Goal: Task Accomplishment & Management: Check status

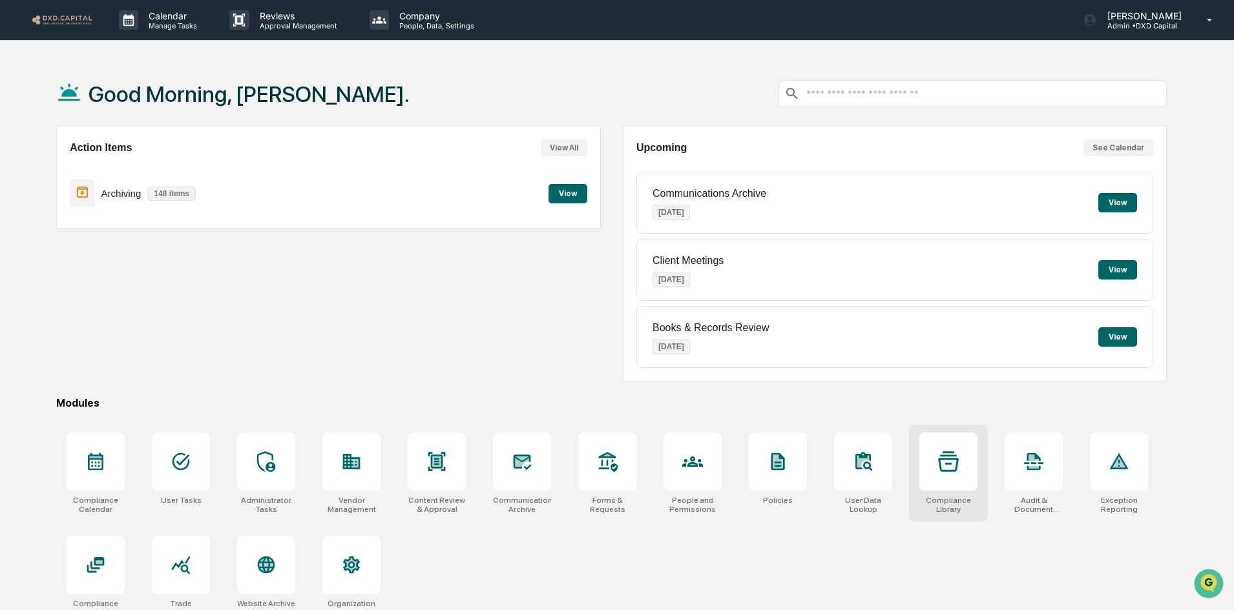
click at [938, 468] on icon at bounding box center [948, 461] width 21 height 21
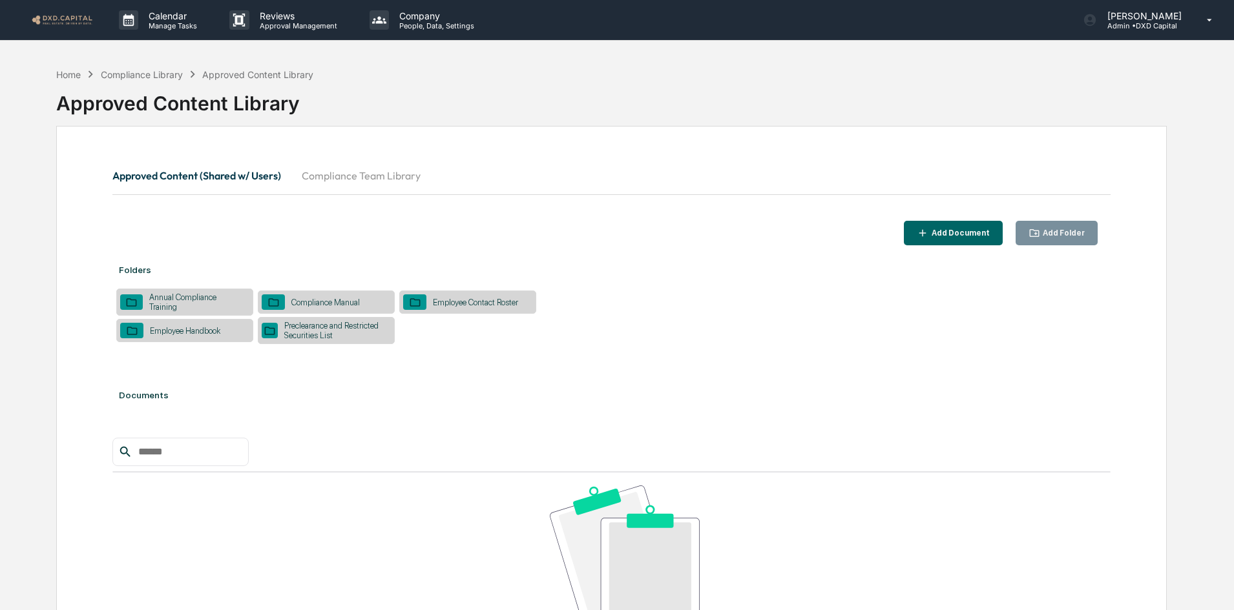
click at [349, 183] on button "Compliance Team Library" at bounding box center [361, 175] width 140 height 31
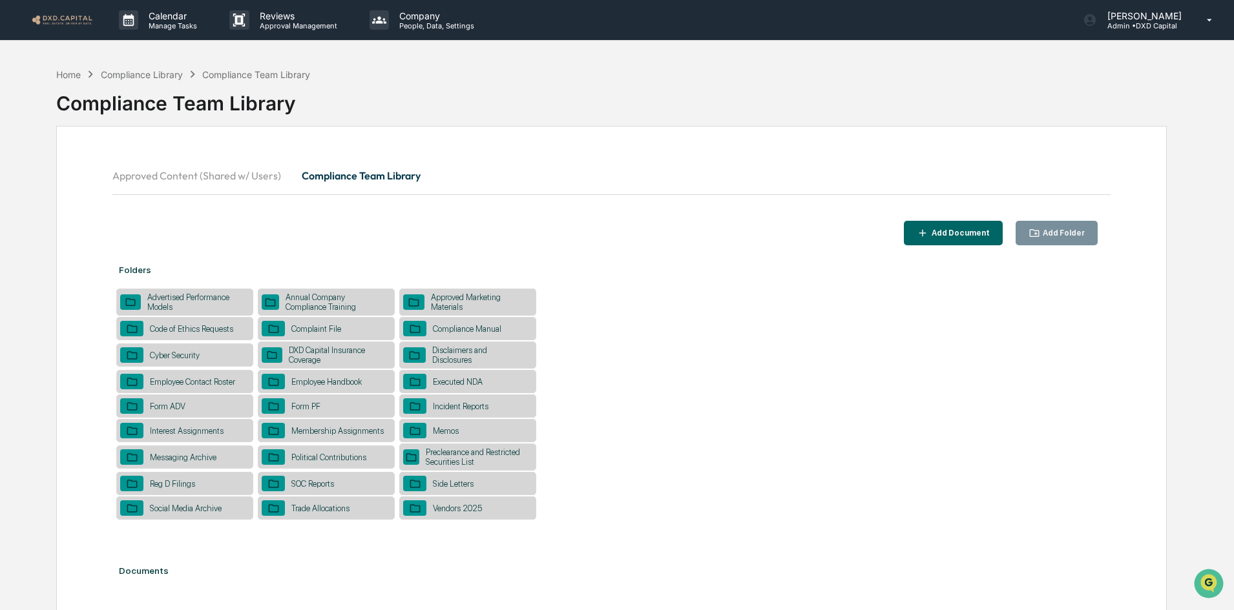
click at [484, 506] on div "Vendors 2025" at bounding box center [457, 509] width 62 height 10
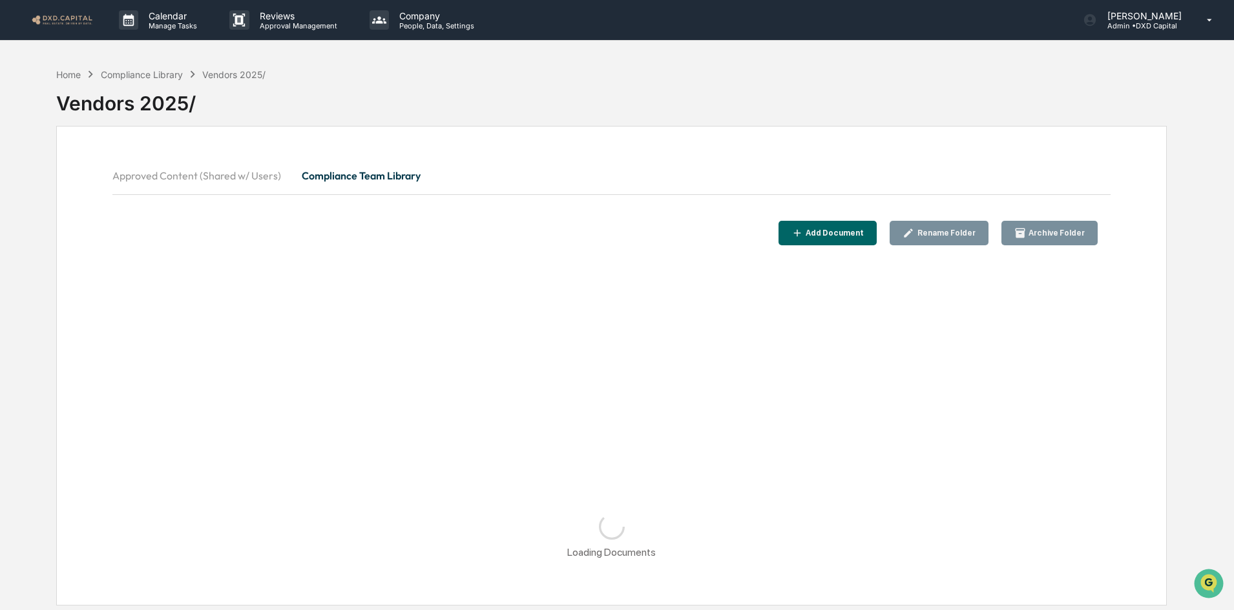
click at [840, 233] on div "Add Document" at bounding box center [833, 233] width 61 height 9
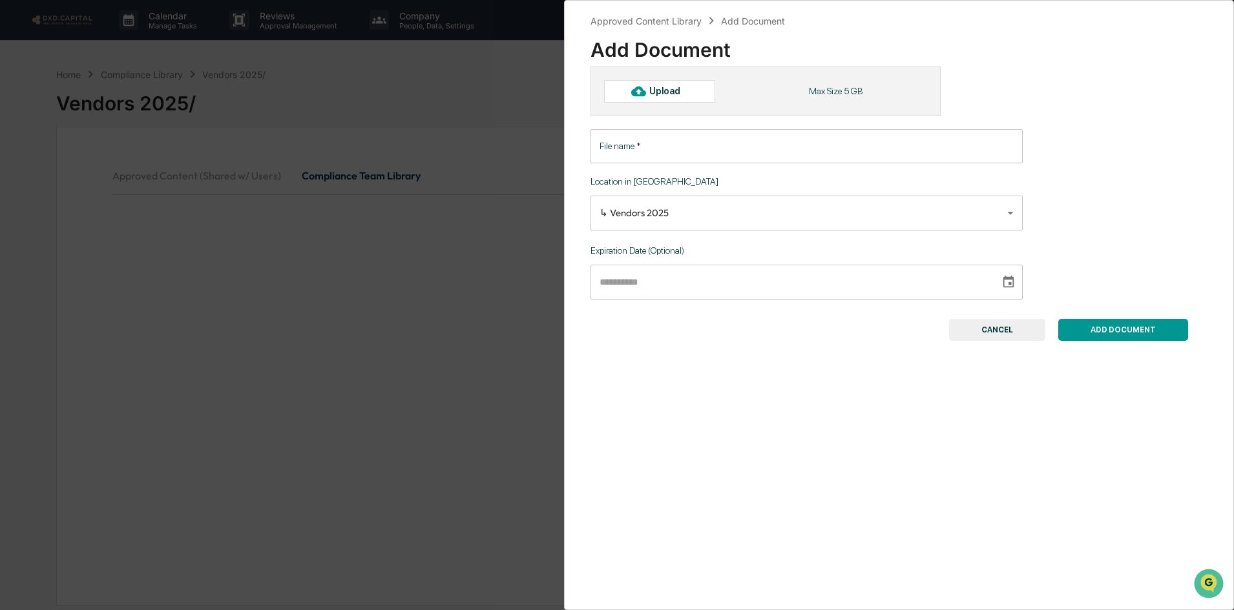
click at [657, 145] on input "File name   *" at bounding box center [806, 146] width 432 height 34
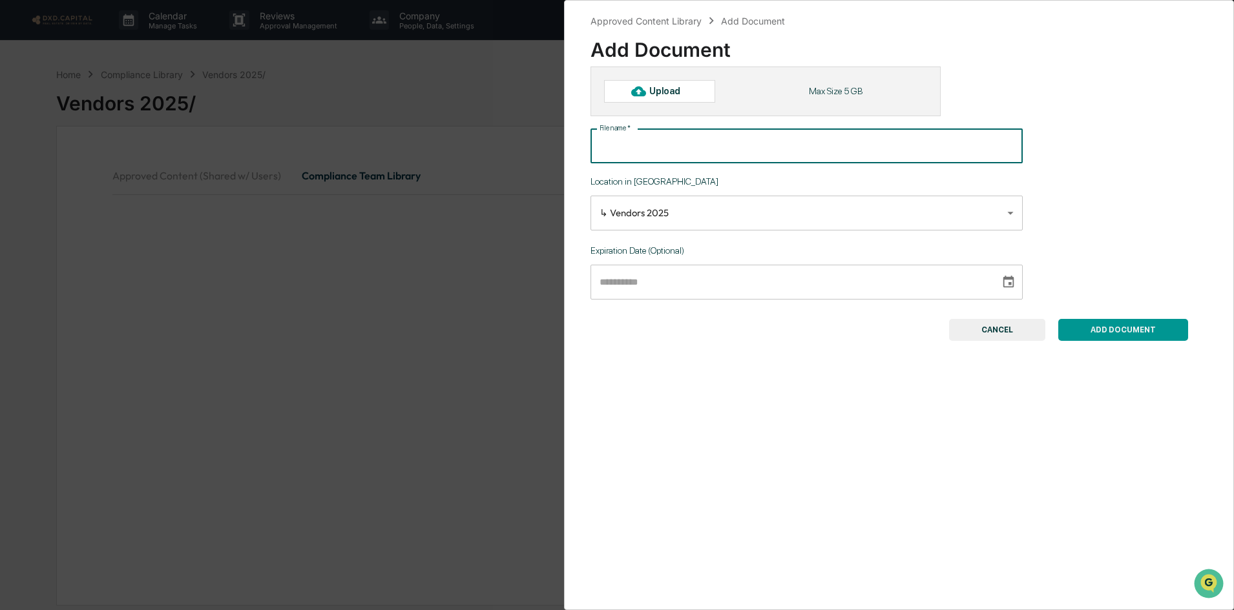
click at [654, 96] on div "Upload" at bounding box center [670, 91] width 42 height 10
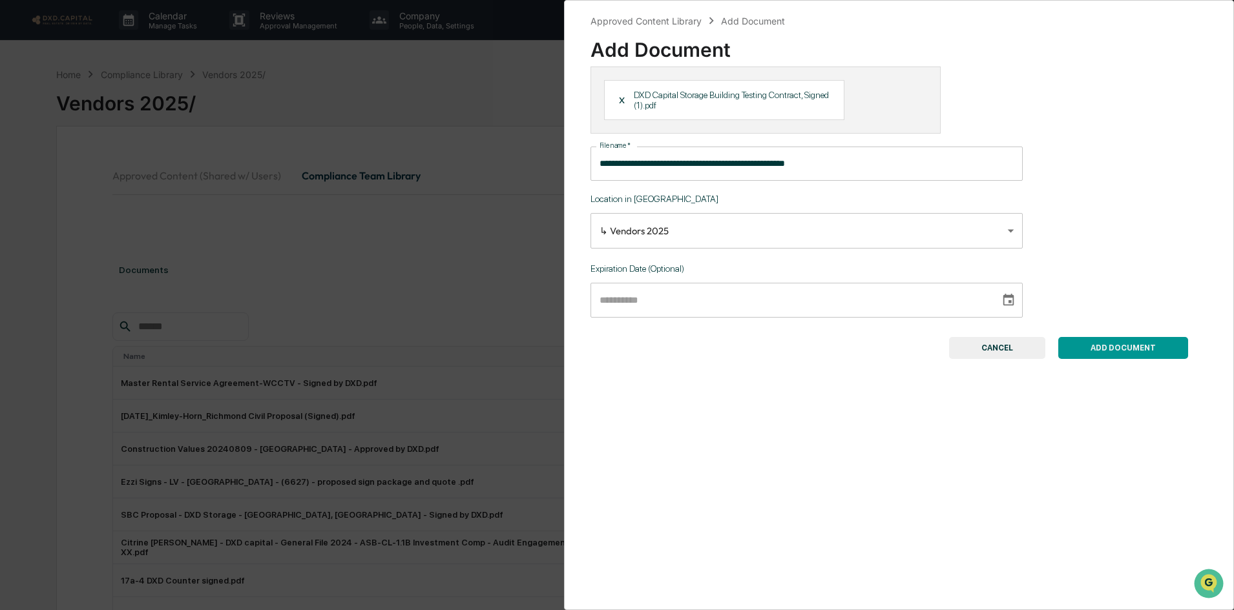
click at [861, 154] on input "**********" at bounding box center [806, 164] width 432 height 34
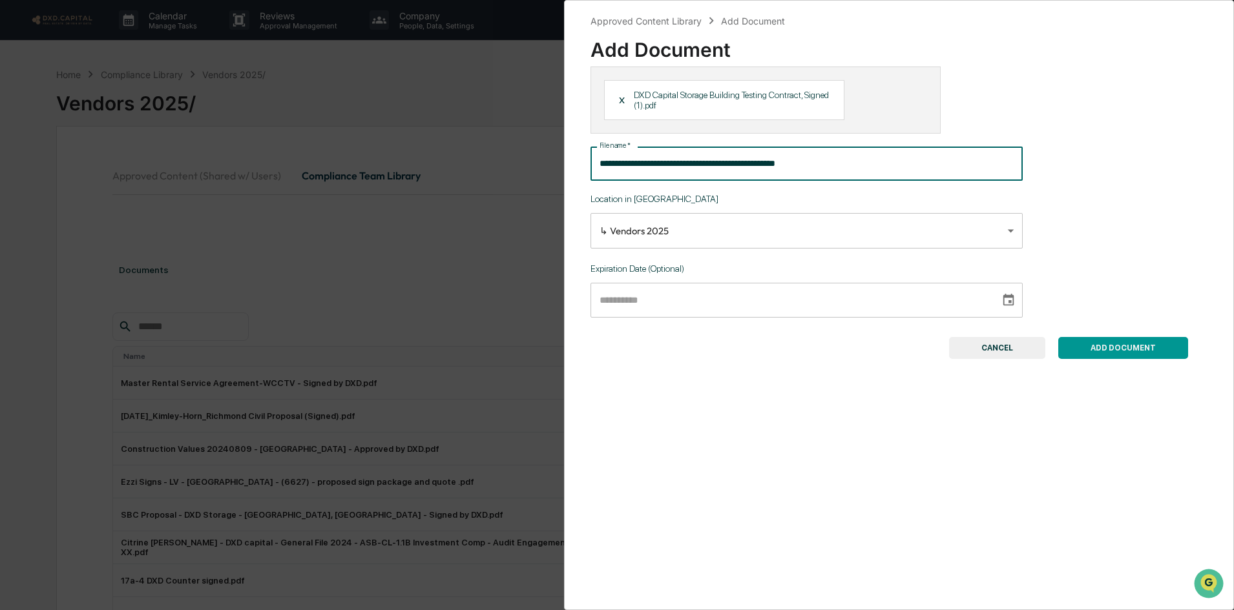
type input "**********"
click at [1087, 345] on button "ADD DOCUMENT" at bounding box center [1123, 348] width 130 height 22
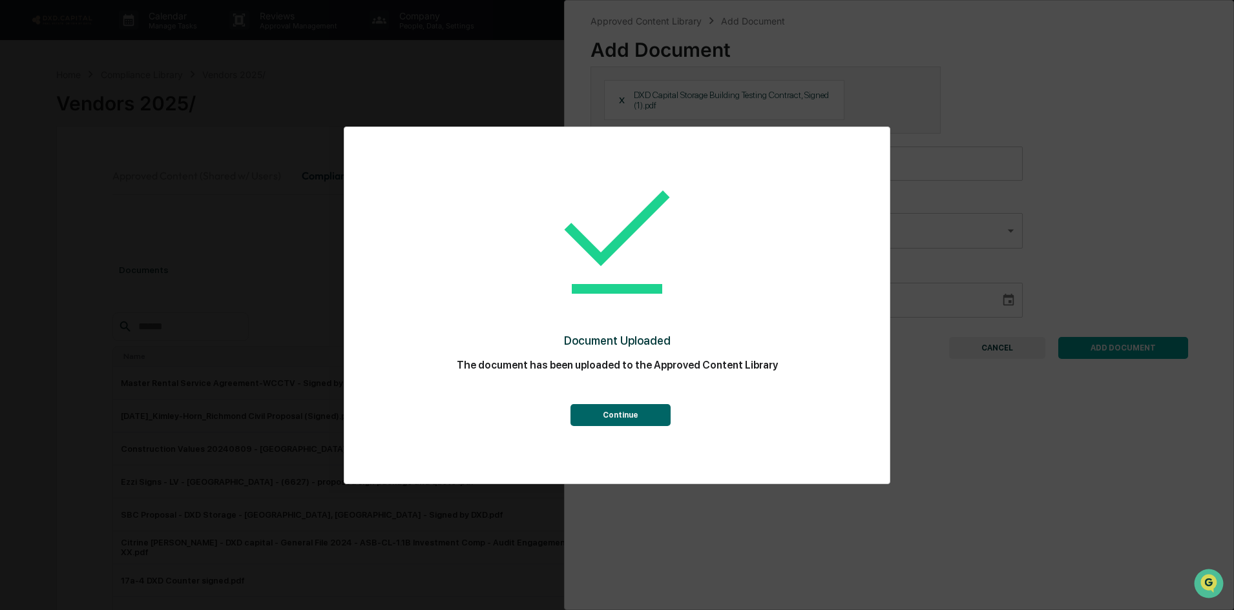
click at [594, 425] on button "Continue" at bounding box center [620, 415] width 100 height 22
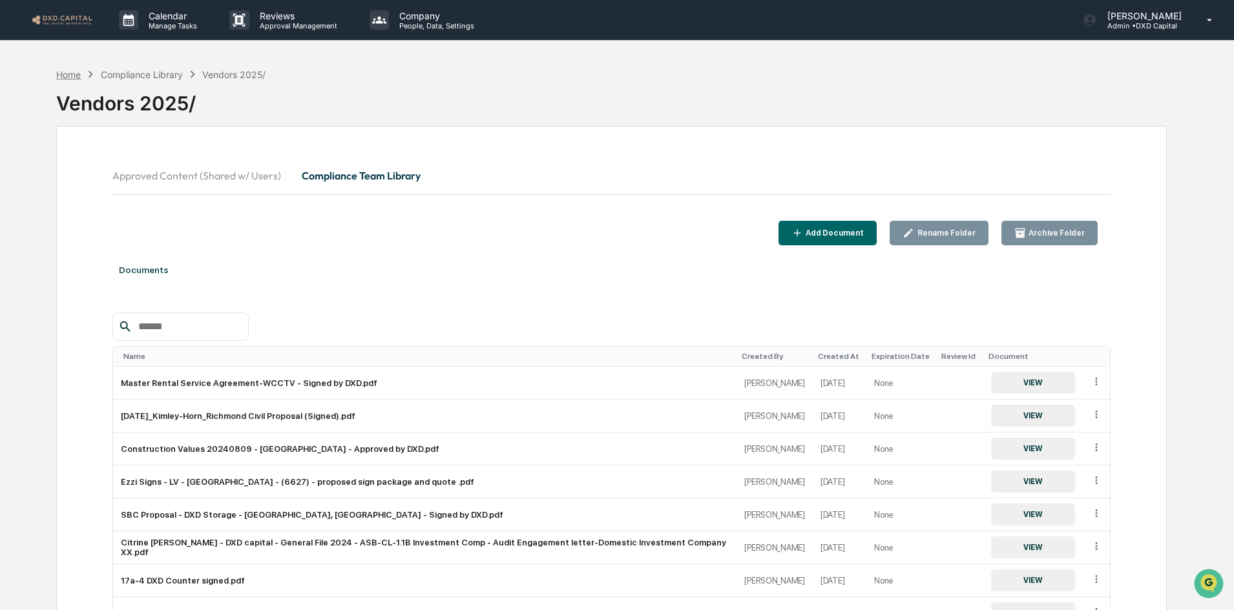
click at [67, 70] on div "Home" at bounding box center [68, 74] width 25 height 11
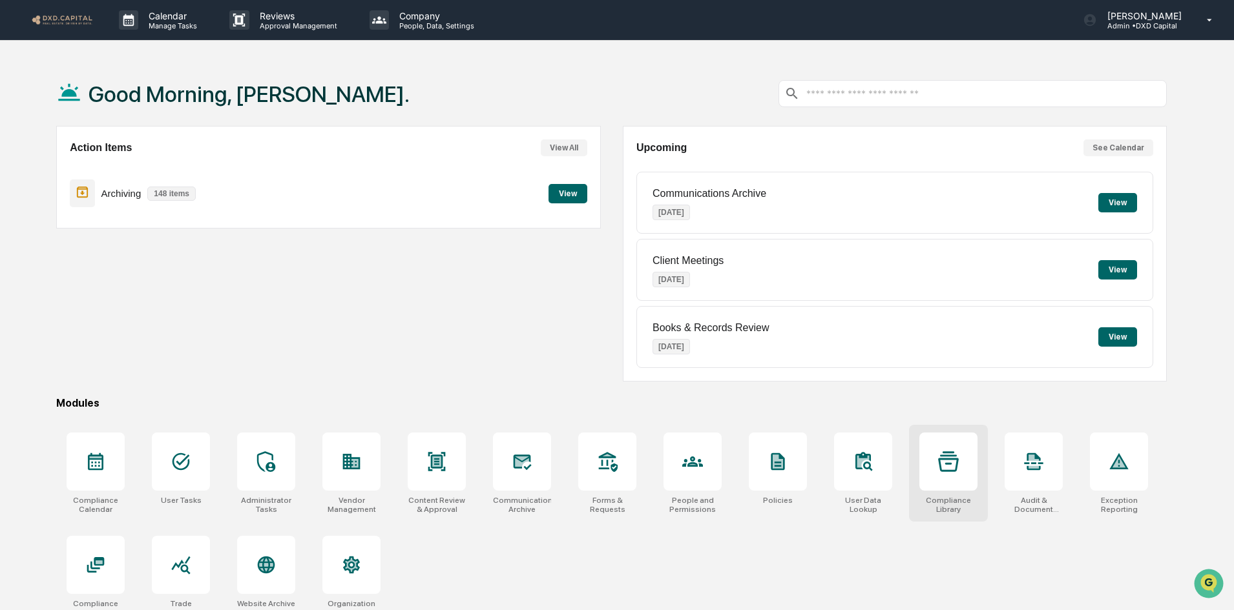
click at [940, 473] on div at bounding box center [948, 462] width 58 height 58
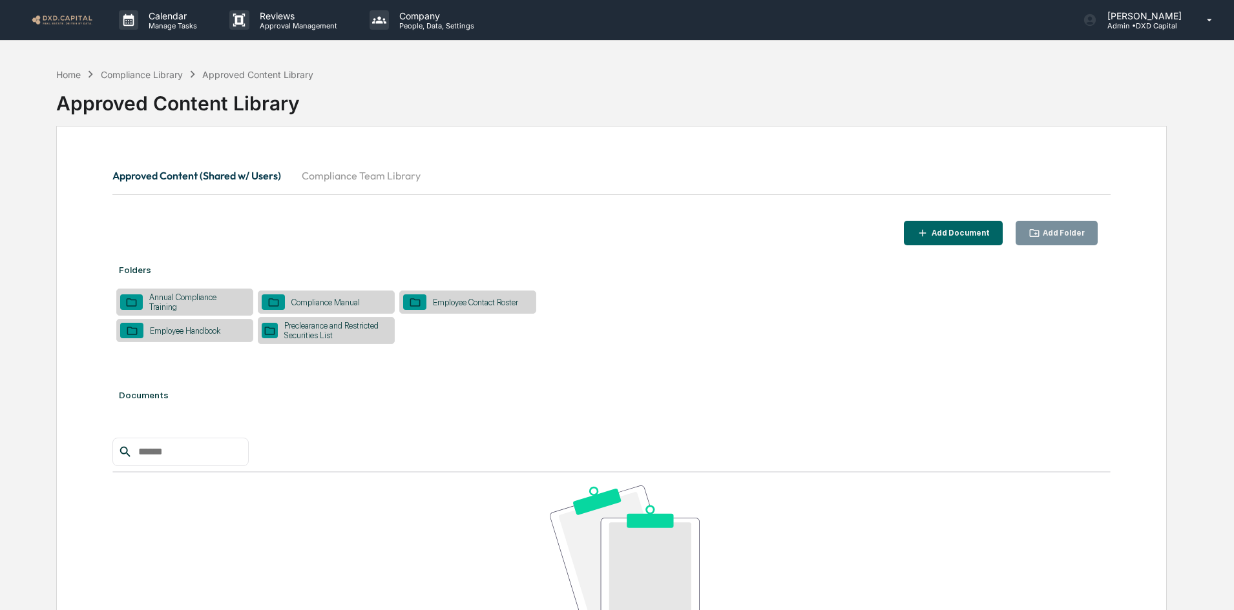
click at [369, 176] on button "Compliance Team Library" at bounding box center [361, 175] width 140 height 31
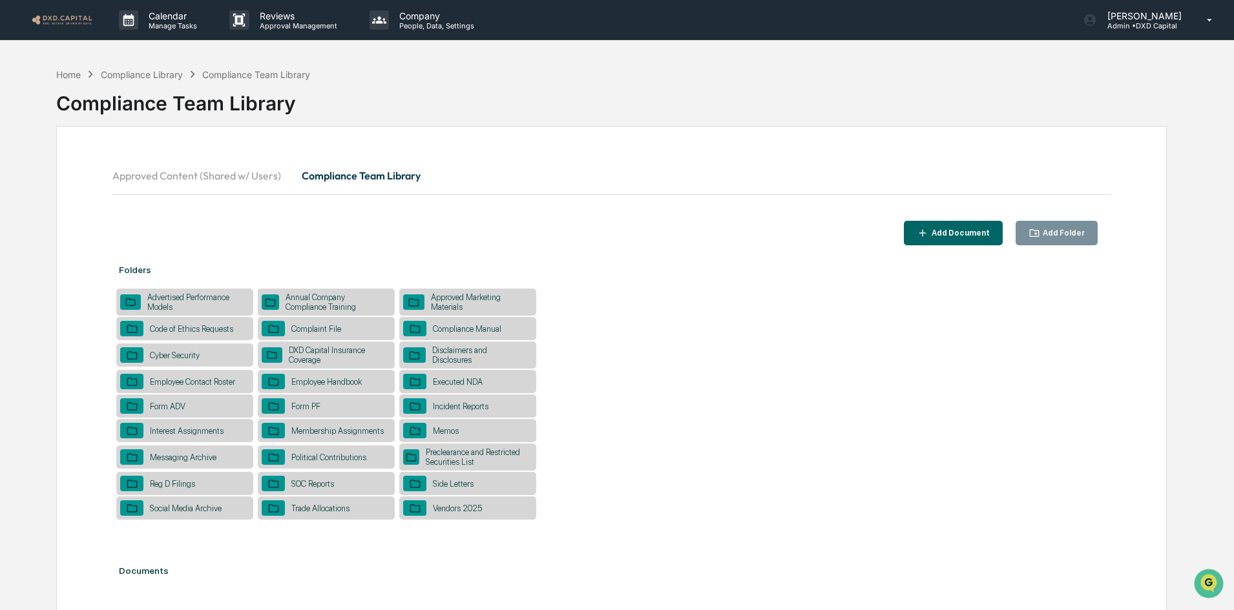
click at [180, 295] on div "Advertised Performance Models" at bounding box center [195, 302] width 109 height 19
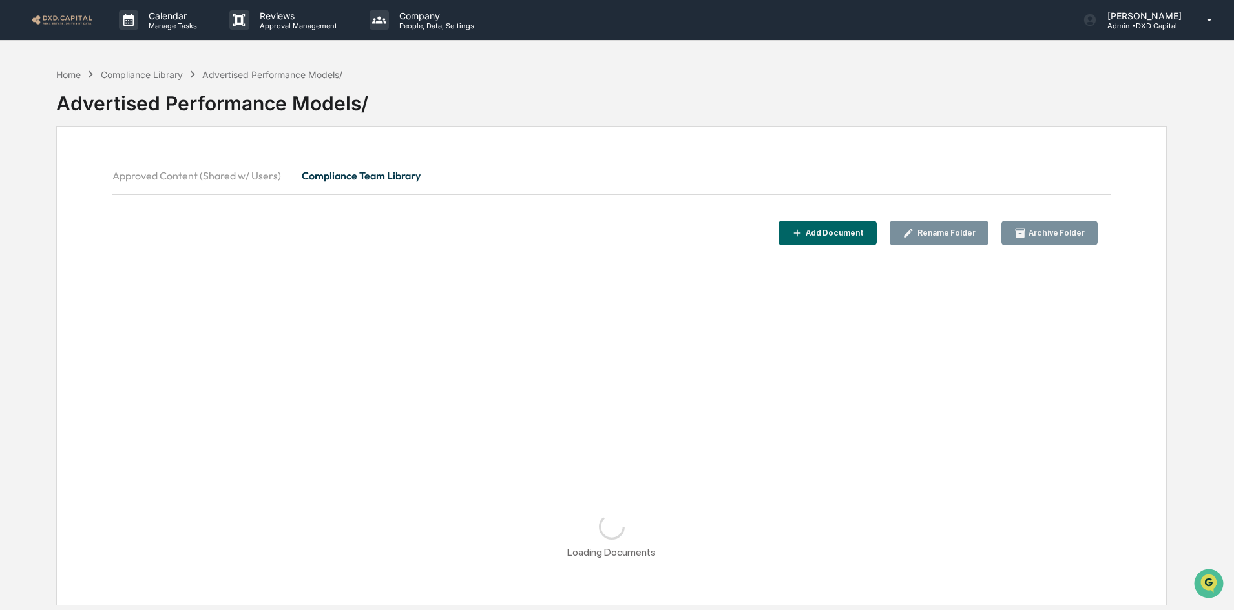
click at [826, 236] on div "Add Document" at bounding box center [833, 233] width 61 height 9
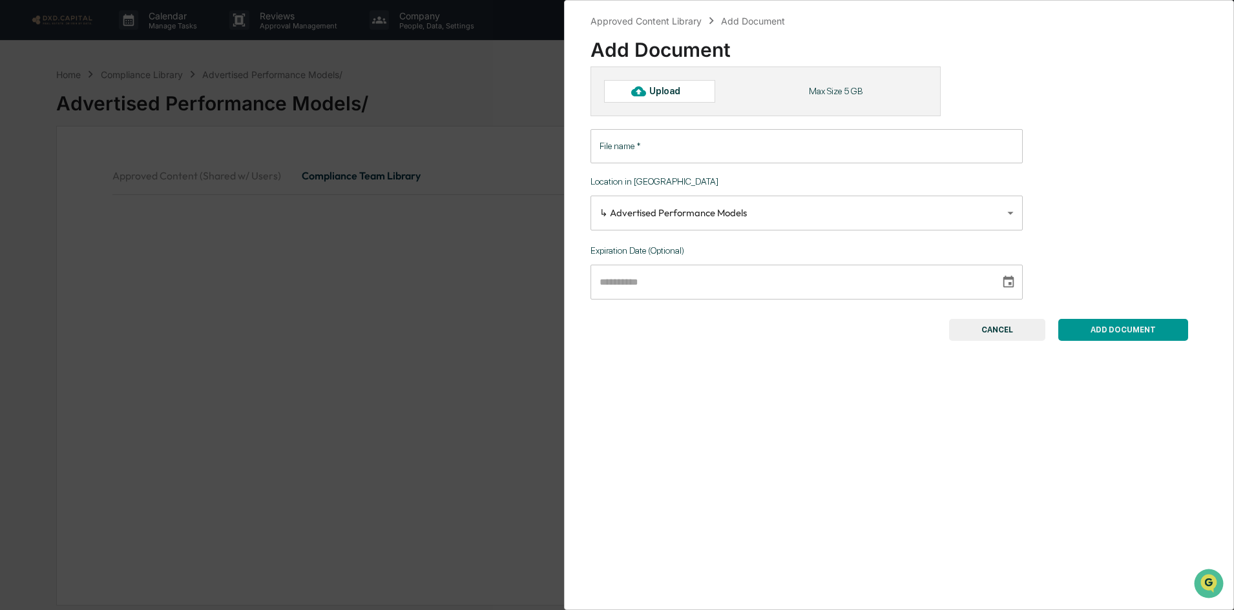
click at [649, 94] on div "Upload" at bounding box center [670, 91] width 42 height 10
type input "**********"
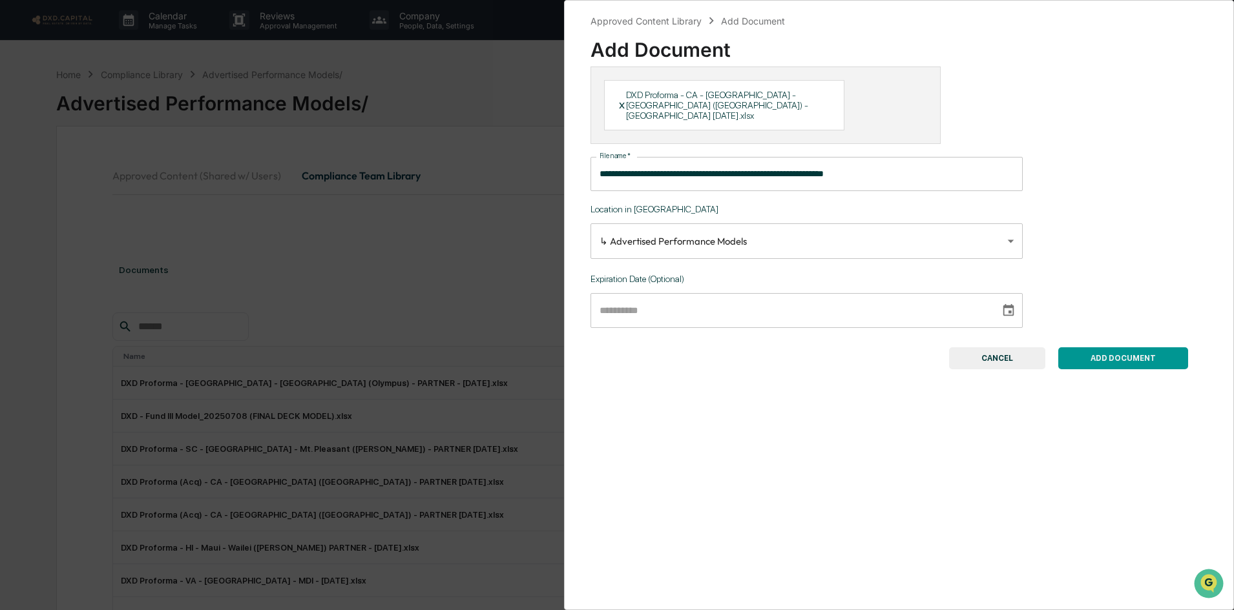
click at [1097, 347] on button "ADD DOCUMENT" at bounding box center [1123, 358] width 130 height 22
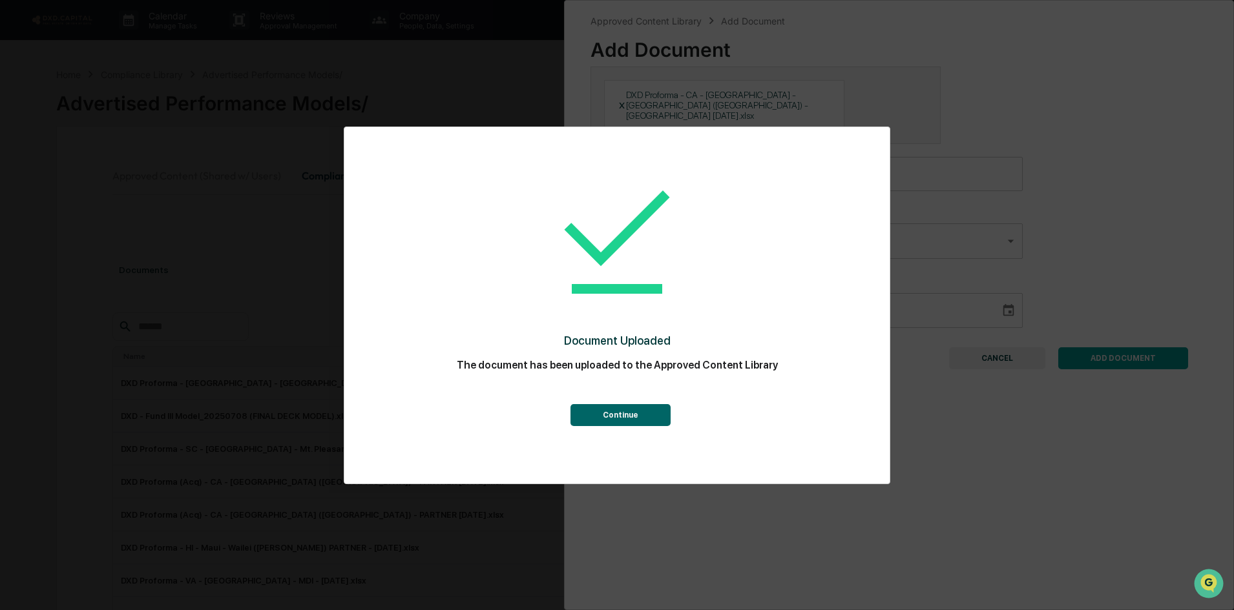
click at [618, 422] on button "Continue" at bounding box center [620, 415] width 100 height 22
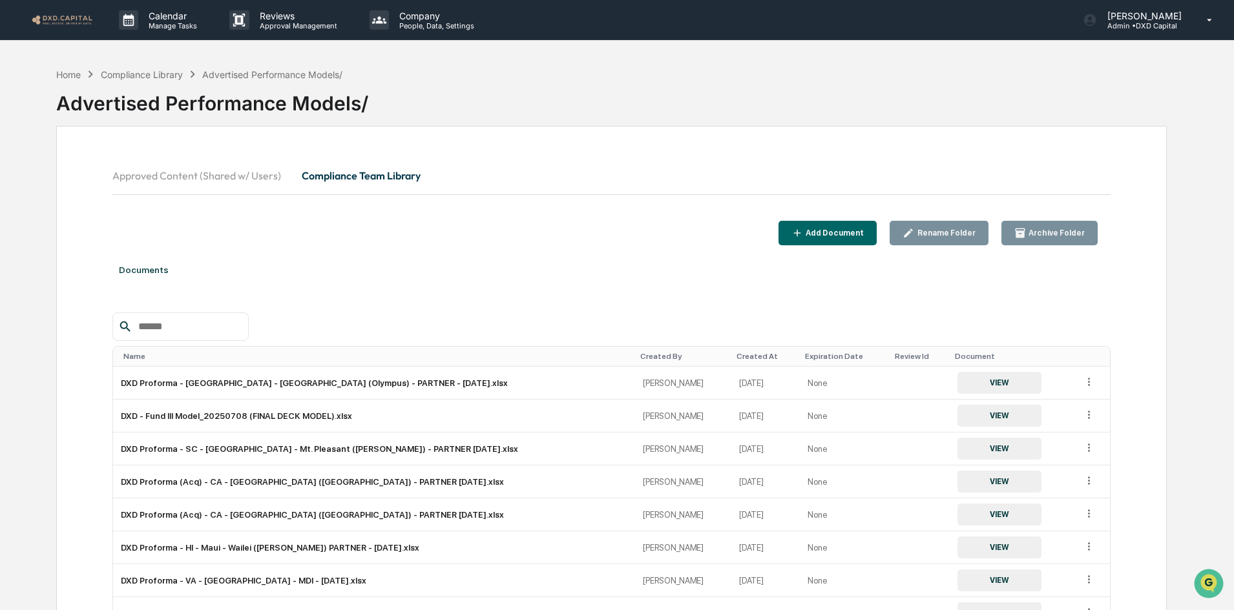
click at [824, 236] on div "Add Document" at bounding box center [833, 233] width 61 height 9
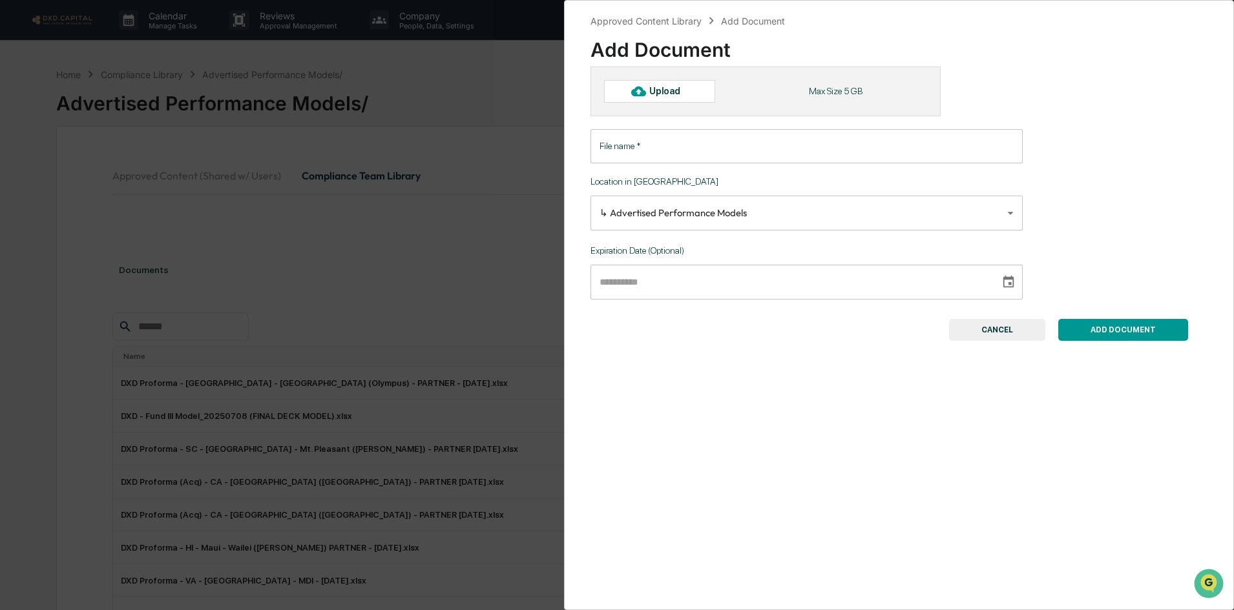
click at [661, 85] on div "Upload" at bounding box center [659, 91] width 111 height 22
type input "**********"
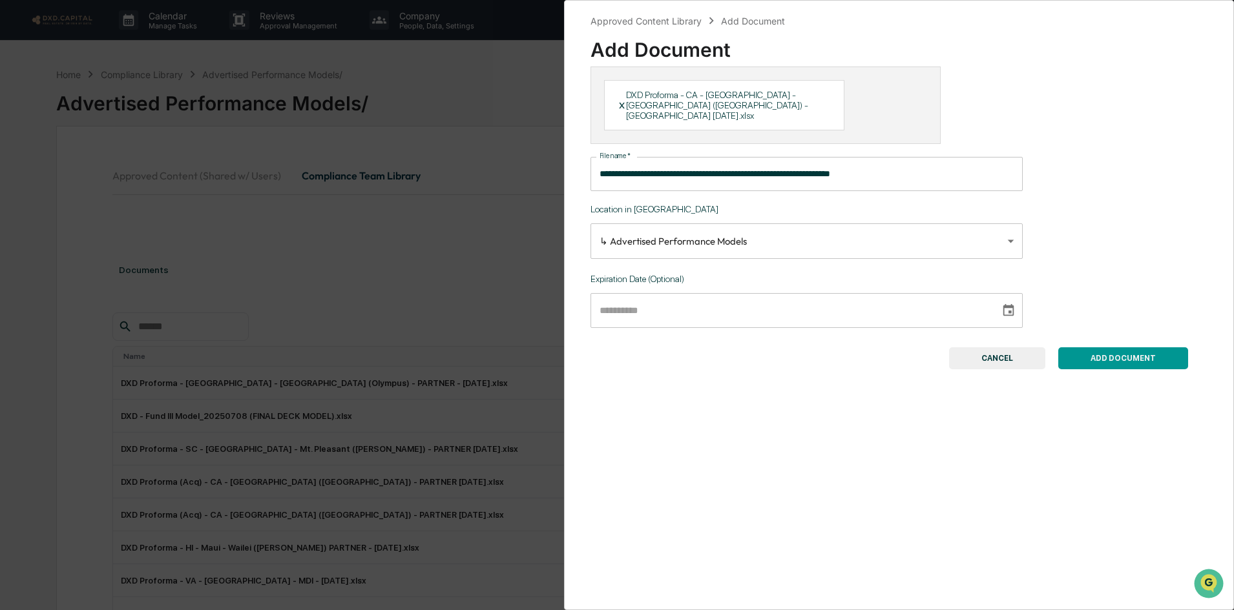
click at [1088, 347] on button "ADD DOCUMENT" at bounding box center [1123, 358] width 130 height 22
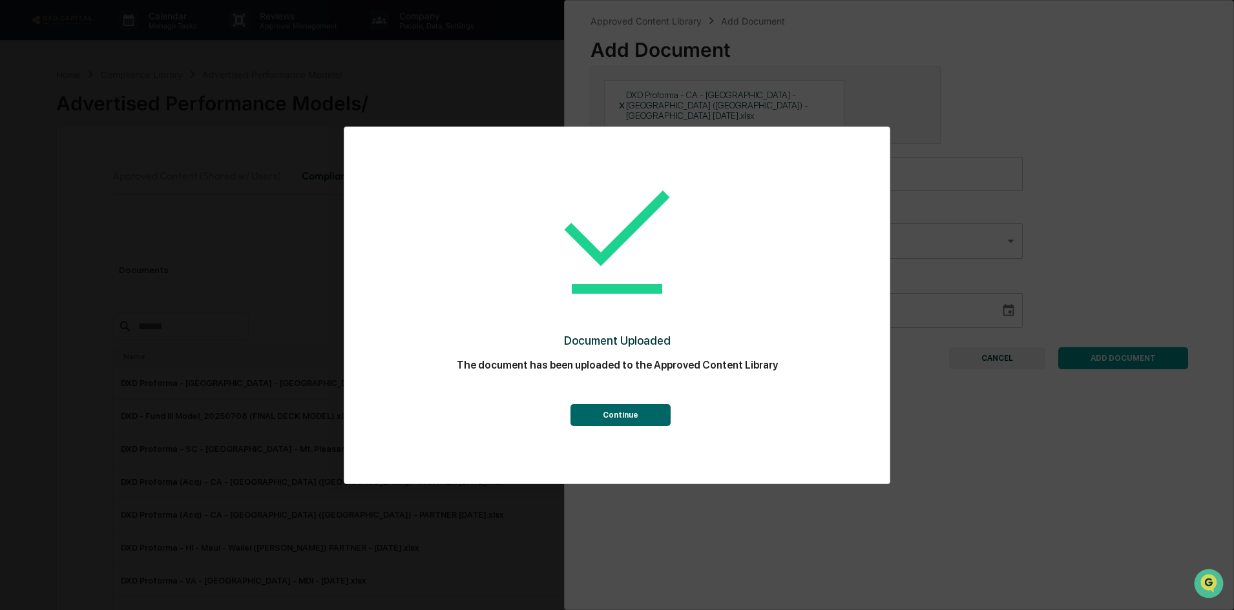
click at [625, 419] on button "Continue" at bounding box center [620, 415] width 100 height 22
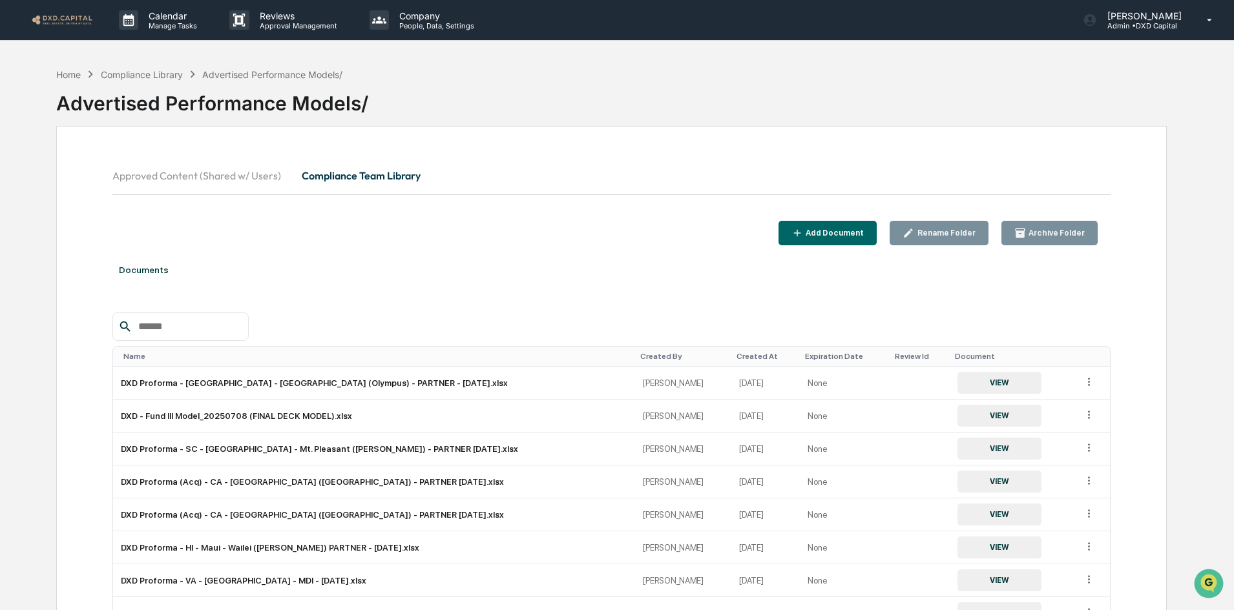
click at [819, 229] on div "Add Document" at bounding box center [833, 233] width 61 height 9
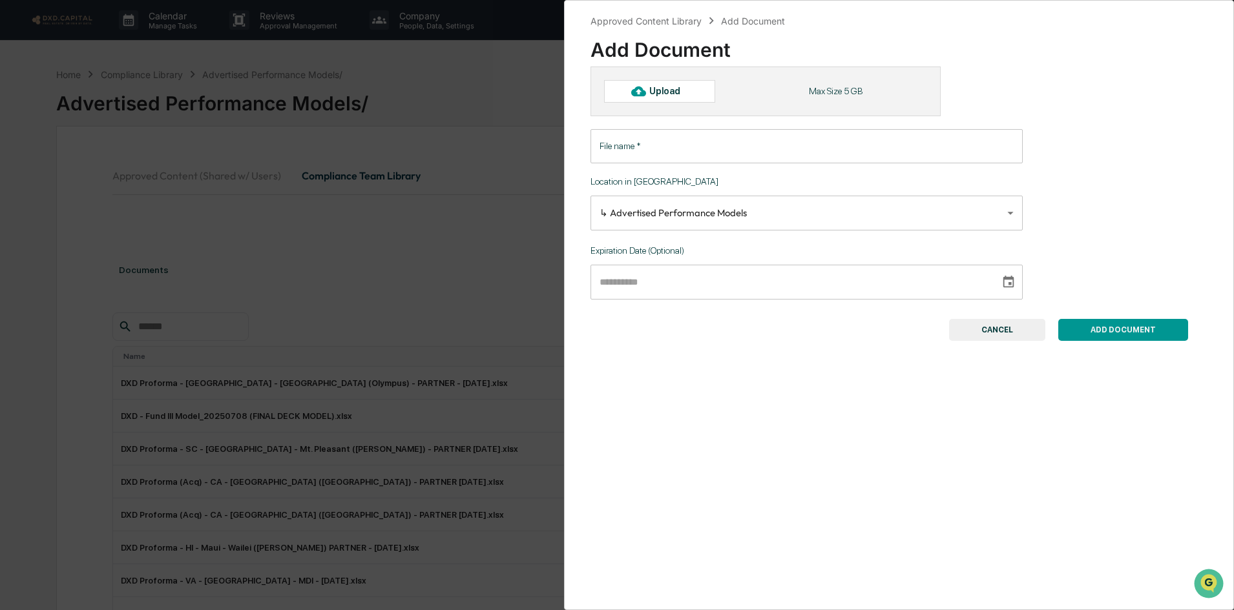
click at [630, 88] on div at bounding box center [638, 91] width 21 height 21
type input "**********"
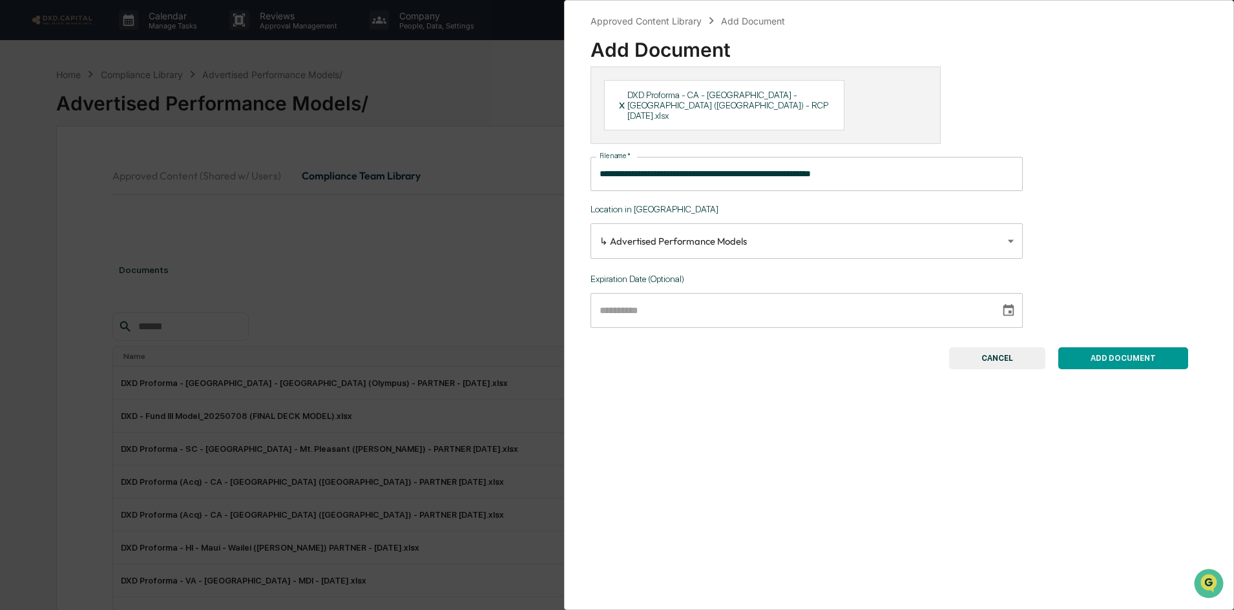
click at [1113, 350] on button "ADD DOCUMENT" at bounding box center [1123, 358] width 130 height 22
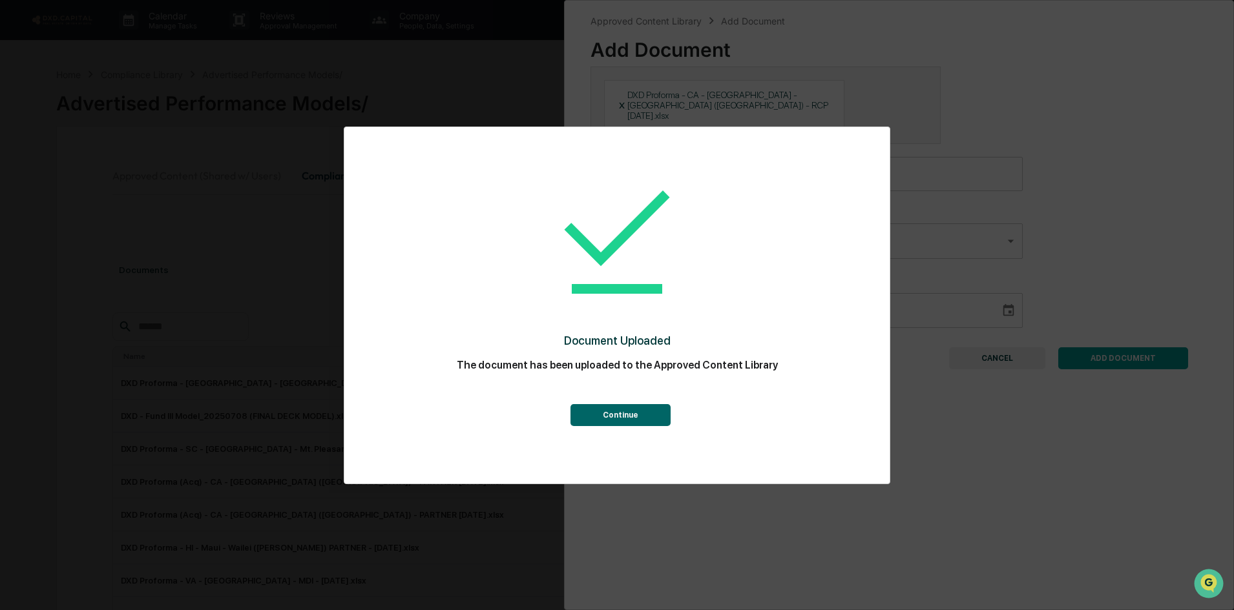
click at [609, 413] on button "Continue" at bounding box center [620, 415] width 100 height 22
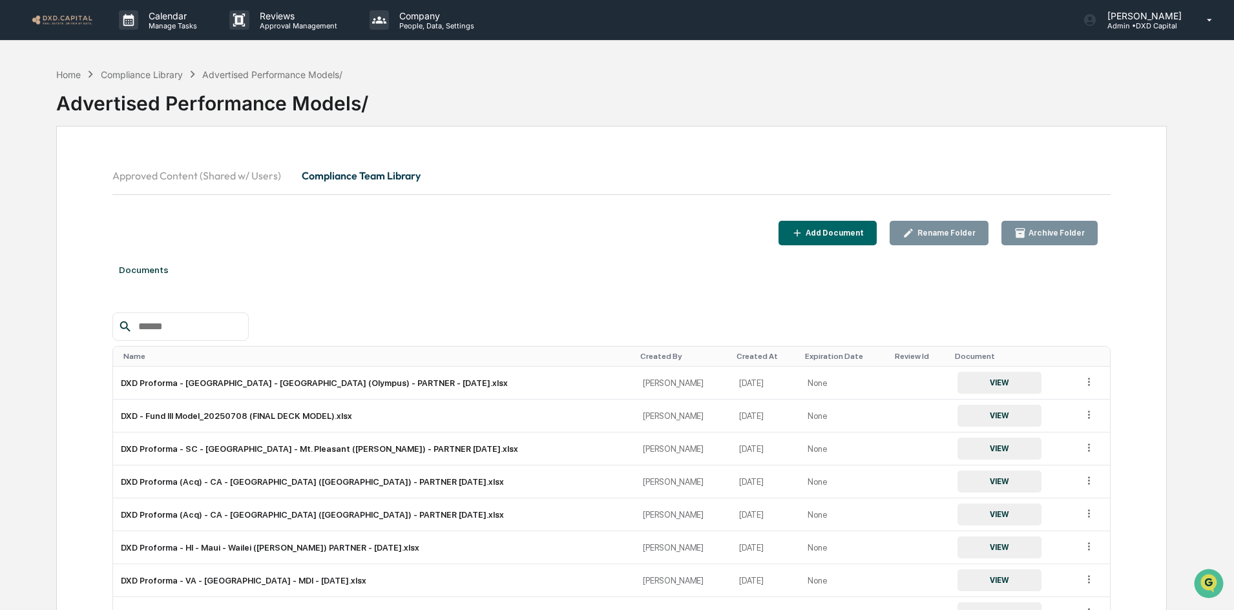
click at [845, 233] on div "Add Document" at bounding box center [833, 233] width 61 height 9
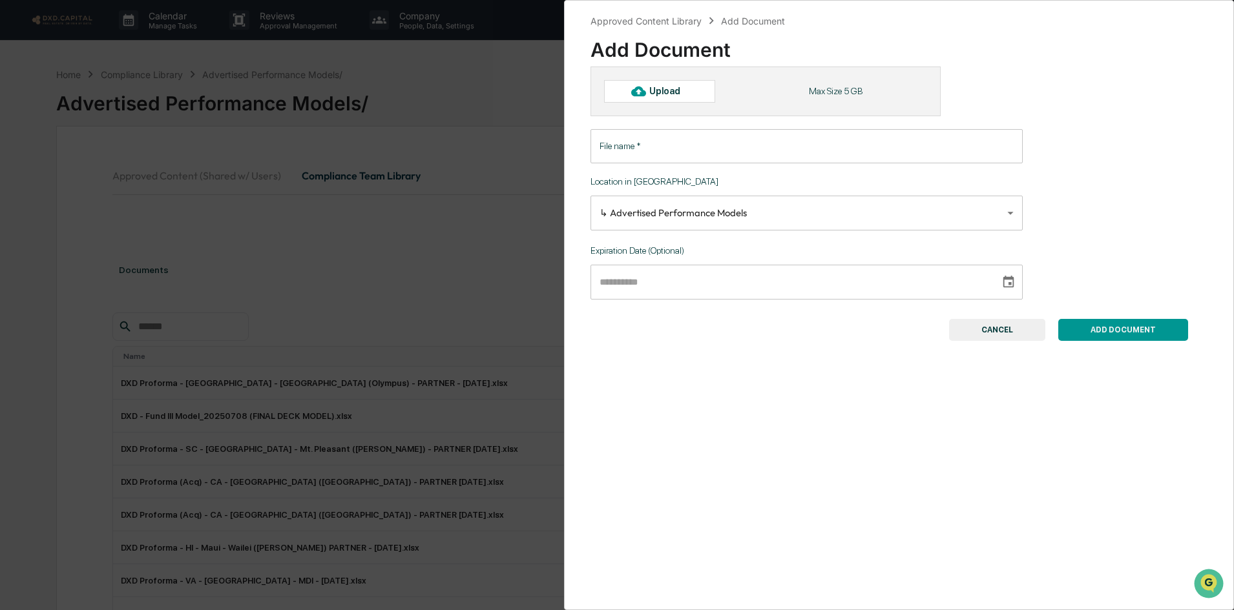
click at [625, 90] on div "Upload" at bounding box center [659, 91] width 111 height 22
type input "**********"
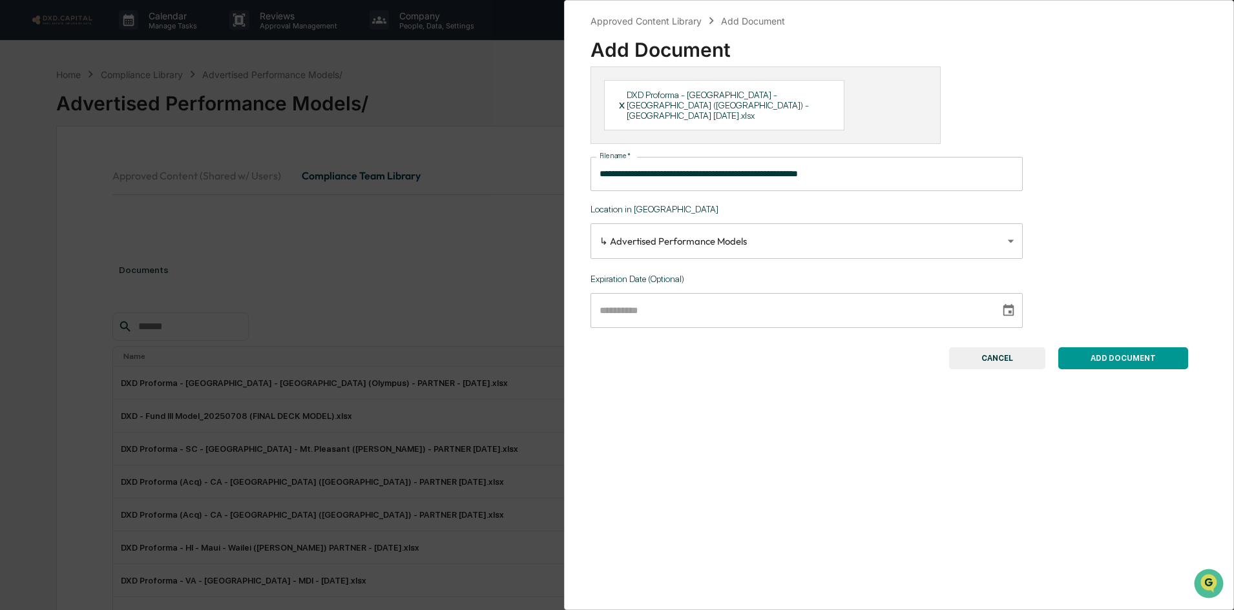
click at [1139, 347] on button "ADD DOCUMENT" at bounding box center [1123, 358] width 130 height 22
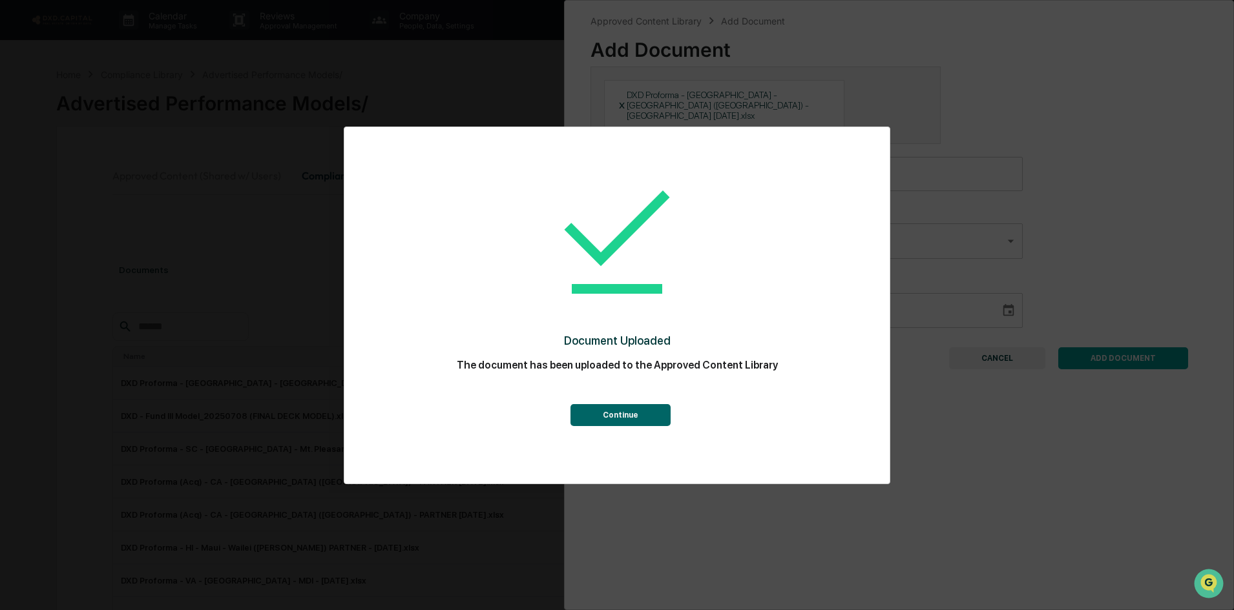
click at [623, 430] on div "Document Uploaded The document has been uploaded to the Approved Content Librar…" at bounding box center [616, 295] width 493 height 311
click at [623, 421] on button "Continue" at bounding box center [620, 415] width 100 height 22
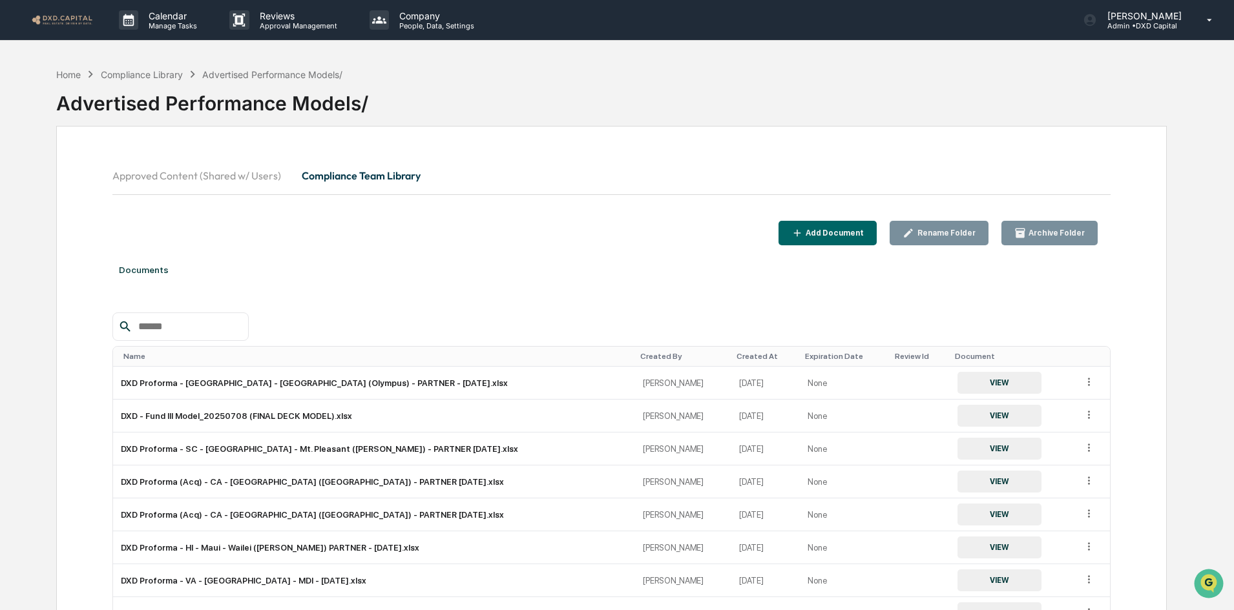
click at [836, 238] on div "Add Document" at bounding box center [827, 233] width 73 height 12
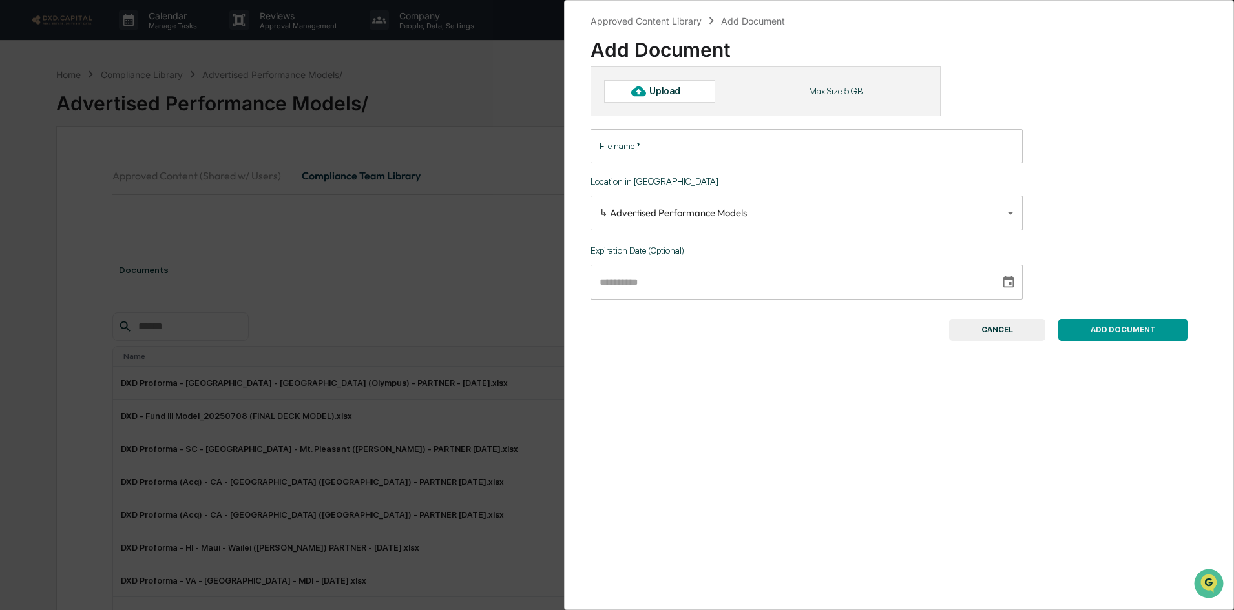
click at [658, 76] on div "Upload Max Size 5 GB" at bounding box center [765, 91] width 350 height 49
click at [665, 90] on div "Upload" at bounding box center [670, 91] width 42 height 10
type input "**********"
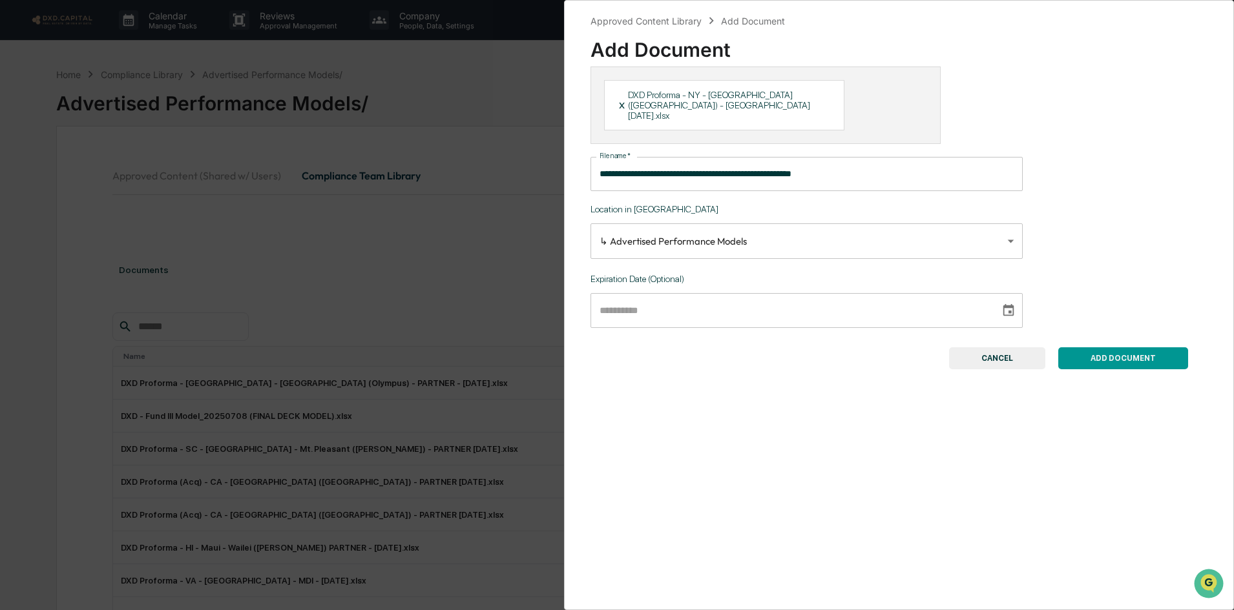
click at [1106, 348] on button "ADD DOCUMENT" at bounding box center [1123, 358] width 130 height 22
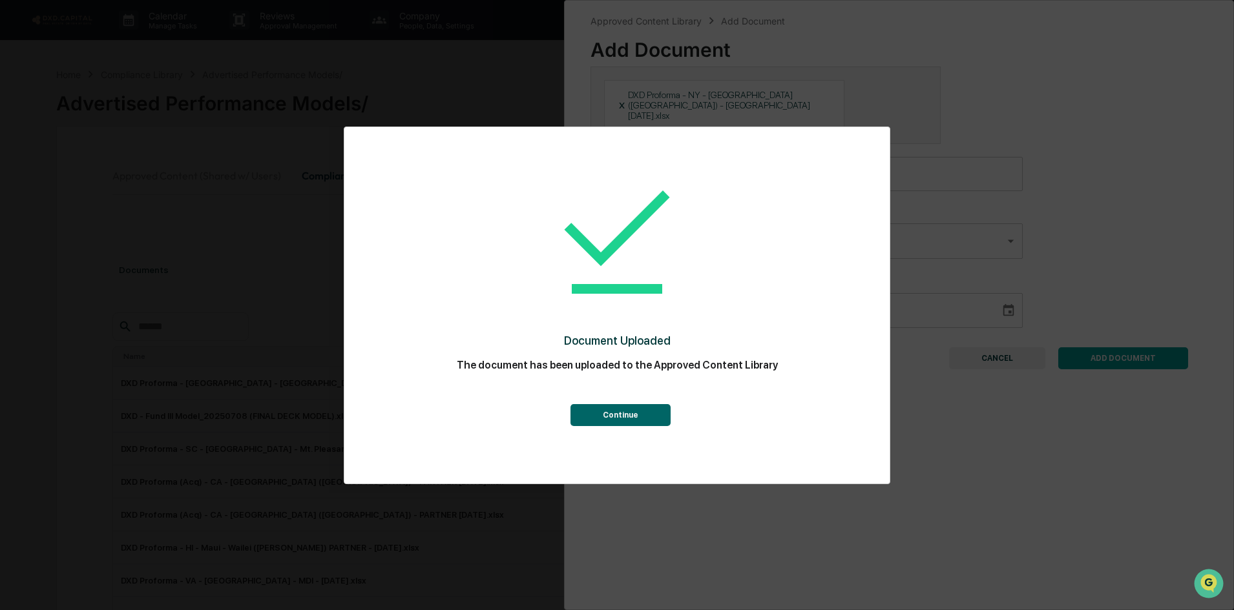
click at [598, 417] on button "Continue" at bounding box center [620, 415] width 100 height 22
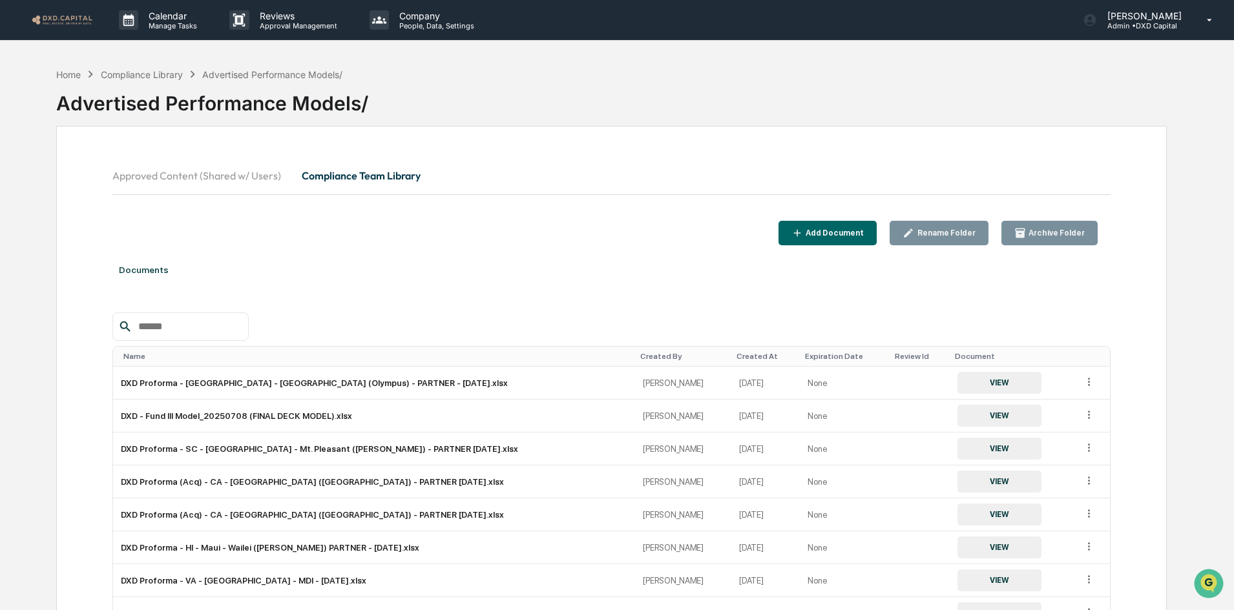
click at [844, 233] on div "Add Document" at bounding box center [833, 233] width 61 height 9
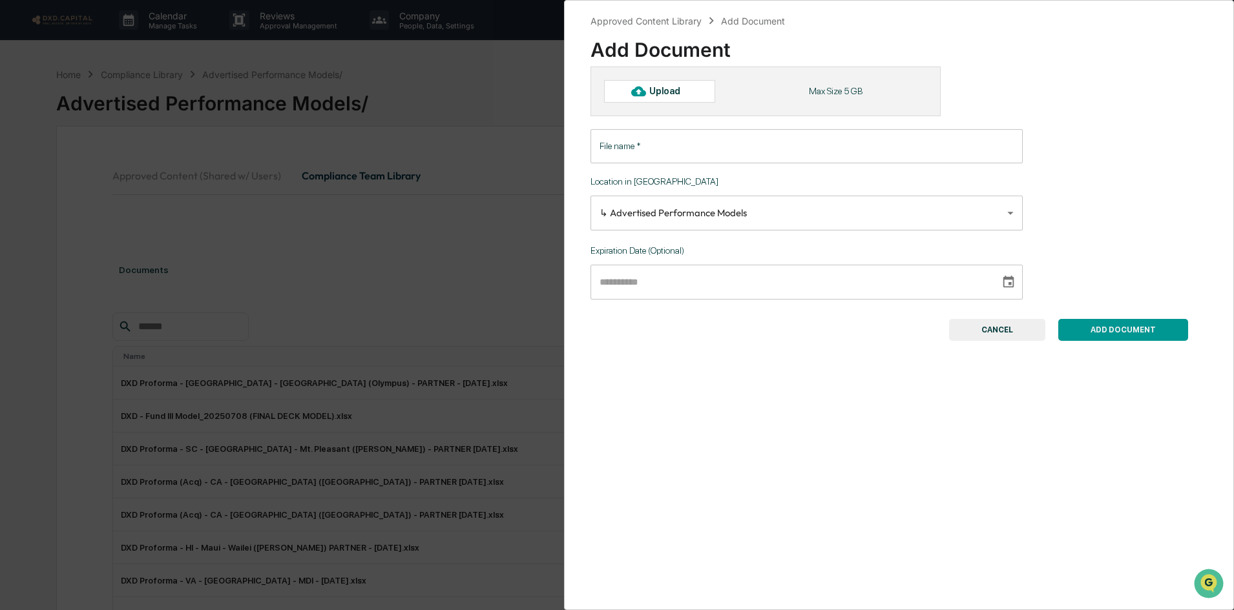
click at [660, 101] on div "Upload" at bounding box center [659, 91] width 111 height 22
type input "**********"
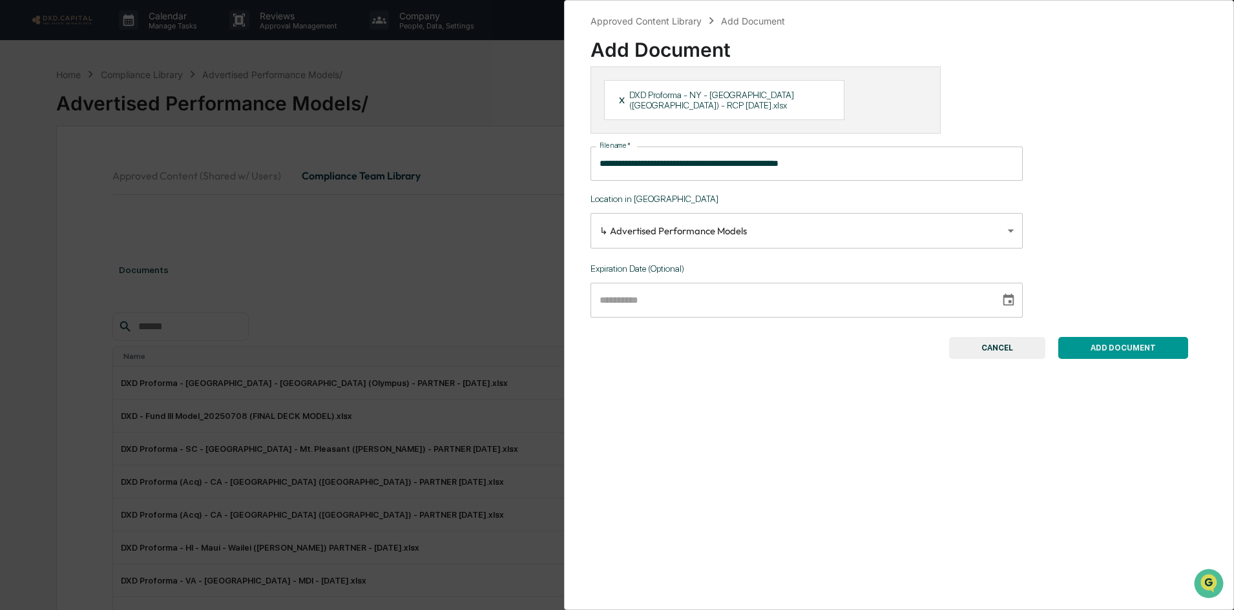
click at [1113, 347] on button "ADD DOCUMENT" at bounding box center [1123, 348] width 130 height 22
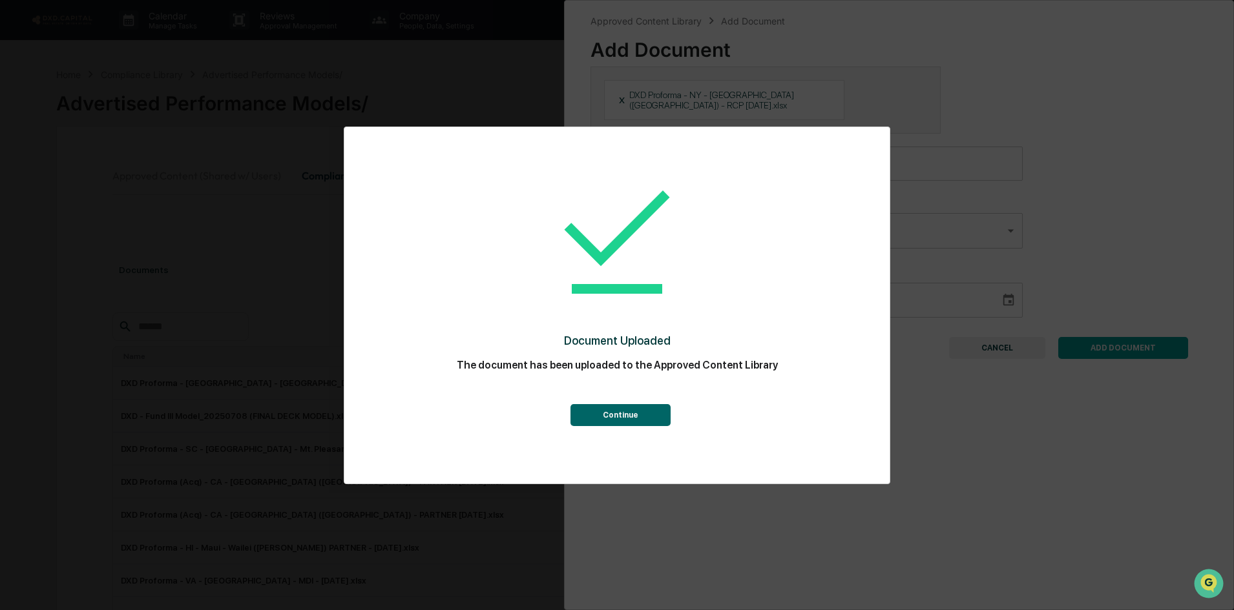
drag, startPoint x: 639, startPoint y: 415, endPoint x: 656, endPoint y: 432, distance: 23.8
click at [639, 415] on button "Continue" at bounding box center [620, 415] width 100 height 22
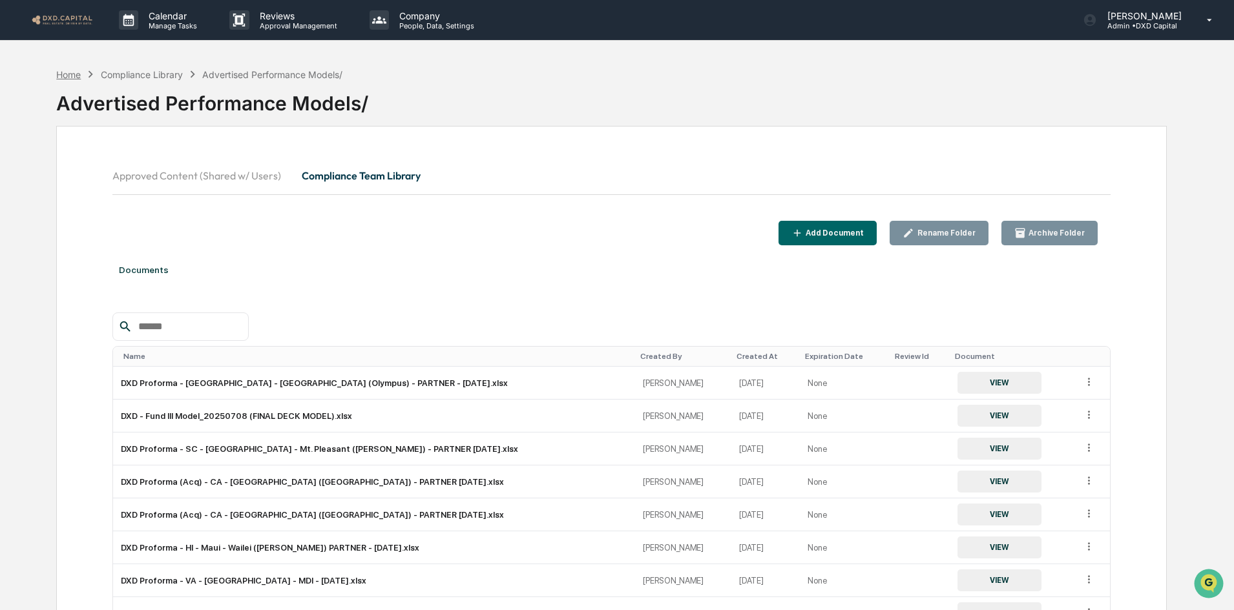
click at [68, 76] on div "Home" at bounding box center [68, 74] width 25 height 11
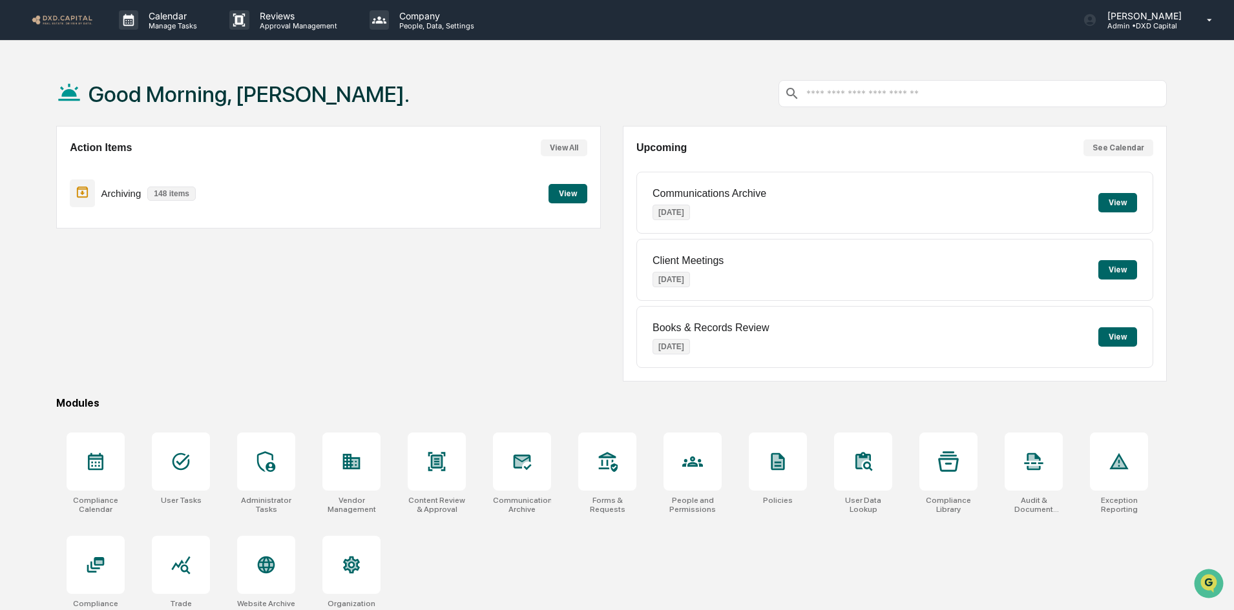
click at [557, 191] on button "View" at bounding box center [567, 193] width 39 height 19
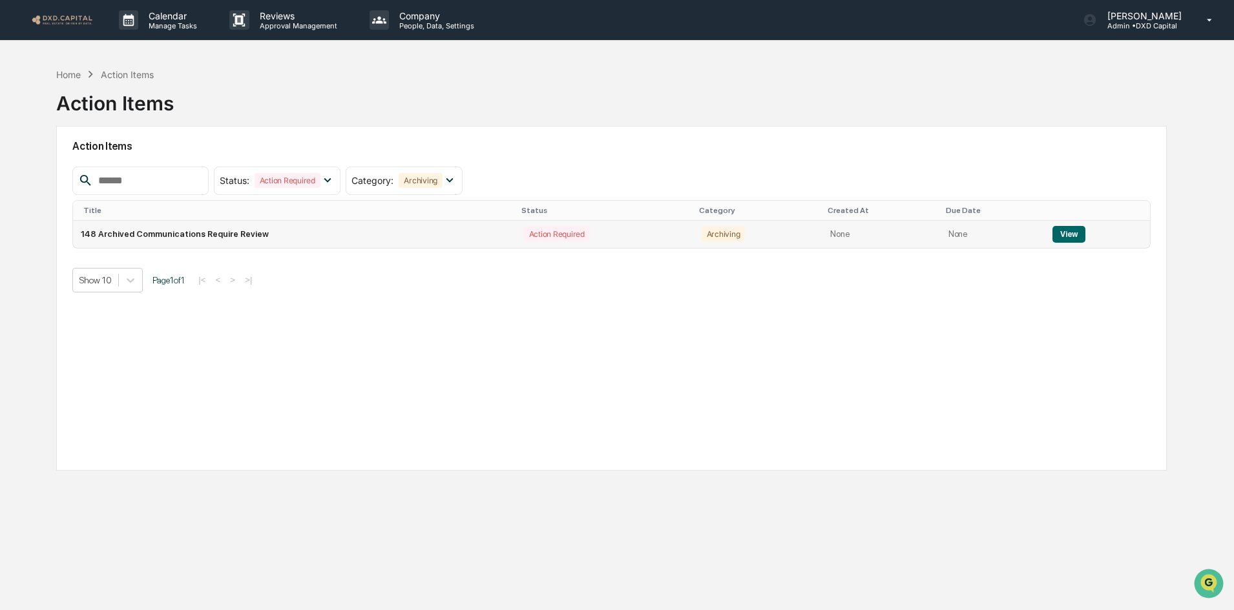
click at [1081, 241] on td "View" at bounding box center [1096, 234] width 105 height 27
click at [1073, 235] on button "View" at bounding box center [1068, 234] width 33 height 17
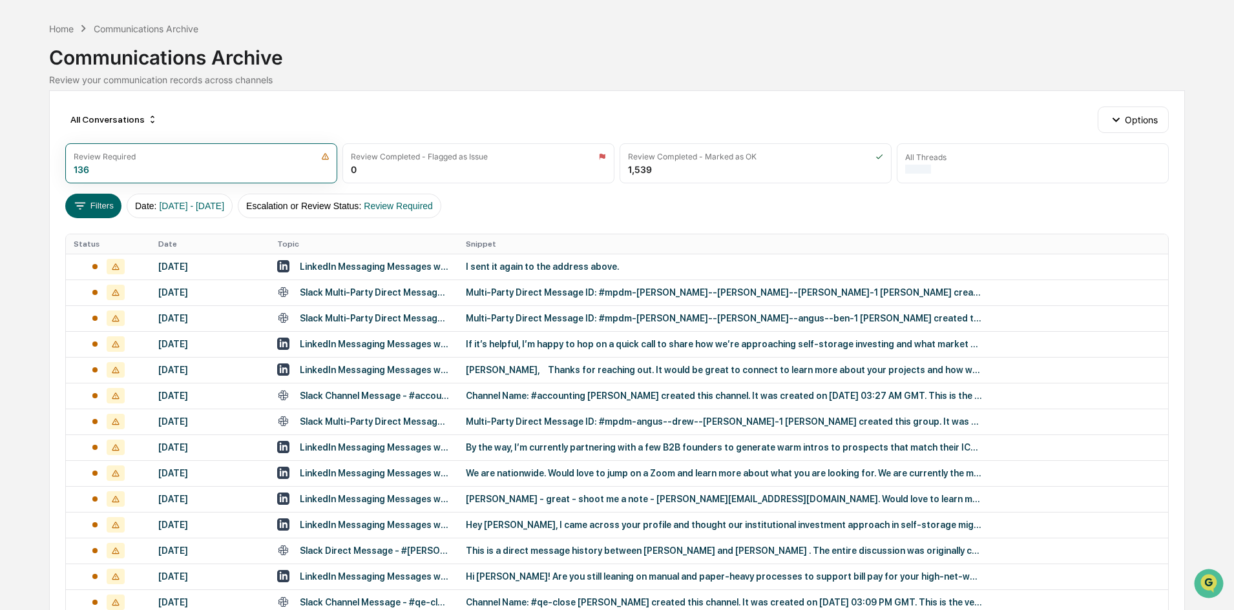
scroll to position [65, 0]
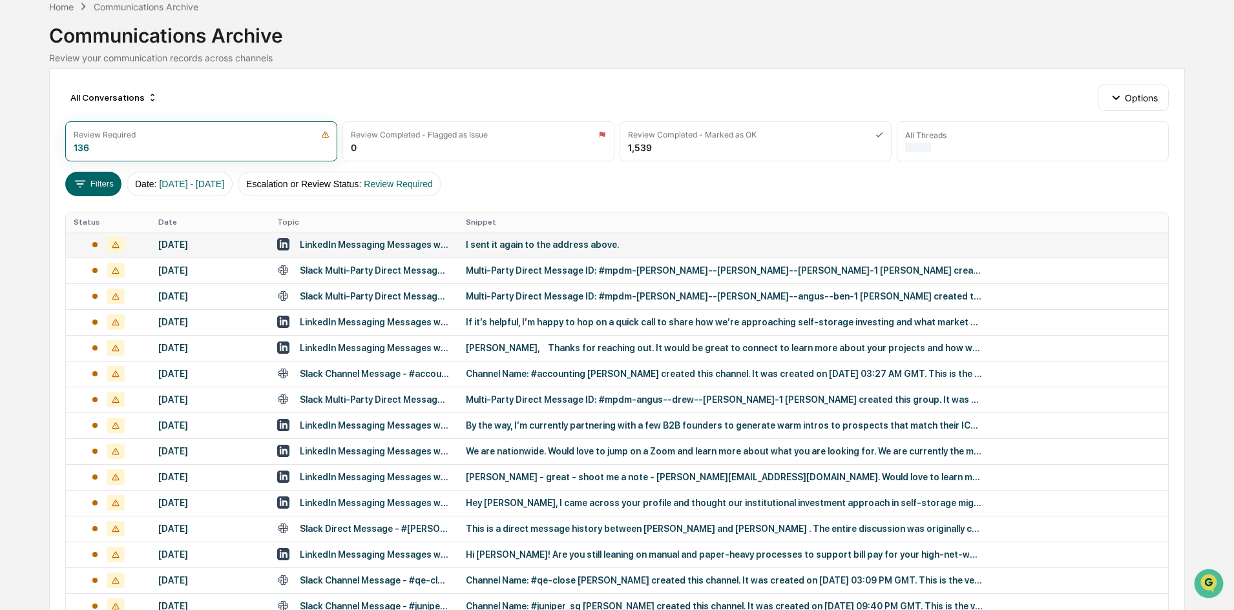
click at [523, 244] on div "I sent it again to the address above." at bounding box center [724, 245] width 517 height 10
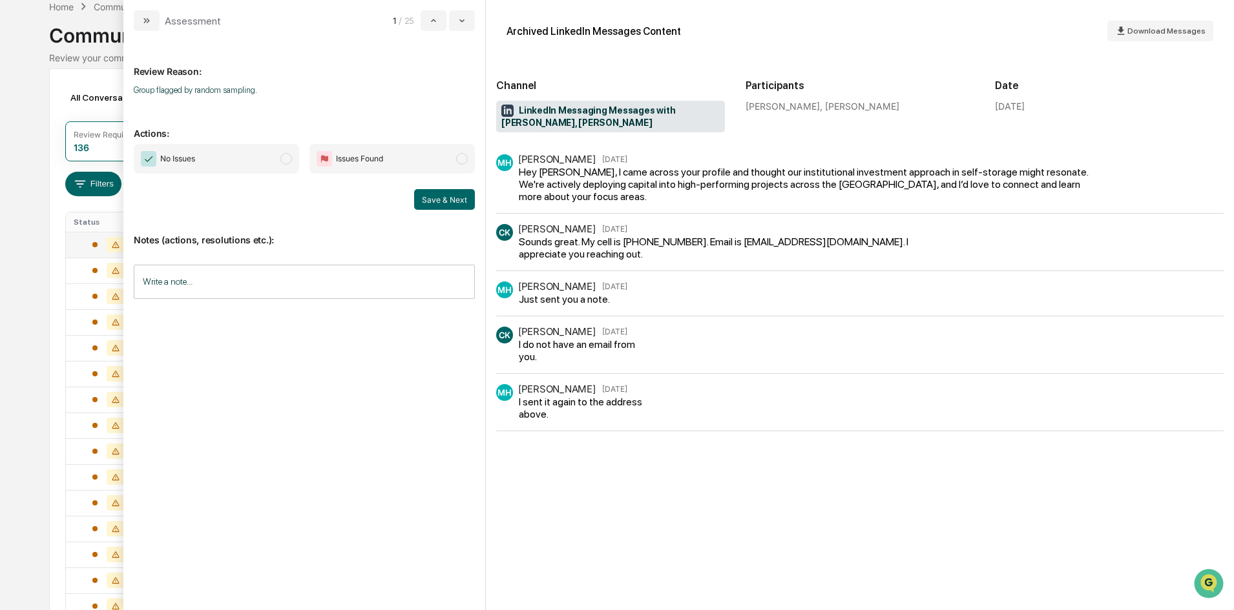
click at [249, 168] on span "No Issues" at bounding box center [216, 159] width 165 height 30
click at [446, 202] on button "Save & Next" at bounding box center [444, 199] width 61 height 21
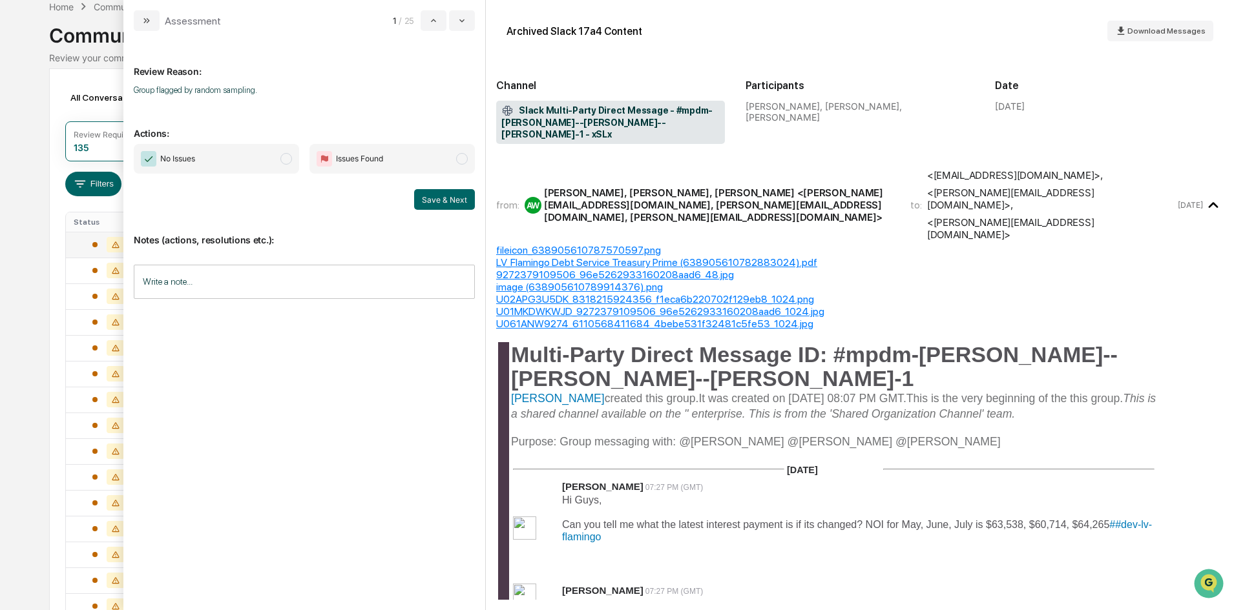
click at [253, 150] on span "No Issues" at bounding box center [216, 159] width 165 height 30
click at [460, 204] on button "Save & Next" at bounding box center [444, 199] width 61 height 21
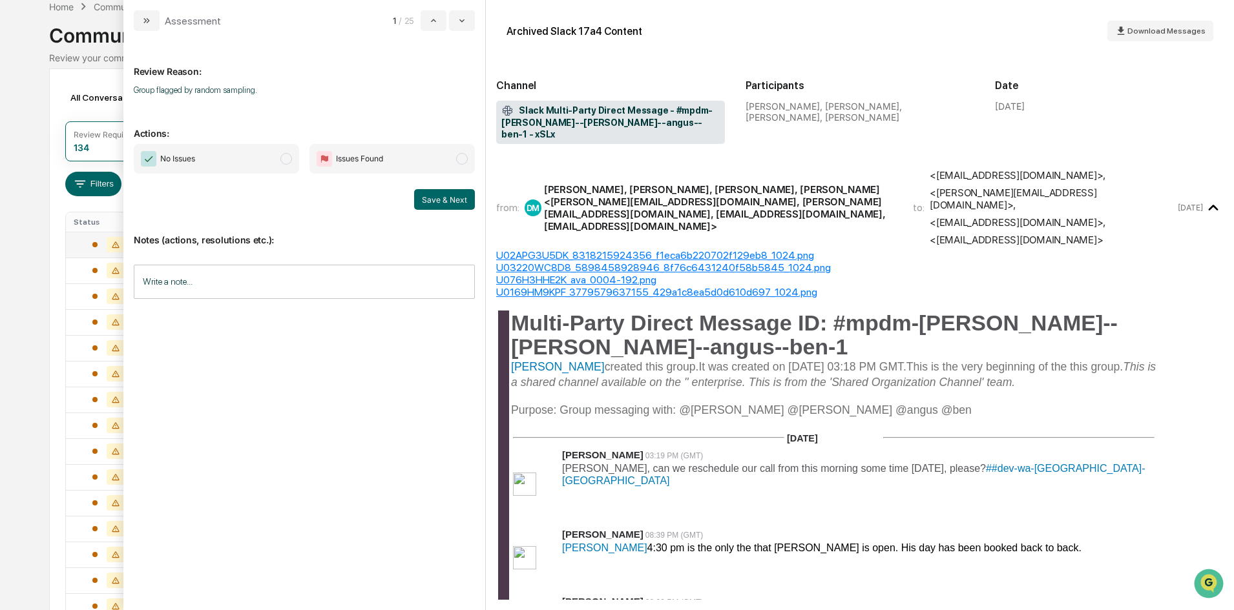
click at [252, 152] on span "No Issues" at bounding box center [216, 159] width 165 height 30
click at [435, 203] on button "Save & Next" at bounding box center [444, 199] width 61 height 21
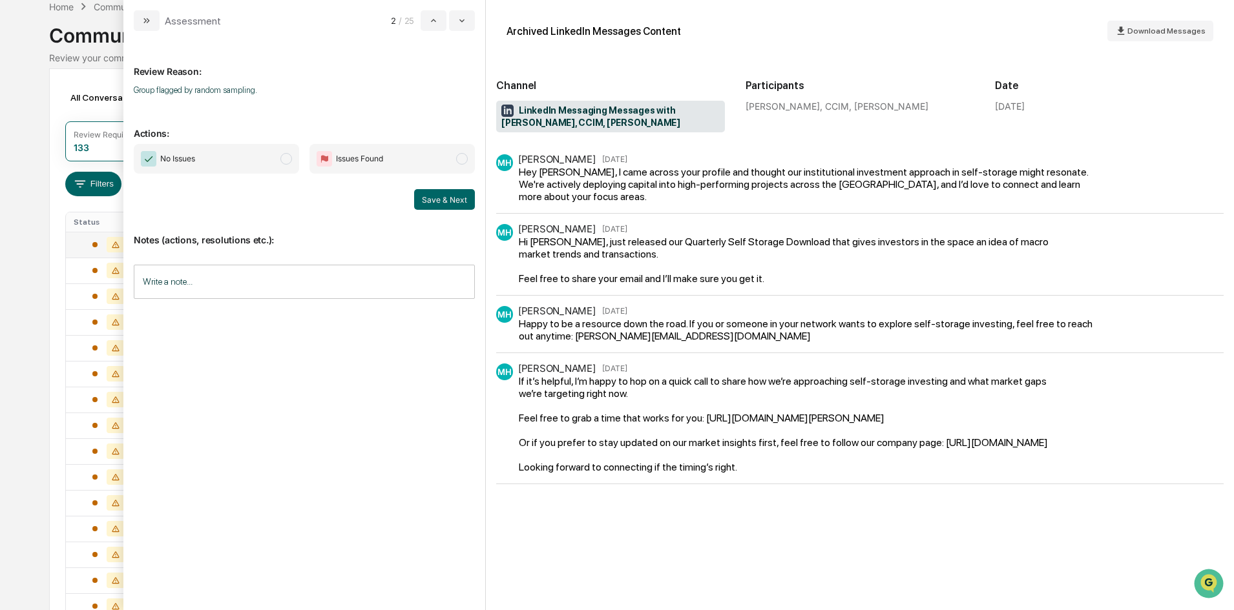
click at [286, 169] on span "No Issues" at bounding box center [216, 159] width 165 height 30
click at [439, 201] on button "Save & Next" at bounding box center [444, 199] width 61 height 21
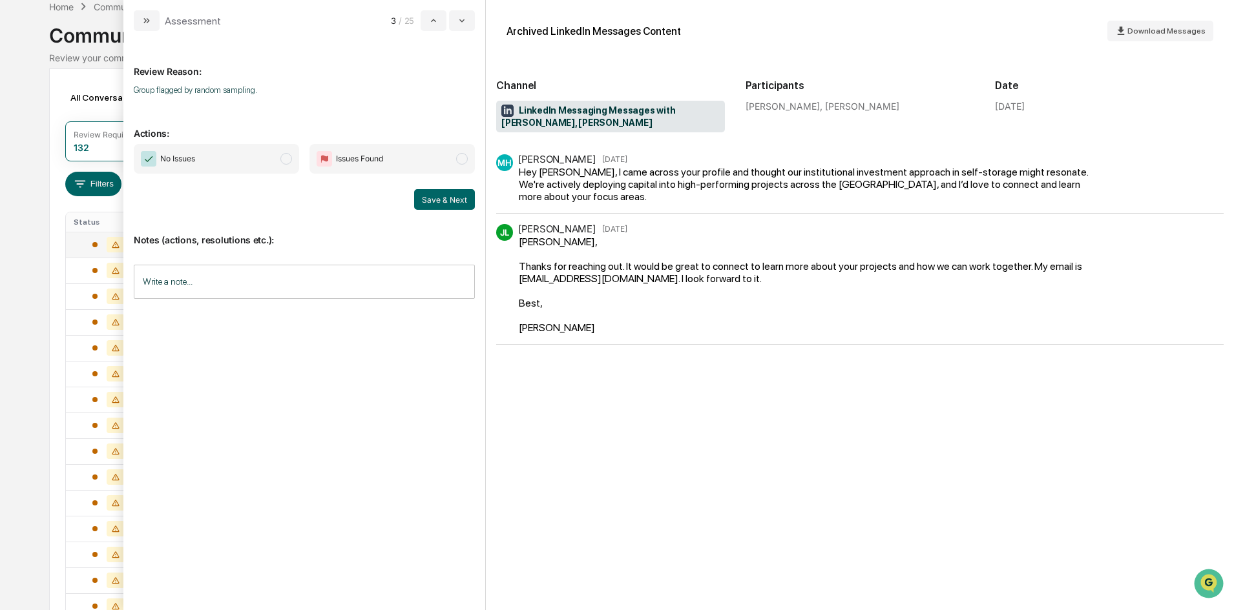
click at [265, 171] on span "No Issues" at bounding box center [216, 159] width 165 height 30
click at [433, 202] on button "Save & Next" at bounding box center [444, 199] width 61 height 21
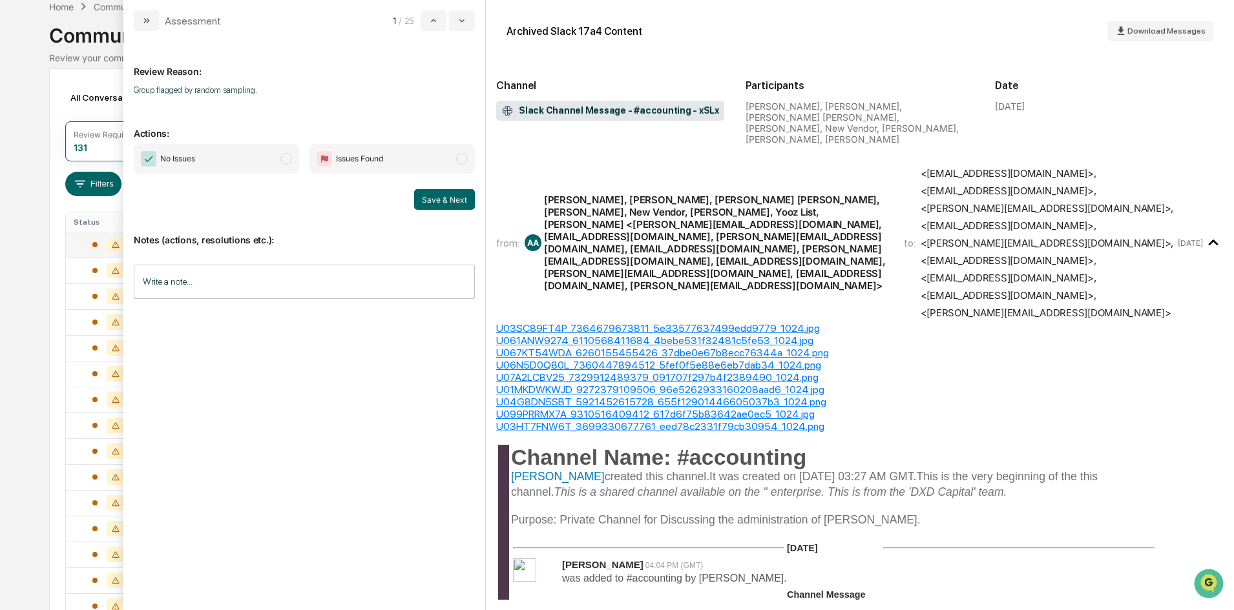
click at [246, 164] on span "No Issues" at bounding box center [216, 159] width 165 height 30
click at [439, 200] on button "Save & Next" at bounding box center [444, 199] width 61 height 21
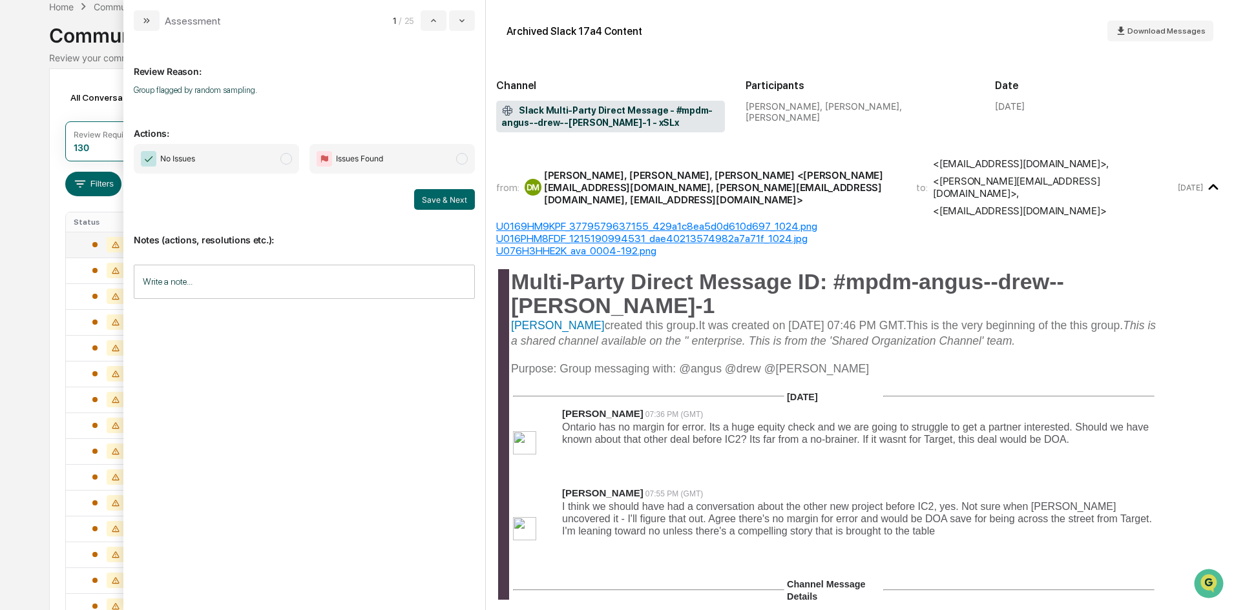
click at [257, 150] on span "No Issues" at bounding box center [216, 159] width 165 height 30
click at [426, 203] on button "Save & Next" at bounding box center [444, 199] width 61 height 21
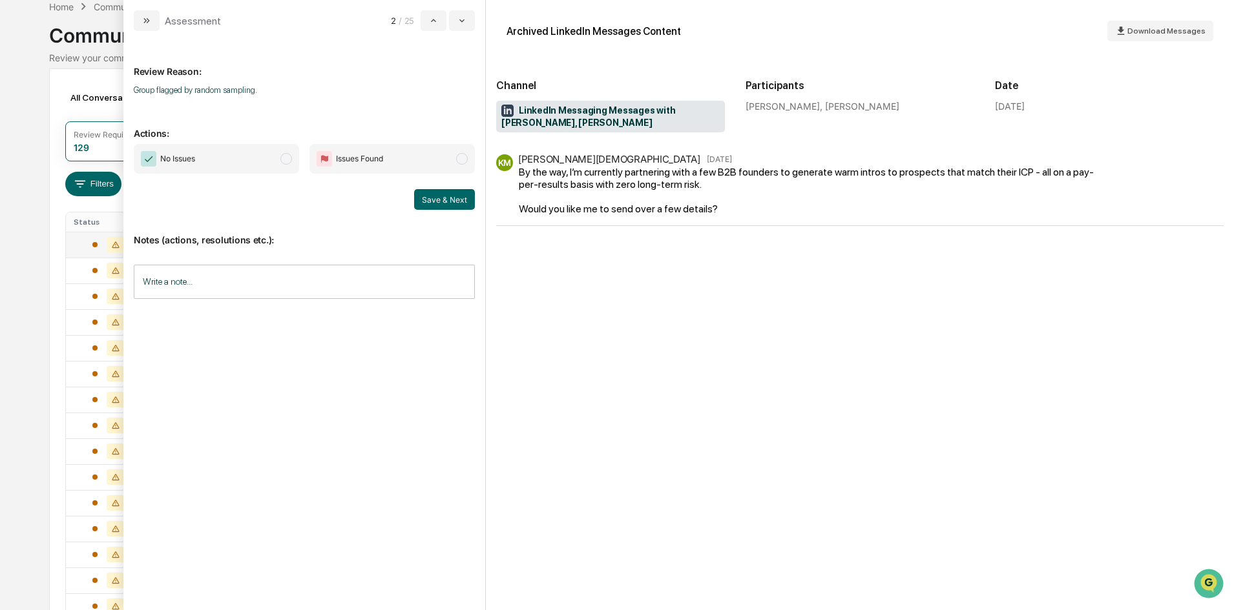
click at [265, 156] on span "No Issues" at bounding box center [216, 159] width 165 height 30
click at [438, 197] on button "Save & Next" at bounding box center [444, 199] width 61 height 21
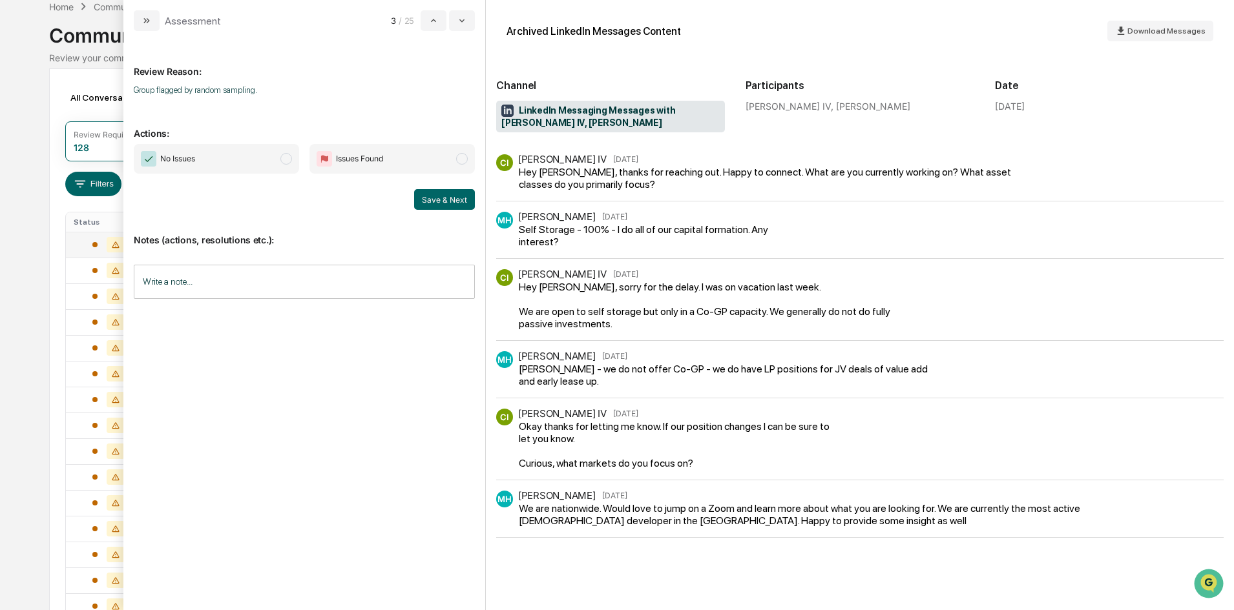
click at [236, 154] on span "No Issues" at bounding box center [216, 159] width 165 height 30
click at [462, 201] on button "Save & Next" at bounding box center [444, 199] width 61 height 21
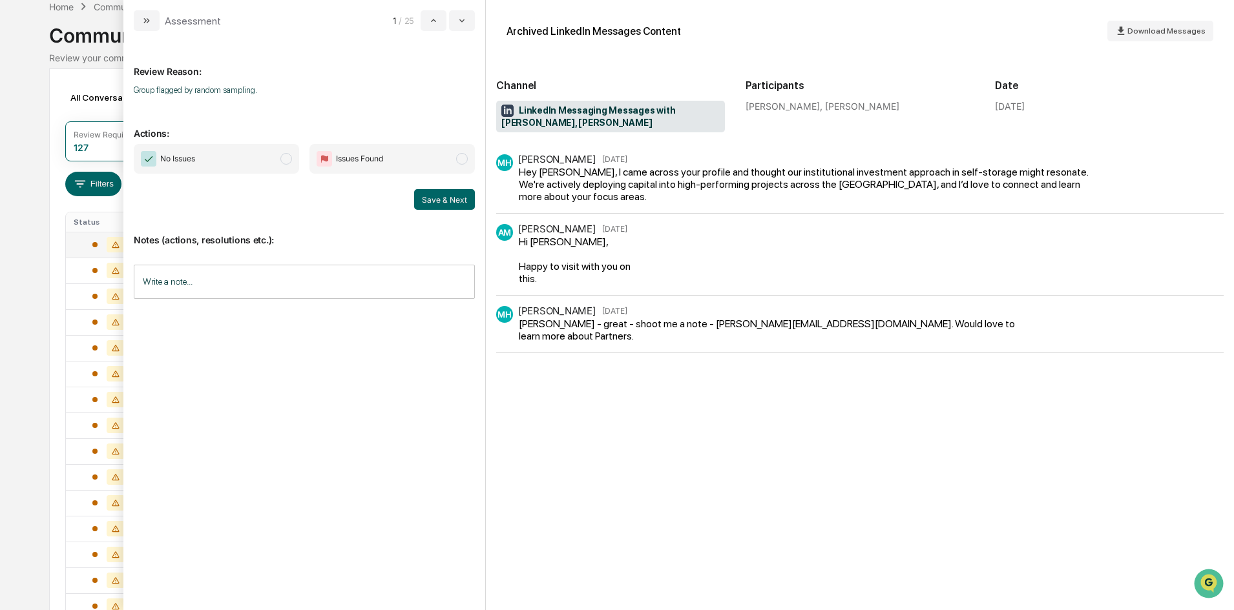
click at [248, 160] on span "No Issues" at bounding box center [216, 159] width 165 height 30
click at [448, 203] on button "Save & Next" at bounding box center [444, 199] width 61 height 21
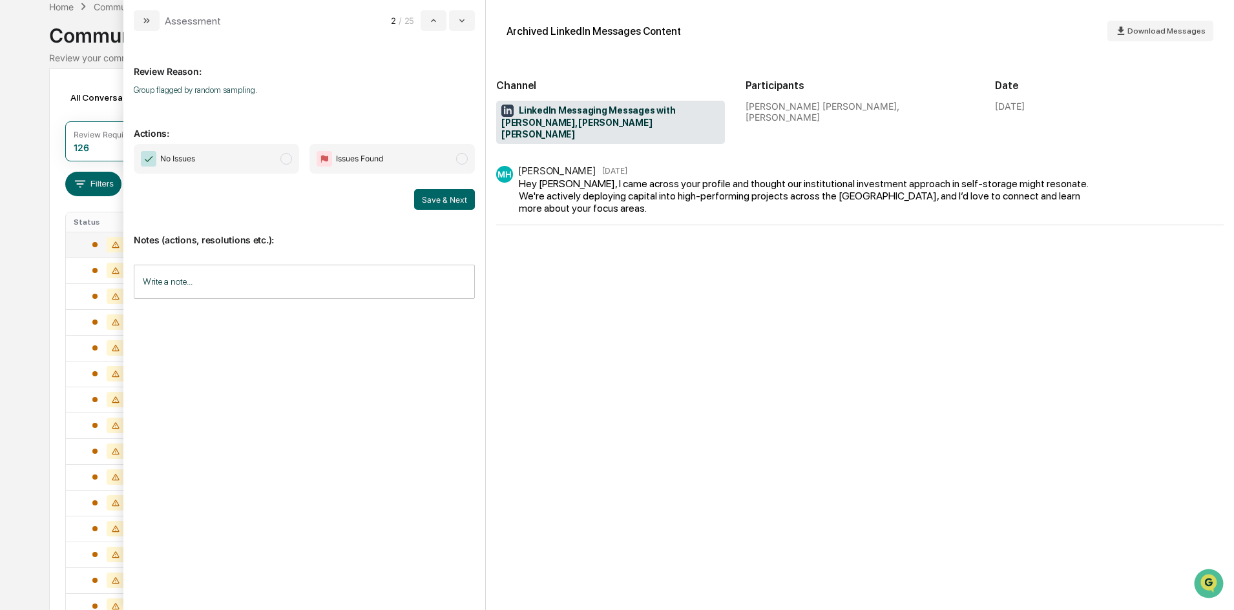
click at [245, 152] on span "No Issues" at bounding box center [216, 159] width 165 height 30
click at [438, 194] on button "Save & Next" at bounding box center [444, 199] width 61 height 21
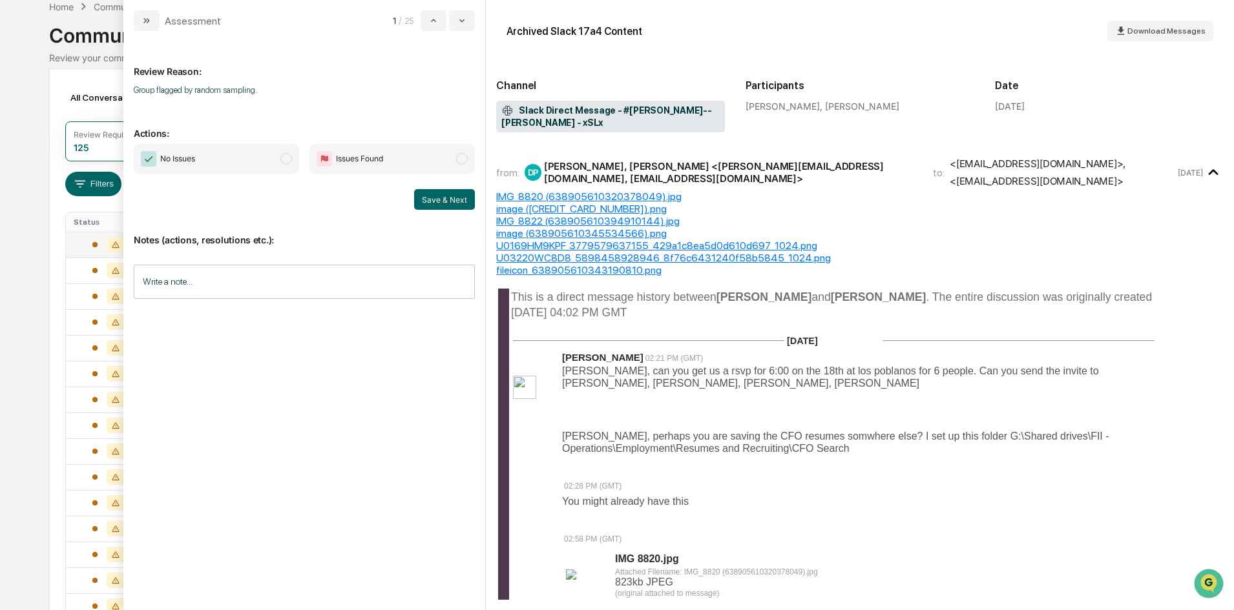
click at [265, 146] on span "No Issues" at bounding box center [216, 159] width 165 height 30
click at [451, 199] on button "Save & Next" at bounding box center [444, 199] width 61 height 21
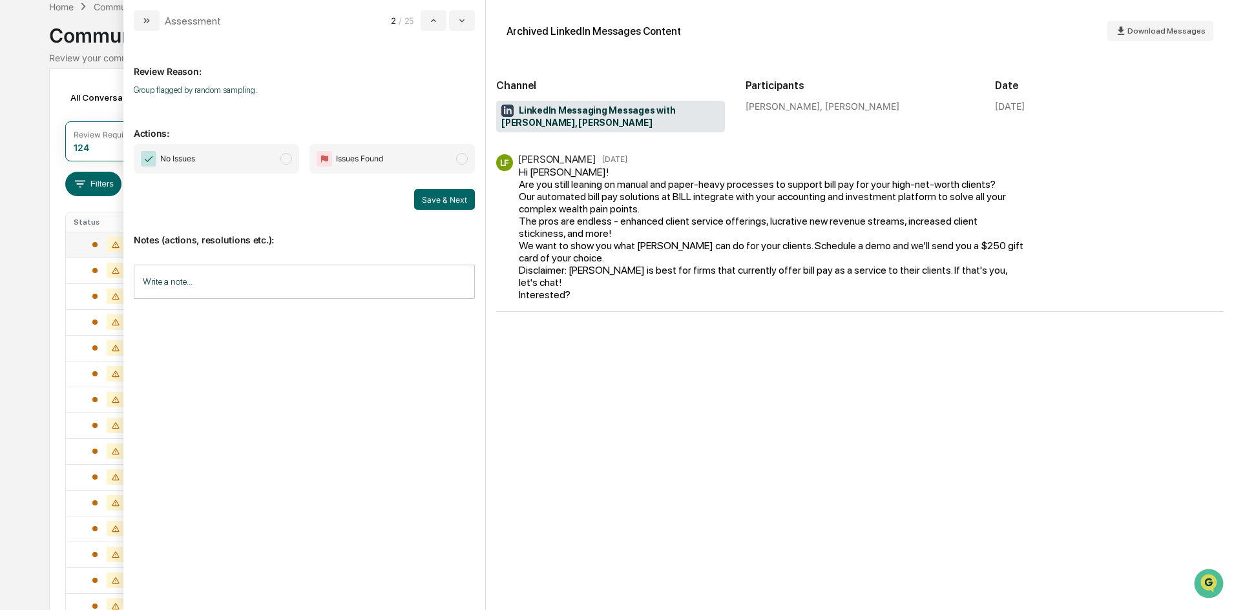
click at [280, 161] on span "No Issues" at bounding box center [216, 159] width 165 height 30
click at [448, 198] on button "Save & Next" at bounding box center [444, 199] width 61 height 21
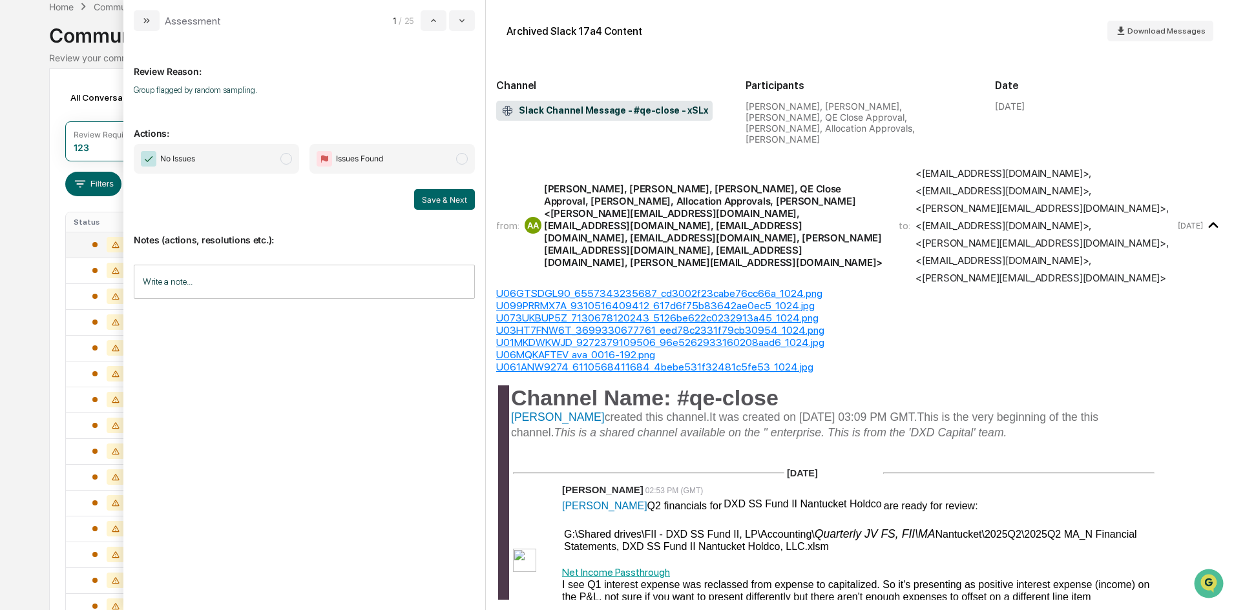
click at [256, 165] on span "No Issues" at bounding box center [216, 159] width 165 height 30
click at [428, 197] on button "Save & Next" at bounding box center [444, 199] width 61 height 21
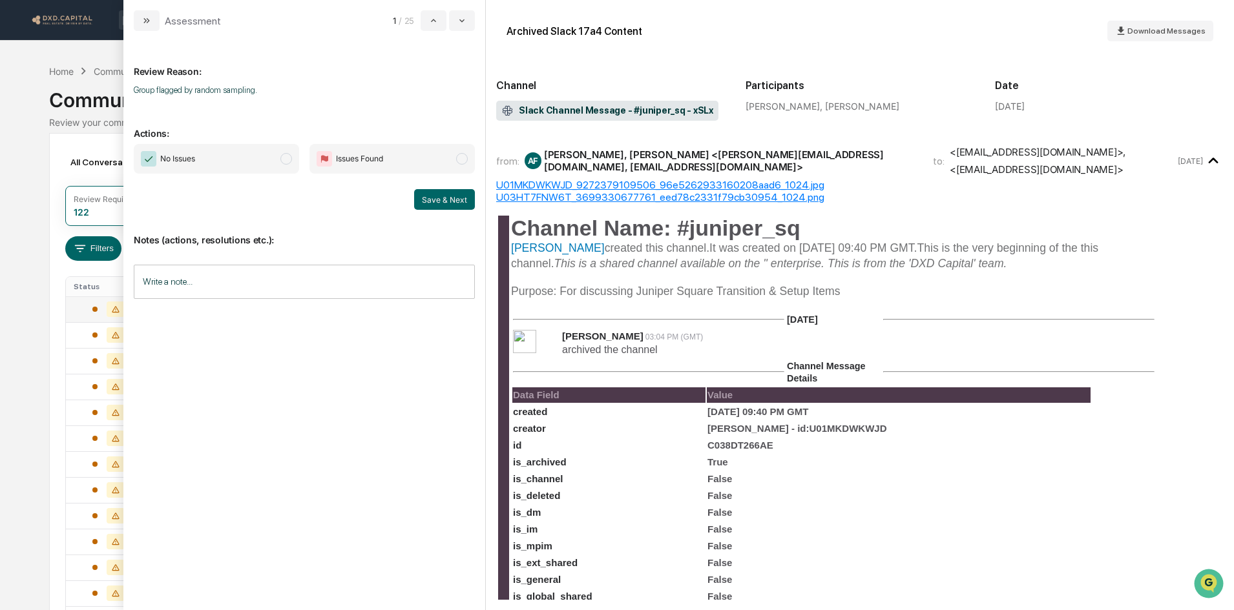
click at [254, 154] on span "No Issues" at bounding box center [216, 159] width 165 height 30
click at [451, 195] on button "Save & Next" at bounding box center [444, 199] width 61 height 21
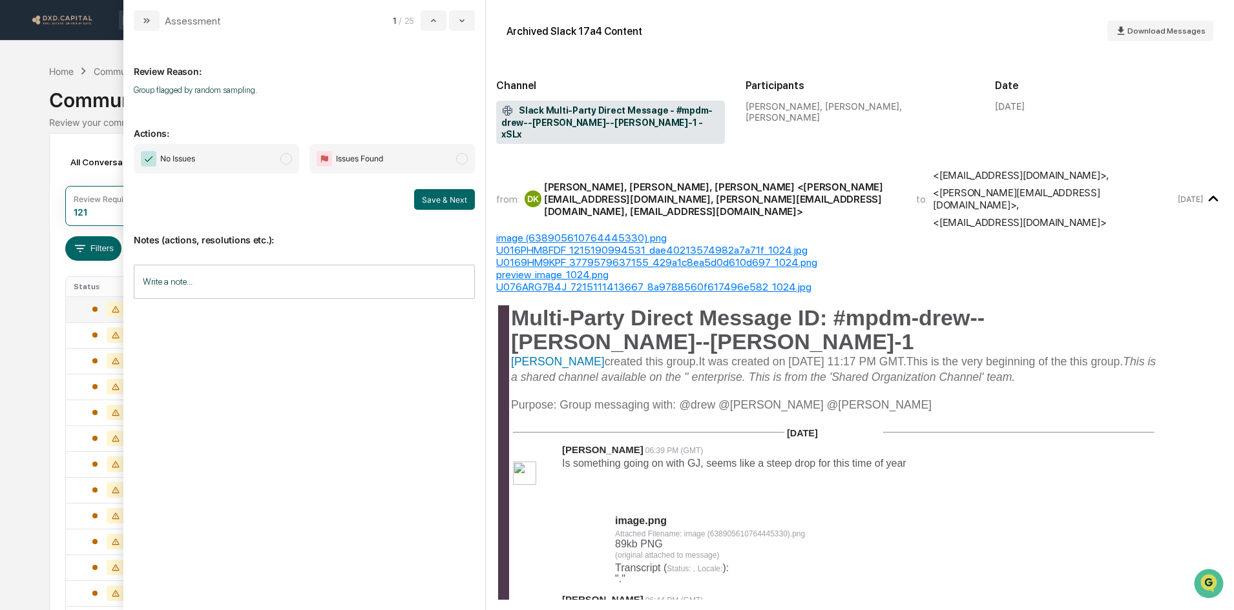
click at [185, 148] on span "No Issues" at bounding box center [216, 159] width 165 height 30
click at [419, 199] on button "Save & Next" at bounding box center [444, 199] width 61 height 21
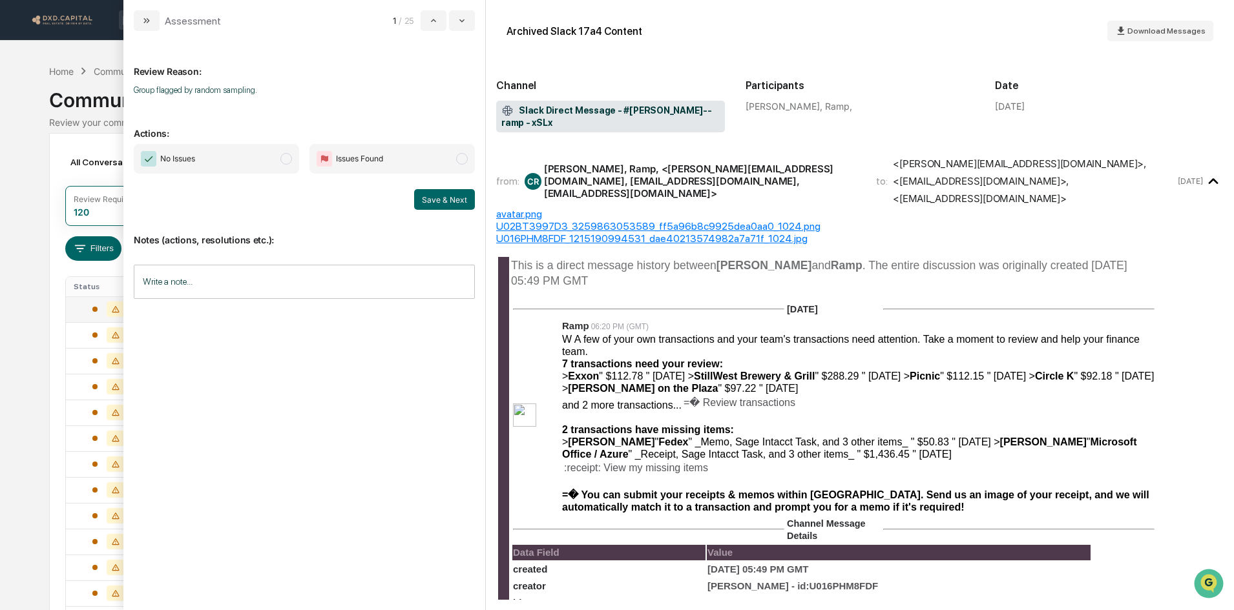
click at [216, 156] on span "No Issues" at bounding box center [216, 159] width 165 height 30
click at [457, 202] on button "Save & Next" at bounding box center [444, 199] width 61 height 21
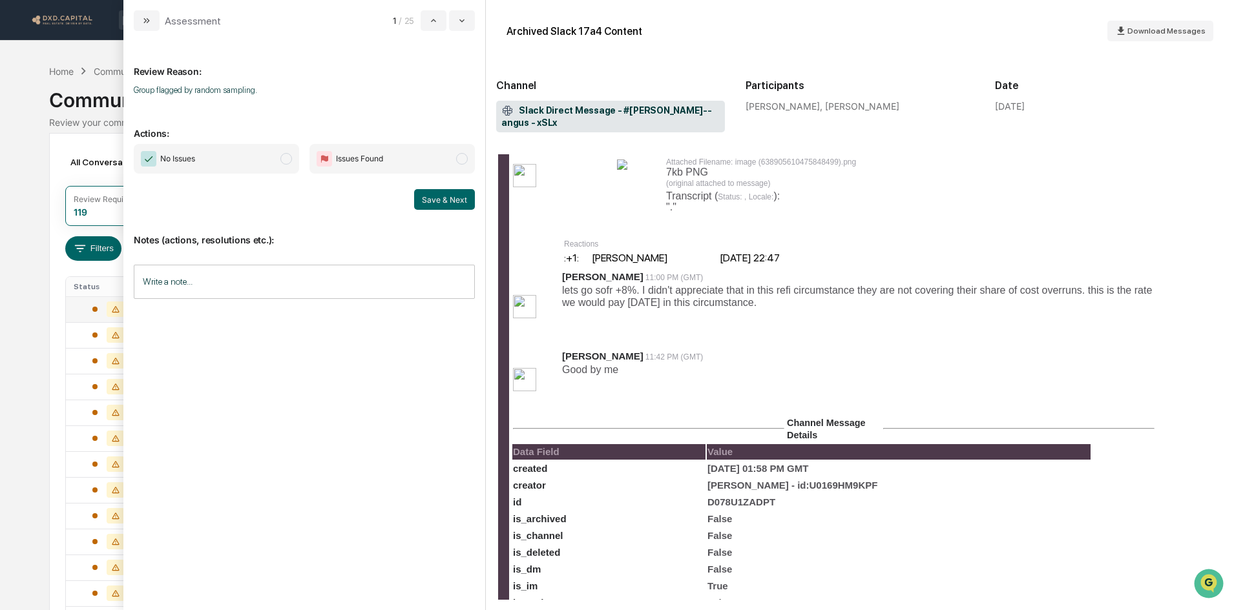
scroll to position [129, 0]
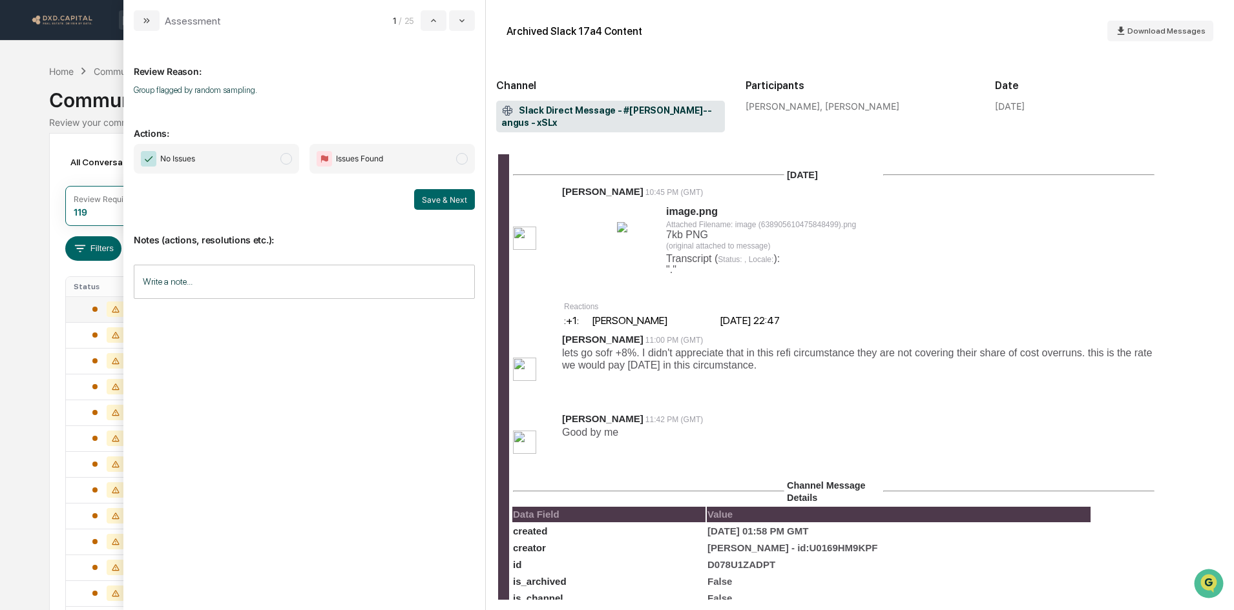
click at [615, 206] on table "image.png Attached Filename: image (638905610475848499).png 7kb PNG (original a…" at bounding box center [873, 240] width 517 height 74
click at [623, 222] on img "modal" at bounding box center [622, 227] width 10 height 10
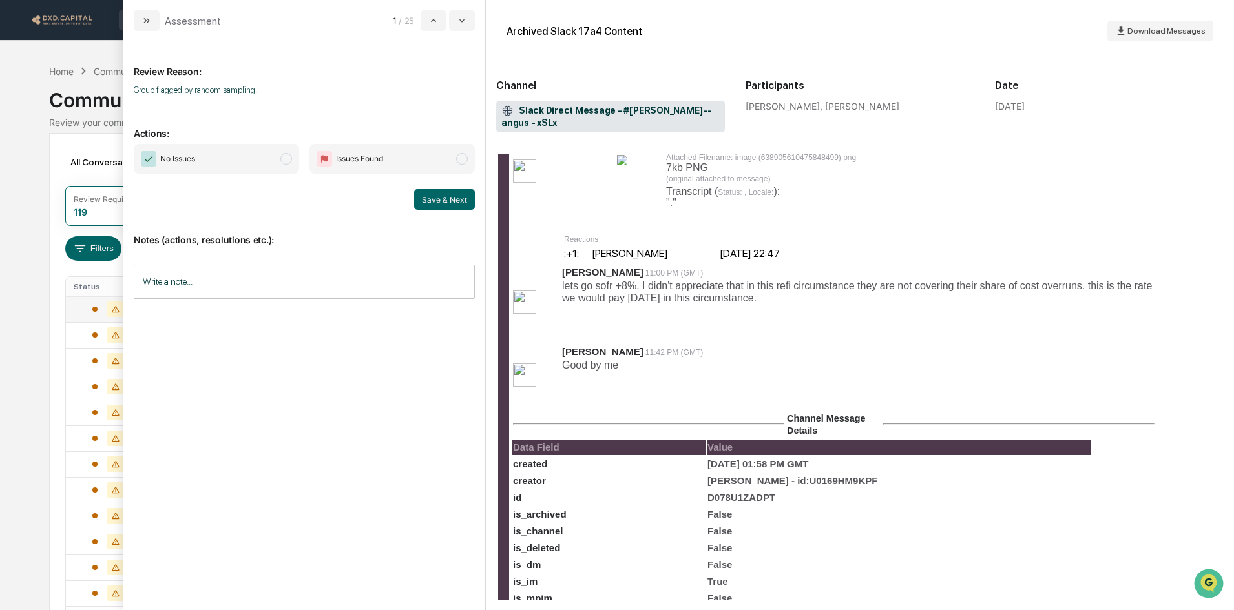
scroll to position [0, 0]
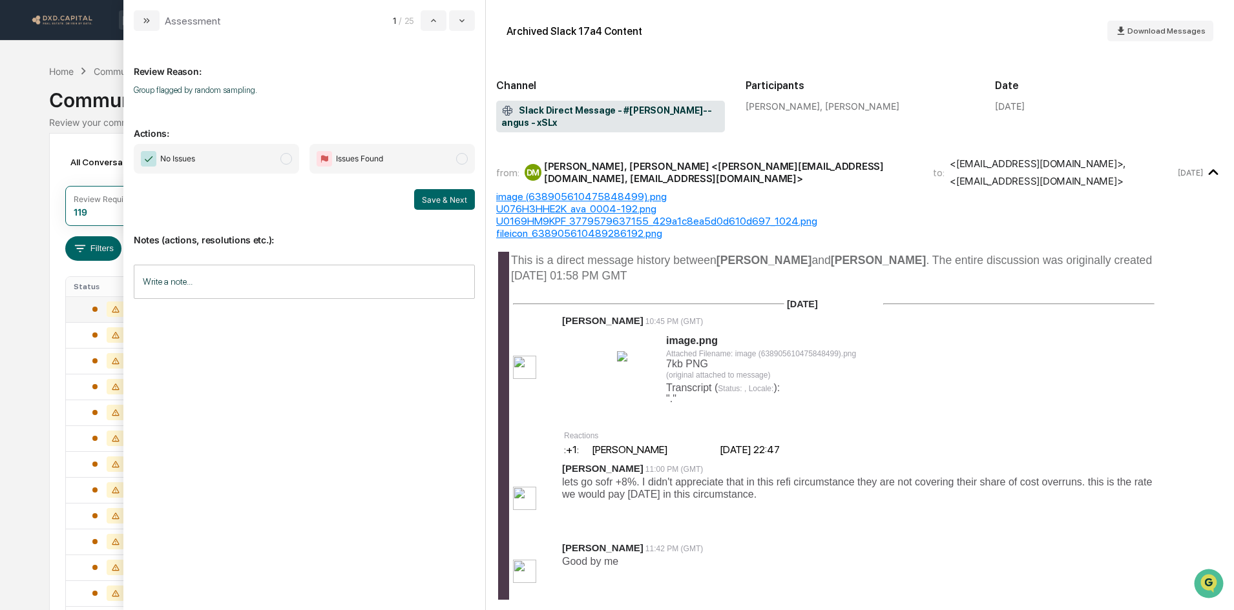
click at [253, 166] on span "No Issues" at bounding box center [216, 159] width 165 height 30
click at [421, 204] on button "Save & Next" at bounding box center [444, 199] width 61 height 21
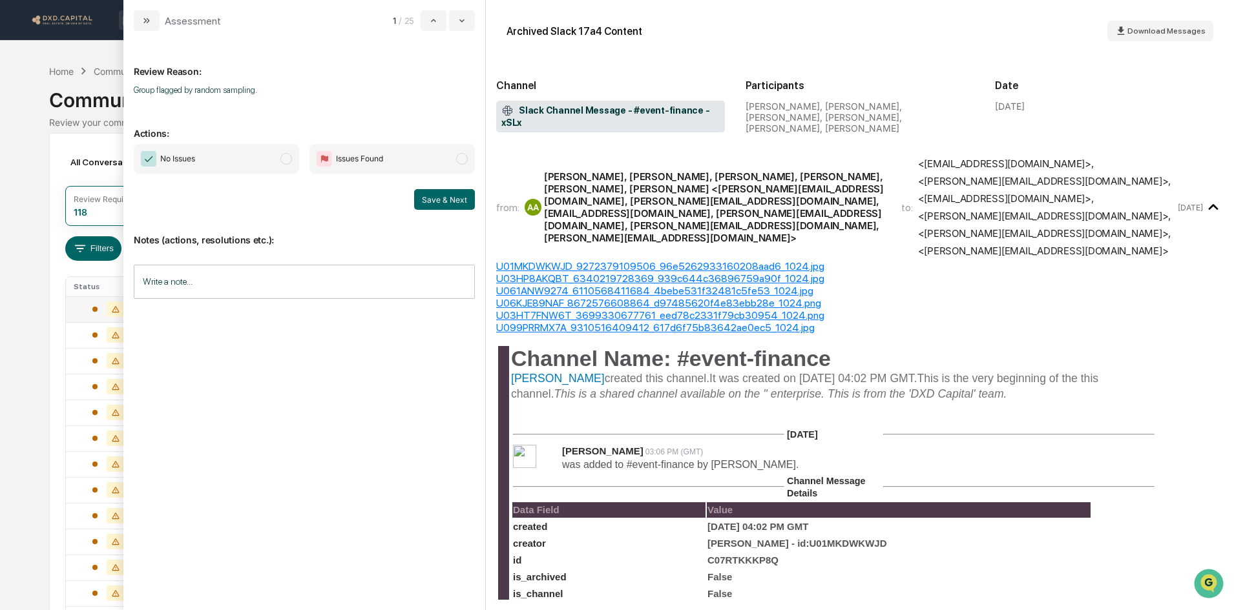
click at [512, 260] on div "U01MKDWKWJD_9272379109506_96e5262933160208aad6_1024.jpg" at bounding box center [859, 266] width 727 height 12
click at [692, 260] on div "U01MKDWKWJD_9272379109506_96e5262933160208aad6_1024.jpg" at bounding box center [859, 266] width 727 height 12
click at [198, 160] on span "No Issues" at bounding box center [216, 159] width 165 height 30
click at [433, 200] on button "Save & Next" at bounding box center [444, 199] width 61 height 21
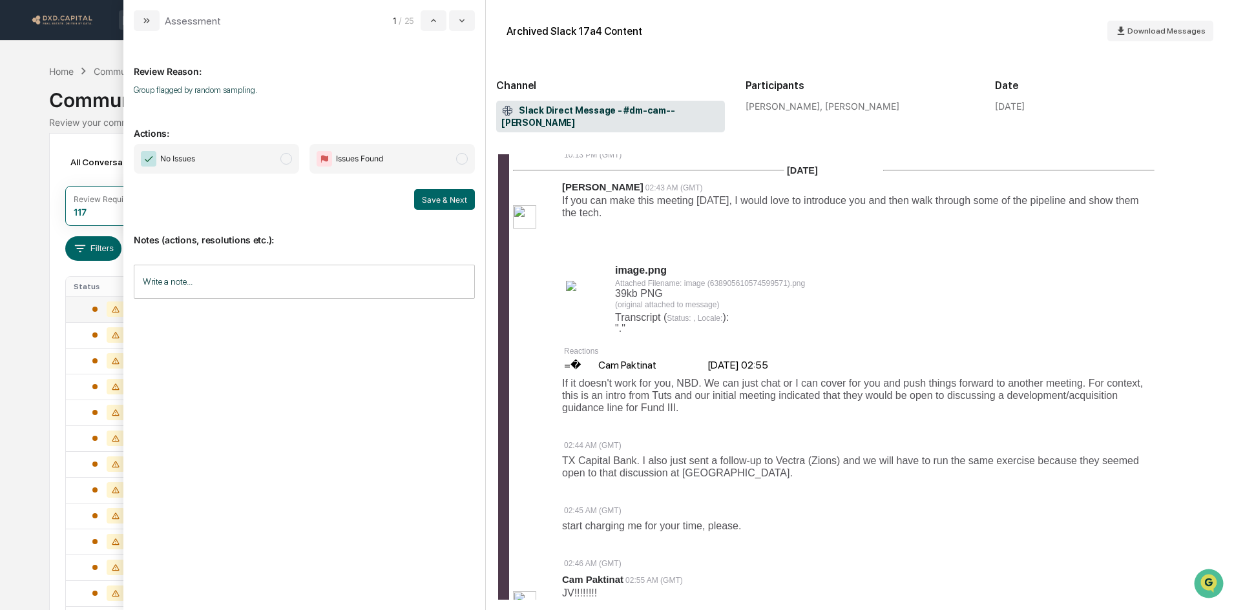
scroll to position [581, 0]
click at [249, 157] on span "No Issues" at bounding box center [216, 159] width 165 height 30
click at [439, 211] on div "Notes (actions, resolutions etc.): Write a note... Write a note..." at bounding box center [304, 262] width 341 height 105
click at [436, 198] on button "Save & Next" at bounding box center [444, 199] width 61 height 21
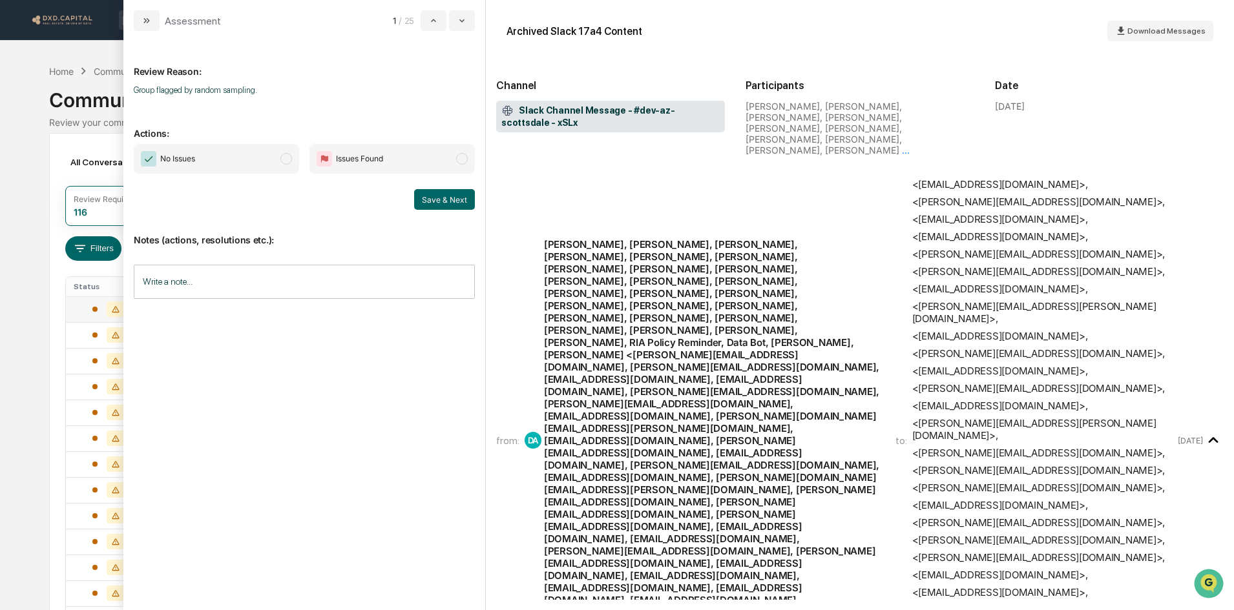
click at [225, 178] on div "No Issues Issues Found Save & Next" at bounding box center [304, 177] width 341 height 66
click at [229, 156] on span "No Issues" at bounding box center [216, 159] width 165 height 30
click at [432, 201] on button "Save & Next" at bounding box center [444, 199] width 61 height 21
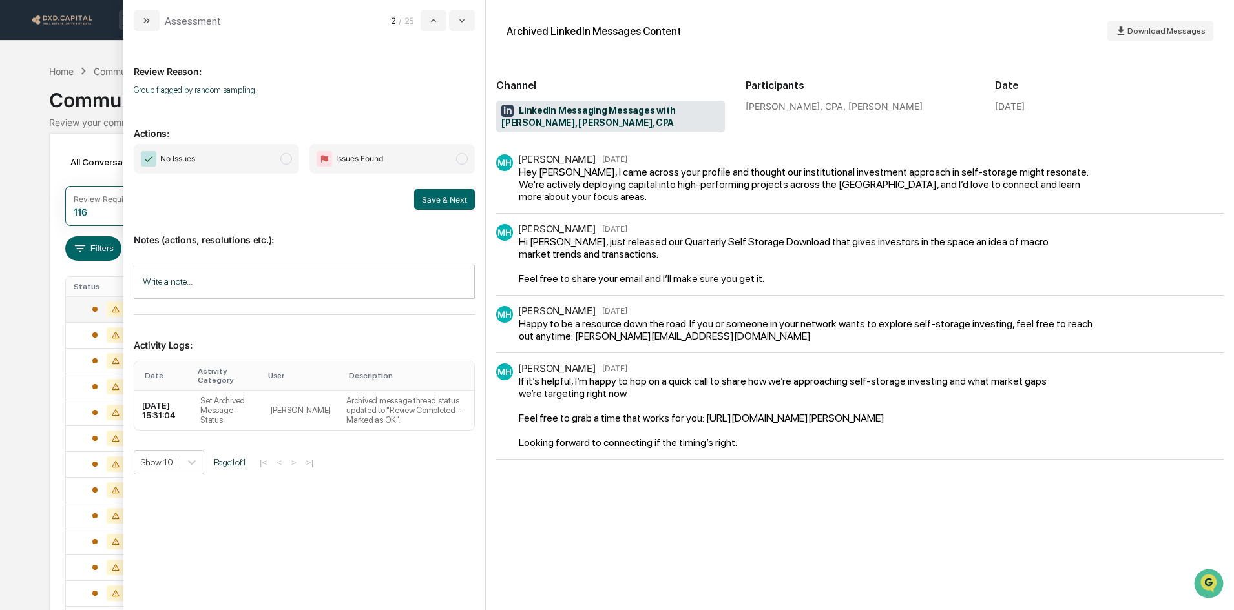
click at [256, 153] on span "No Issues" at bounding box center [216, 159] width 165 height 30
drag, startPoint x: 423, startPoint y: 181, endPoint x: 446, endPoint y: 200, distance: 28.9
click at [426, 184] on div "No Issues Issues Found Save & Next" at bounding box center [304, 177] width 341 height 66
click at [446, 200] on button "Save & Next" at bounding box center [444, 199] width 61 height 21
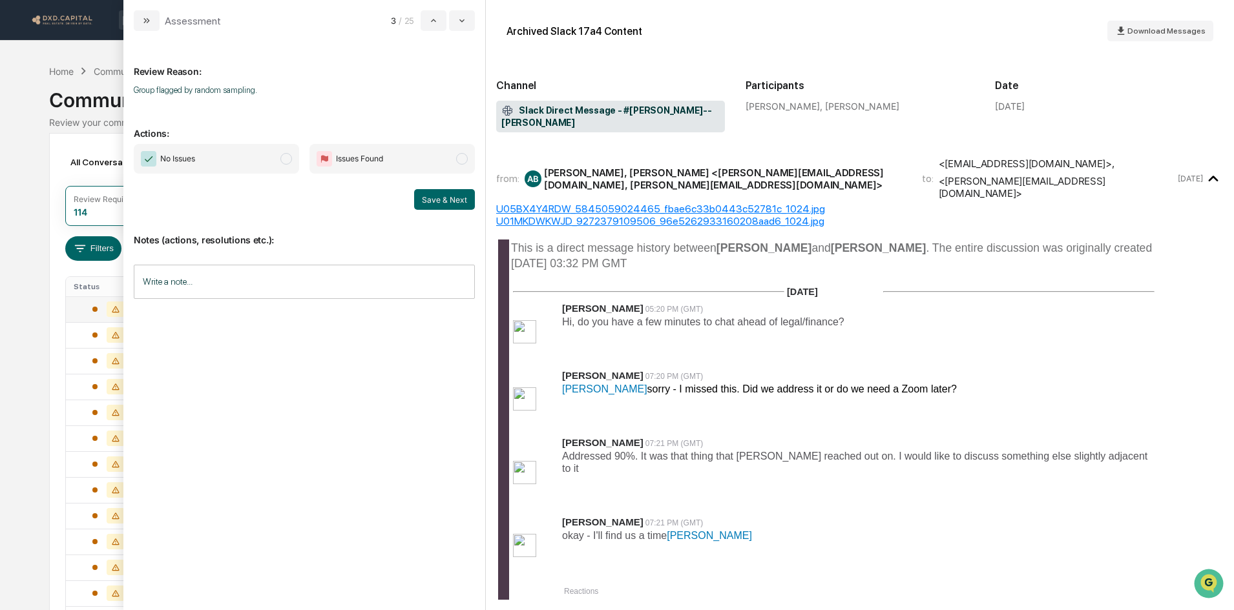
click at [249, 153] on span "No Issues" at bounding box center [216, 159] width 165 height 30
click at [450, 202] on button "Save & Next" at bounding box center [444, 199] width 61 height 21
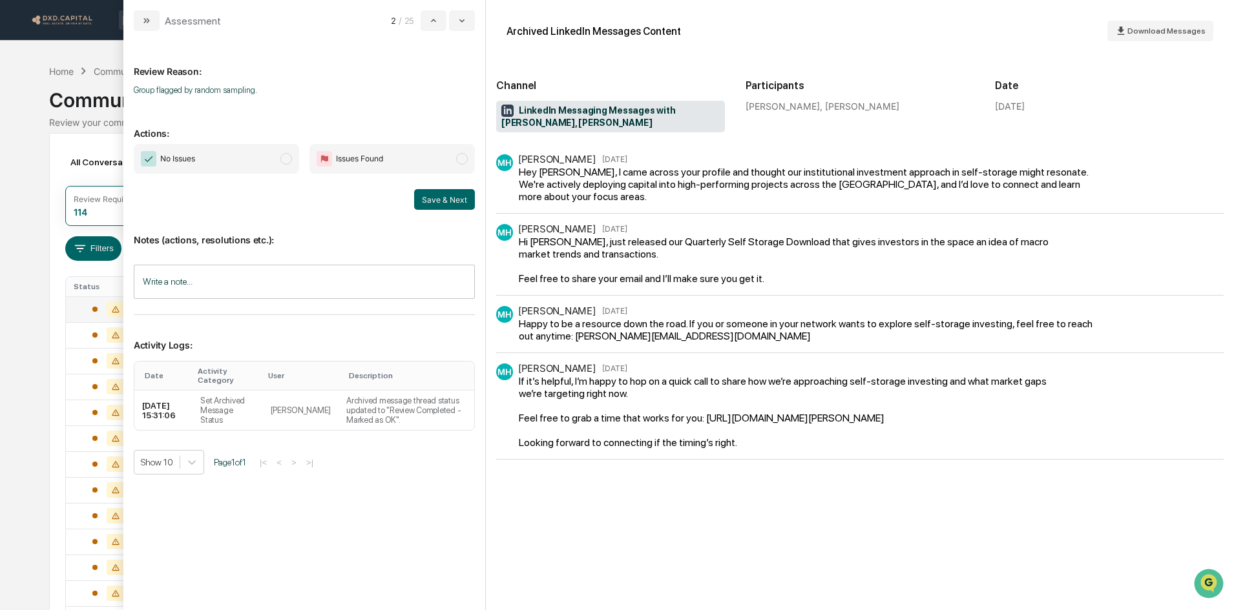
click at [240, 165] on span "No Issues" at bounding box center [216, 159] width 165 height 30
click at [426, 202] on button "Save & Next" at bounding box center [444, 199] width 61 height 21
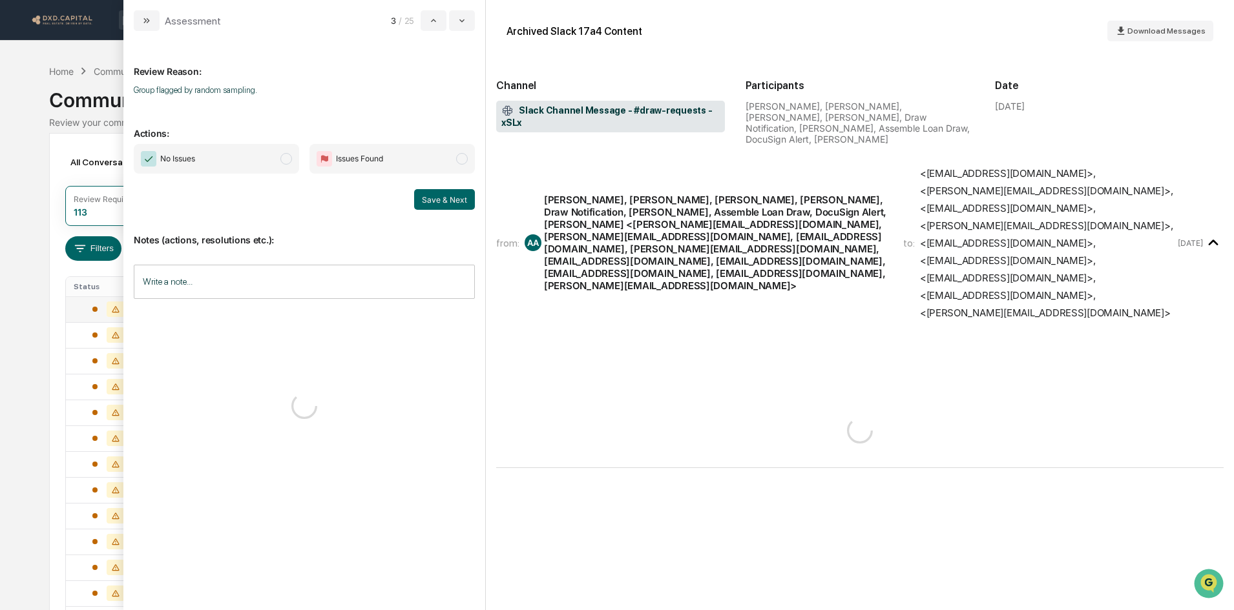
click at [216, 155] on span "No Issues" at bounding box center [216, 159] width 165 height 30
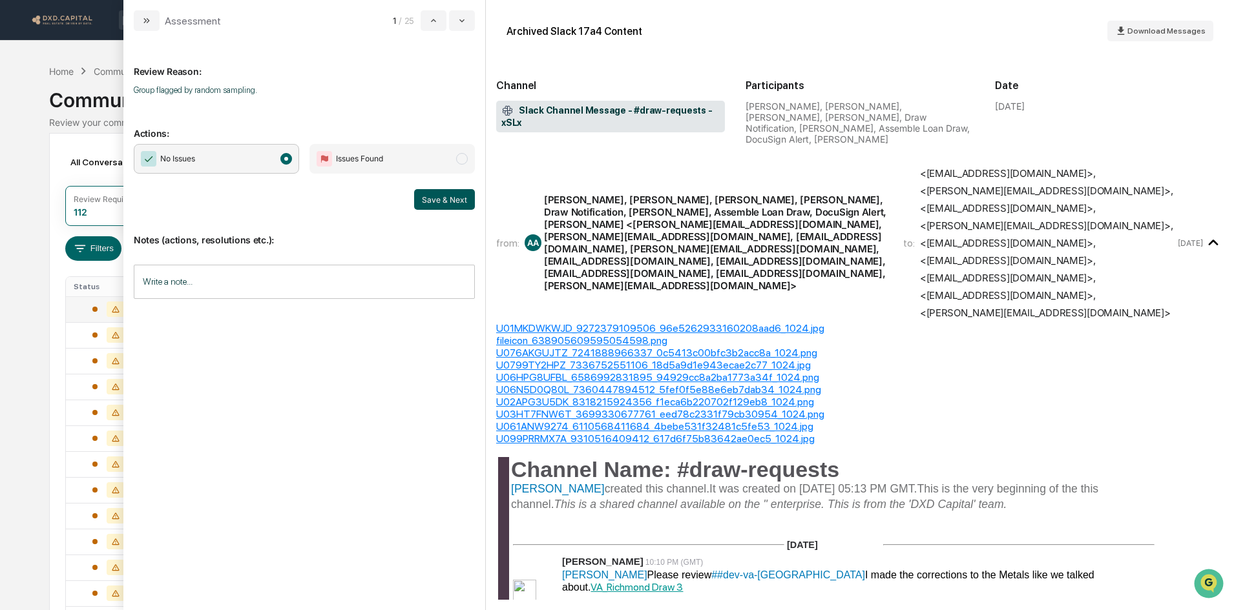
click at [444, 205] on button "Save & Next" at bounding box center [444, 199] width 61 height 21
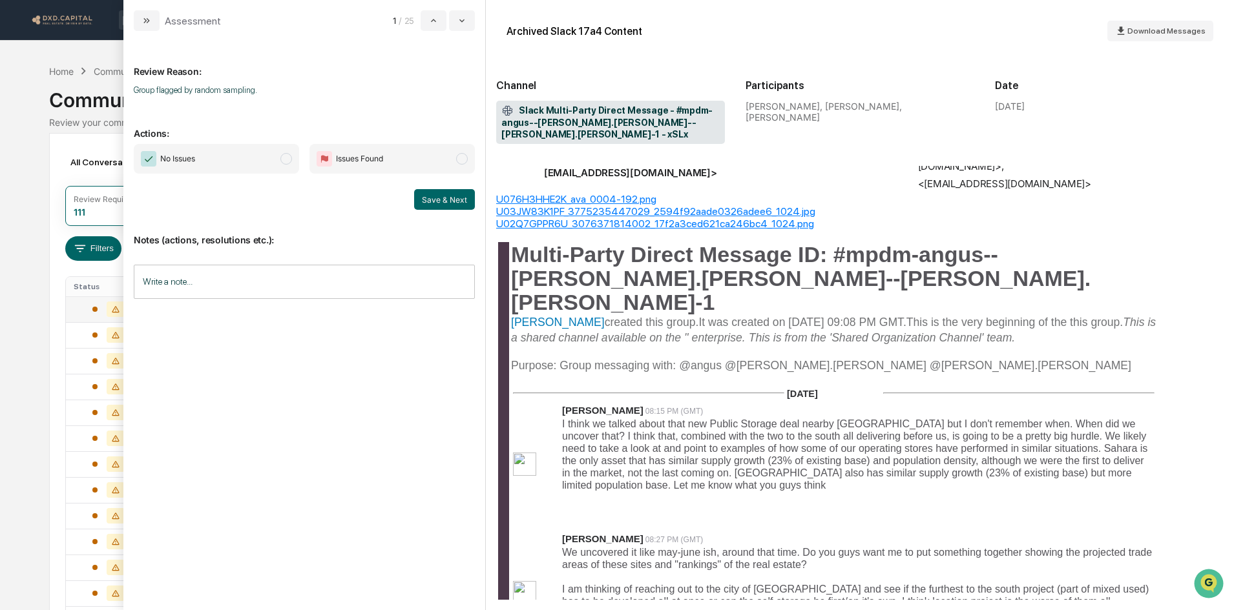
scroll to position [194, 0]
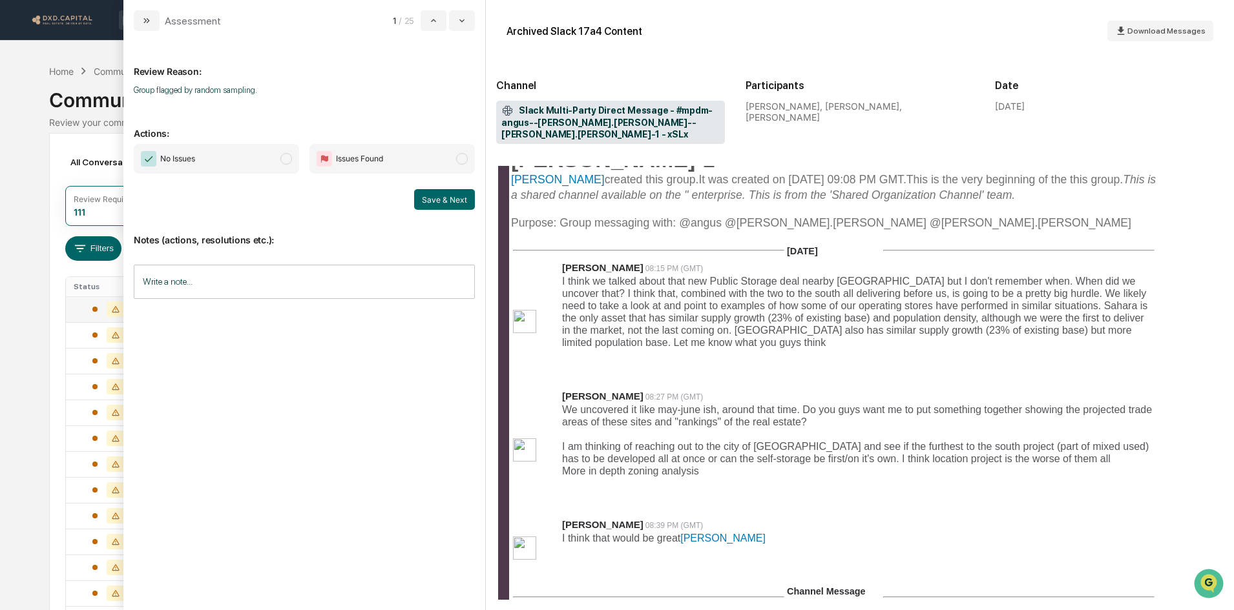
click at [249, 168] on span "No Issues" at bounding box center [216, 159] width 165 height 30
click at [458, 196] on button "Save & Next" at bounding box center [444, 199] width 61 height 21
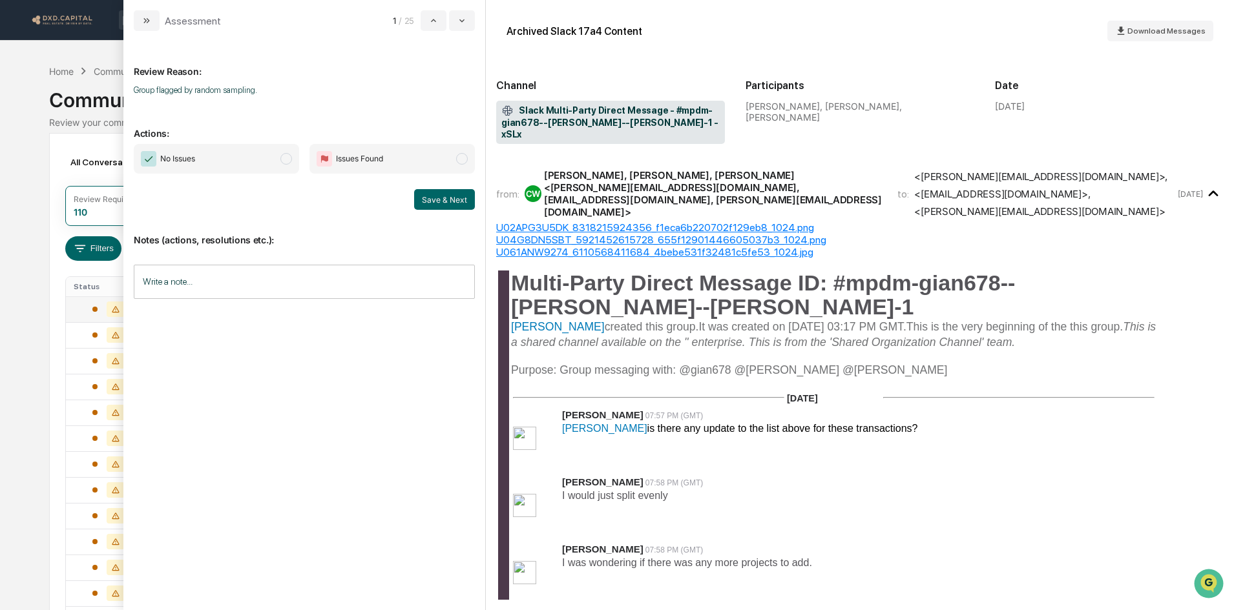
click at [234, 157] on span "No Issues" at bounding box center [216, 159] width 165 height 30
click at [439, 190] on button "Save & Next" at bounding box center [444, 199] width 61 height 21
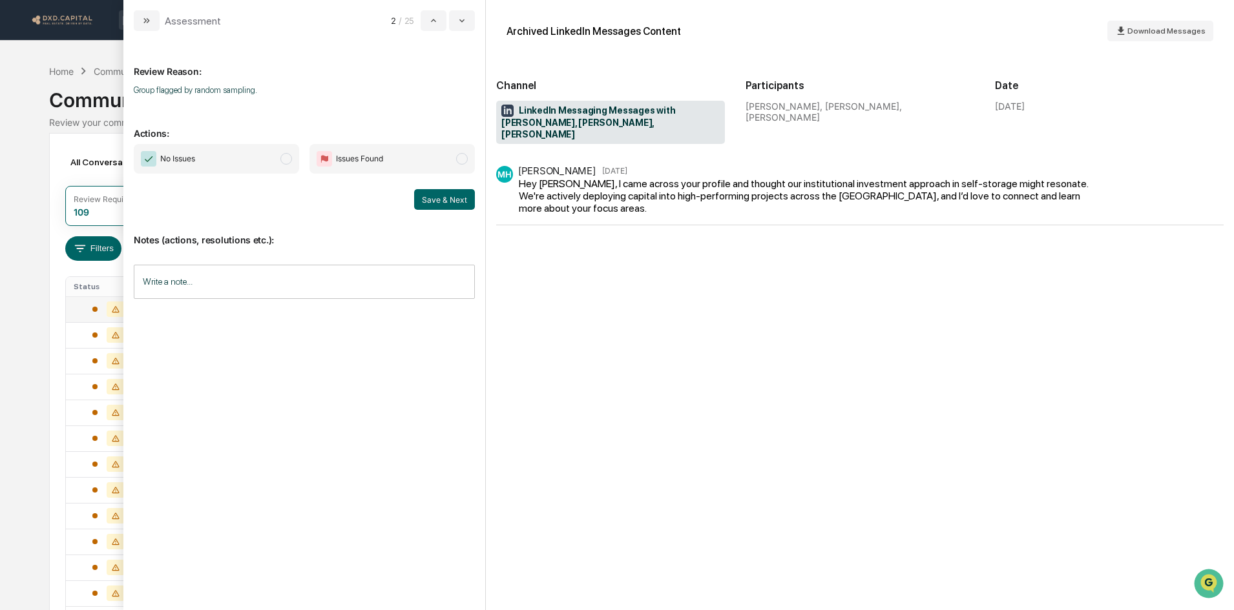
click at [203, 150] on span "No Issues" at bounding box center [216, 159] width 165 height 30
click at [458, 193] on button "Save & Next" at bounding box center [444, 199] width 61 height 21
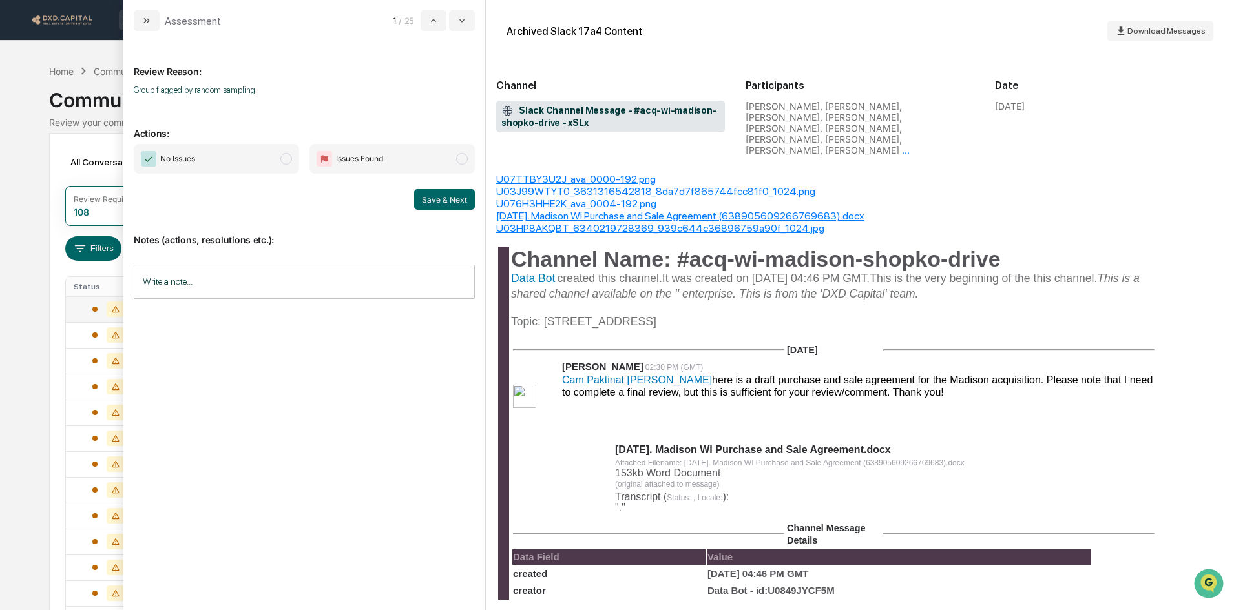
scroll to position [673, 0]
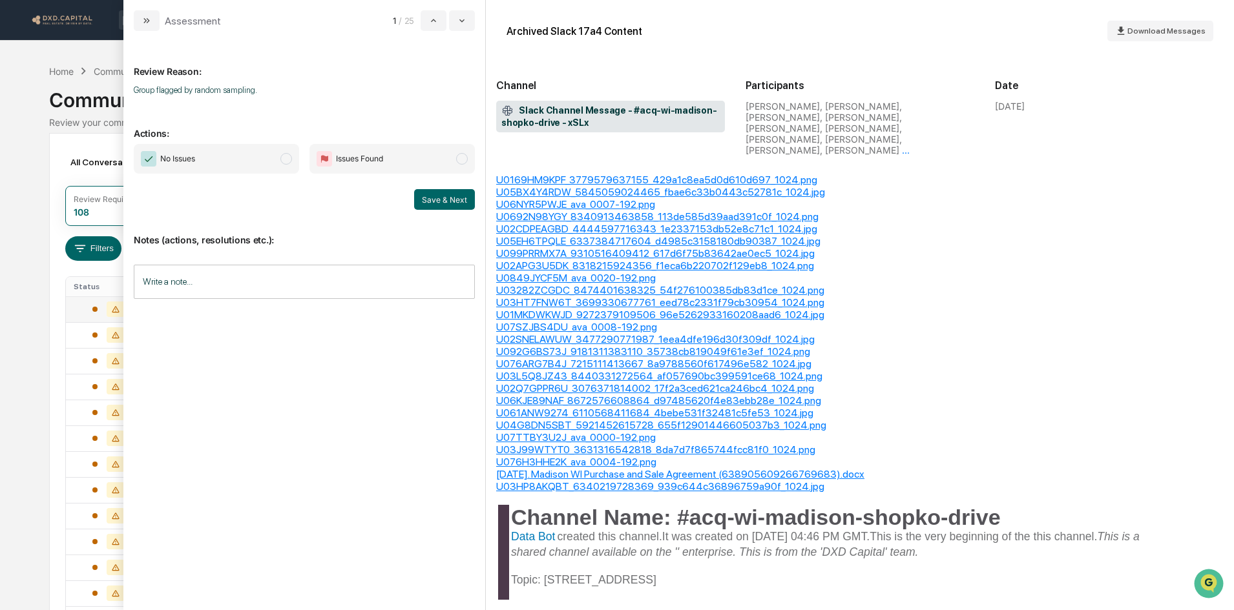
drag, startPoint x: 278, startPoint y: 172, endPoint x: 295, endPoint y: 185, distance: 20.8
click at [278, 174] on div "No Issues Issues Found Save & Next" at bounding box center [304, 177] width 341 height 66
click at [181, 170] on span "No Issues" at bounding box center [216, 159] width 165 height 30
click at [453, 198] on button "Save & Next" at bounding box center [444, 199] width 61 height 21
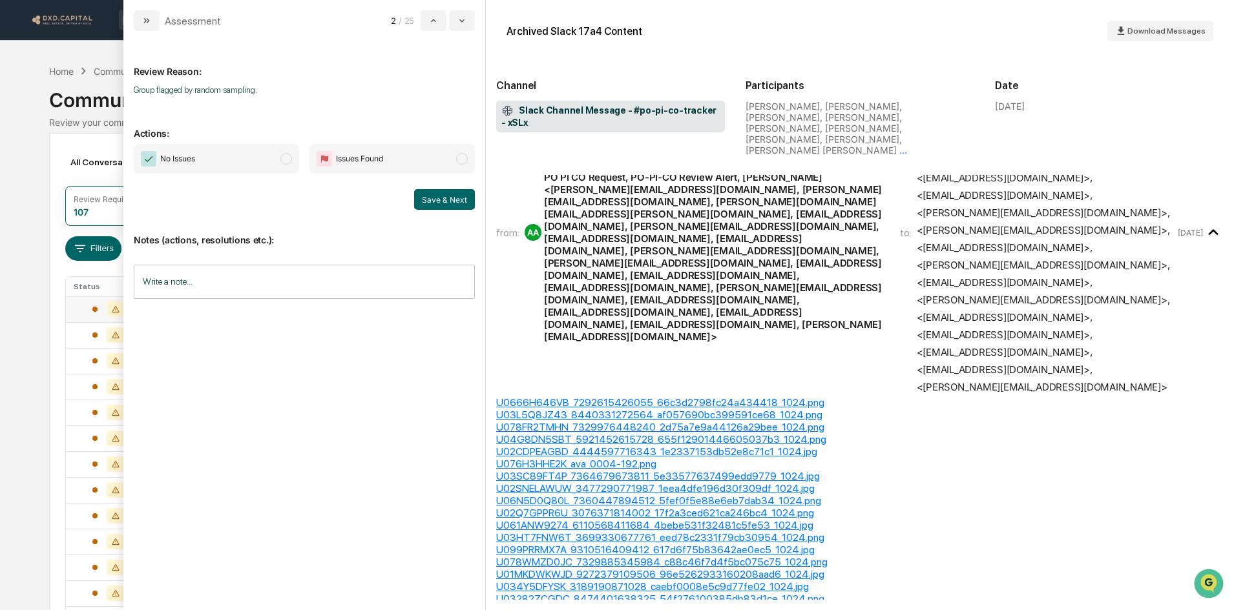
scroll to position [388, 0]
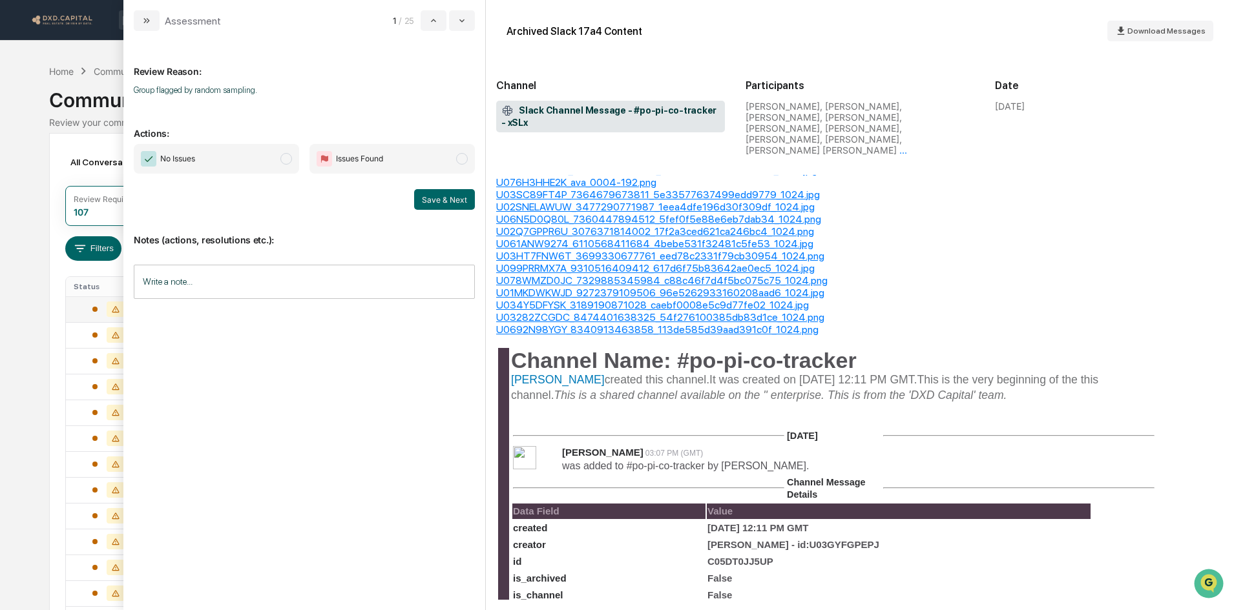
click at [240, 152] on span "No Issues" at bounding box center [216, 159] width 165 height 30
click at [442, 192] on button "Save & Next" at bounding box center [444, 199] width 61 height 21
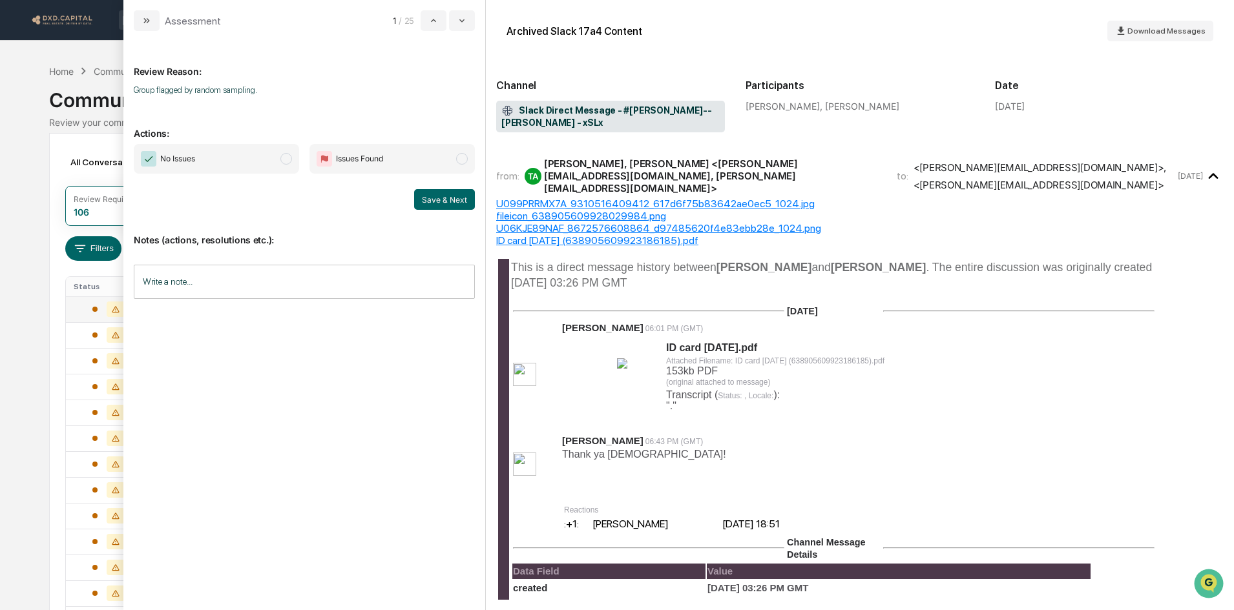
click at [249, 161] on span "No Issues" at bounding box center [216, 159] width 165 height 30
click at [436, 194] on button "Save & Next" at bounding box center [444, 199] width 61 height 21
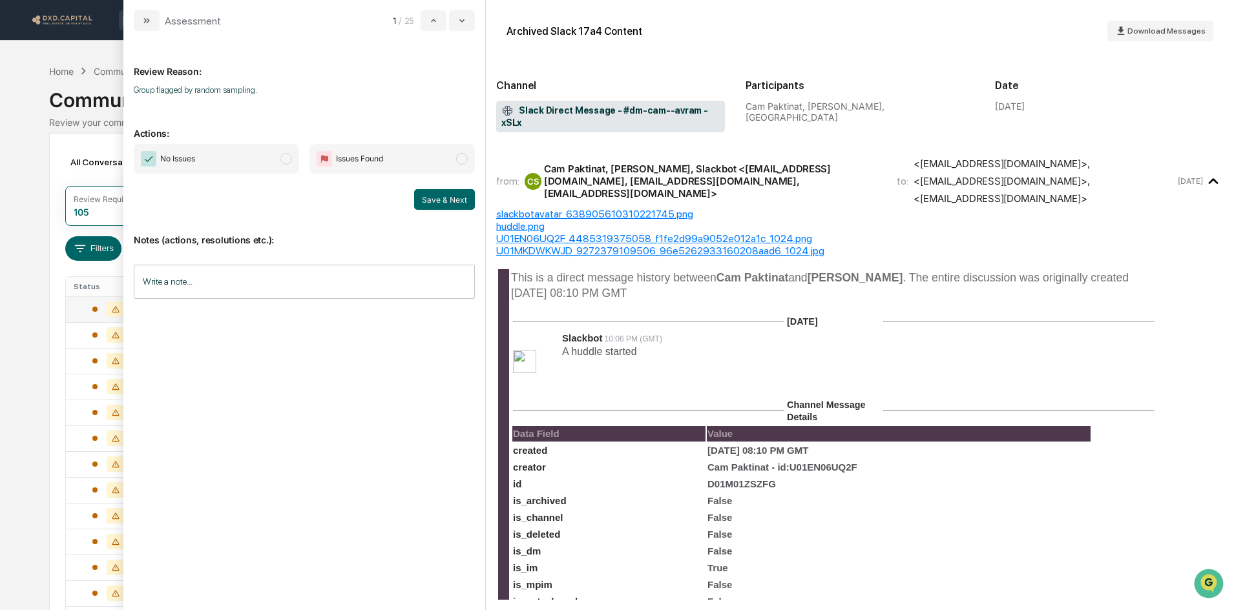
click at [282, 152] on span "No Issues" at bounding box center [216, 159] width 165 height 30
click at [422, 195] on button "Save & Next" at bounding box center [444, 199] width 61 height 21
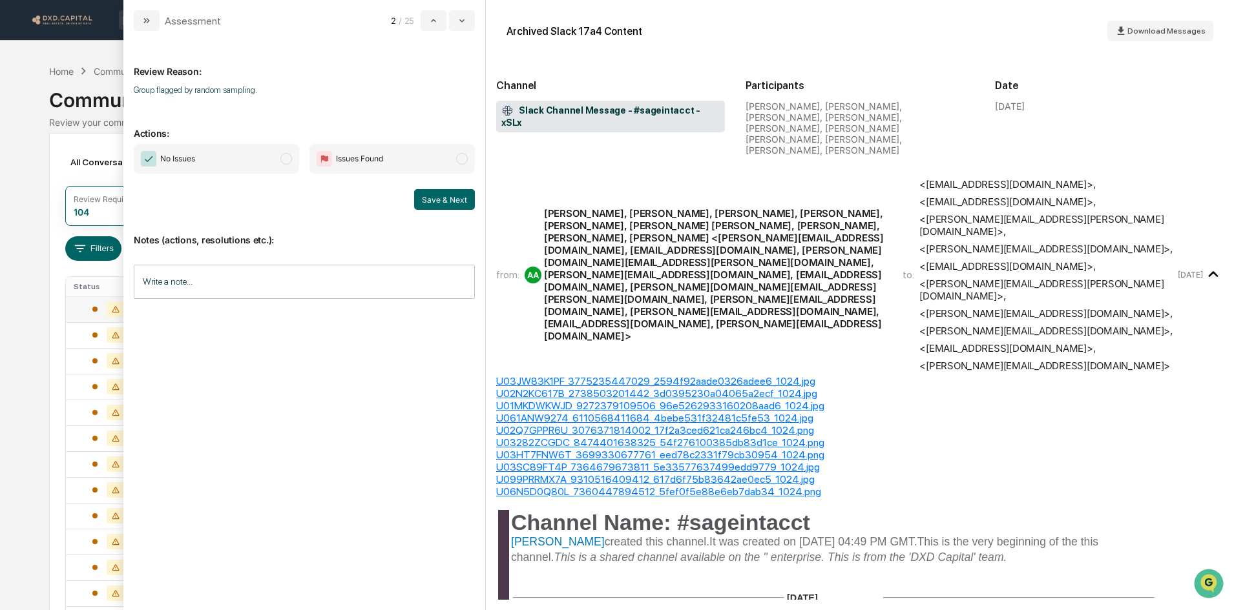
click at [262, 159] on span "No Issues" at bounding box center [216, 159] width 165 height 30
click at [443, 202] on button "Save & Next" at bounding box center [444, 199] width 61 height 21
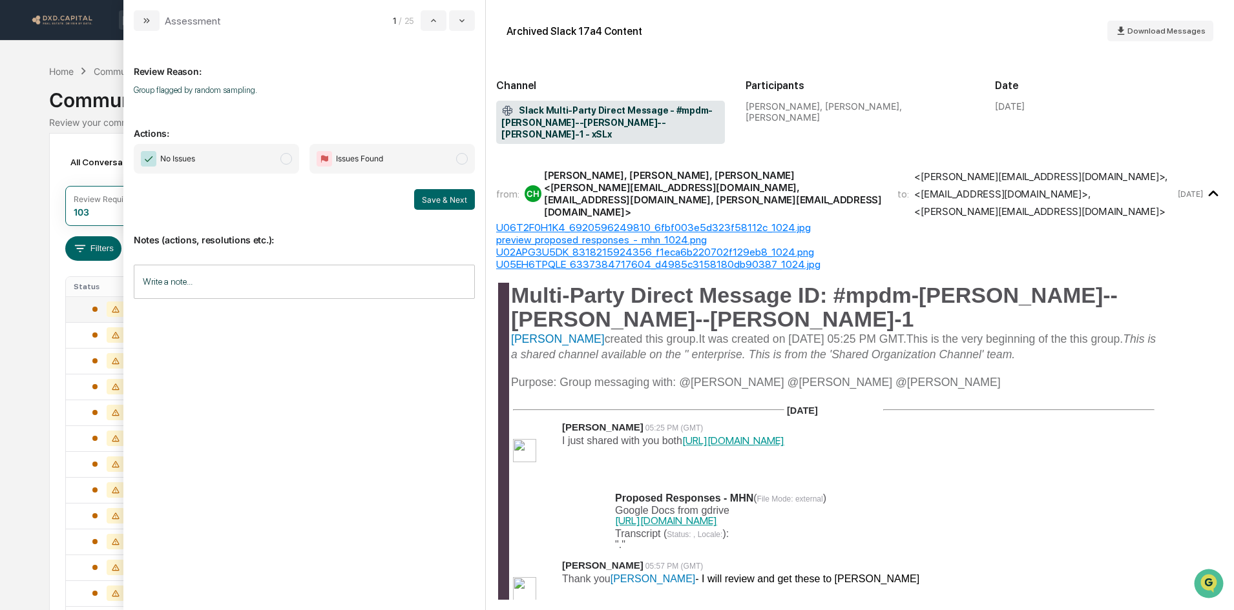
click at [253, 159] on span "No Issues" at bounding box center [216, 159] width 165 height 30
click at [432, 196] on button "Save & Next" at bounding box center [444, 199] width 61 height 21
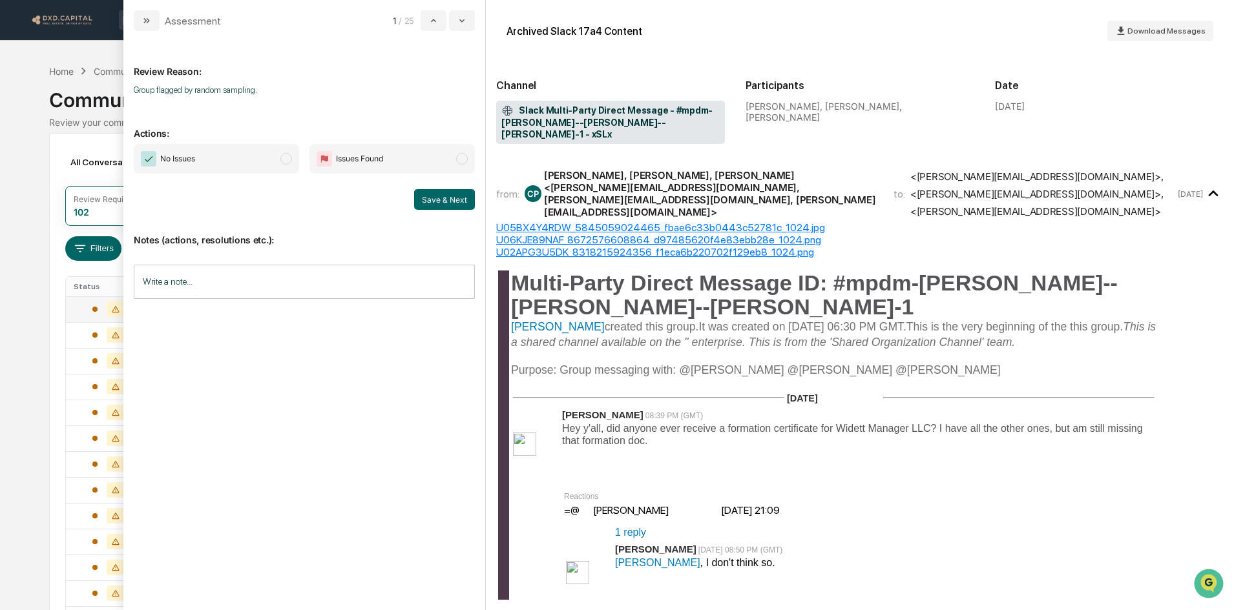
click at [231, 152] on span "No Issues" at bounding box center [216, 159] width 165 height 30
click at [426, 205] on button "Save & Next" at bounding box center [444, 199] width 61 height 21
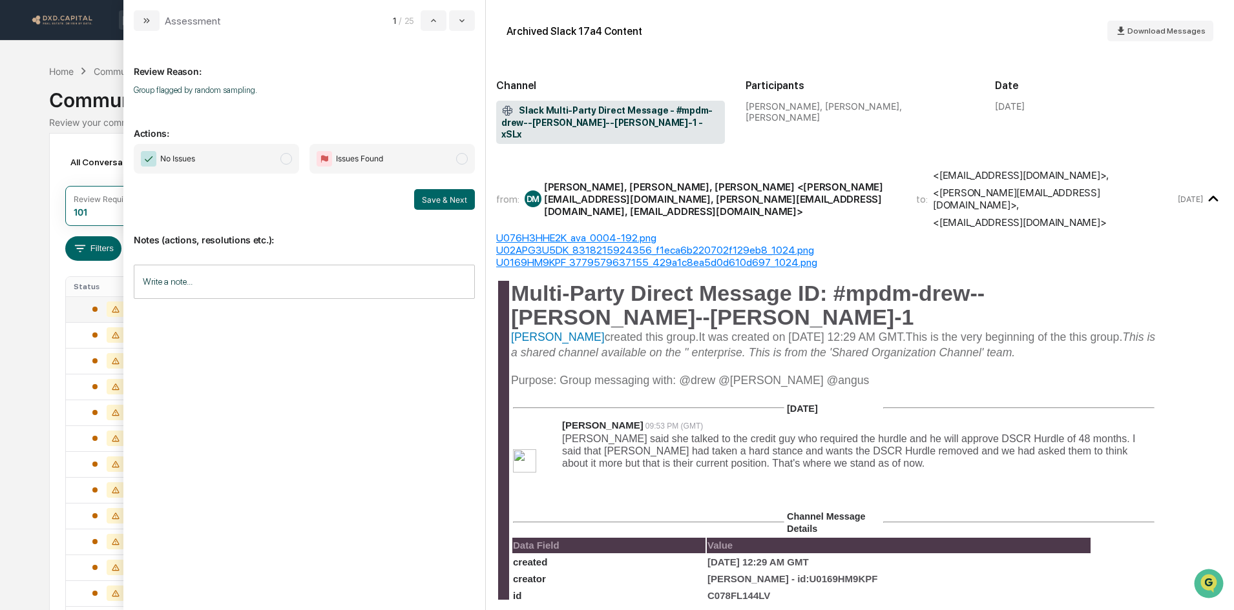
drag, startPoint x: 197, startPoint y: 156, endPoint x: 315, endPoint y: 169, distance: 118.2
click at [197, 156] on span "No Issues" at bounding box center [216, 159] width 165 height 30
click at [441, 191] on button "Save & Next" at bounding box center [444, 199] width 61 height 21
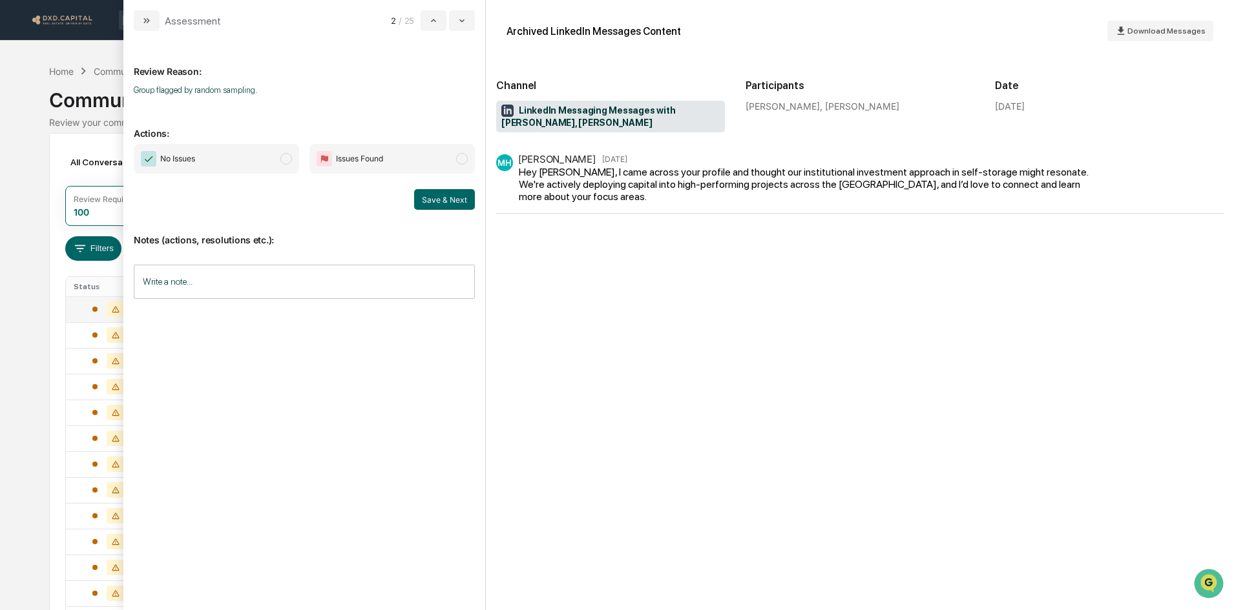
click at [221, 164] on span "No Issues" at bounding box center [216, 159] width 165 height 30
click at [431, 198] on button "Save & Next" at bounding box center [444, 199] width 61 height 21
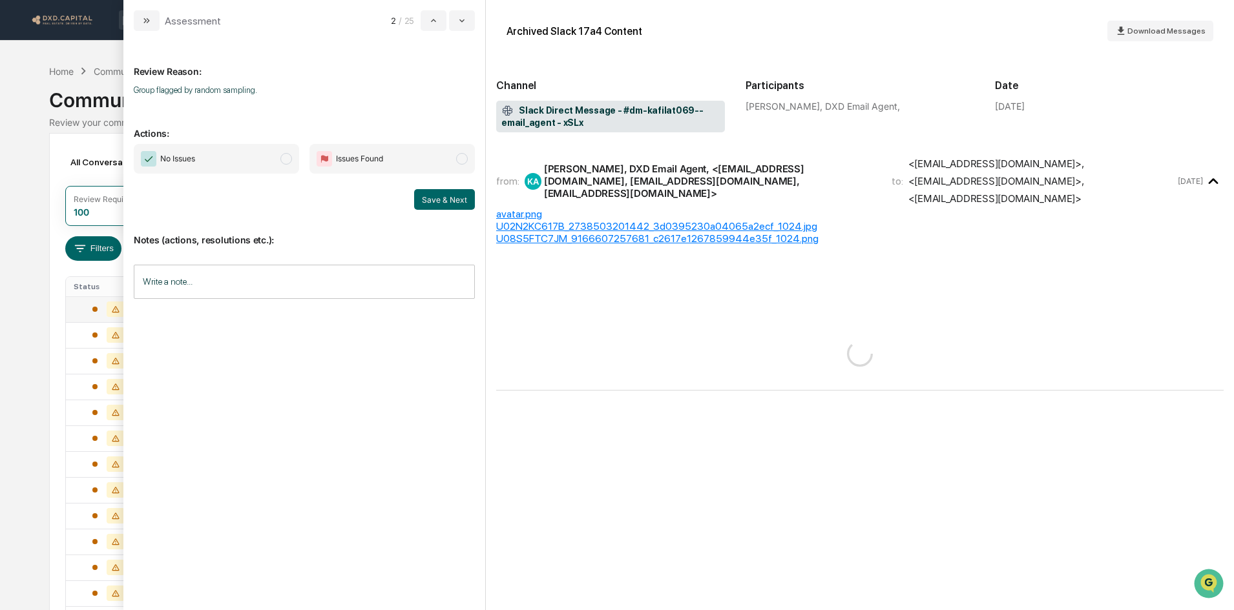
click at [254, 156] on span "No Issues" at bounding box center [216, 159] width 165 height 30
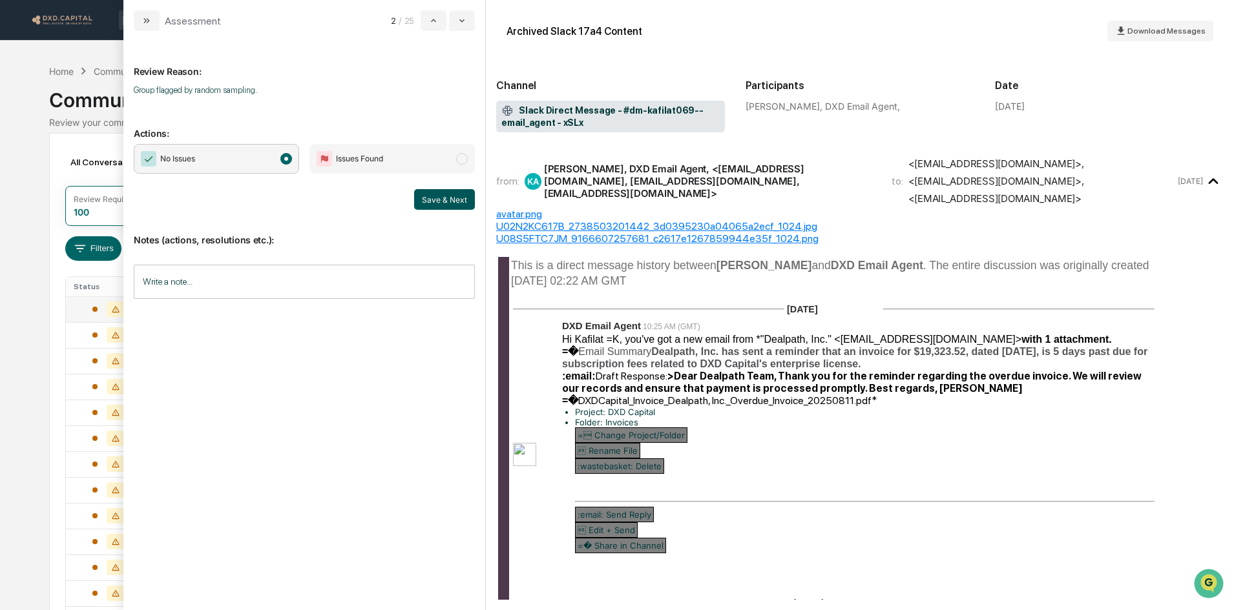
click at [432, 196] on button "Save & Next" at bounding box center [444, 199] width 61 height 21
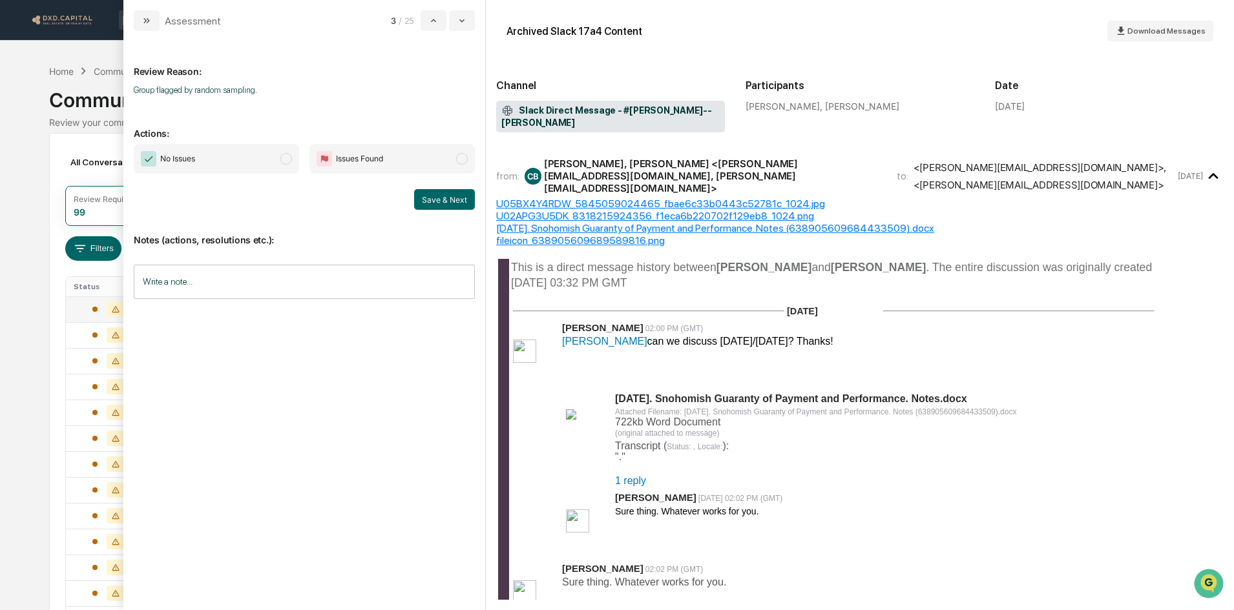
click at [264, 165] on span "No Issues" at bounding box center [216, 159] width 165 height 30
click at [429, 198] on button "Save & Next" at bounding box center [444, 199] width 61 height 21
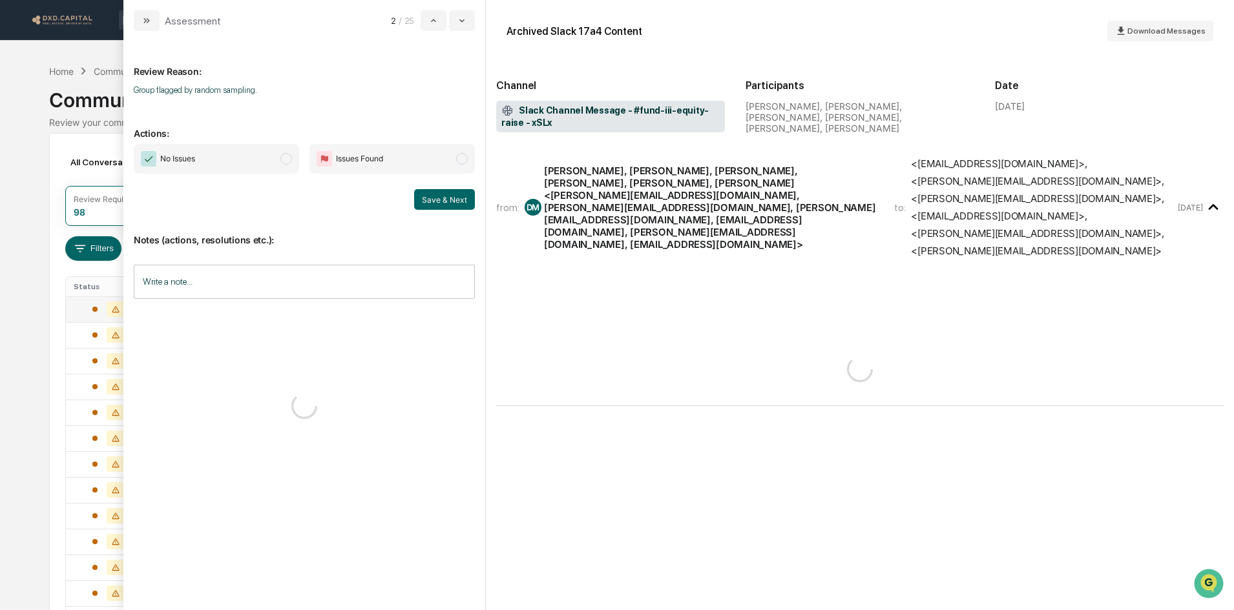
click at [267, 158] on span "No Issues" at bounding box center [216, 159] width 165 height 30
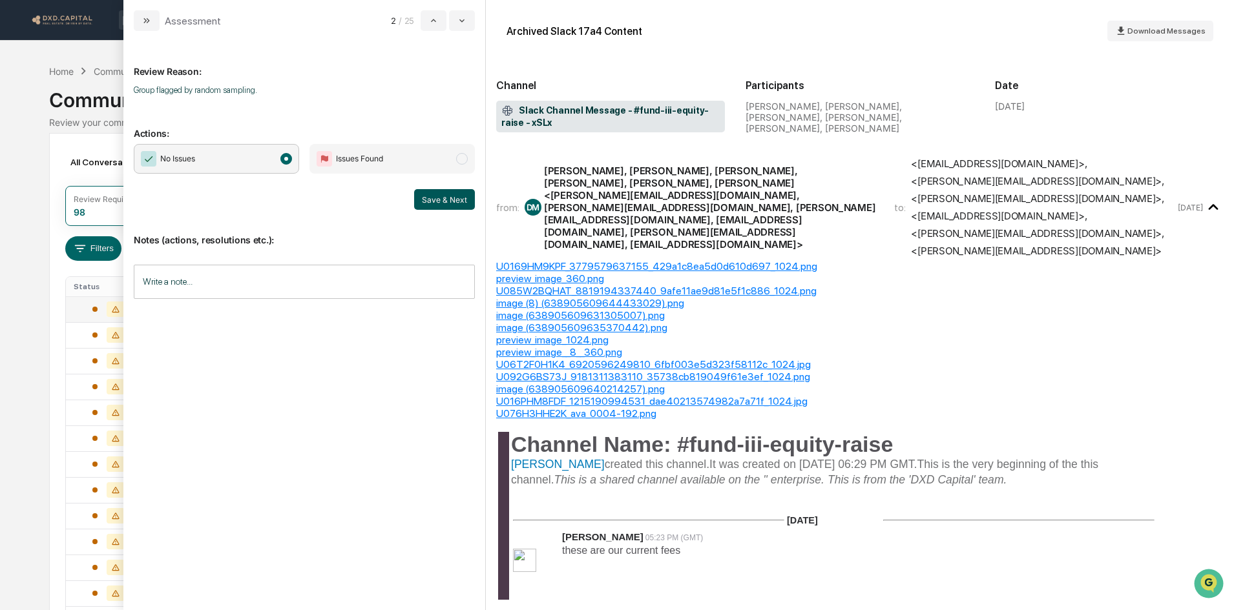
click at [434, 196] on button "Save & Next" at bounding box center [444, 199] width 61 height 21
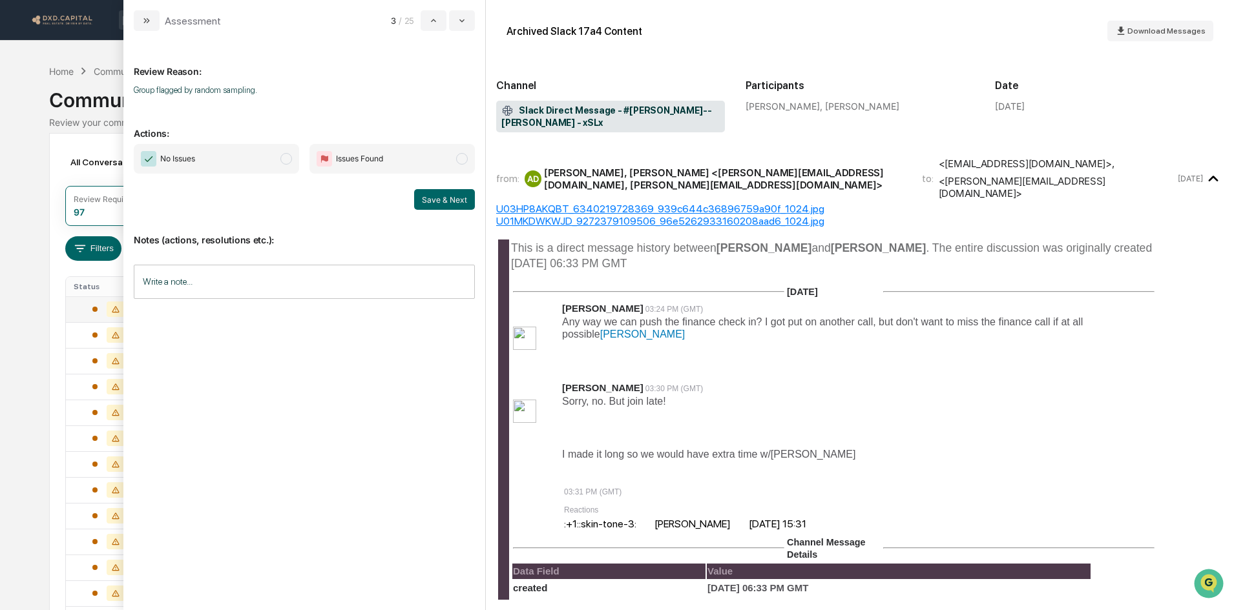
click at [209, 161] on span "No Issues" at bounding box center [216, 159] width 165 height 30
click at [455, 199] on button "Save & Next" at bounding box center [444, 199] width 61 height 21
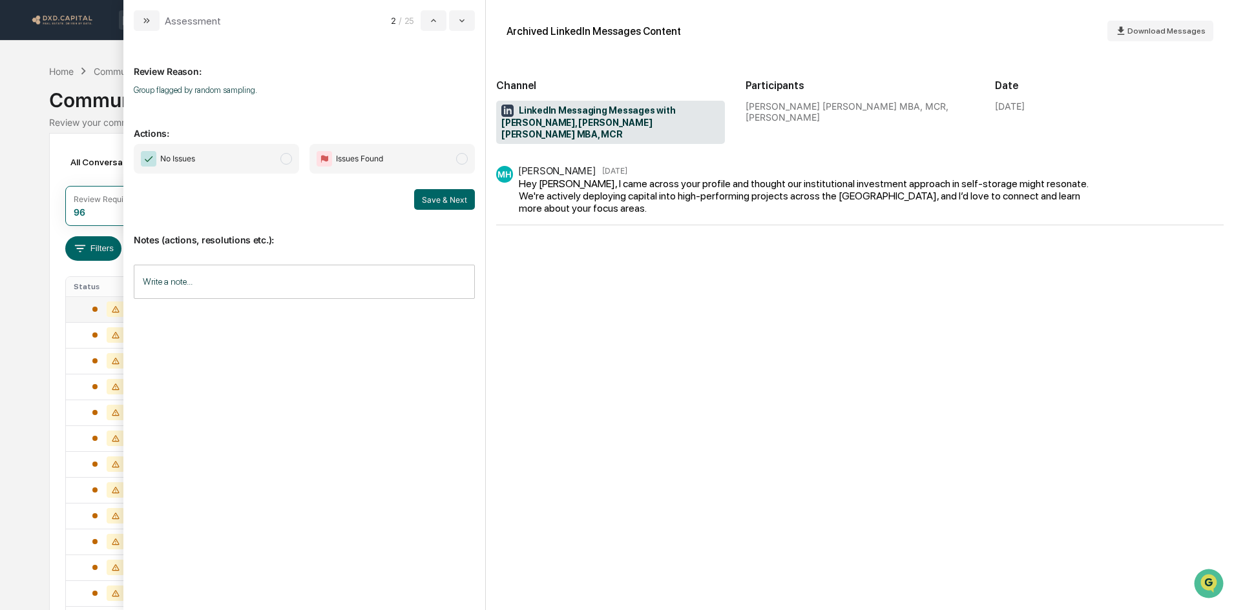
click at [245, 162] on span "No Issues" at bounding box center [216, 159] width 165 height 30
click at [453, 202] on button "Save & Next" at bounding box center [444, 199] width 61 height 21
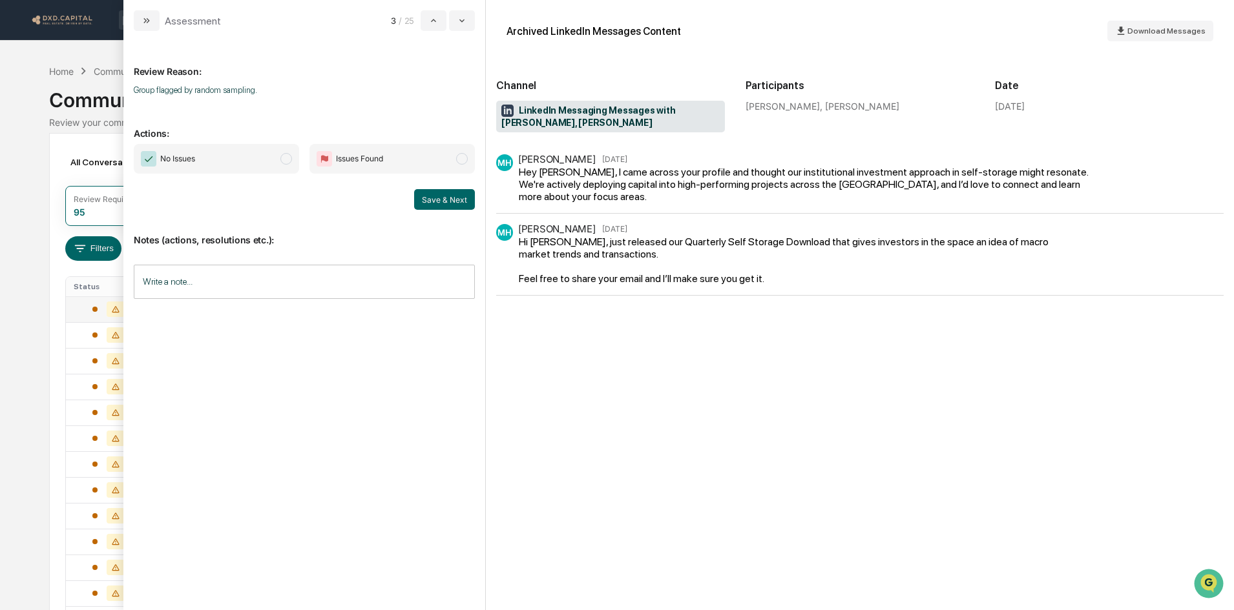
click at [251, 165] on span "No Issues" at bounding box center [216, 159] width 165 height 30
click at [459, 198] on button "Save & Next" at bounding box center [444, 199] width 61 height 21
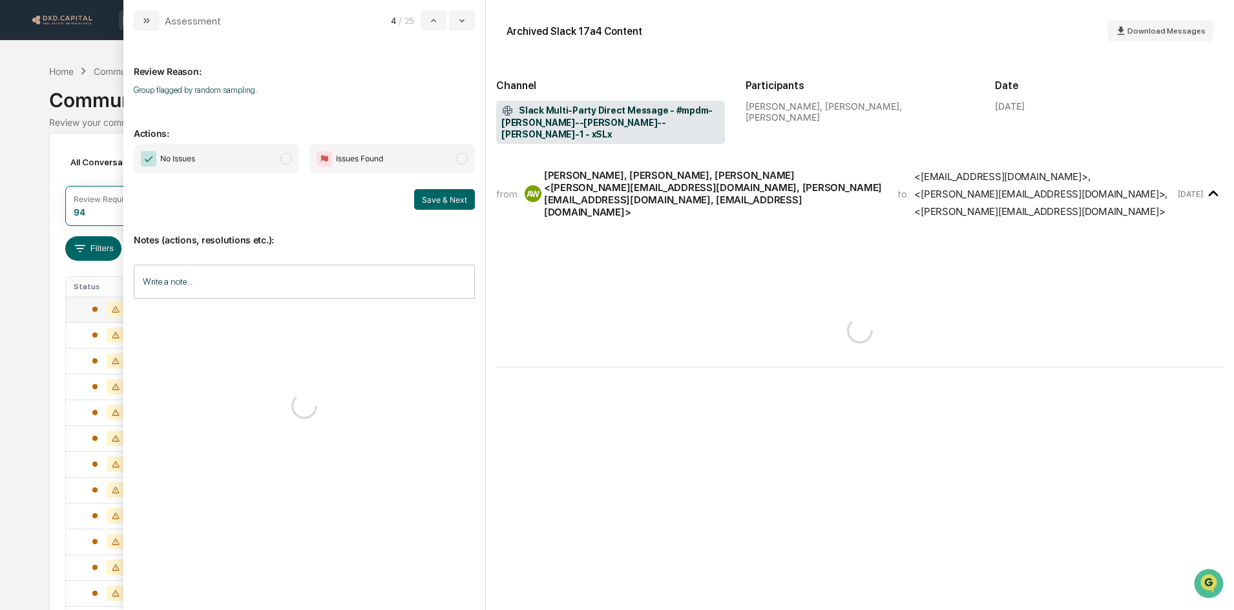
click at [244, 167] on span "No Issues" at bounding box center [216, 159] width 165 height 30
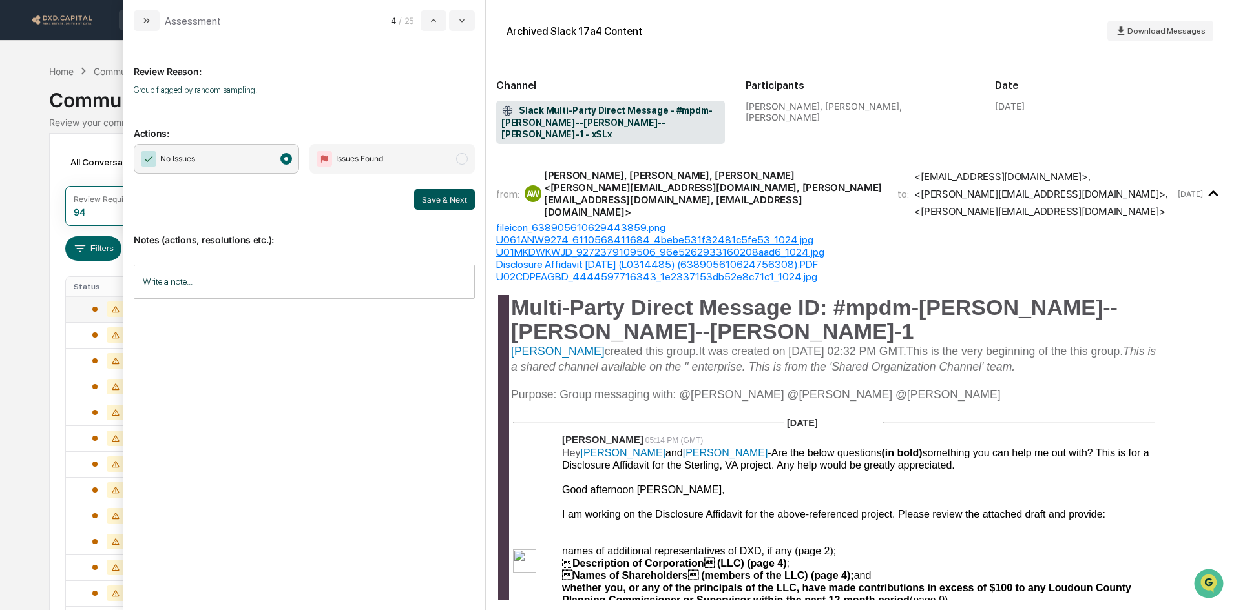
click at [415, 193] on button "Save & Next" at bounding box center [444, 199] width 61 height 21
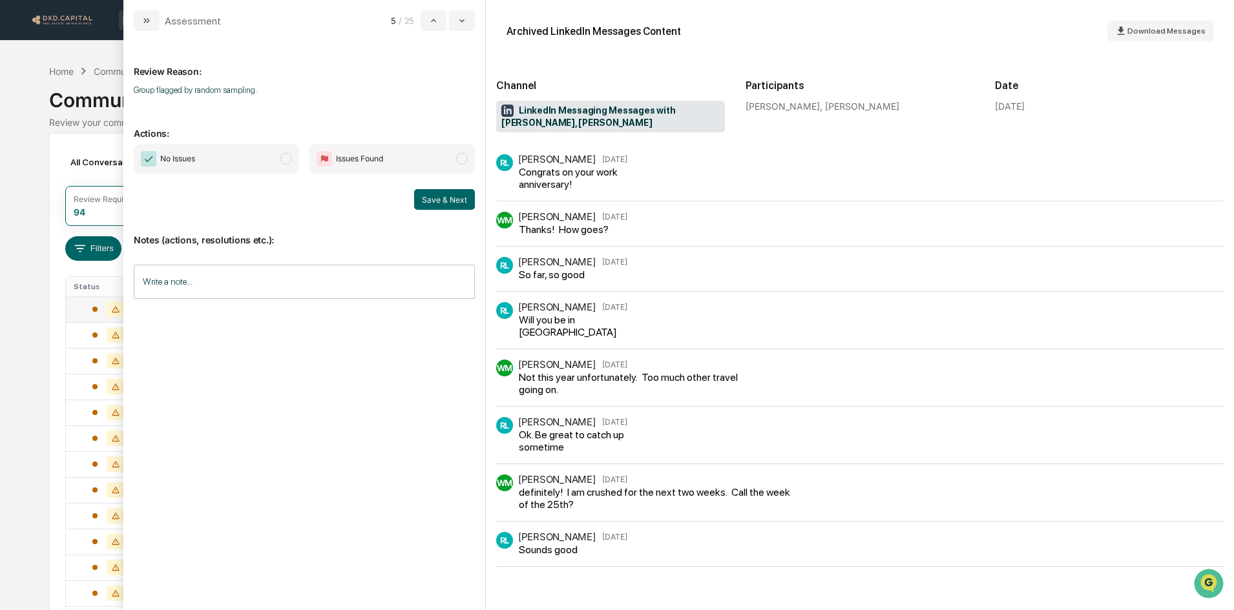
click at [204, 159] on span "No Issues" at bounding box center [216, 159] width 165 height 30
click at [453, 200] on button "Save & Next" at bounding box center [444, 199] width 61 height 21
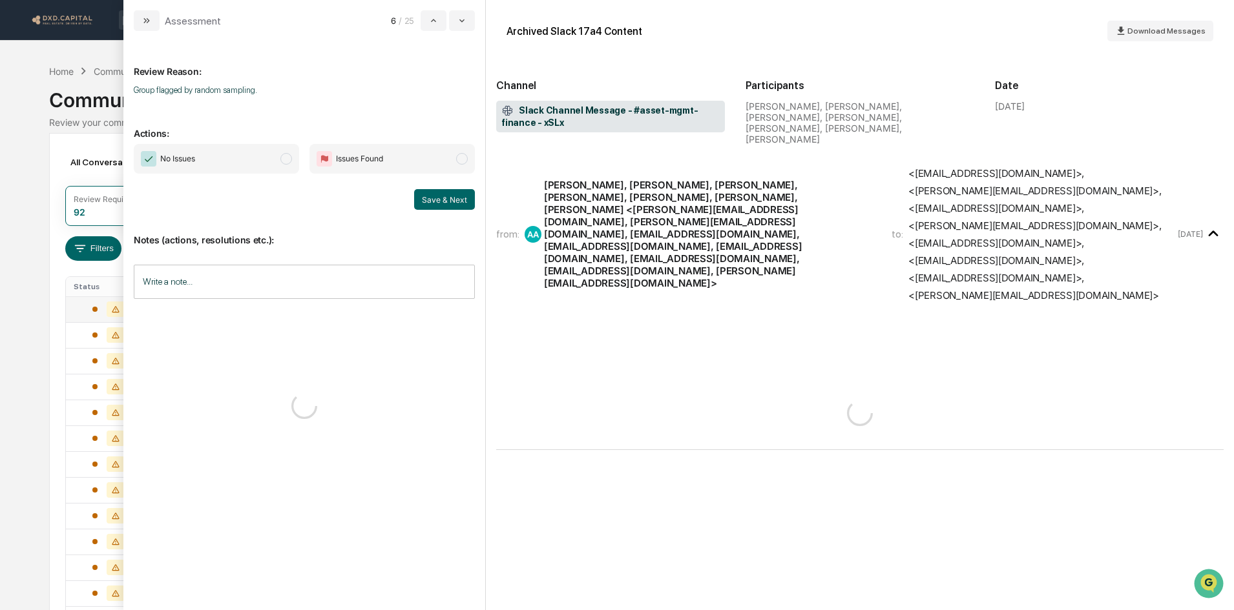
click at [251, 163] on span "No Issues" at bounding box center [216, 159] width 165 height 30
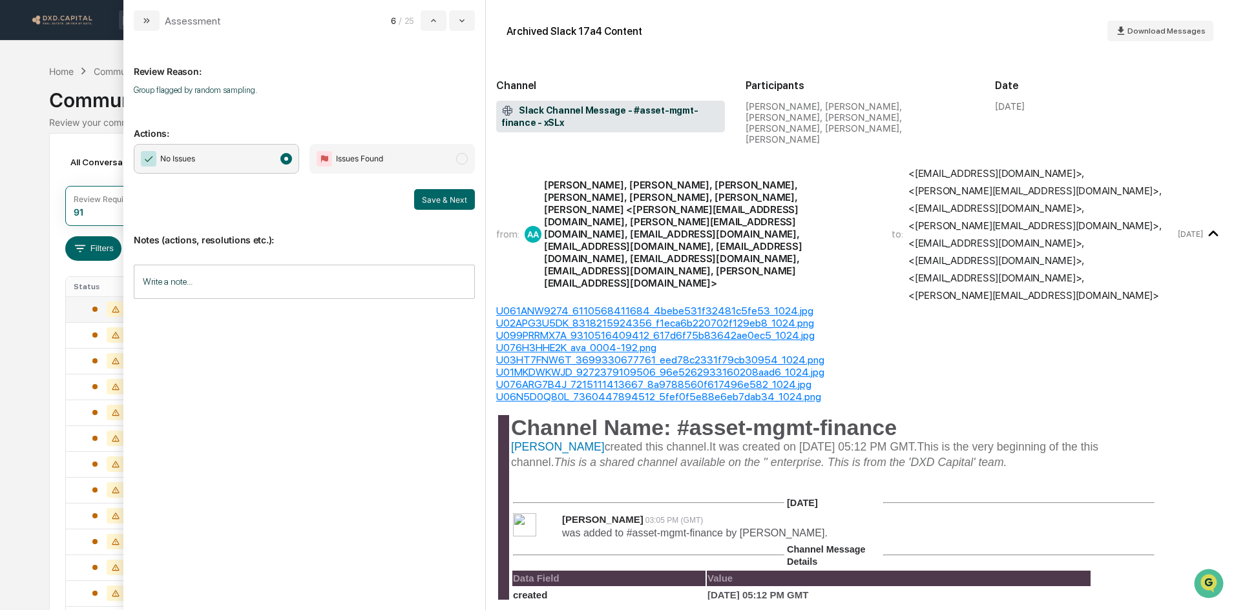
click at [413, 191] on div "Save & Next" at bounding box center [304, 199] width 341 height 21
click at [475, 196] on div "Review Reason: Group flagged by random sampling. Actions: No Issues Issues Foun…" at bounding box center [304, 320] width 362 height 579
click at [430, 193] on button "Save & Next" at bounding box center [444, 199] width 61 height 21
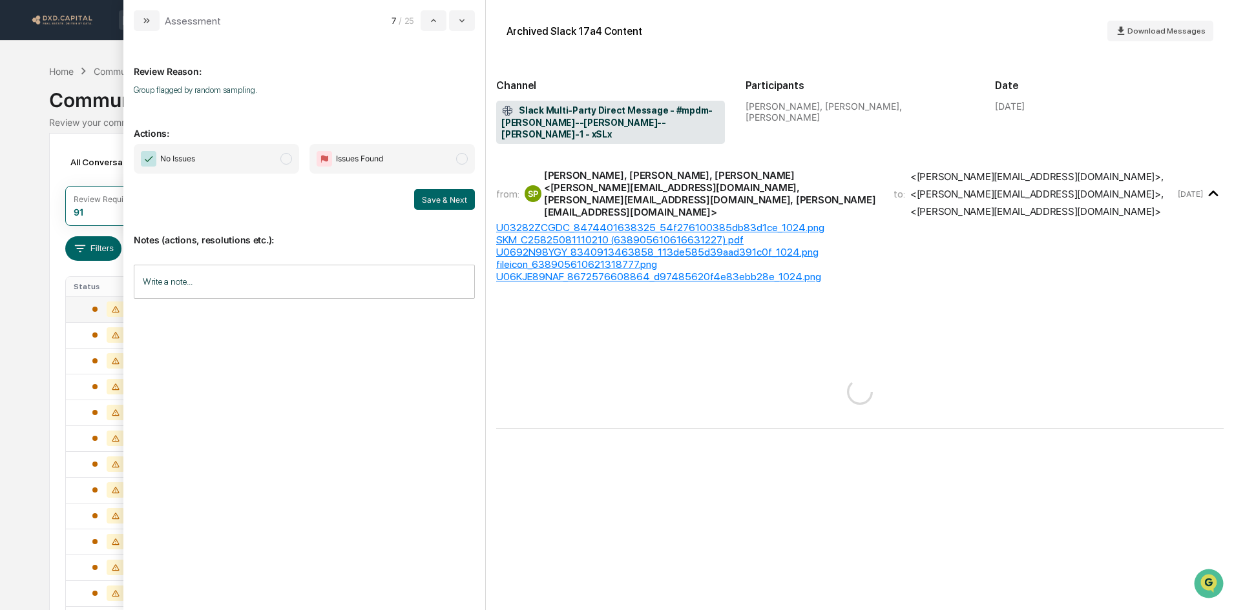
click at [218, 164] on span "No Issues" at bounding box center [216, 159] width 165 height 30
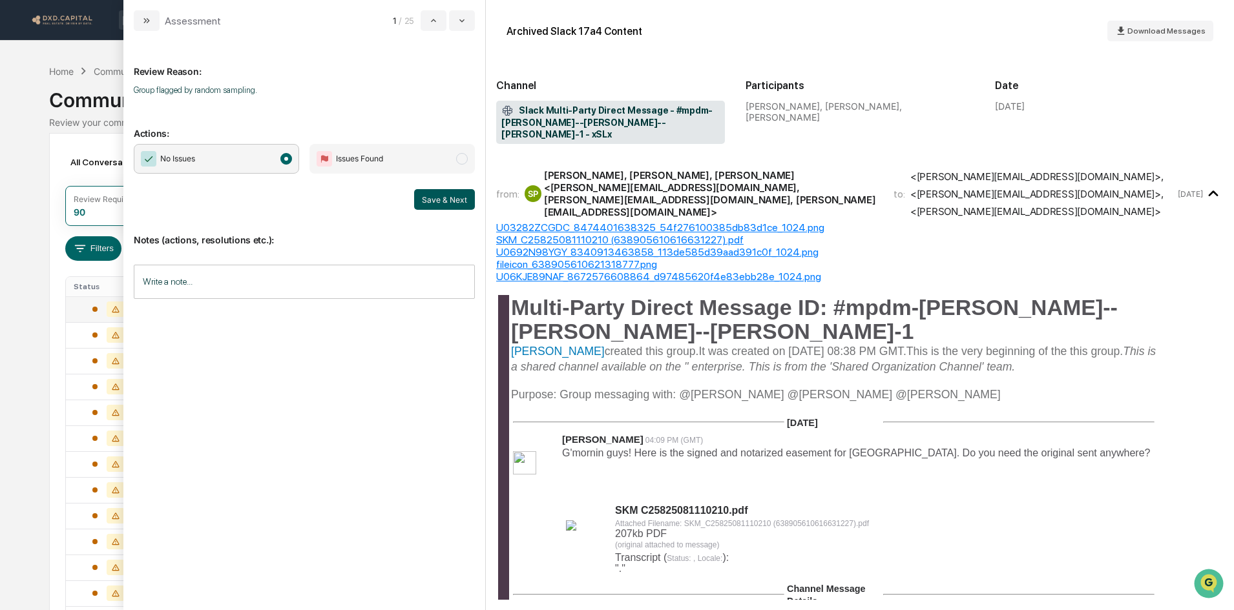
click at [450, 198] on button "Save & Next" at bounding box center [444, 199] width 61 height 21
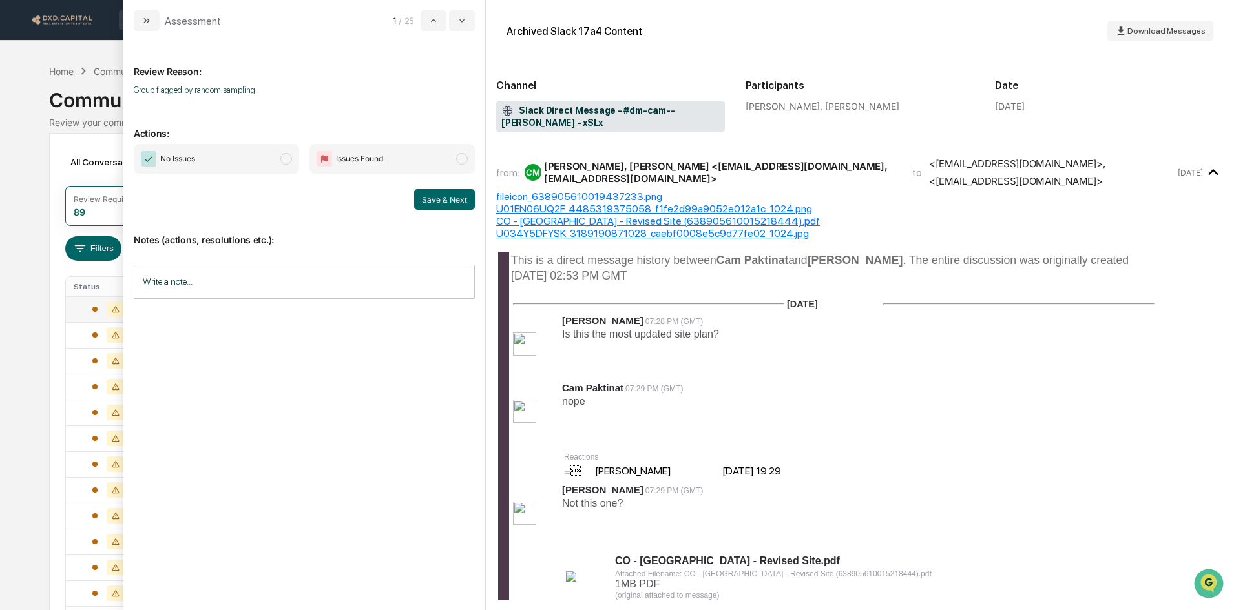
click at [274, 158] on span "No Issues" at bounding box center [216, 159] width 165 height 30
click at [444, 203] on button "Save & Next" at bounding box center [444, 199] width 61 height 21
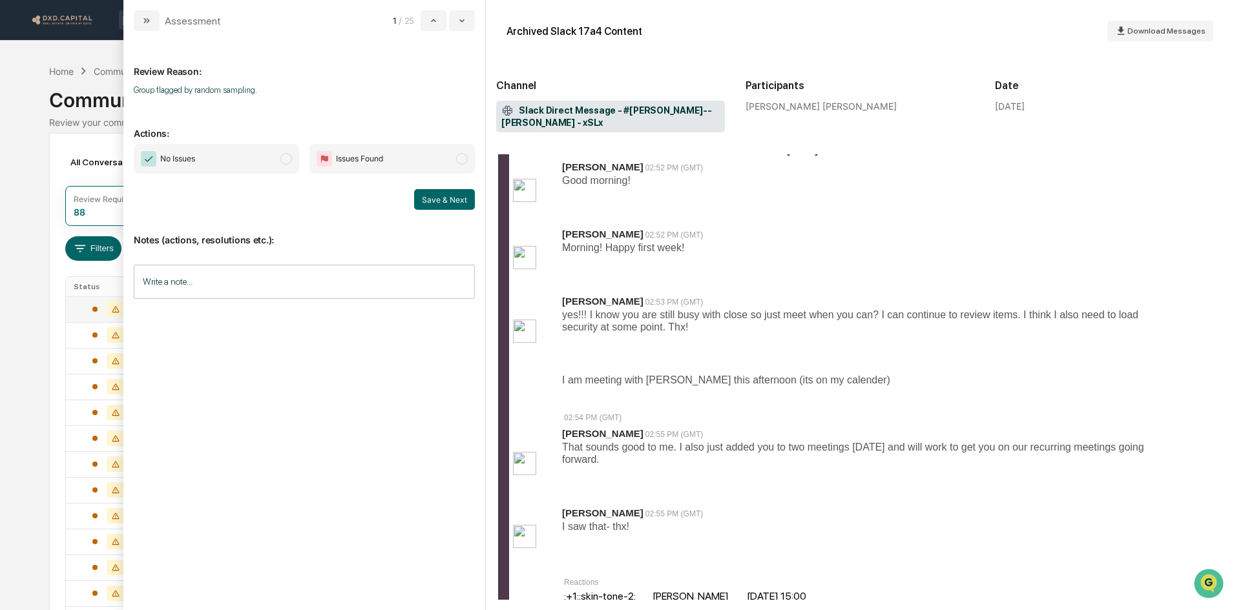
scroll to position [258, 0]
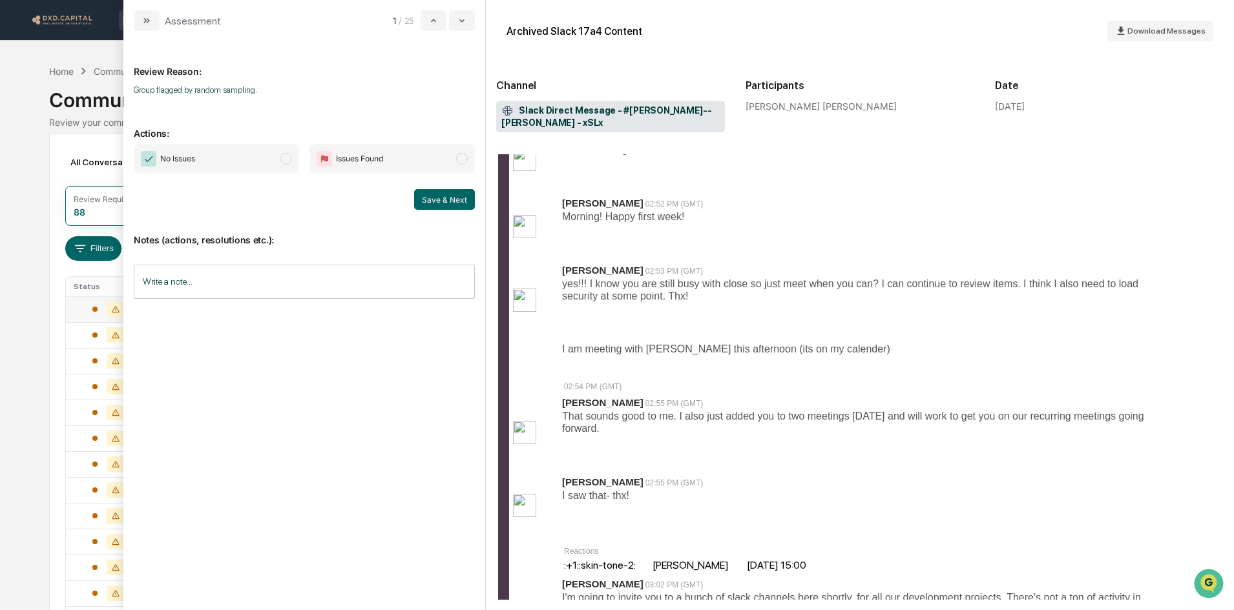
click at [247, 152] on span "No Issues" at bounding box center [216, 159] width 165 height 30
click at [453, 191] on button "Save & Next" at bounding box center [444, 199] width 61 height 21
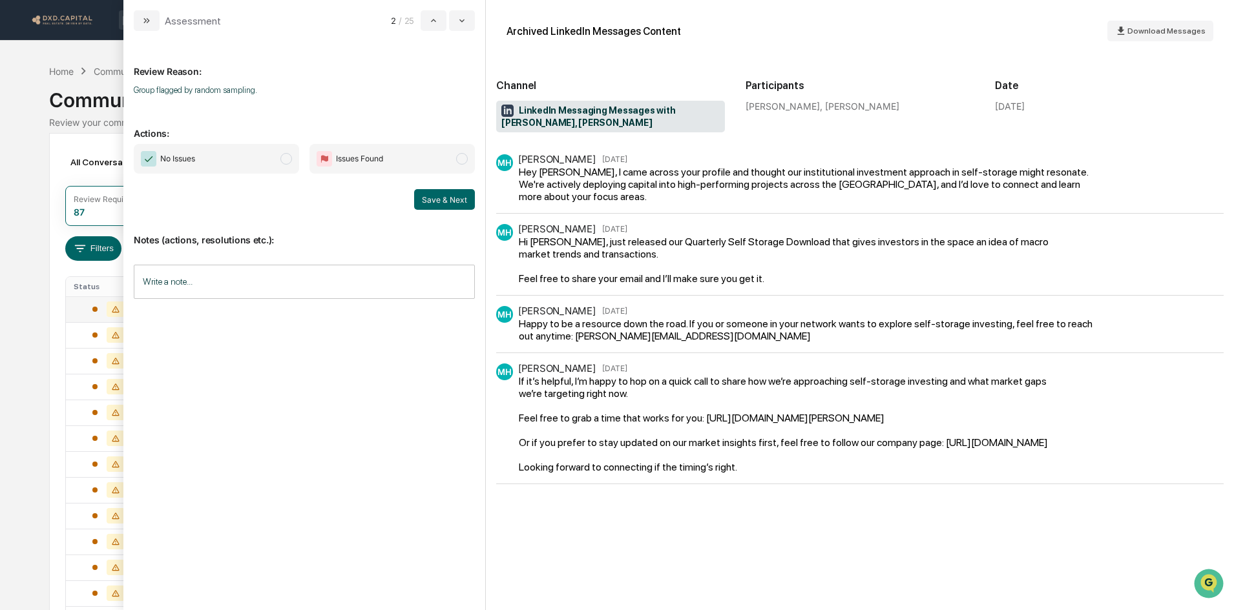
click at [280, 155] on span "No Issues" at bounding box center [216, 159] width 165 height 30
click at [459, 198] on button "Save & Next" at bounding box center [444, 199] width 61 height 21
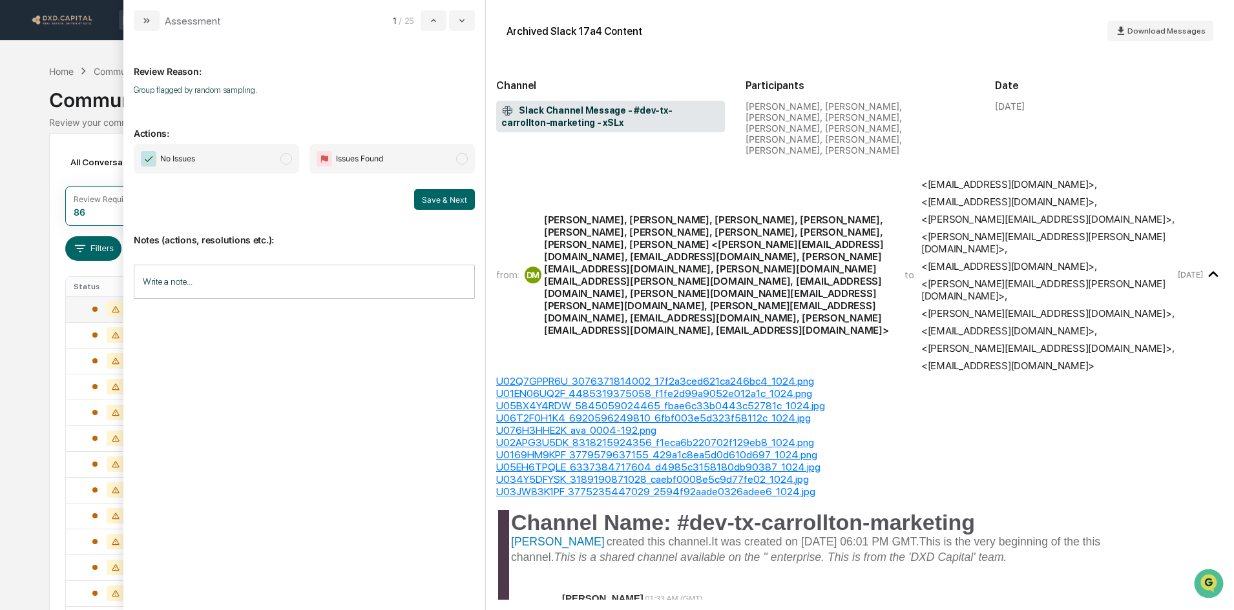
click at [240, 169] on span "No Issues" at bounding box center [216, 159] width 165 height 30
click at [438, 203] on button "Save & Next" at bounding box center [444, 199] width 61 height 21
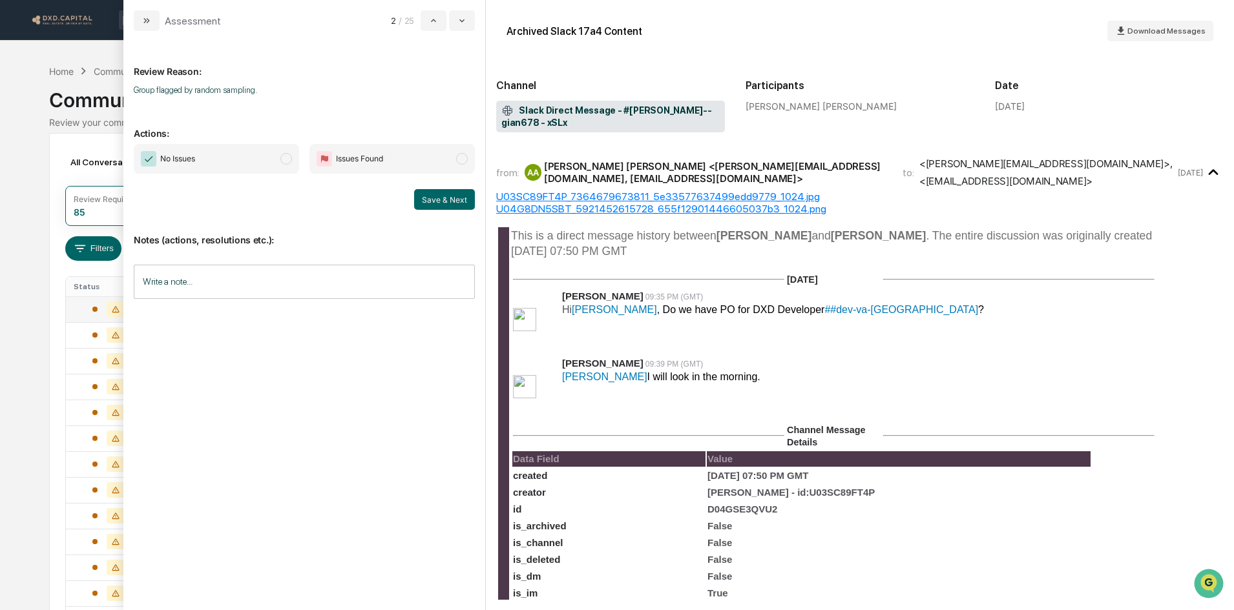
click at [269, 157] on span "No Issues" at bounding box center [216, 159] width 165 height 30
click at [448, 200] on button "Save & Next" at bounding box center [444, 199] width 61 height 21
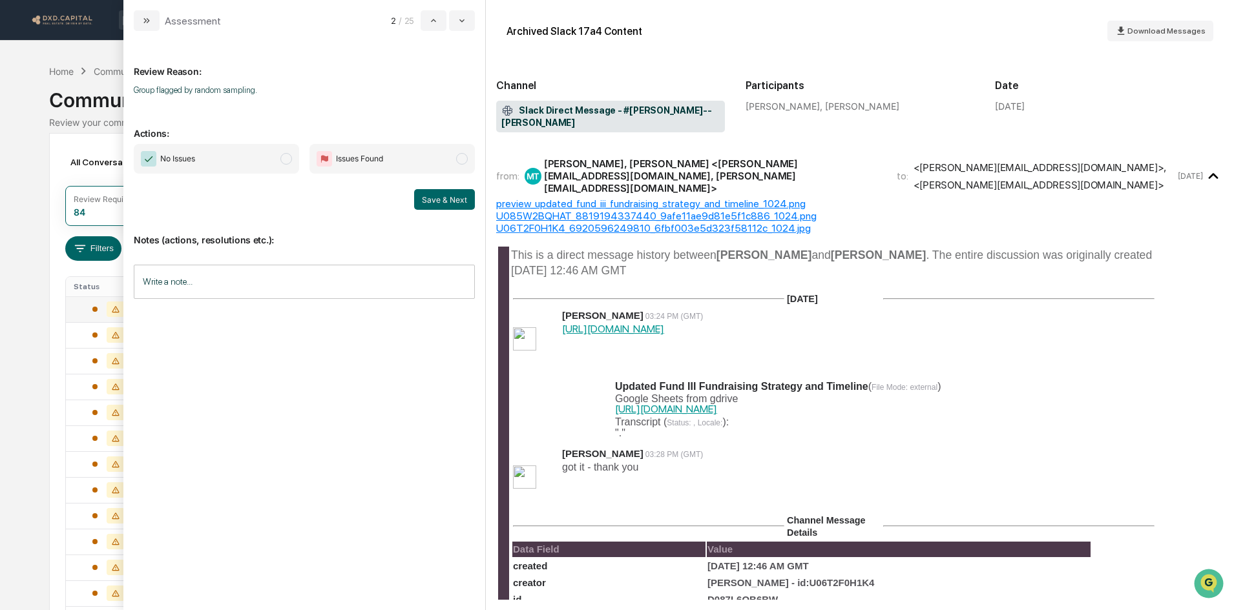
click at [253, 156] on span "No Issues" at bounding box center [216, 159] width 165 height 30
click at [438, 203] on button "Save & Next" at bounding box center [444, 199] width 61 height 21
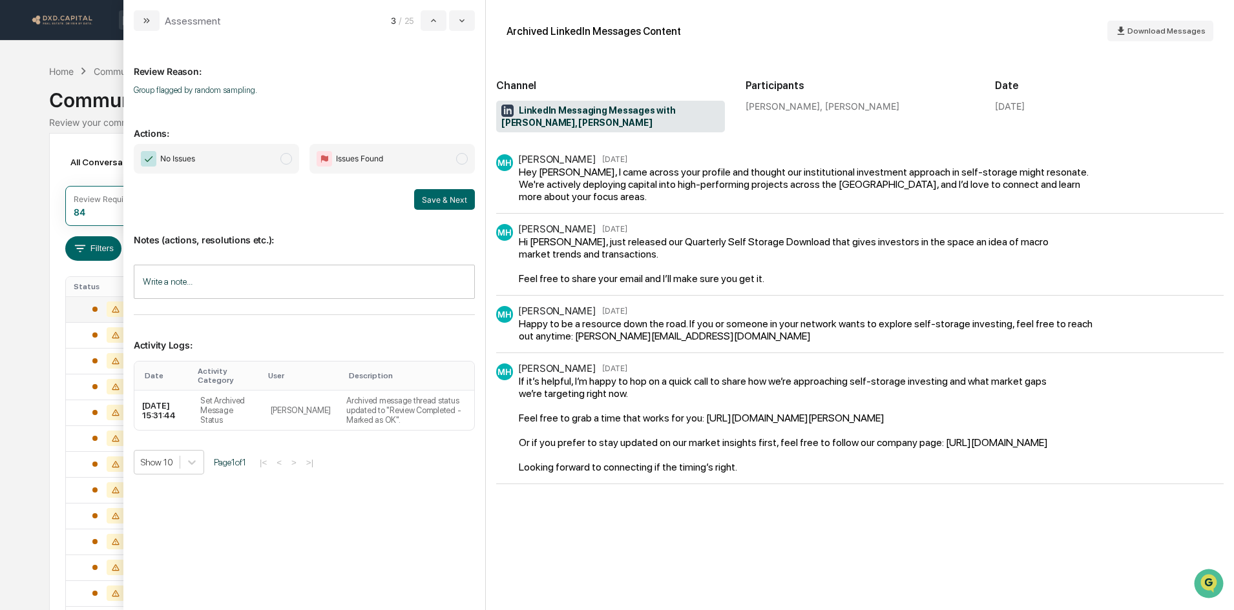
click at [211, 147] on span "No Issues" at bounding box center [216, 159] width 165 height 30
click at [440, 196] on button "Save & Next" at bounding box center [444, 199] width 61 height 21
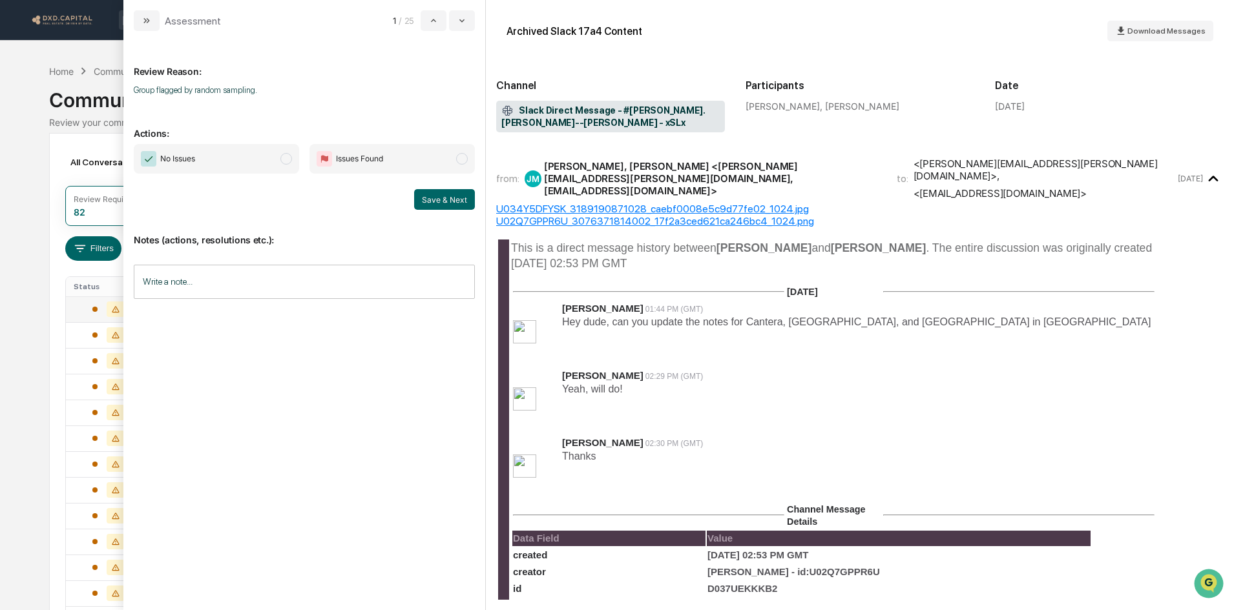
click at [233, 152] on span "No Issues" at bounding box center [216, 159] width 165 height 30
click at [441, 196] on button "Save & Next" at bounding box center [444, 199] width 61 height 21
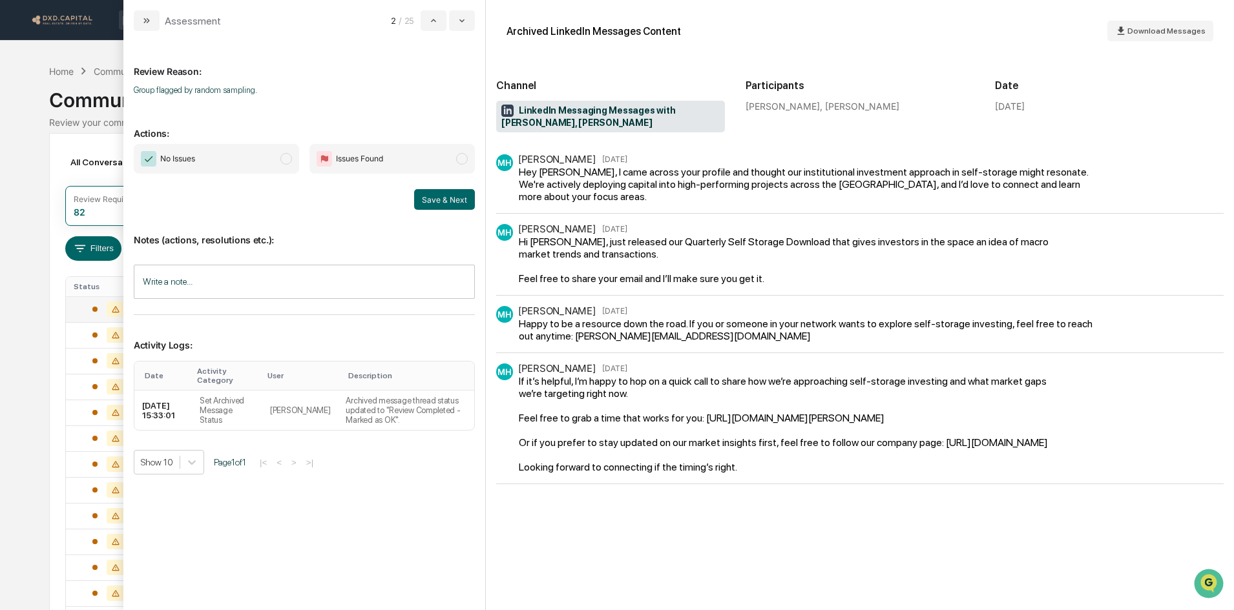
click at [298, 178] on div "No Issues Issues Found Save & Next" at bounding box center [304, 177] width 341 height 66
click at [264, 161] on span "No Issues" at bounding box center [216, 159] width 165 height 30
click at [461, 205] on button "Save & Next" at bounding box center [444, 199] width 61 height 21
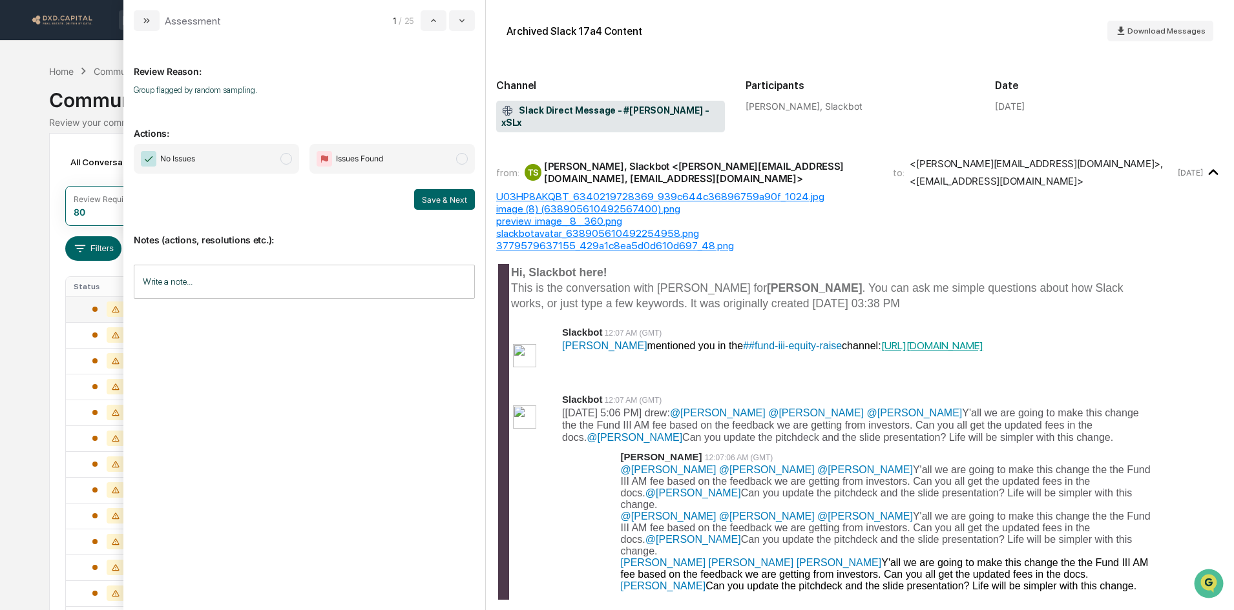
click at [244, 152] on span "No Issues" at bounding box center [216, 159] width 165 height 30
click at [464, 198] on button "Save & Next" at bounding box center [444, 199] width 61 height 21
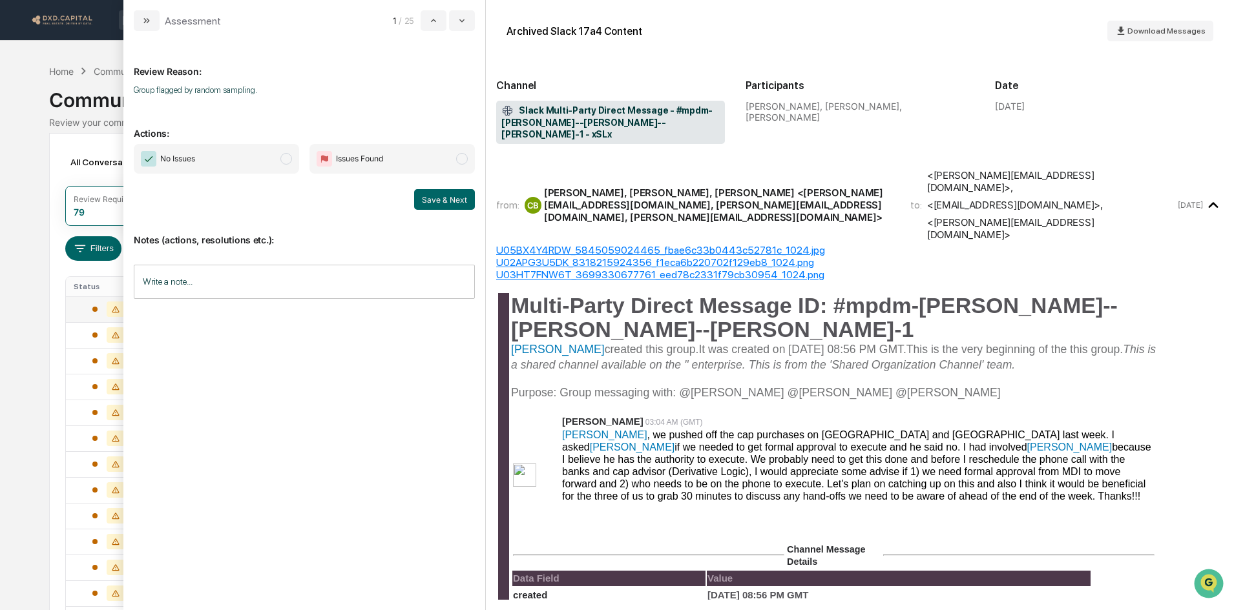
click at [180, 154] on span "No Issues" at bounding box center [177, 158] width 35 height 13
click at [433, 196] on button "Save & Next" at bounding box center [444, 199] width 61 height 21
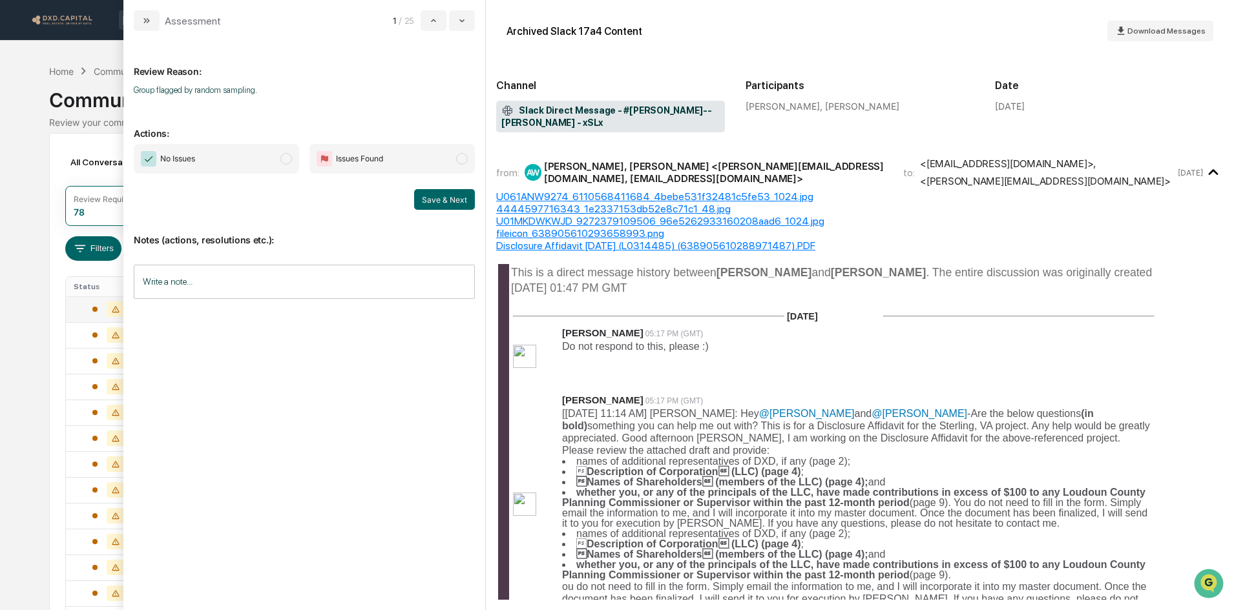
click at [225, 148] on span "No Issues" at bounding box center [216, 159] width 165 height 30
click at [426, 200] on button "Save & Next" at bounding box center [444, 199] width 61 height 21
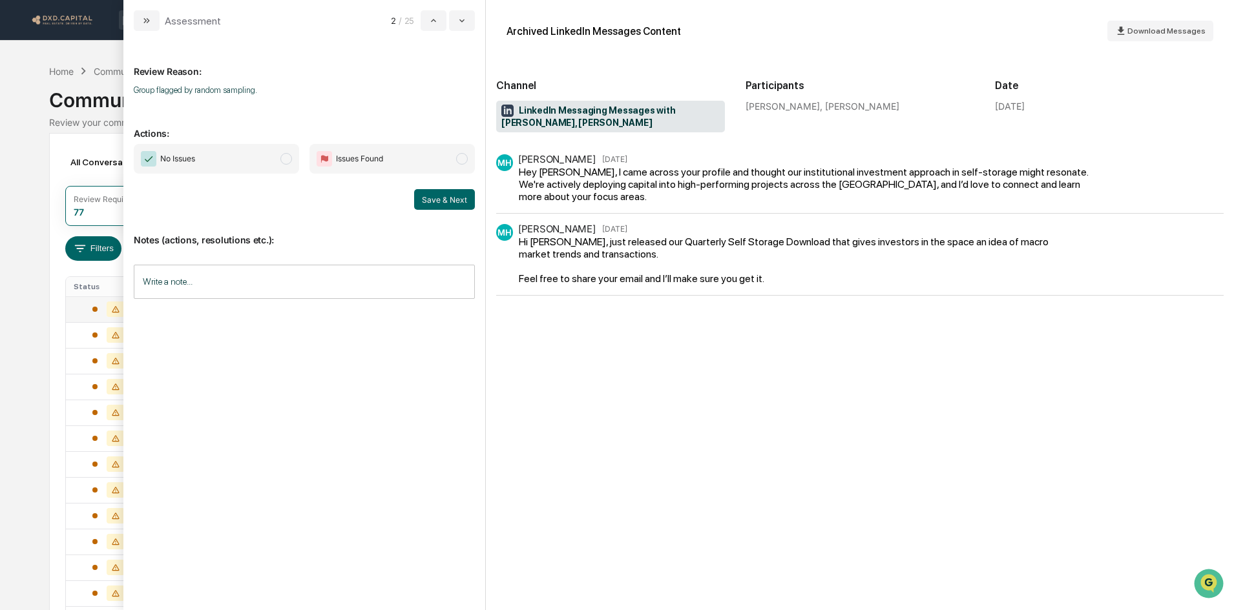
drag, startPoint x: 272, startPoint y: 148, endPoint x: 290, endPoint y: 157, distance: 20.2
click at [272, 149] on span "No Issues" at bounding box center [216, 159] width 165 height 30
click at [435, 194] on button "Save & Next" at bounding box center [444, 199] width 61 height 21
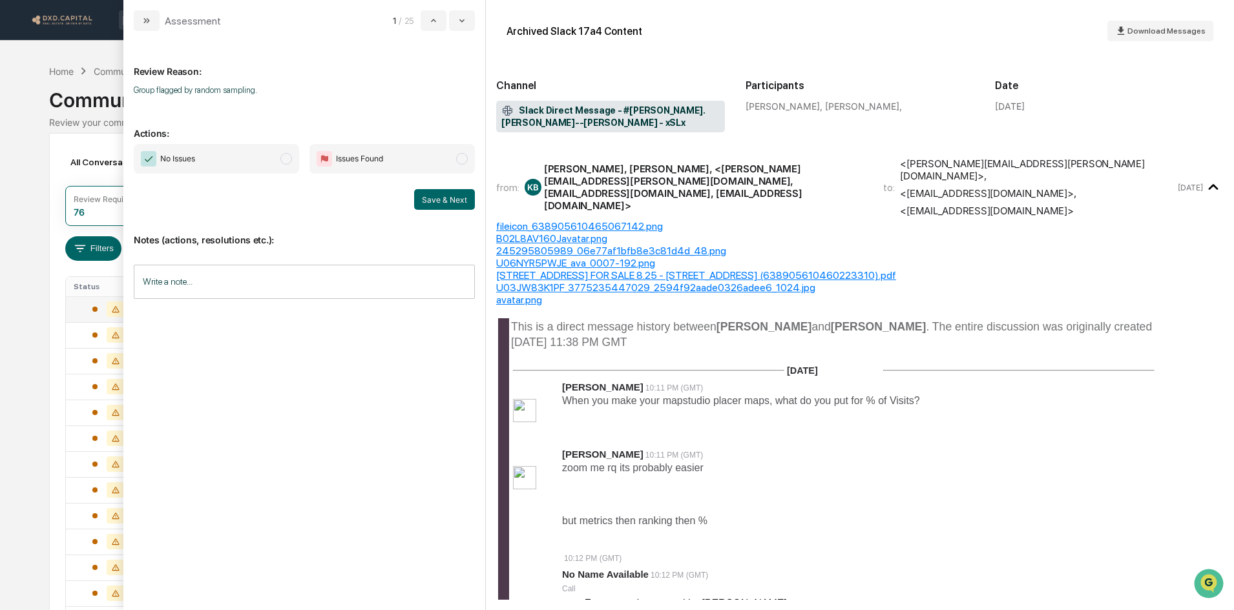
click at [238, 163] on span "No Issues" at bounding box center [216, 159] width 165 height 30
click at [422, 191] on button "Save & Next" at bounding box center [444, 199] width 61 height 21
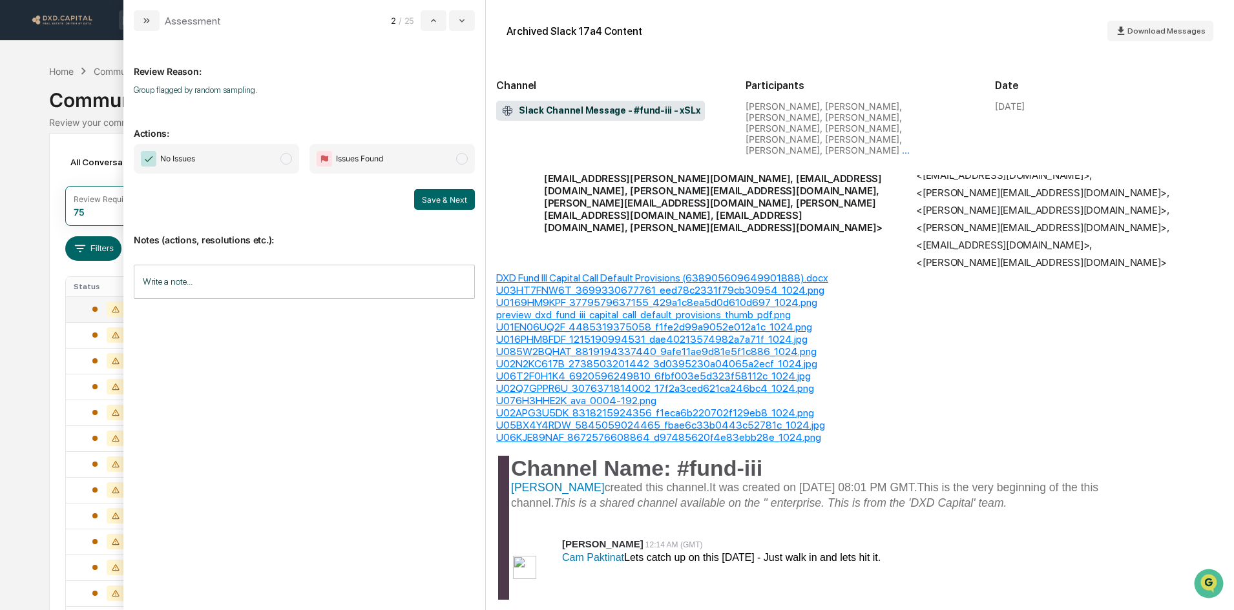
scroll to position [129, 0]
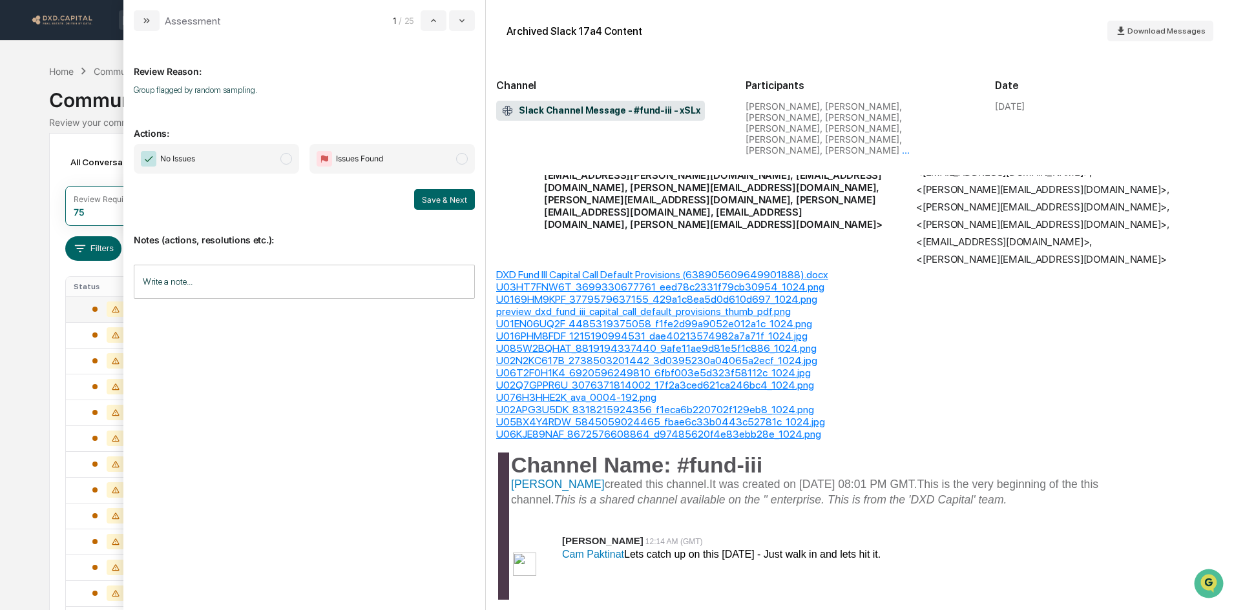
click at [247, 163] on span "No Issues" at bounding box center [216, 159] width 165 height 30
click at [436, 202] on button "Save & Next" at bounding box center [444, 199] width 61 height 21
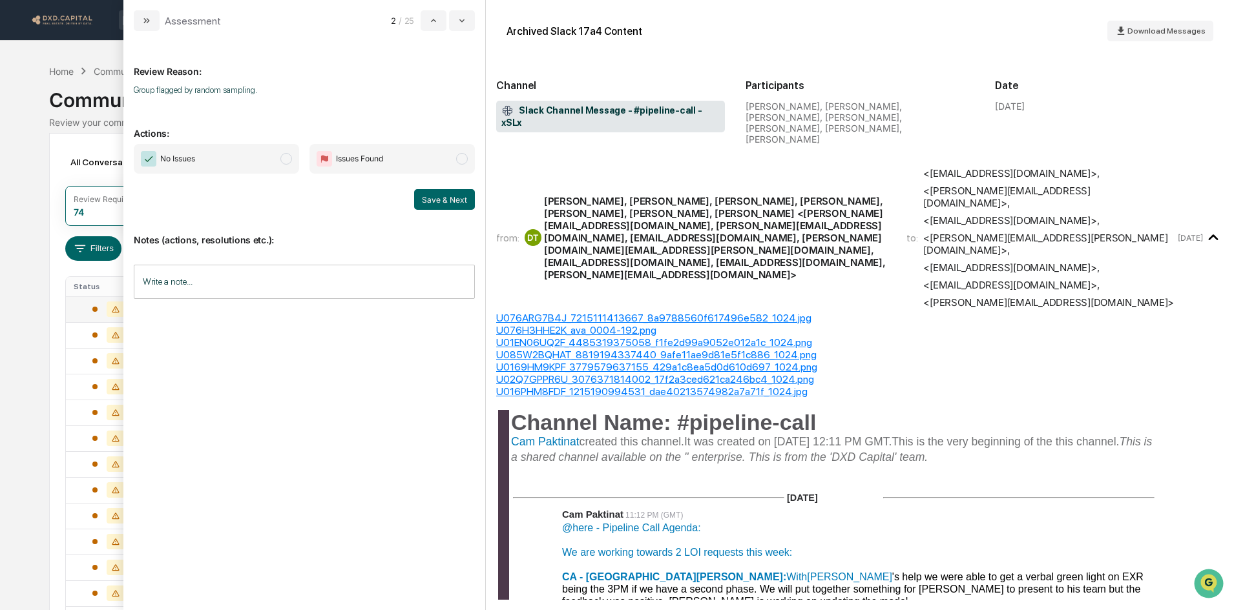
click at [220, 162] on span "No Issues" at bounding box center [216, 159] width 165 height 30
click at [436, 202] on button "Save & Next" at bounding box center [444, 199] width 61 height 21
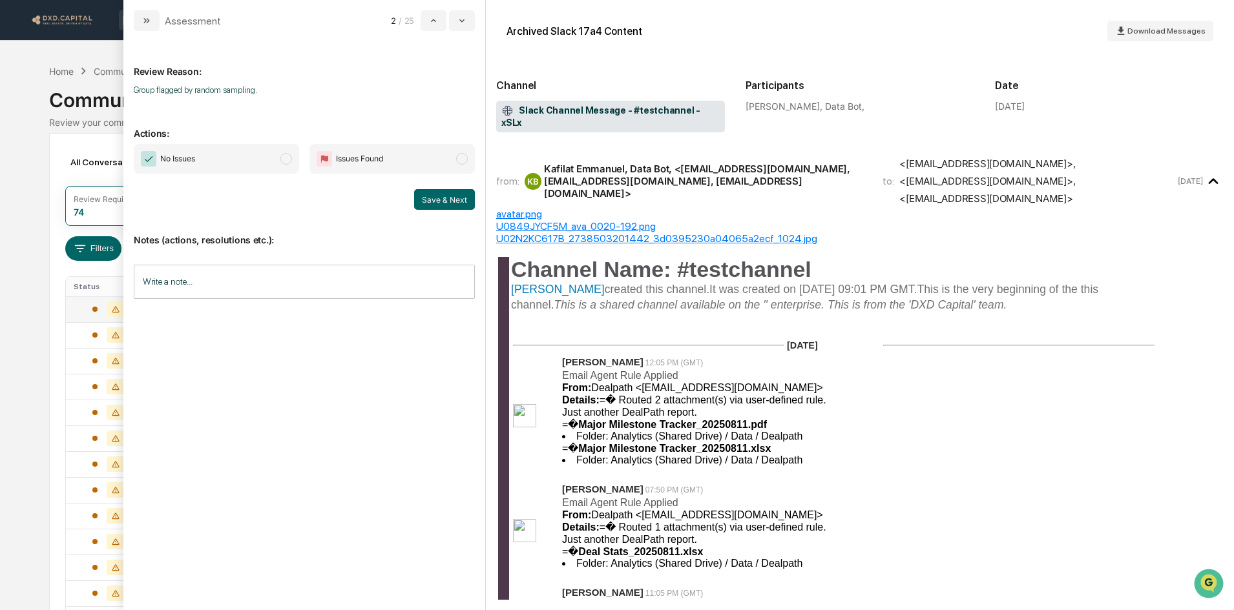
click at [260, 156] on span "No Issues" at bounding box center [216, 159] width 165 height 30
click at [464, 204] on button "Save & Next" at bounding box center [444, 199] width 61 height 21
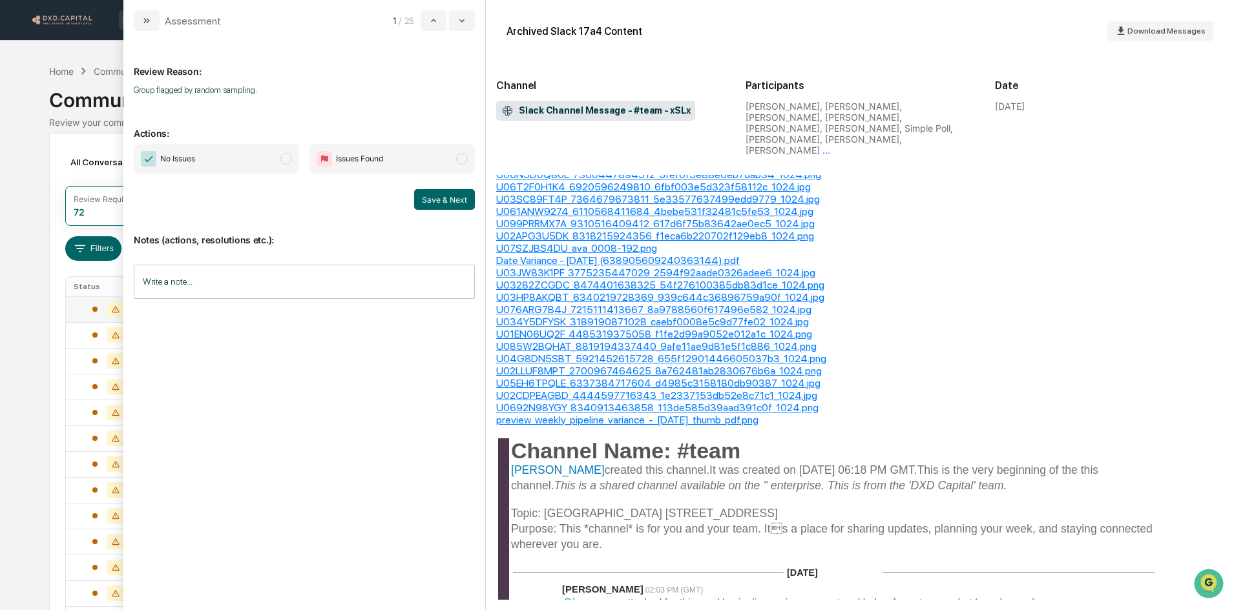
scroll to position [775, 0]
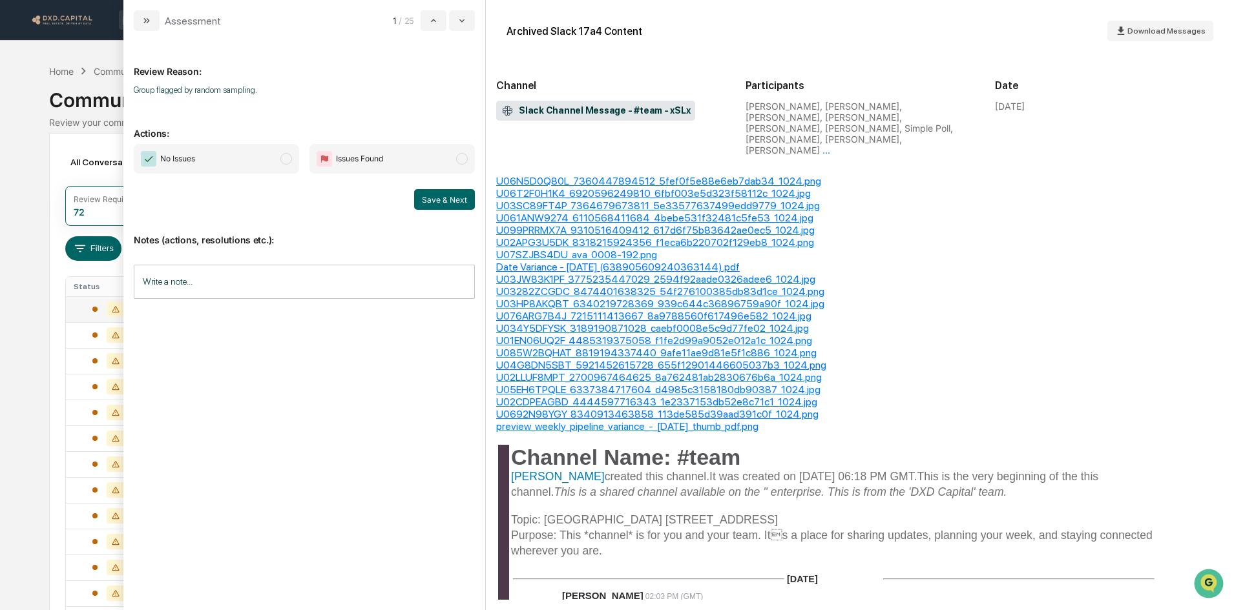
click at [243, 154] on span "No Issues" at bounding box center [216, 159] width 165 height 30
click at [445, 210] on div "Notes (actions, resolutions etc.): Write a note... Write a note..." at bounding box center [304, 262] width 341 height 105
click at [445, 197] on button "Save & Next" at bounding box center [444, 199] width 61 height 21
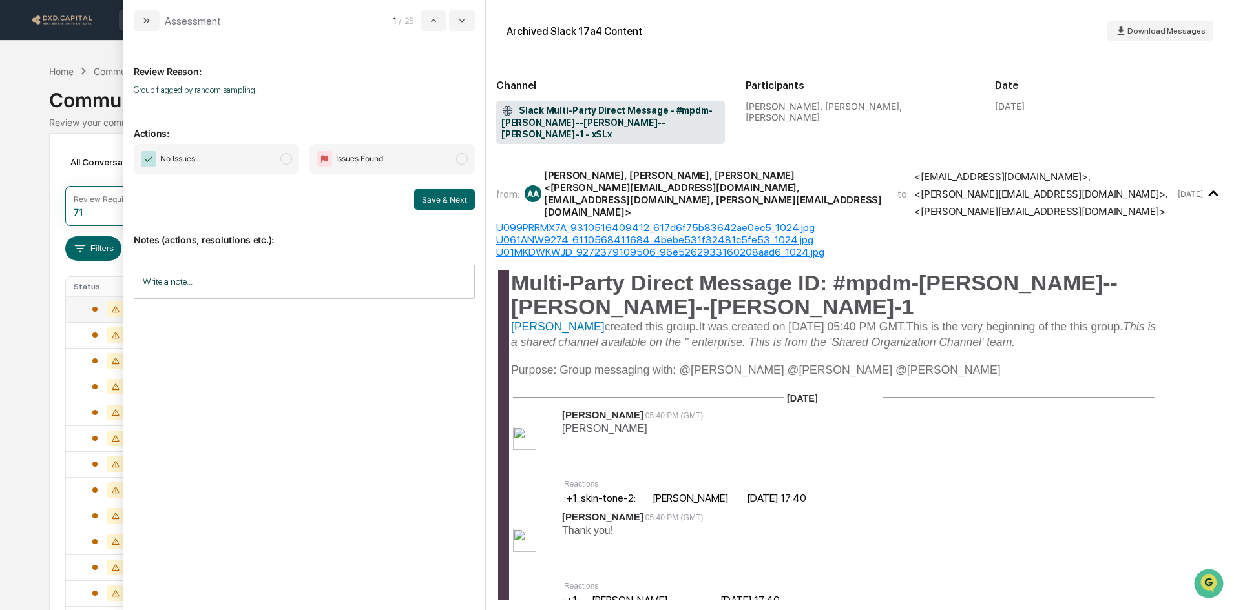
click at [204, 159] on span "No Issues" at bounding box center [216, 159] width 165 height 30
click at [433, 203] on button "Save & Next" at bounding box center [444, 199] width 61 height 21
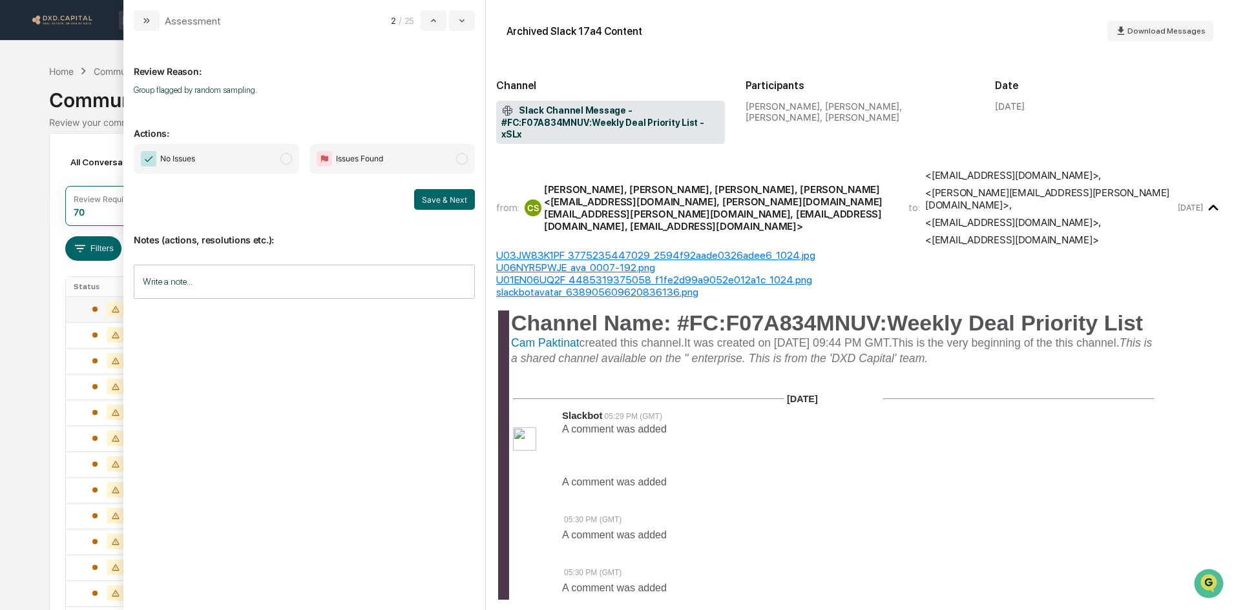
click at [222, 157] on span "No Issues" at bounding box center [216, 159] width 165 height 30
click at [438, 203] on button "Save & Next" at bounding box center [444, 199] width 61 height 21
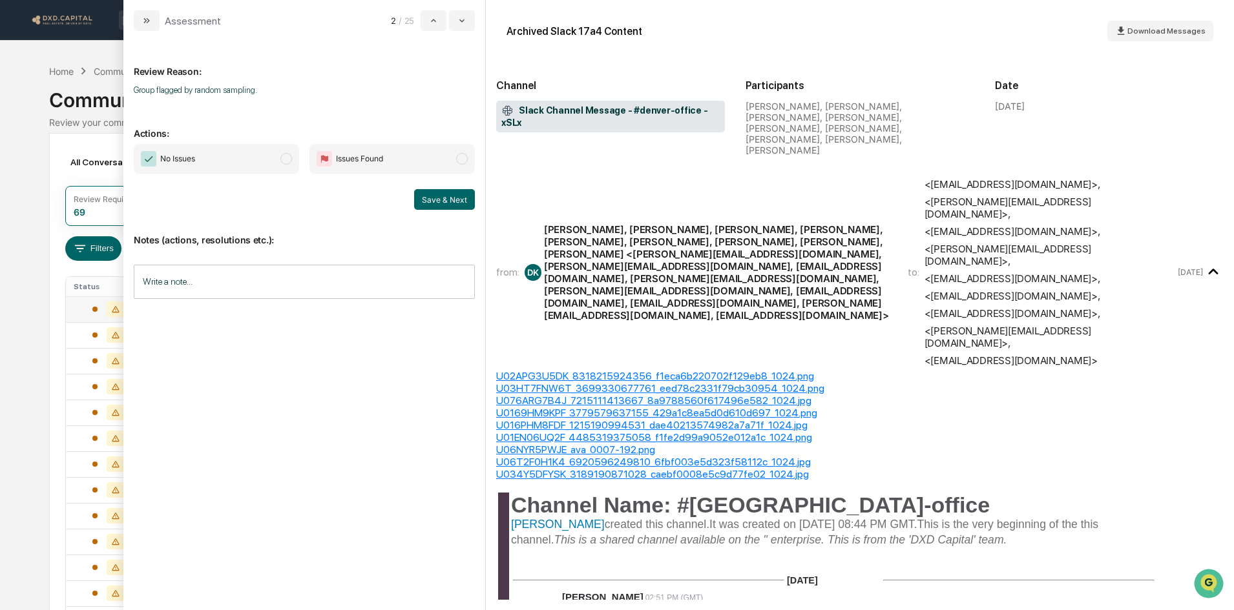
click at [213, 154] on span "No Issues" at bounding box center [216, 159] width 165 height 30
click at [446, 202] on button "Save & Next" at bounding box center [444, 199] width 61 height 21
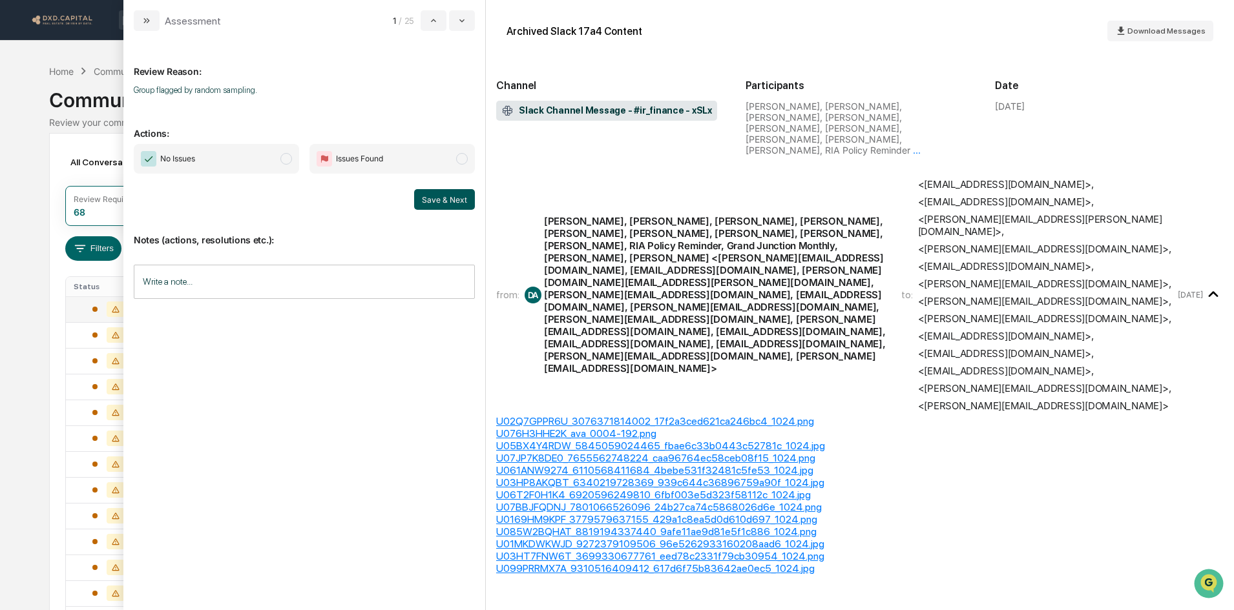
click at [245, 161] on span "No Issues" at bounding box center [216, 159] width 165 height 30
click at [431, 198] on button "Save & Next" at bounding box center [444, 199] width 61 height 21
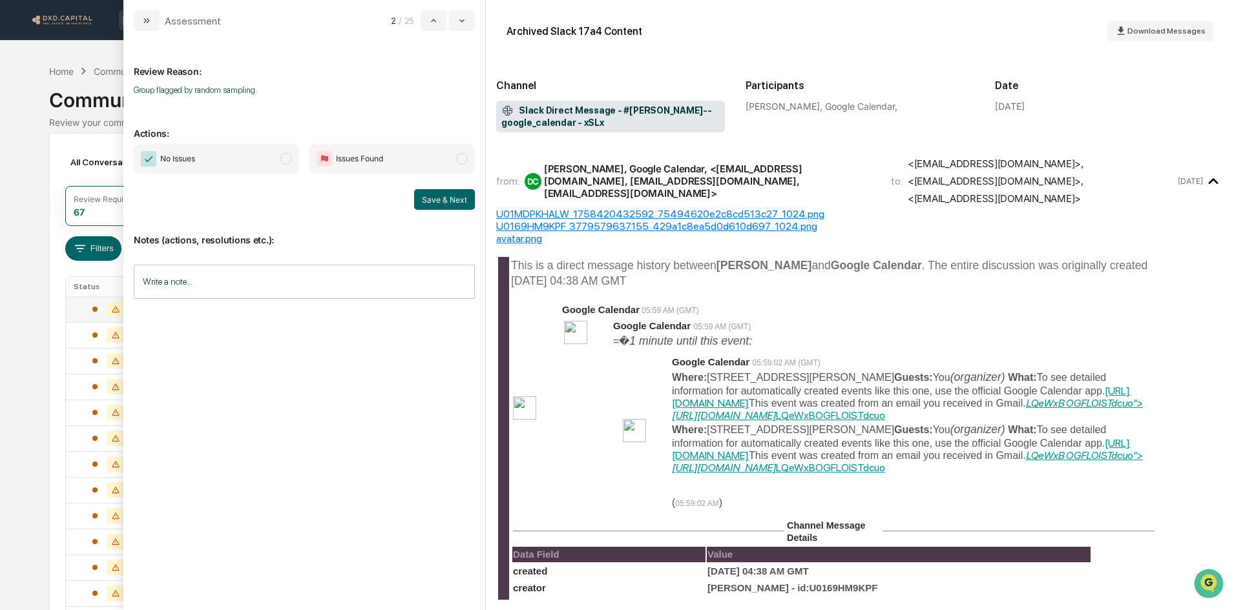
click at [254, 169] on span "No Issues" at bounding box center [216, 159] width 165 height 30
click at [444, 202] on button "Save & Next" at bounding box center [444, 199] width 61 height 21
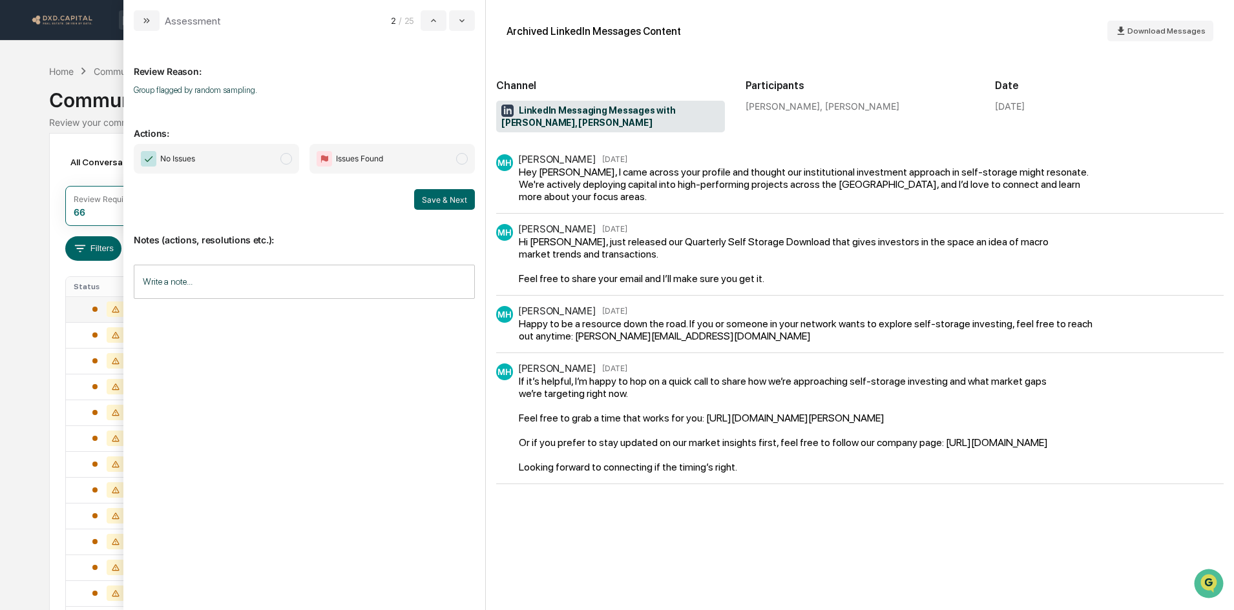
click at [253, 149] on span "No Issues" at bounding box center [216, 159] width 165 height 30
click at [424, 198] on button "Save & Next" at bounding box center [444, 199] width 61 height 21
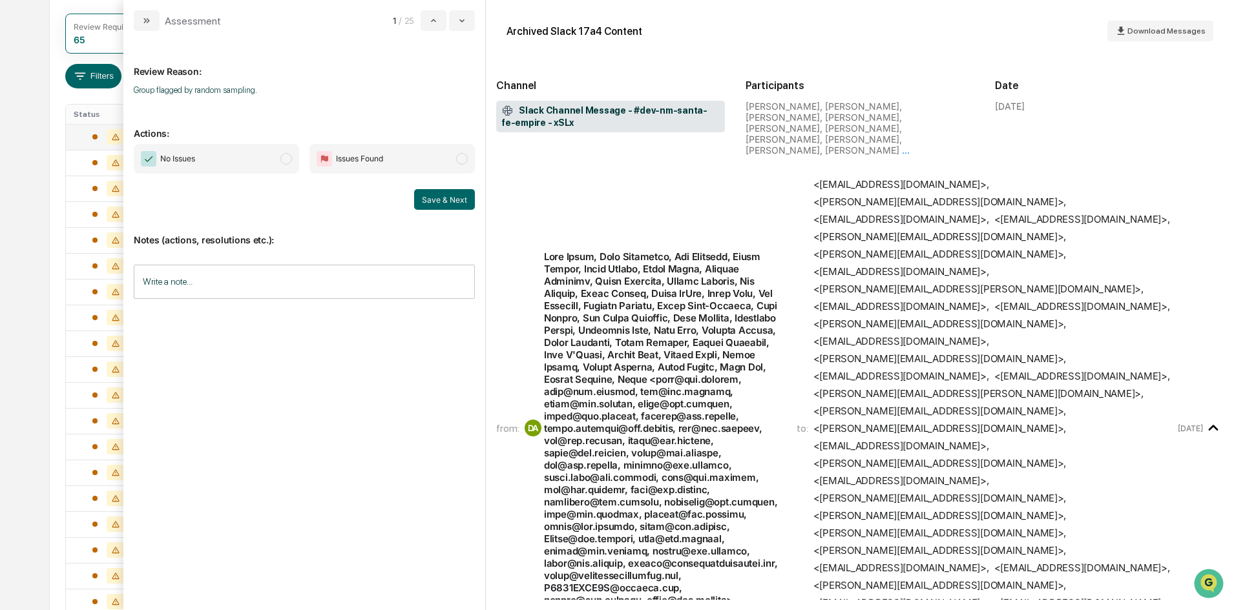
scroll to position [65, 0]
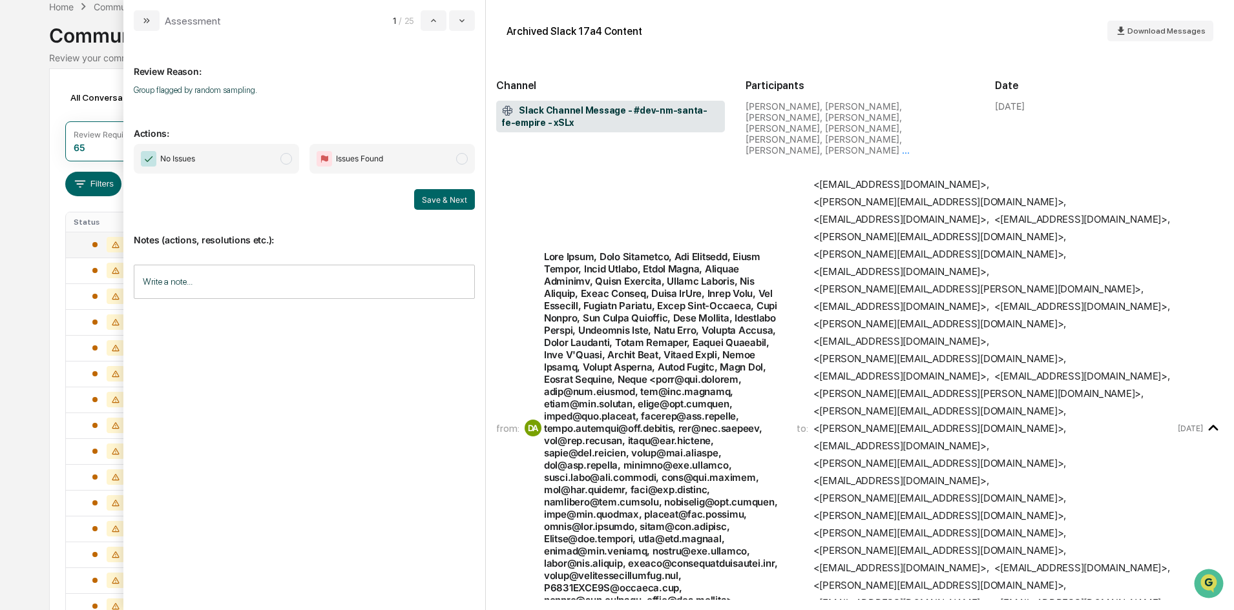
click at [268, 158] on span "No Issues" at bounding box center [216, 159] width 165 height 30
click at [450, 198] on button "Save & Next" at bounding box center [444, 199] width 61 height 21
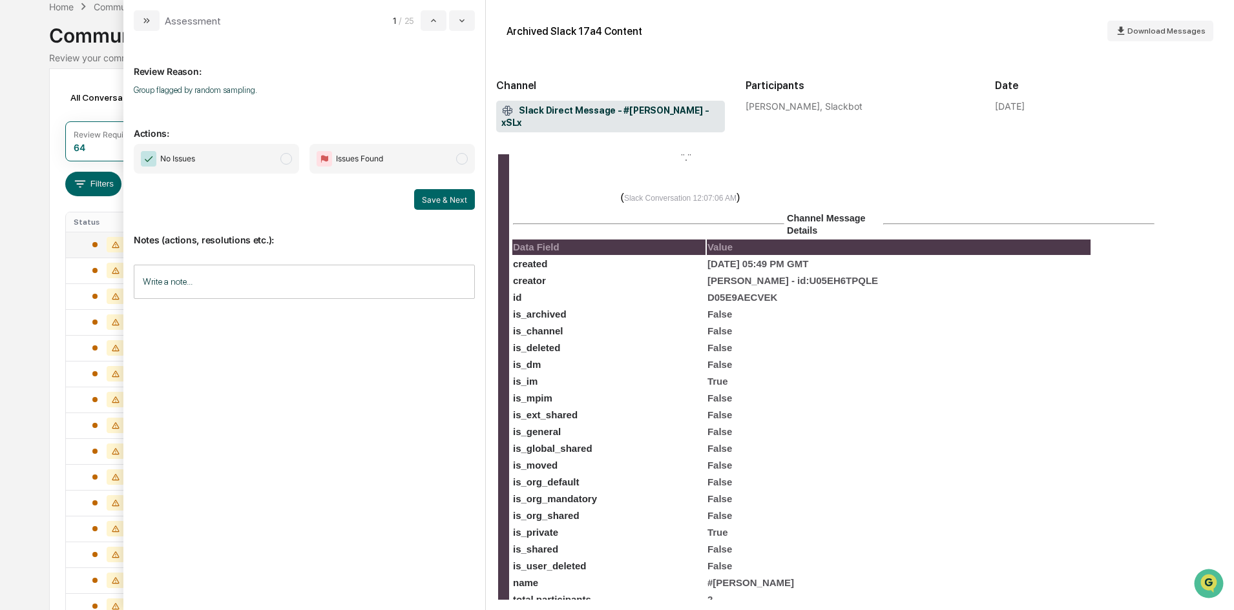
scroll to position [388, 0]
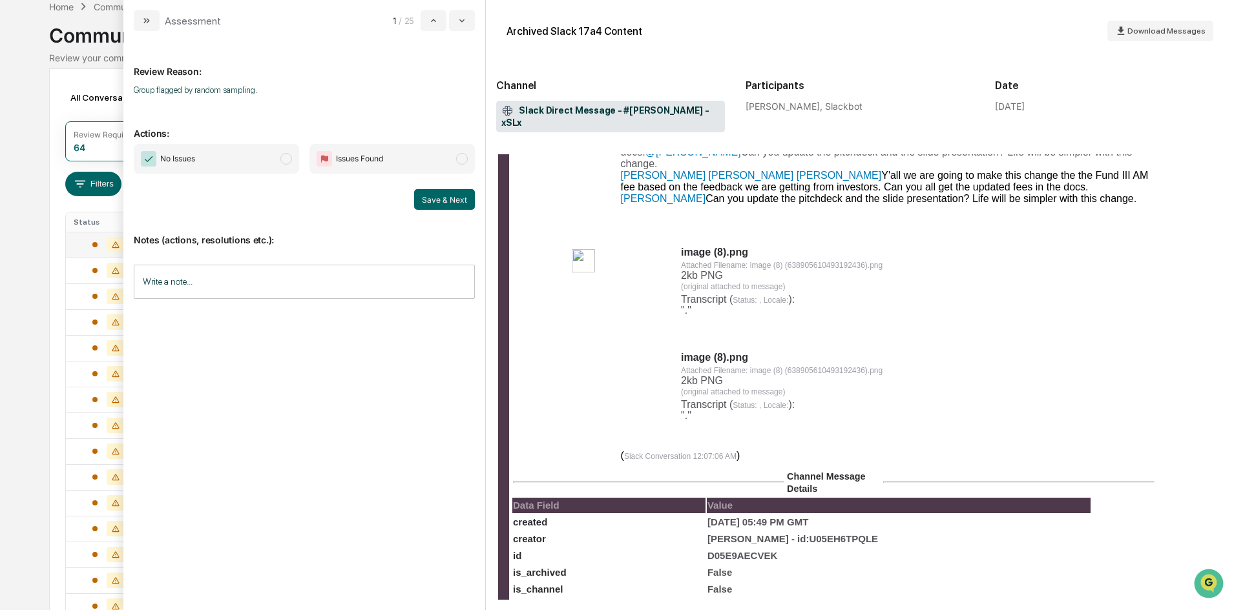
click at [271, 155] on span "No Issues" at bounding box center [216, 159] width 165 height 30
click at [465, 200] on button "Save & Next" at bounding box center [444, 199] width 61 height 21
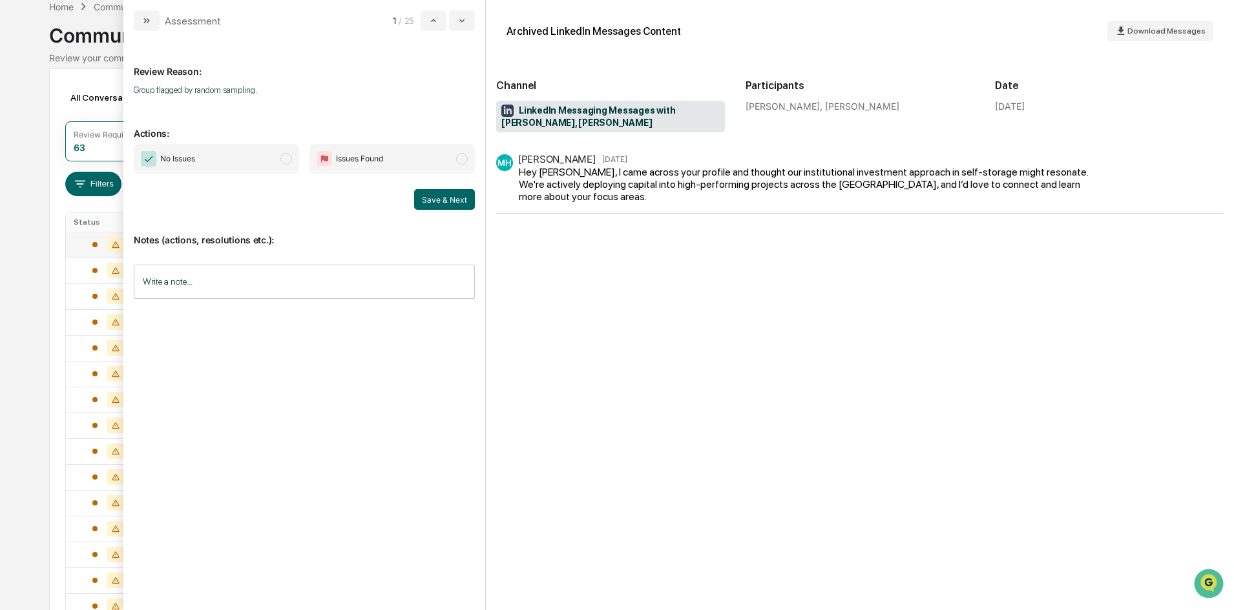
click at [226, 150] on span "No Issues" at bounding box center [216, 159] width 165 height 30
click at [431, 202] on button "Save & Next" at bounding box center [444, 199] width 61 height 21
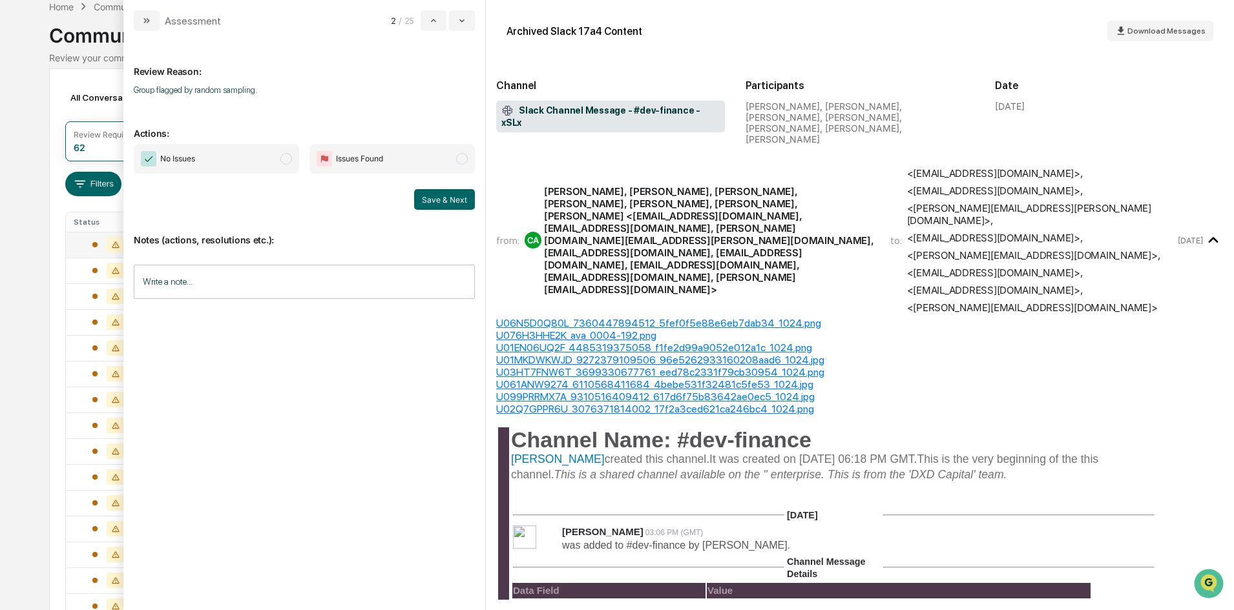
click at [228, 160] on span "No Issues" at bounding box center [216, 159] width 165 height 30
click at [425, 193] on button "Save & Next" at bounding box center [444, 199] width 61 height 21
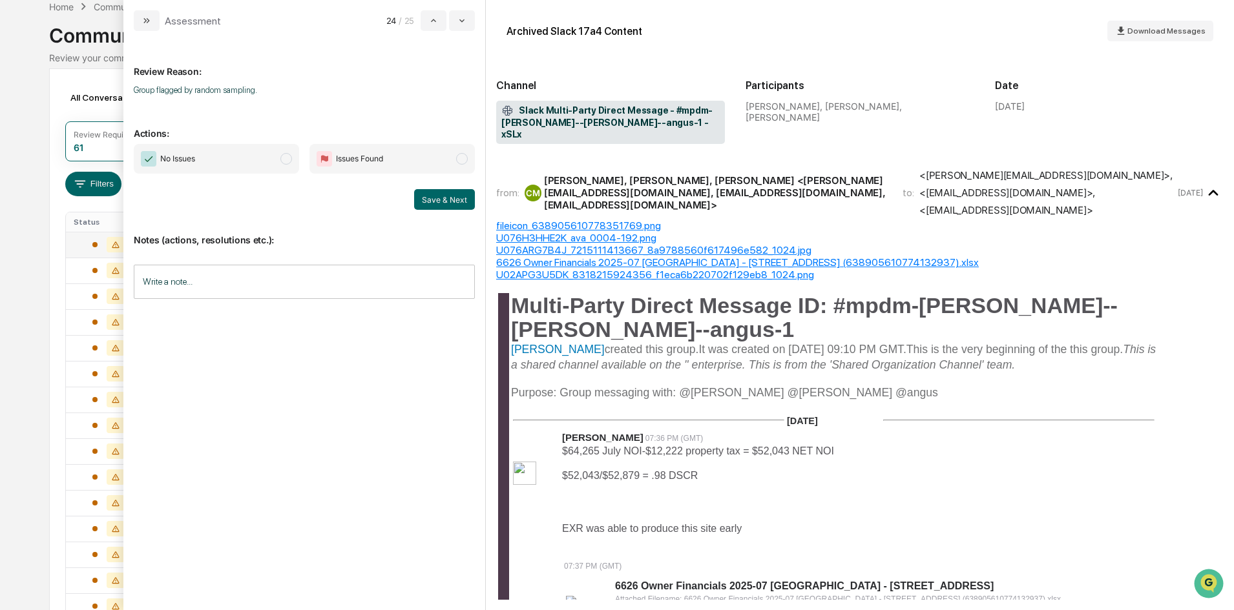
click at [245, 156] on span "No Issues" at bounding box center [216, 159] width 165 height 30
click at [455, 203] on button "Save & Next" at bounding box center [444, 199] width 61 height 21
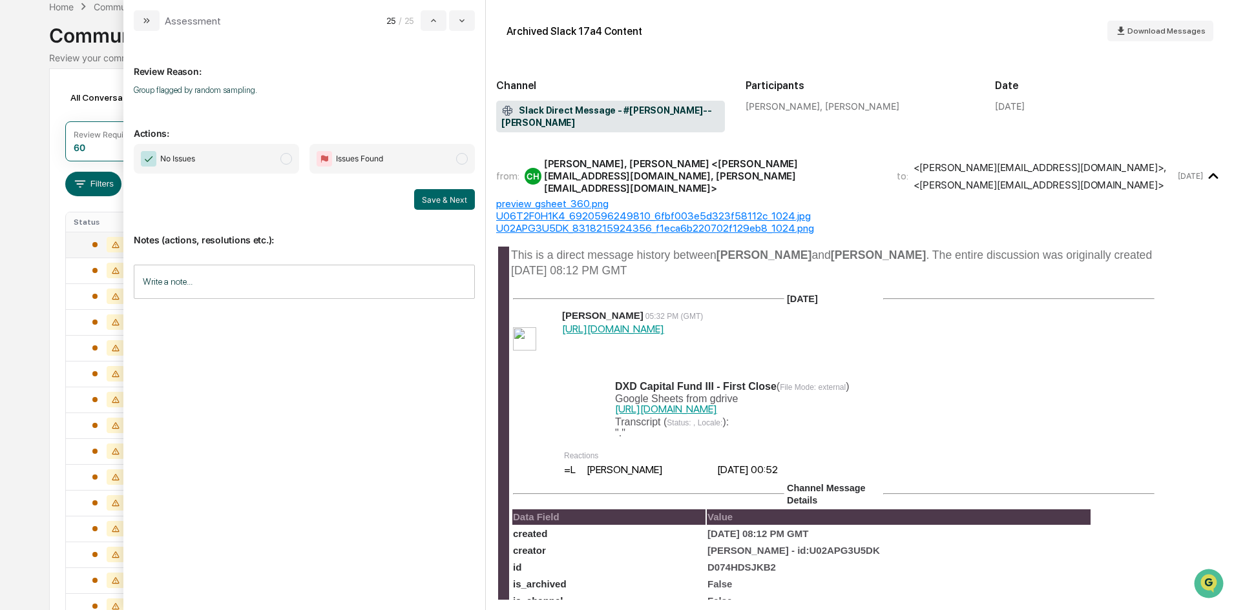
drag, startPoint x: 276, startPoint y: 163, endPoint x: 373, endPoint y: 194, distance: 100.9
click at [276, 163] on span "No Issues" at bounding box center [216, 159] width 165 height 30
click at [444, 203] on button "Save & Next" at bounding box center [444, 199] width 61 height 21
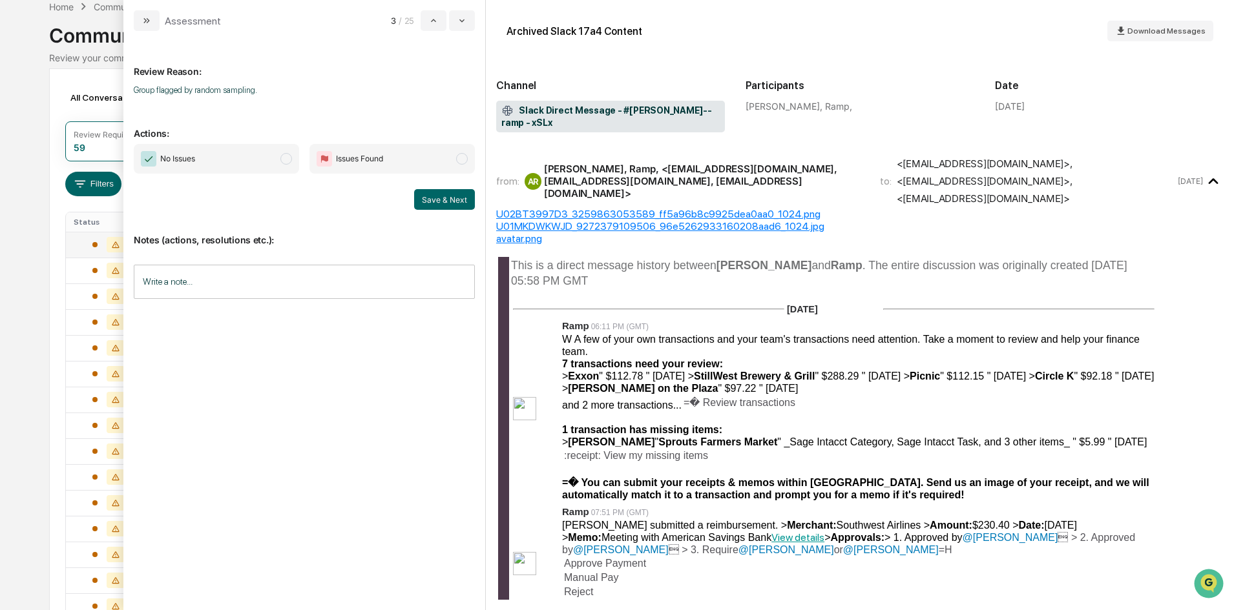
click at [216, 174] on div "No Issues Issues Found Save & Next" at bounding box center [304, 177] width 341 height 66
click at [203, 165] on span "No Issues" at bounding box center [216, 159] width 165 height 30
click at [437, 203] on button "Save & Next" at bounding box center [444, 199] width 61 height 21
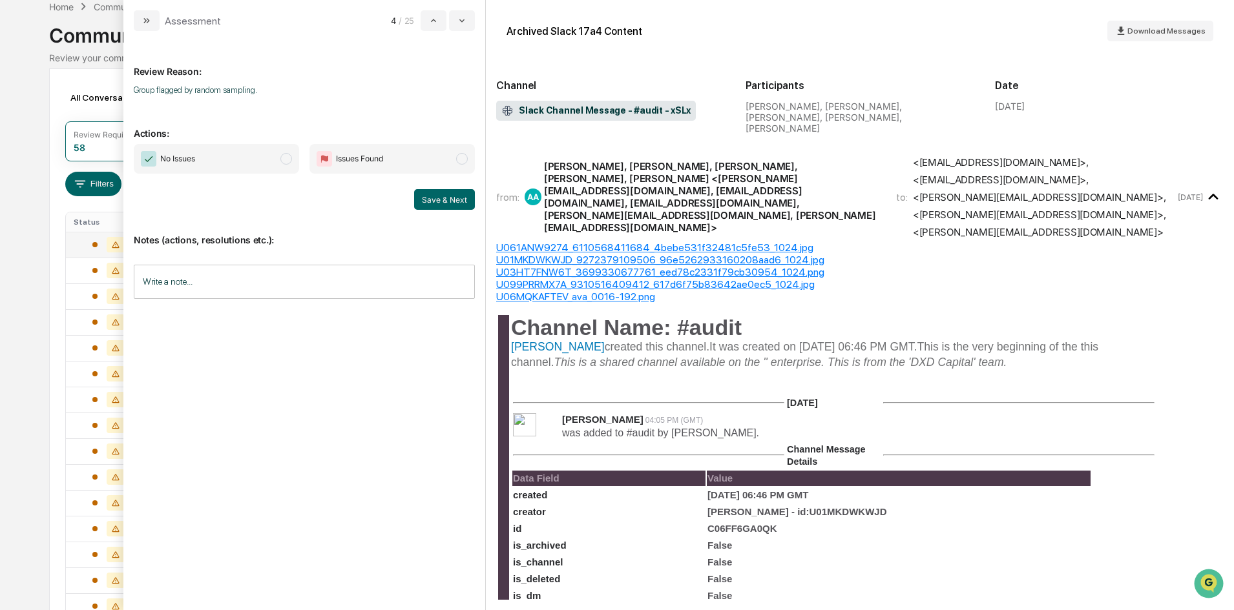
click at [236, 158] on span "No Issues" at bounding box center [216, 159] width 165 height 30
click at [435, 200] on button "Save & Next" at bounding box center [444, 199] width 61 height 21
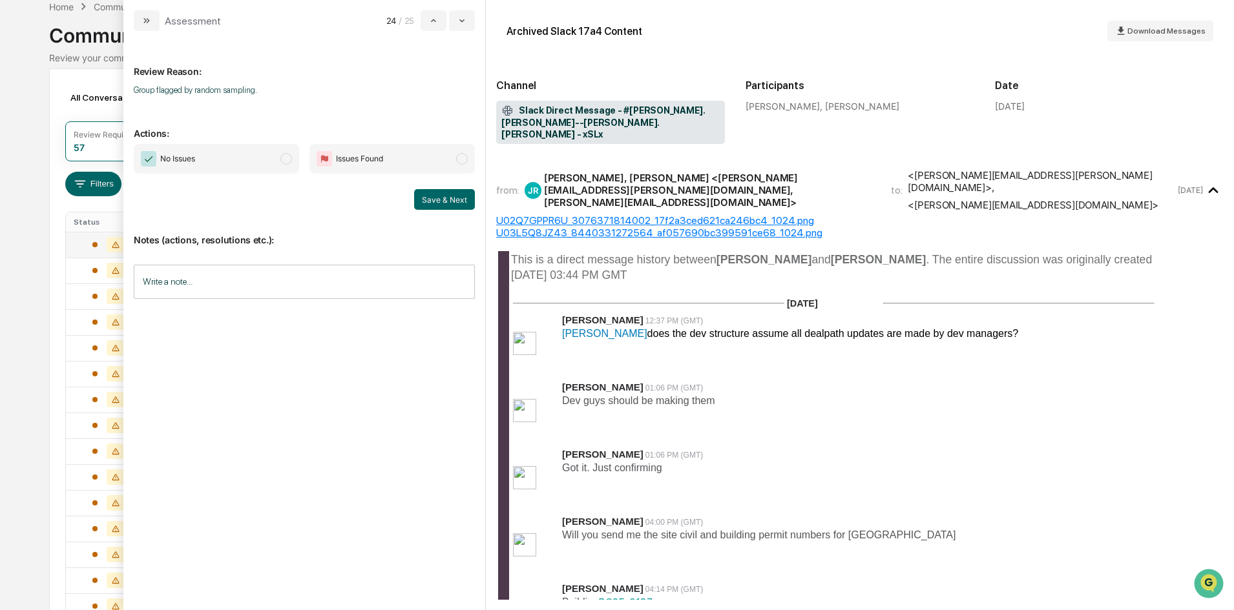
click at [236, 152] on span "No Issues" at bounding box center [216, 159] width 165 height 30
click at [439, 200] on button "Save & Next" at bounding box center [444, 199] width 61 height 21
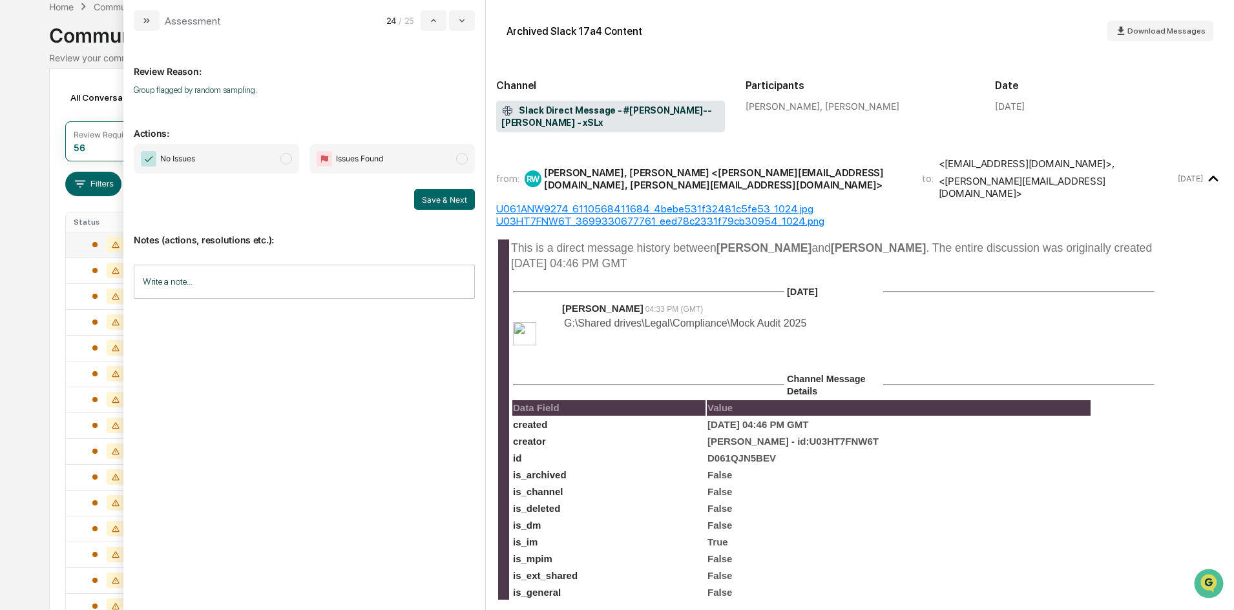
click at [226, 155] on span "No Issues" at bounding box center [216, 159] width 165 height 30
click at [435, 201] on button "Save & Next" at bounding box center [444, 199] width 61 height 21
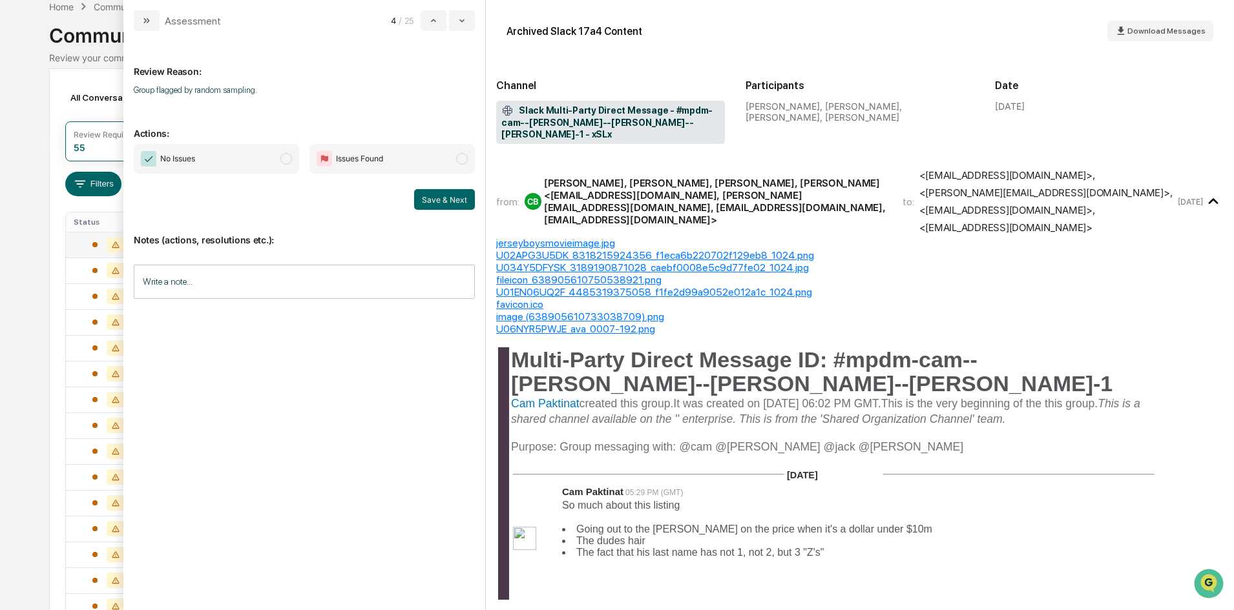
drag, startPoint x: 271, startPoint y: 159, endPoint x: 300, endPoint y: 169, distance: 30.6
click at [271, 158] on span "No Issues" at bounding box center [216, 159] width 165 height 30
click at [455, 203] on button "Save & Next" at bounding box center [444, 199] width 61 height 21
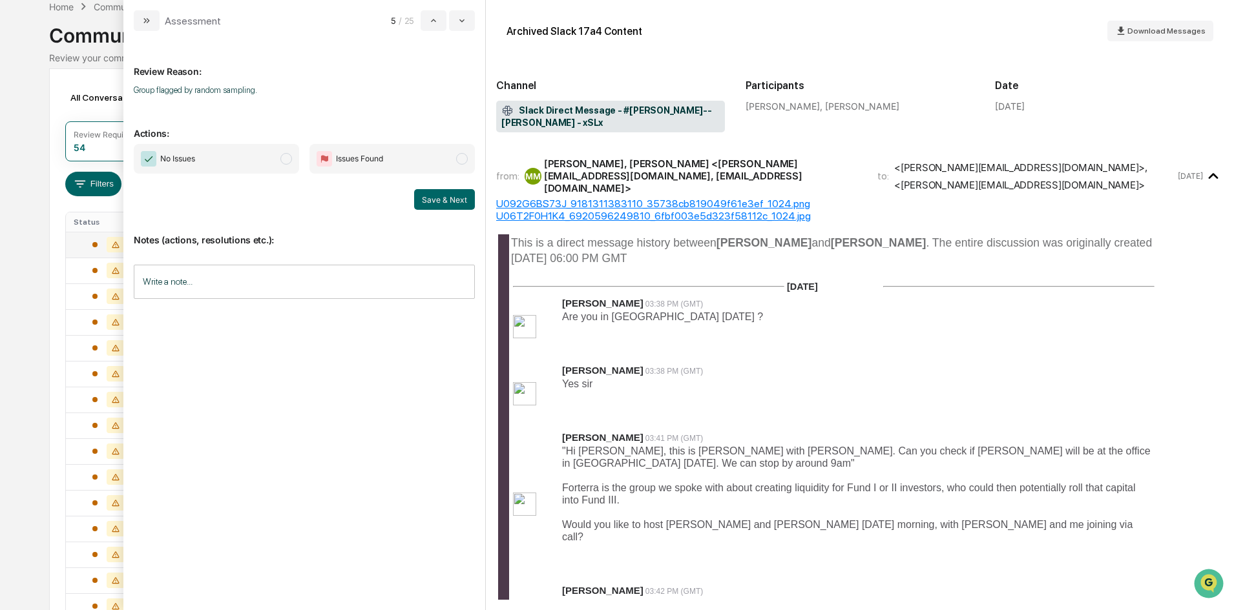
click at [242, 158] on span "No Issues" at bounding box center [216, 159] width 165 height 30
click at [445, 207] on button "Save & Next" at bounding box center [444, 199] width 61 height 21
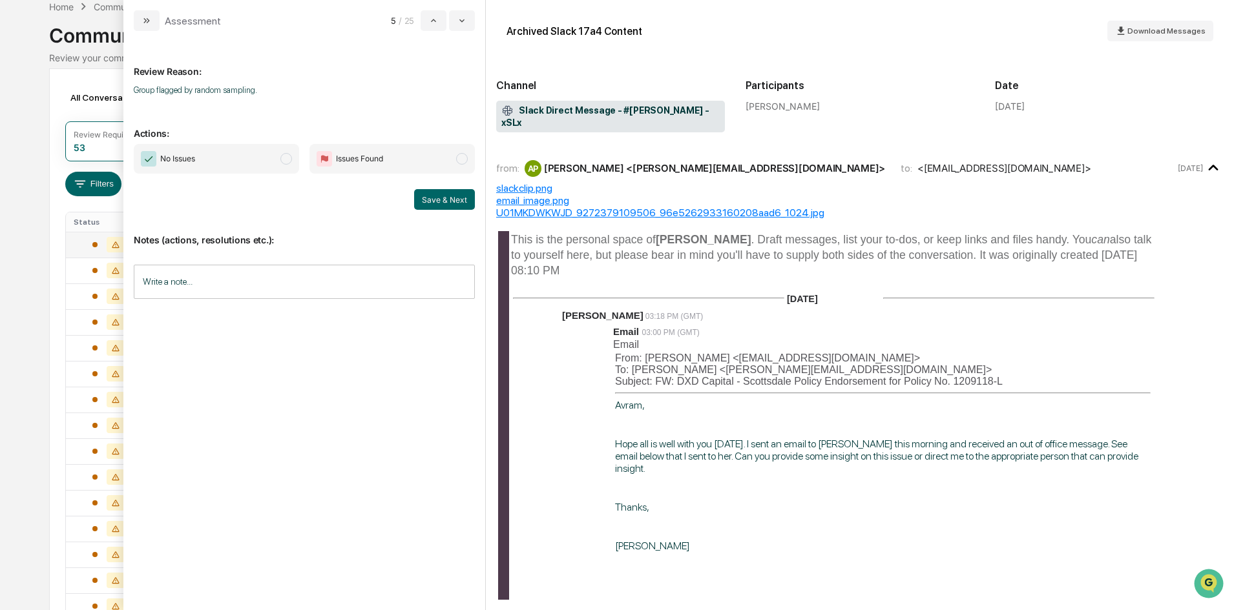
click at [267, 158] on span "No Issues" at bounding box center [216, 159] width 165 height 30
click at [442, 200] on button "Save & Next" at bounding box center [444, 199] width 61 height 21
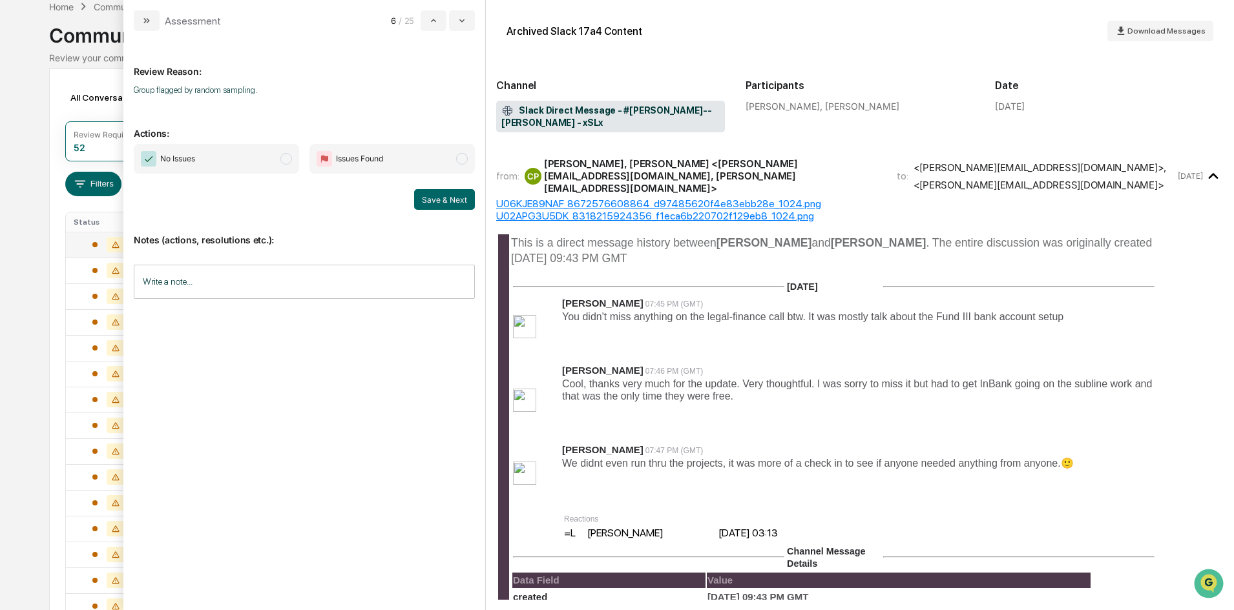
click at [265, 158] on span "No Issues" at bounding box center [216, 159] width 165 height 30
click at [454, 201] on button "Save & Next" at bounding box center [444, 199] width 61 height 21
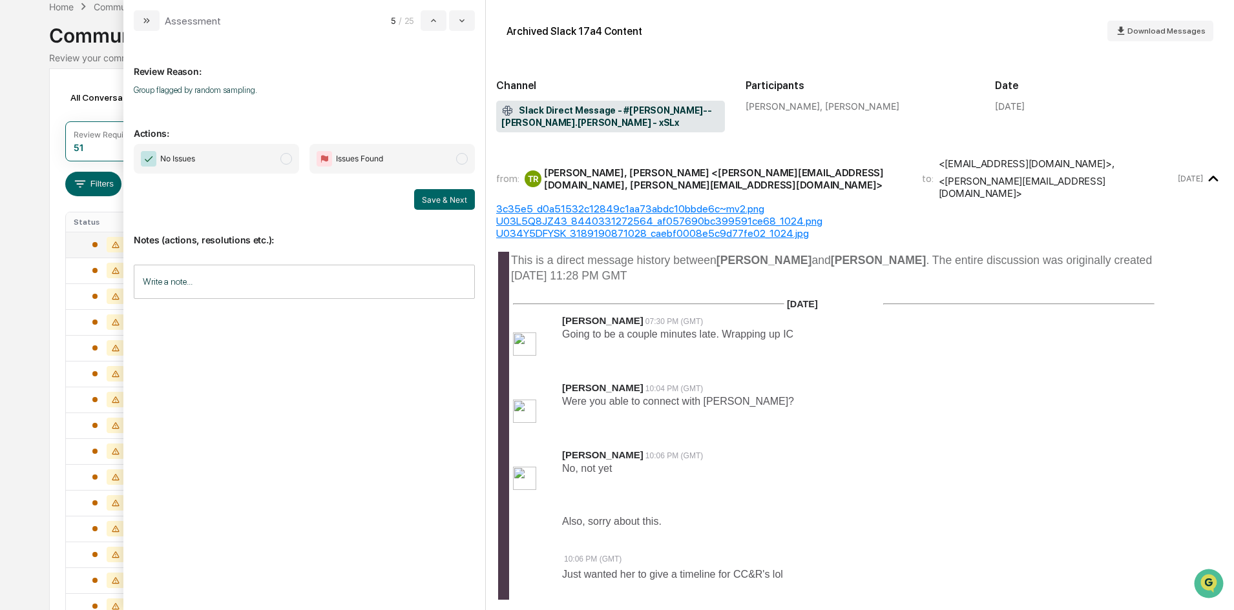
drag, startPoint x: 238, startPoint y: 175, endPoint x: 240, endPoint y: 166, distance: 9.2
click at [238, 174] on div "No Issues Issues Found Save & Next" at bounding box center [304, 177] width 341 height 66
click at [241, 160] on span "No Issues" at bounding box center [216, 159] width 165 height 30
click at [428, 205] on button "Save & Next" at bounding box center [444, 199] width 61 height 21
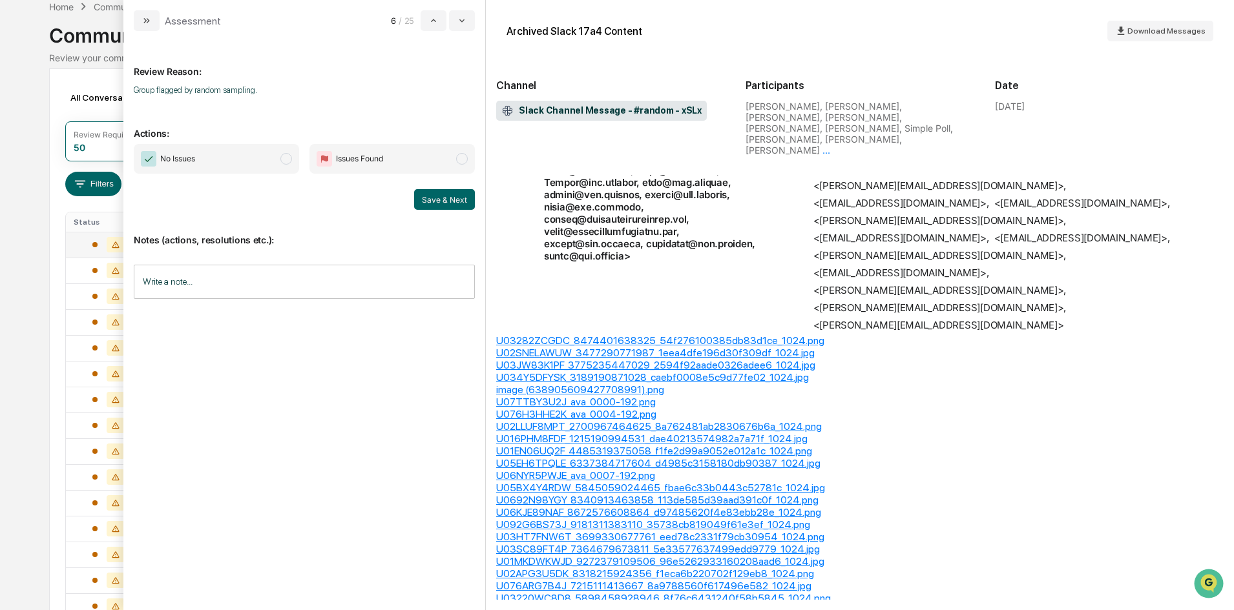
scroll to position [775, 0]
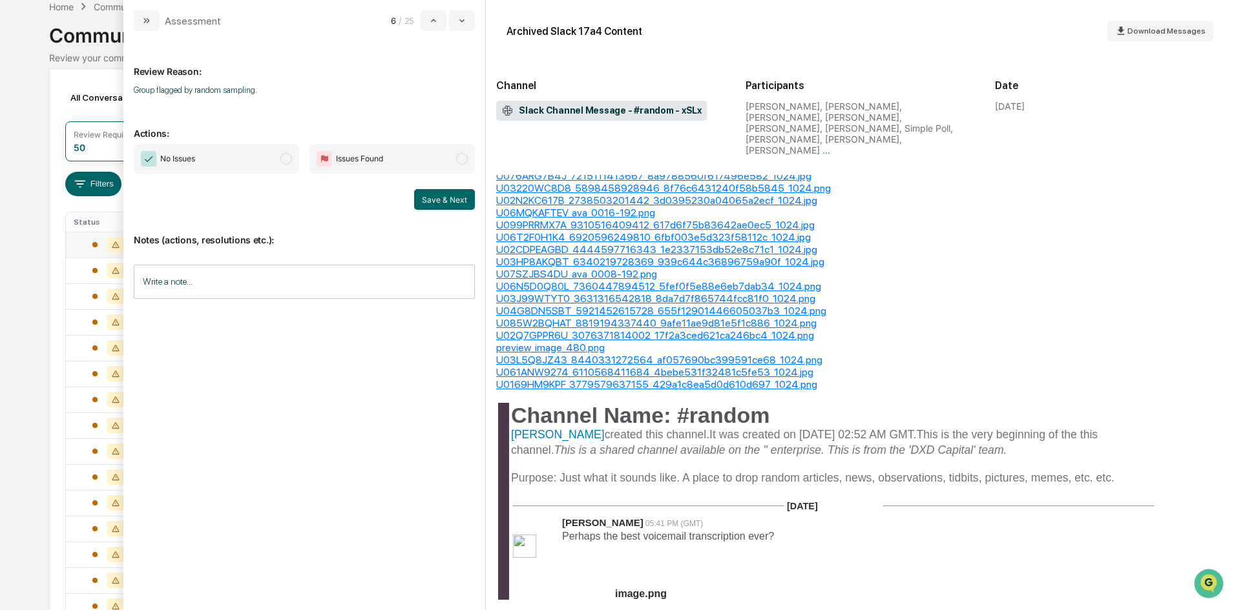
click at [226, 155] on span "No Issues" at bounding box center [216, 159] width 165 height 30
click at [442, 202] on button "Save & Next" at bounding box center [444, 199] width 61 height 21
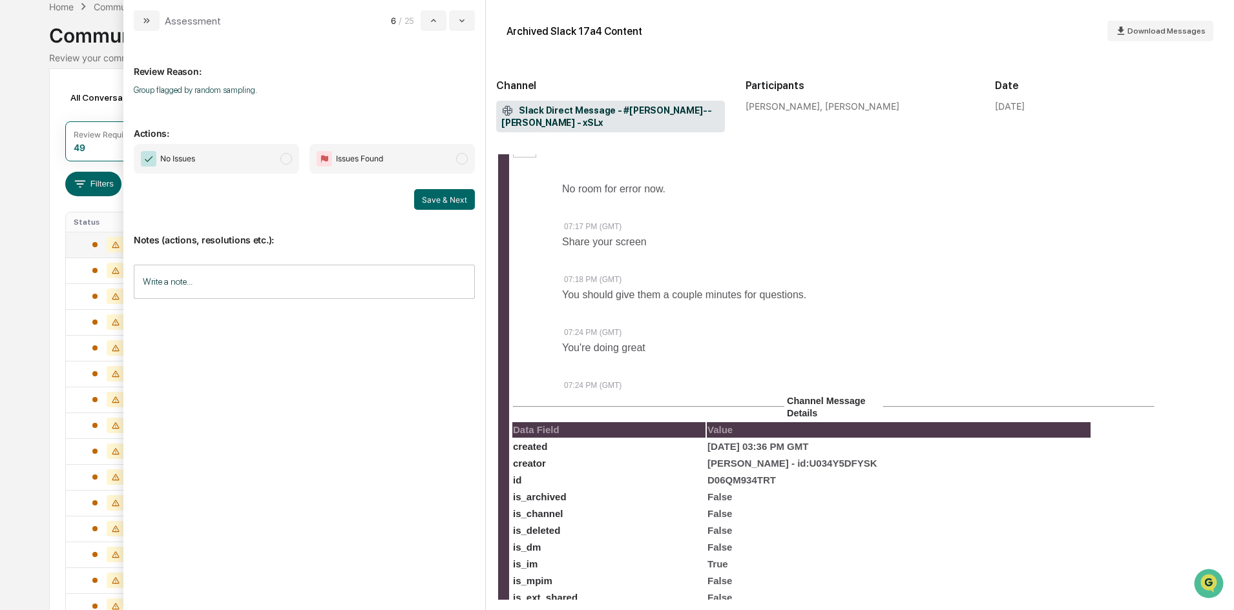
scroll to position [969, 0]
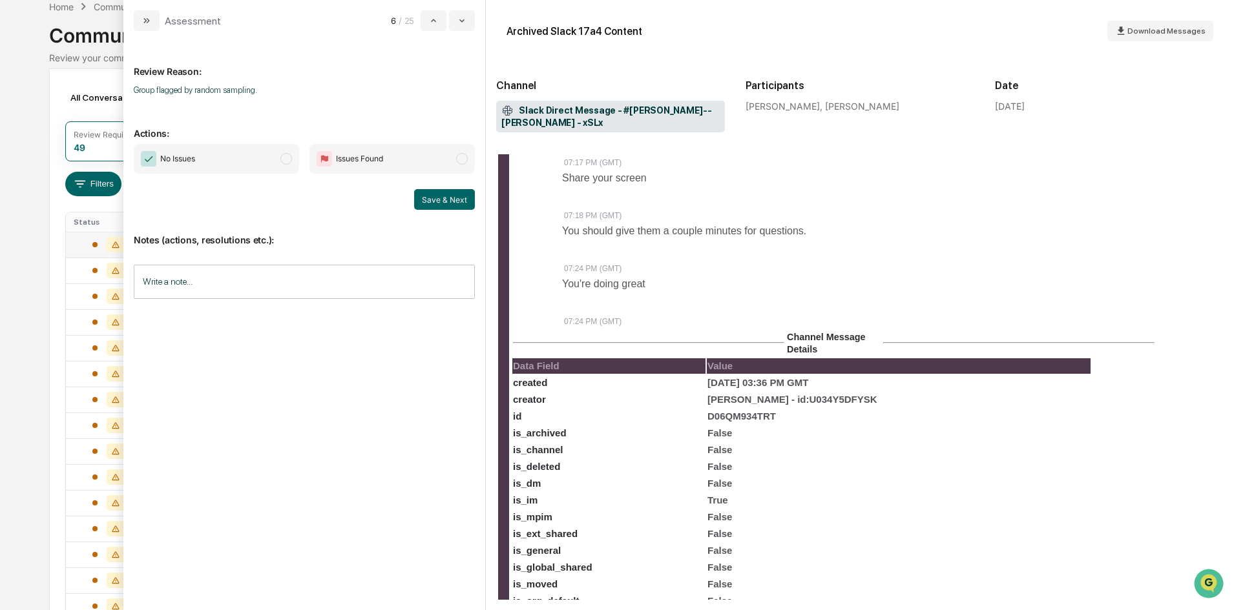
drag, startPoint x: 219, startPoint y: 154, endPoint x: 229, endPoint y: 156, distance: 10.0
click at [219, 154] on span "No Issues" at bounding box center [216, 159] width 165 height 30
click at [453, 194] on button "Save & Next" at bounding box center [444, 199] width 61 height 21
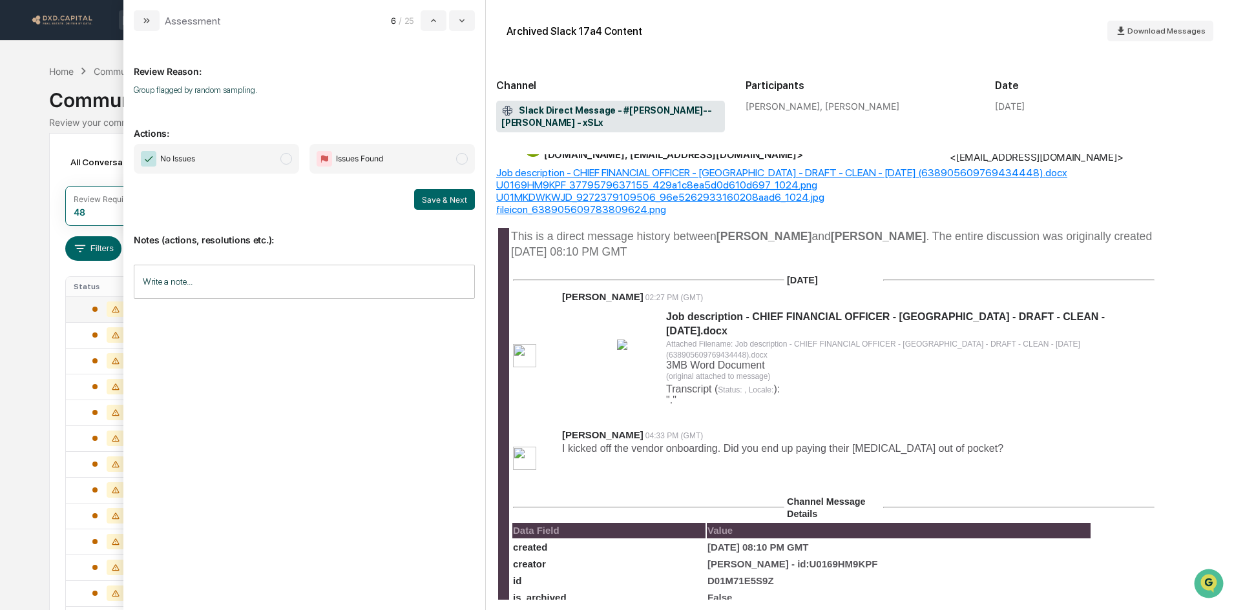
scroll to position [65, 0]
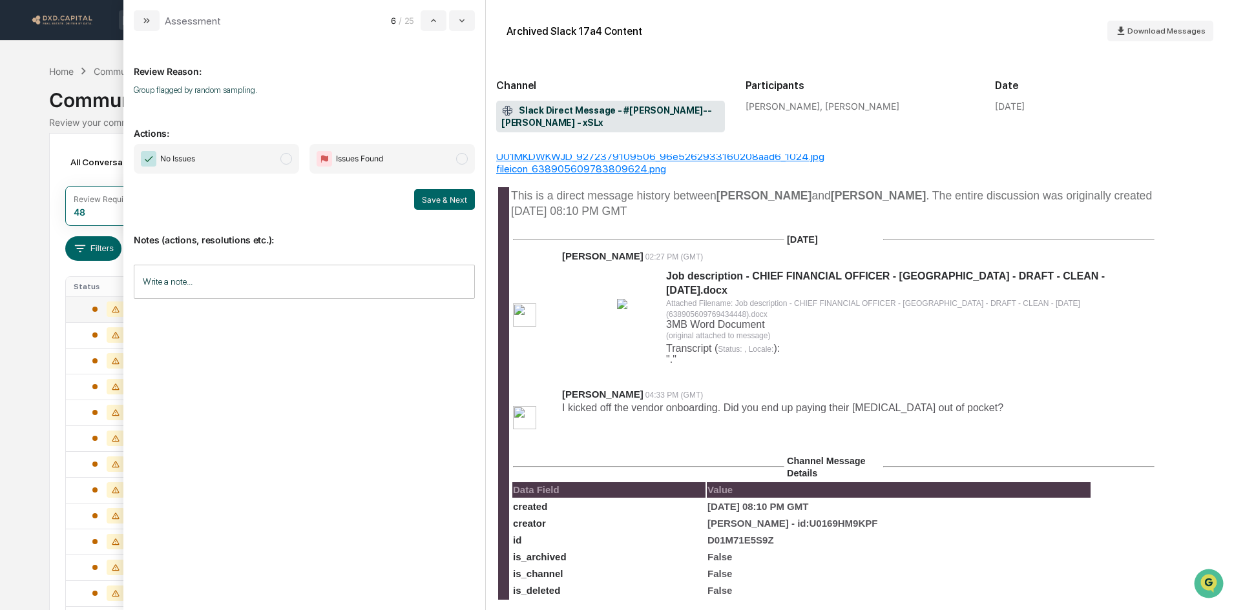
click at [873, 271] on span "Job description - CHIEF FINANCIAL OFFICER - [GEOGRAPHIC_DATA] - DRAFT - CLEAN -…" at bounding box center [885, 283] width 439 height 25
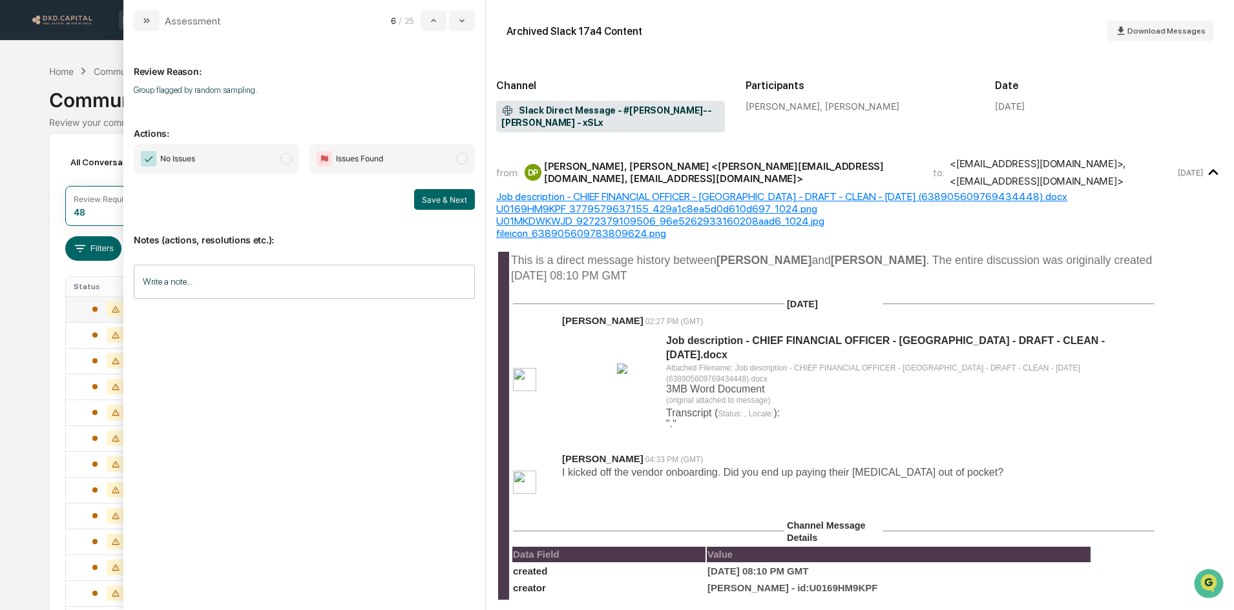
click at [605, 191] on div "Job description - CHIEF FINANCIAL OFFICER - [GEOGRAPHIC_DATA] - DRAFT - CLEAN -…" at bounding box center [859, 197] width 727 height 12
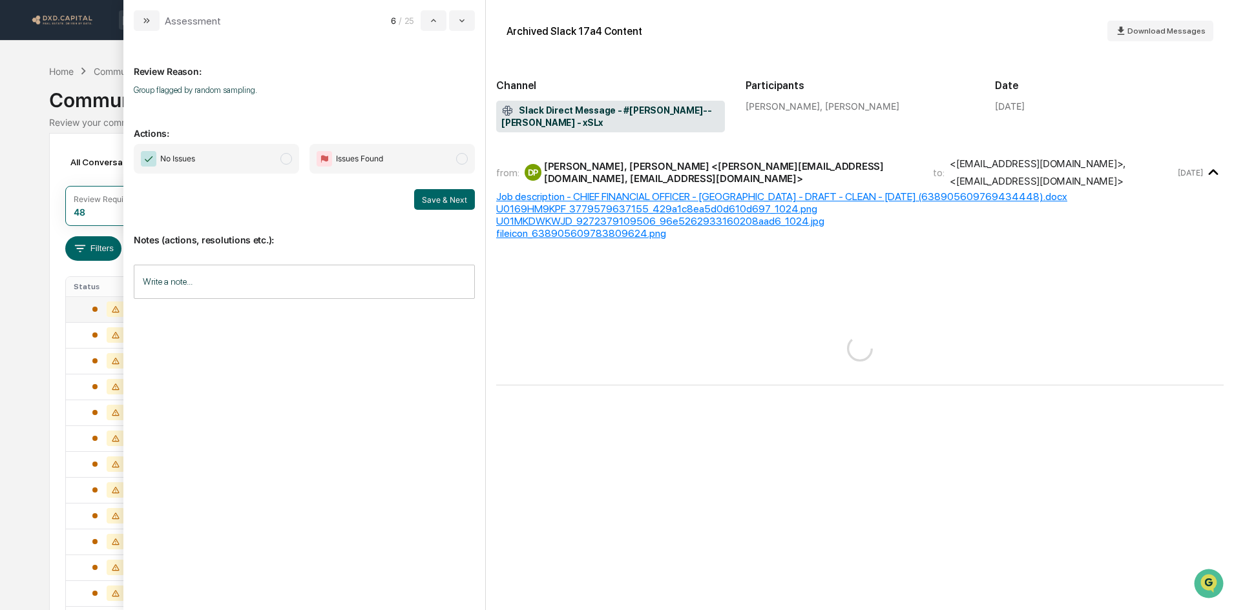
click at [175, 156] on span "No Issues" at bounding box center [177, 158] width 35 height 13
click at [451, 202] on button "Save & Next" at bounding box center [444, 199] width 61 height 21
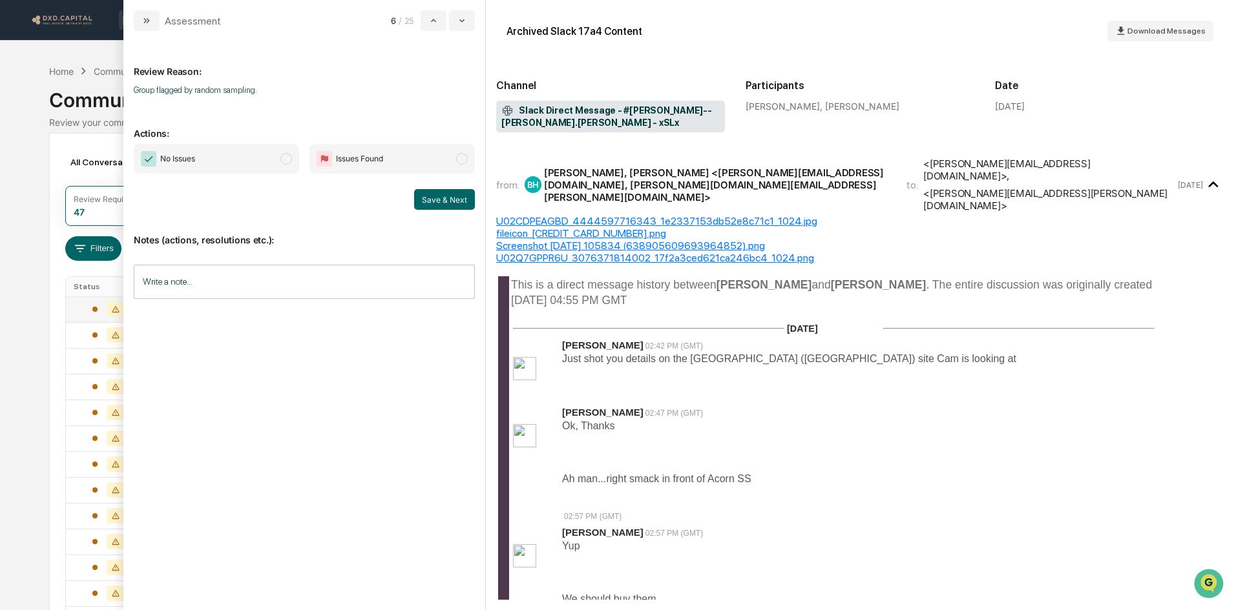
click at [251, 157] on span "No Issues" at bounding box center [216, 159] width 165 height 30
click at [447, 205] on button "Save & Next" at bounding box center [444, 199] width 61 height 21
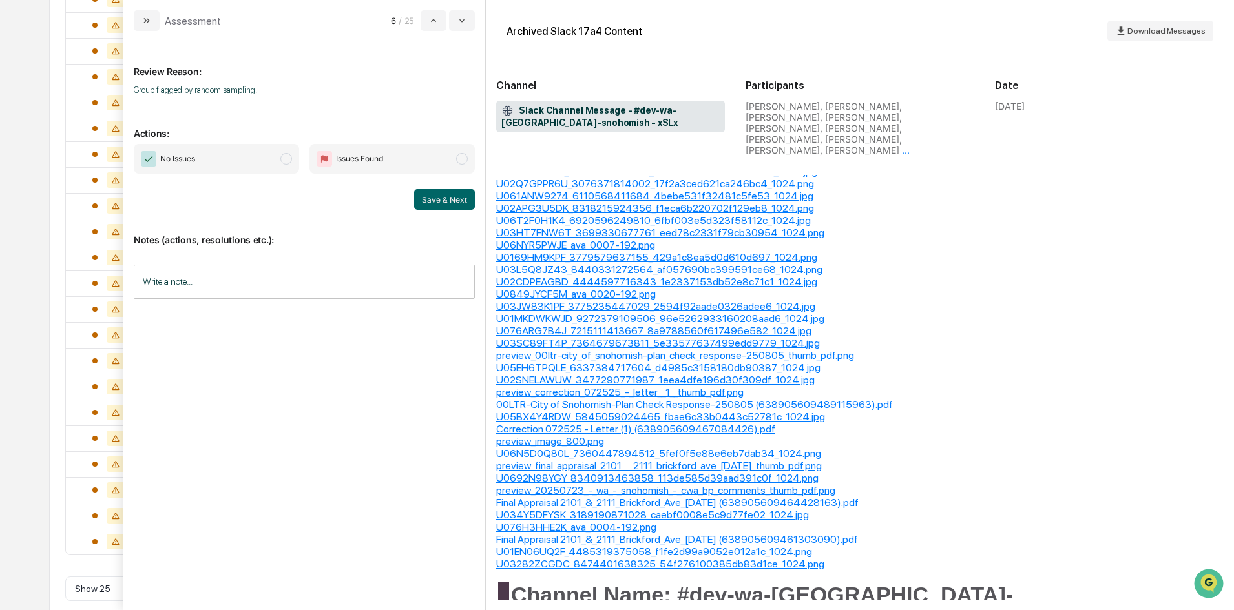
scroll to position [598, 0]
drag, startPoint x: 249, startPoint y: 157, endPoint x: 406, endPoint y: 194, distance: 162.0
click at [249, 157] on span "No Issues" at bounding box center [216, 159] width 165 height 30
click at [464, 204] on button "Save & Next" at bounding box center [444, 199] width 61 height 21
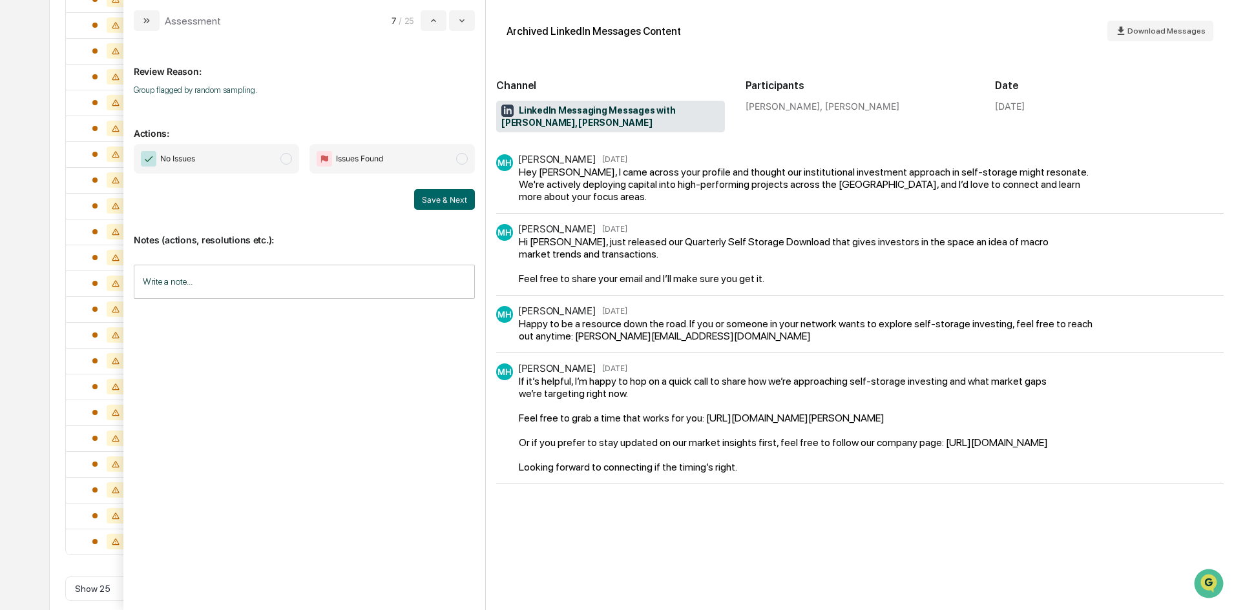
click at [268, 160] on span "No Issues" at bounding box center [216, 159] width 165 height 30
click at [440, 198] on button "Save & Next" at bounding box center [444, 199] width 61 height 21
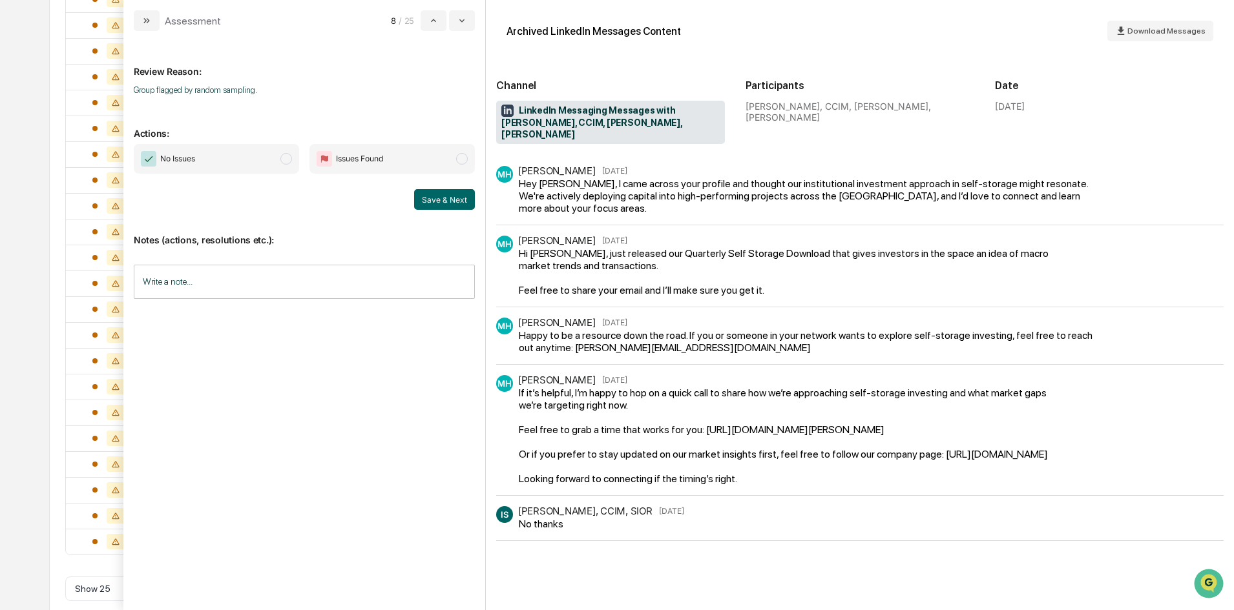
click at [270, 151] on span "No Issues" at bounding box center [216, 159] width 165 height 30
click at [446, 191] on button "Save & Next" at bounding box center [444, 199] width 61 height 21
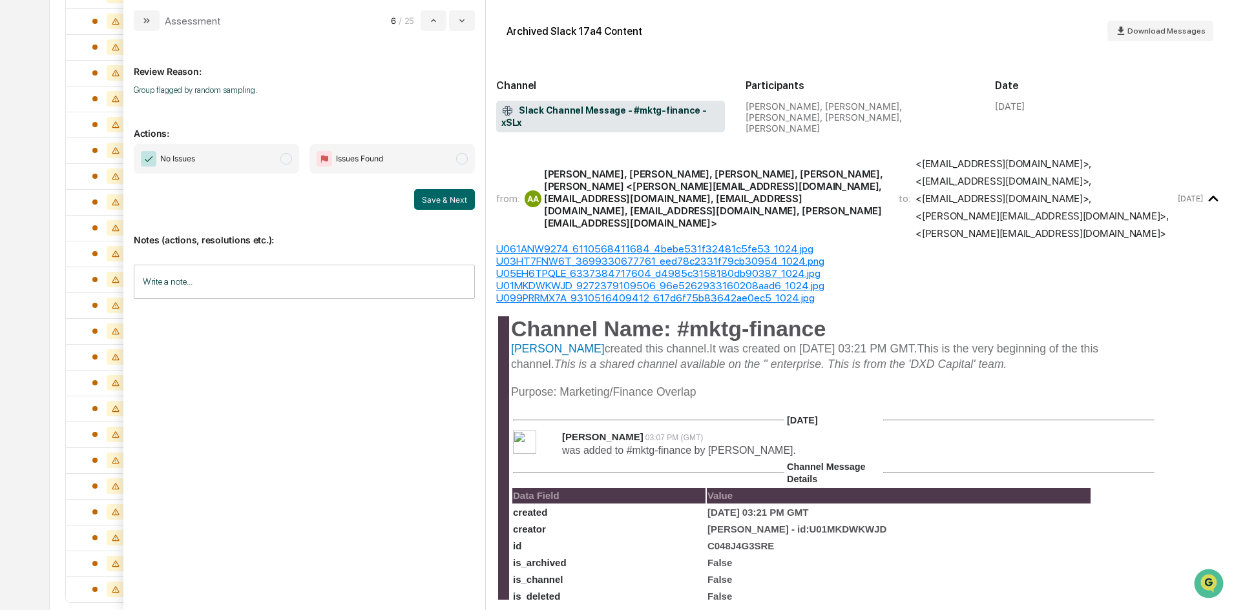
scroll to position [258, 0]
click at [272, 157] on span "No Issues" at bounding box center [216, 159] width 165 height 30
click at [465, 200] on button "Save & Next" at bounding box center [444, 199] width 61 height 21
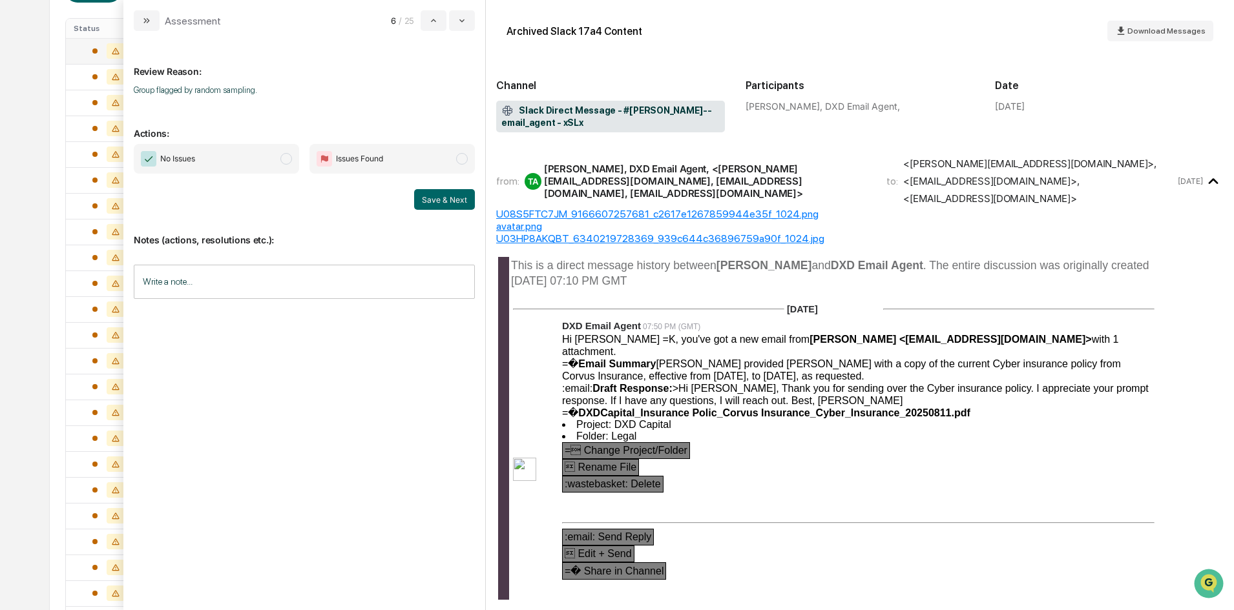
drag, startPoint x: 260, startPoint y: 160, endPoint x: 357, endPoint y: 174, distance: 97.3
click at [267, 160] on span "No Issues" at bounding box center [216, 159] width 165 height 30
click at [448, 204] on button "Save & Next" at bounding box center [444, 199] width 61 height 21
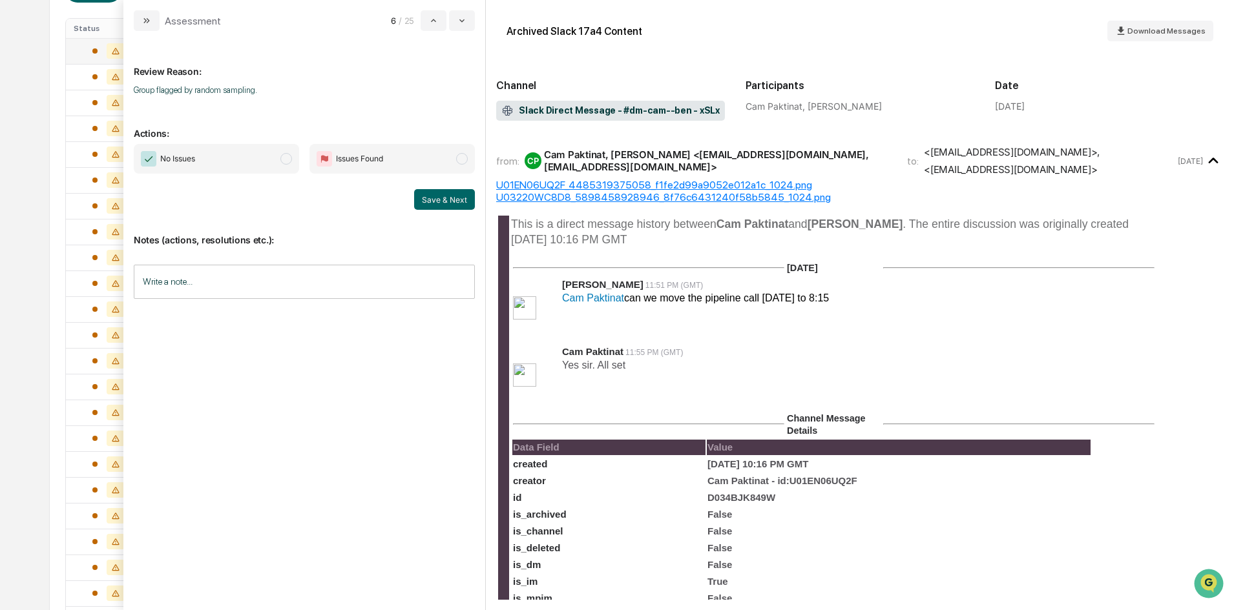
click at [218, 169] on span "No Issues" at bounding box center [216, 159] width 165 height 30
click at [440, 199] on button "Save & Next" at bounding box center [444, 199] width 61 height 21
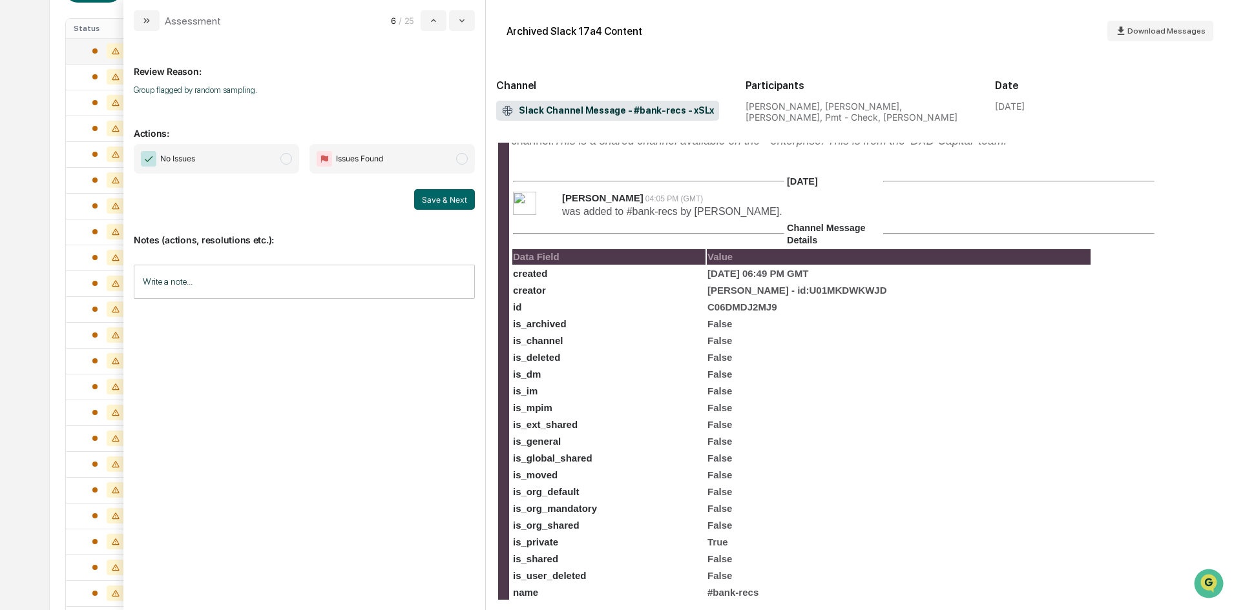
scroll to position [258, 0]
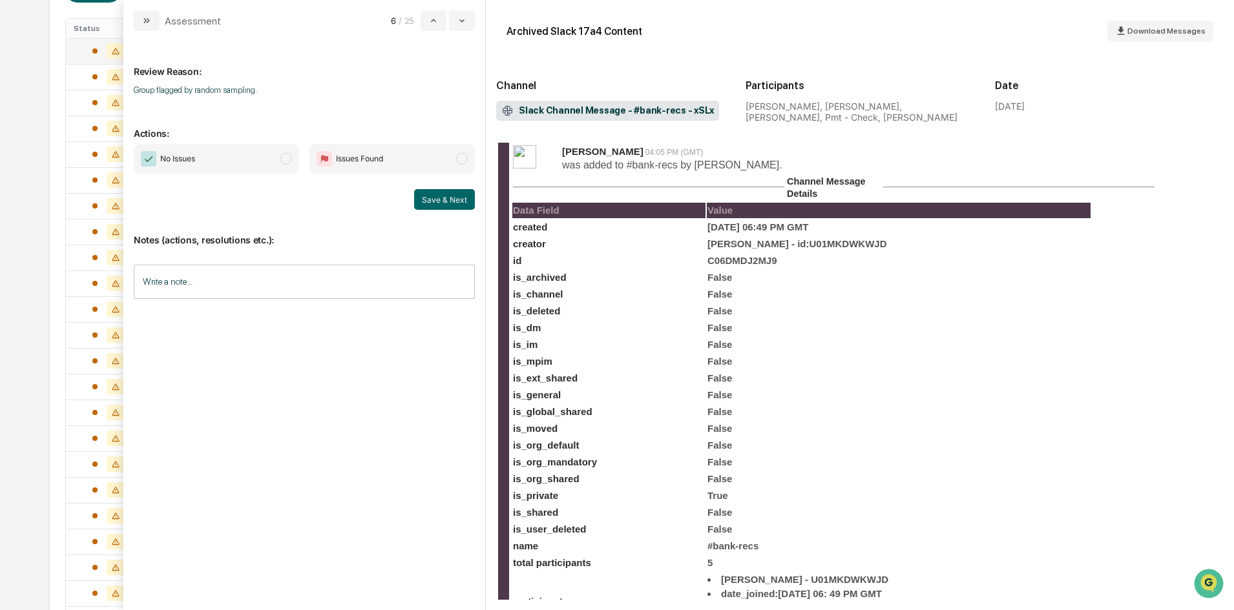
click at [236, 150] on span "No Issues" at bounding box center [216, 159] width 165 height 30
click at [426, 197] on button "Save & Next" at bounding box center [444, 199] width 61 height 21
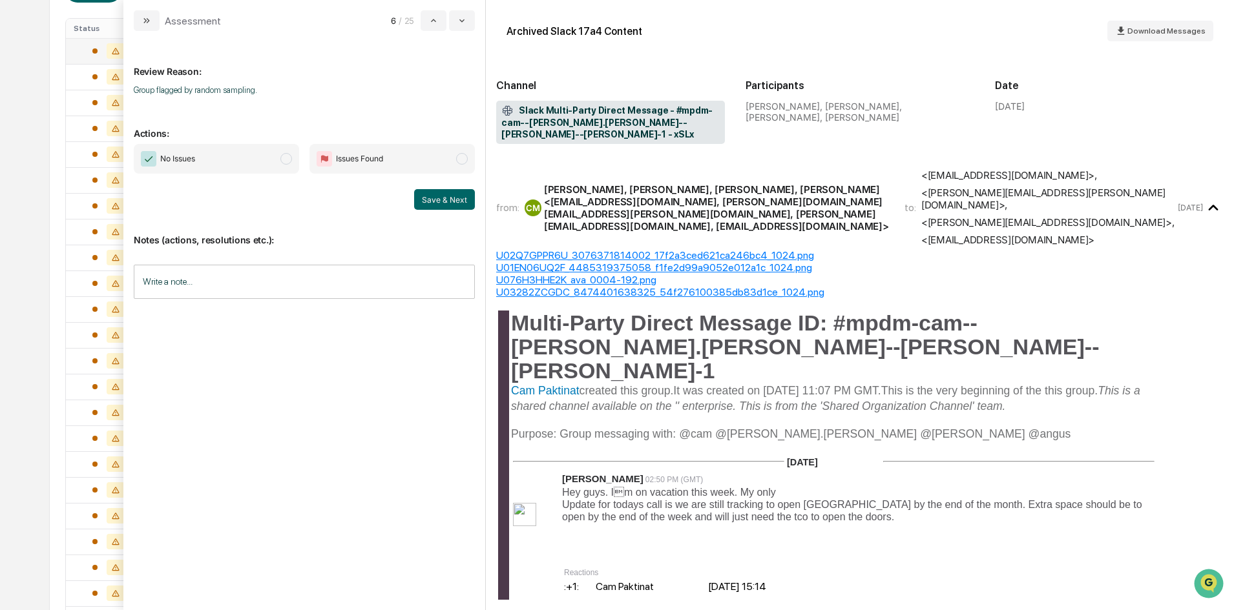
click at [243, 158] on span "No Issues" at bounding box center [216, 159] width 165 height 30
click at [441, 195] on button "Save & Next" at bounding box center [444, 199] width 61 height 21
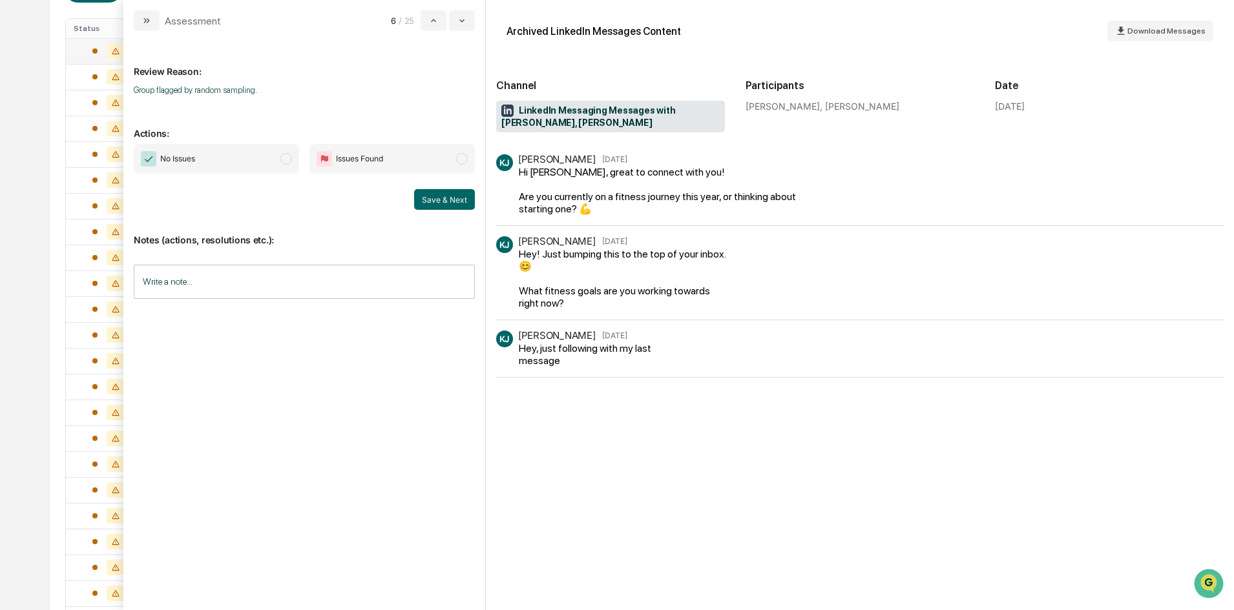
drag, startPoint x: 245, startPoint y: 161, endPoint x: 258, endPoint y: 162, distance: 13.0
click at [245, 161] on span "No Issues" at bounding box center [216, 159] width 165 height 30
click at [437, 205] on button "Save & Next" at bounding box center [444, 199] width 61 height 21
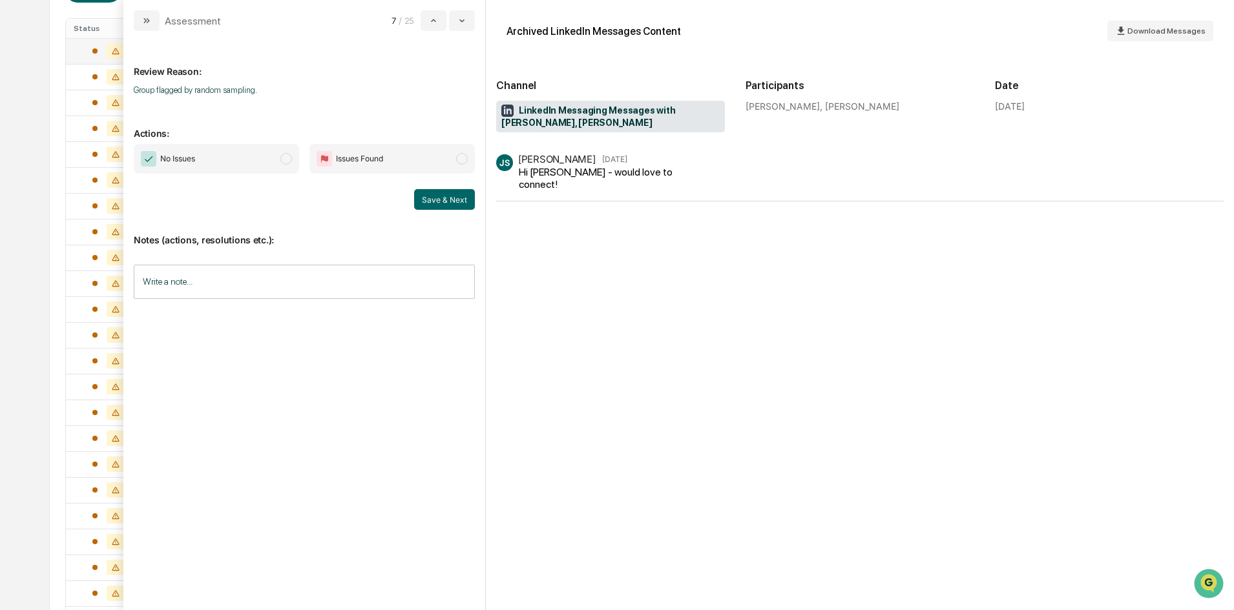
click at [192, 154] on span "No Issues" at bounding box center [177, 158] width 35 height 13
click at [443, 189] on button "Save & Next" at bounding box center [444, 199] width 61 height 21
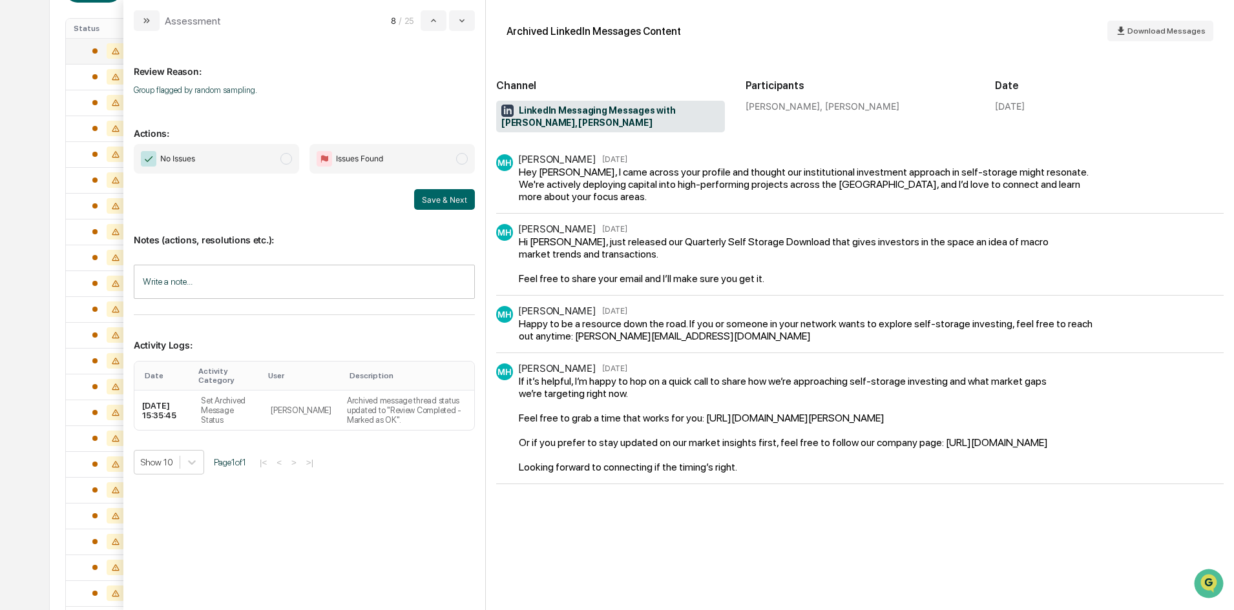
click at [258, 156] on span "No Issues" at bounding box center [216, 159] width 165 height 30
click at [459, 194] on button "Save & Next" at bounding box center [444, 199] width 61 height 21
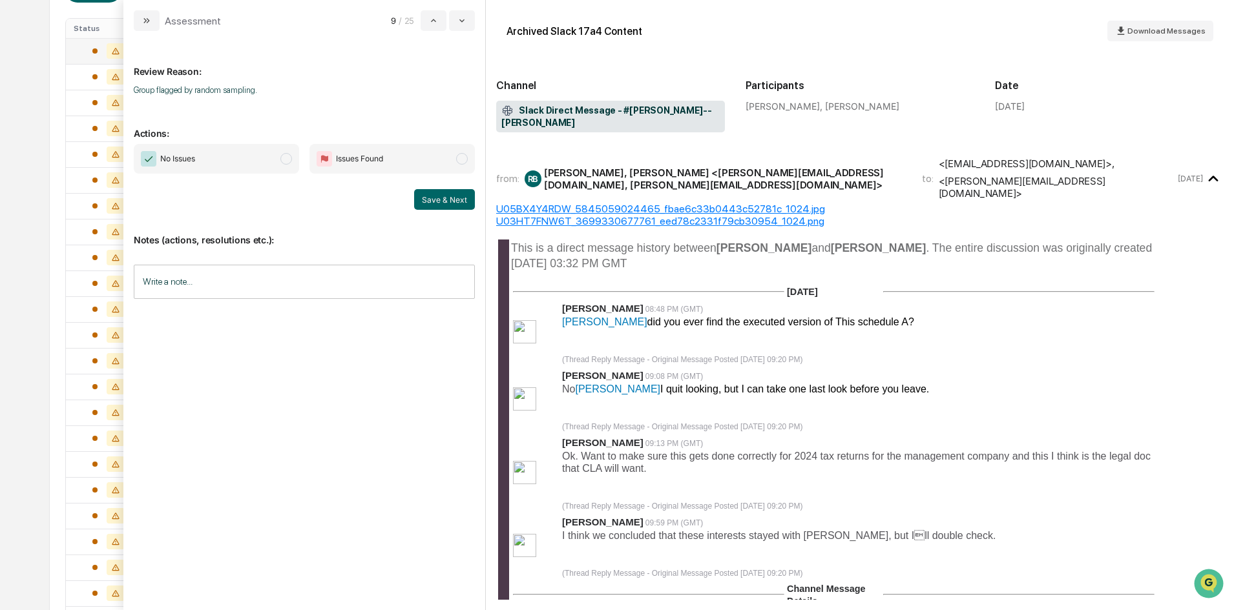
click at [249, 160] on span "No Issues" at bounding box center [216, 159] width 165 height 30
click at [438, 202] on button "Save & Next" at bounding box center [444, 199] width 61 height 21
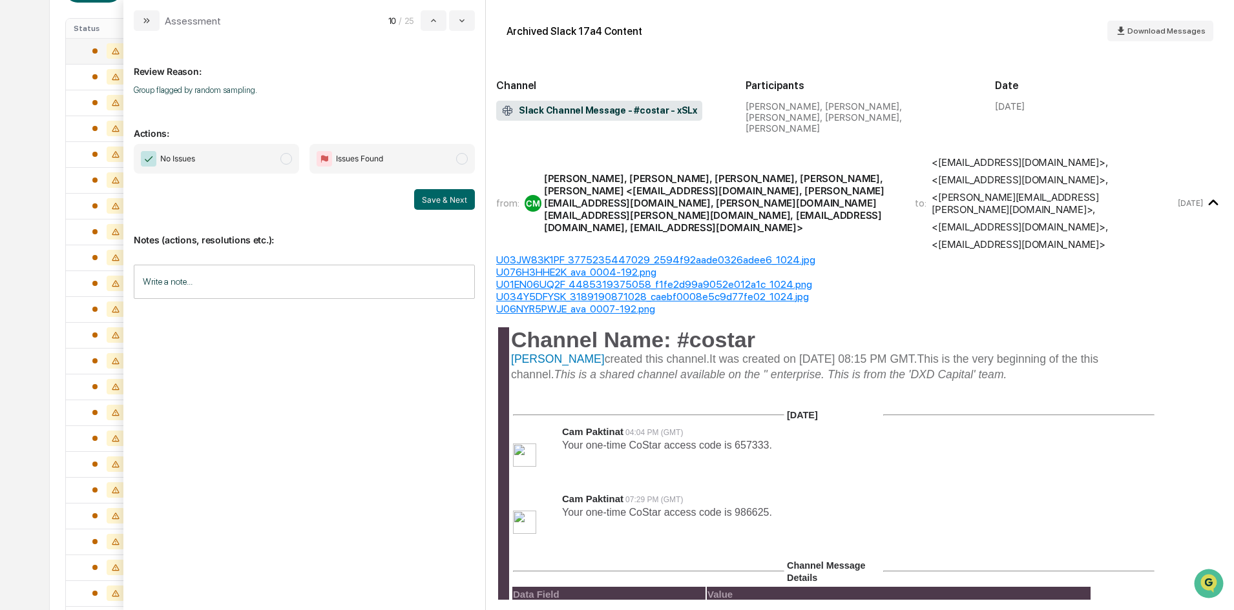
click at [298, 166] on span "No Issues" at bounding box center [216, 159] width 165 height 30
click at [446, 200] on button "Save & Next" at bounding box center [444, 199] width 61 height 21
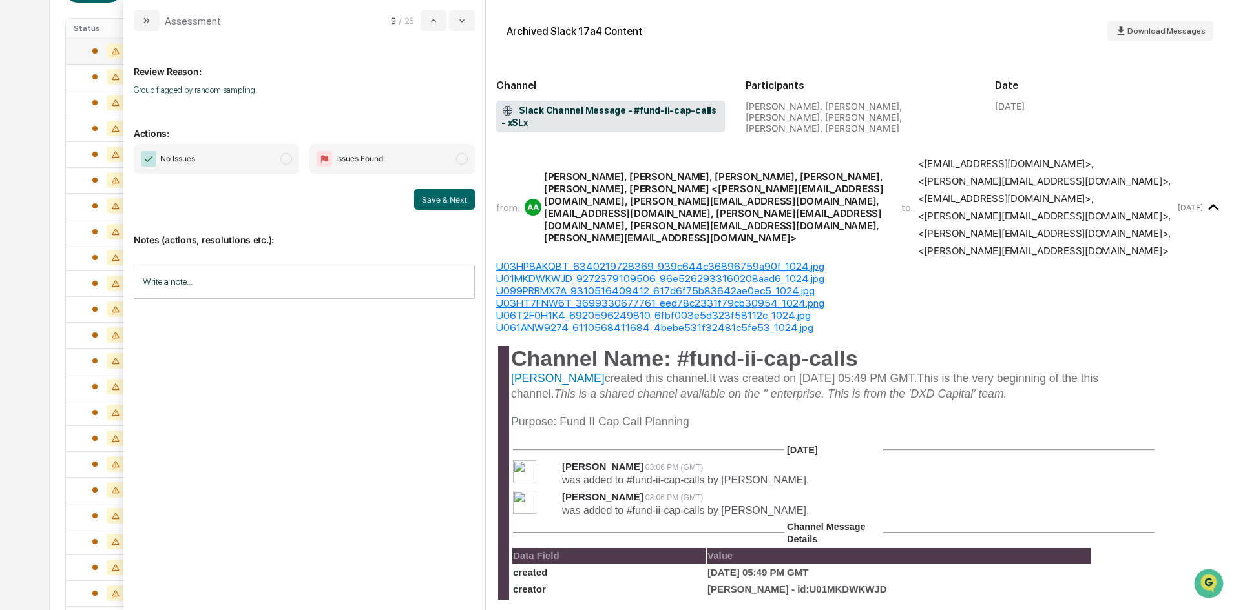
click at [212, 163] on span "No Issues" at bounding box center [216, 159] width 165 height 30
click at [439, 196] on button "Save & Next" at bounding box center [444, 199] width 61 height 21
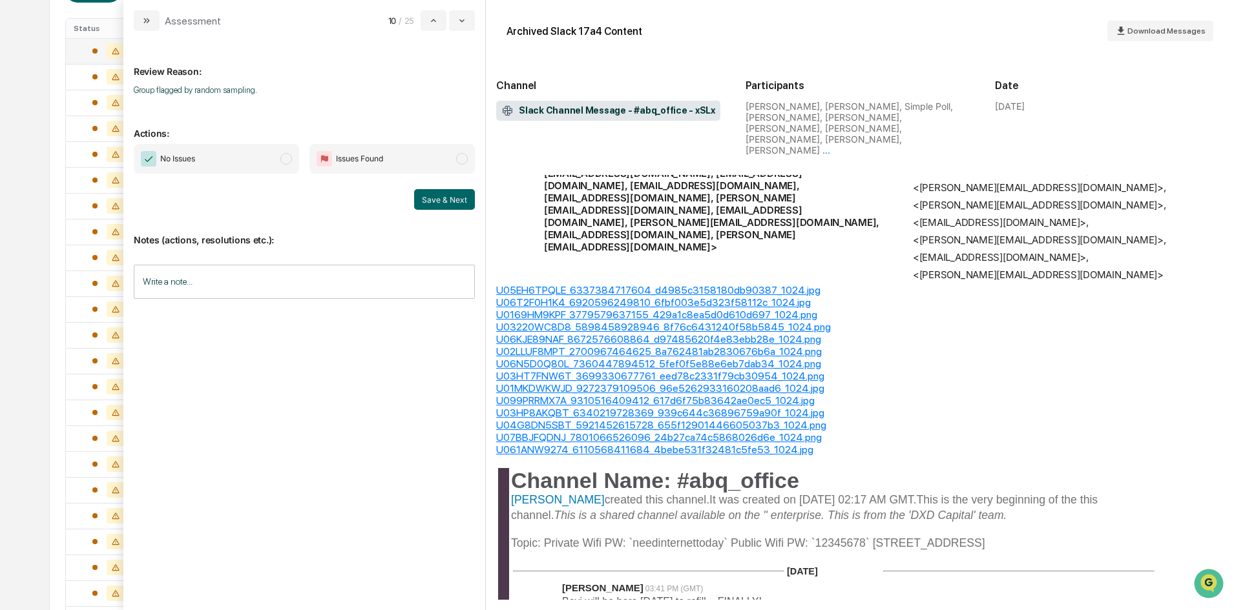
scroll to position [323, 0]
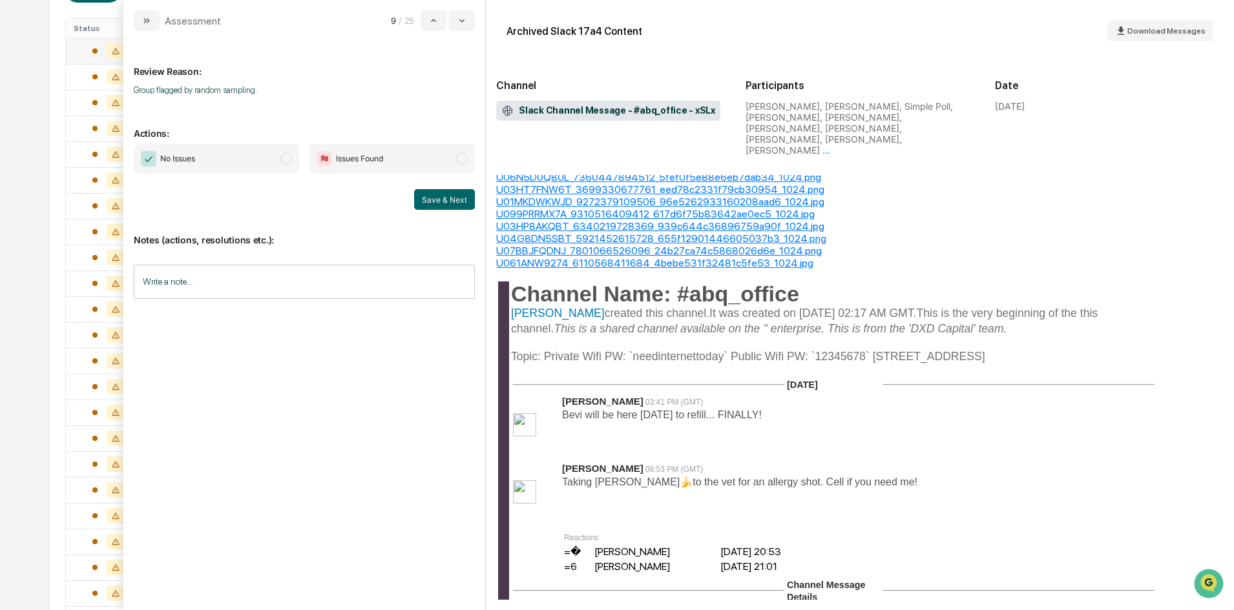
click at [180, 160] on span "No Issues" at bounding box center [177, 158] width 35 height 13
click at [456, 196] on button "Save & Next" at bounding box center [444, 199] width 61 height 21
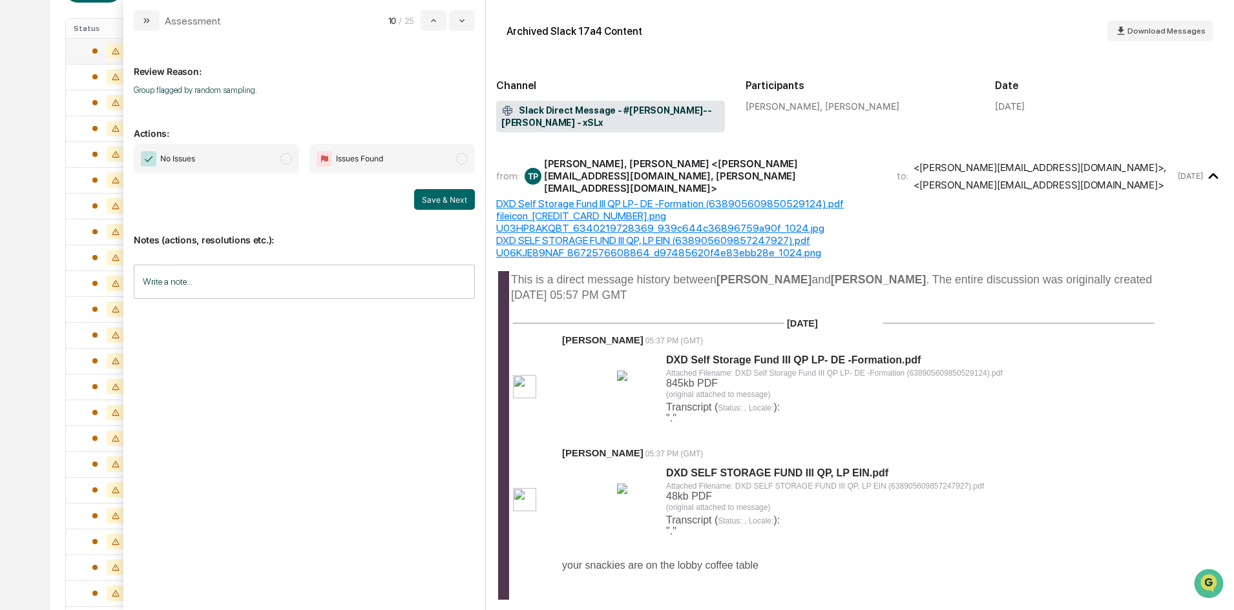
click at [256, 157] on span "No Issues" at bounding box center [216, 159] width 165 height 30
click at [440, 199] on button "Save & Next" at bounding box center [444, 199] width 61 height 21
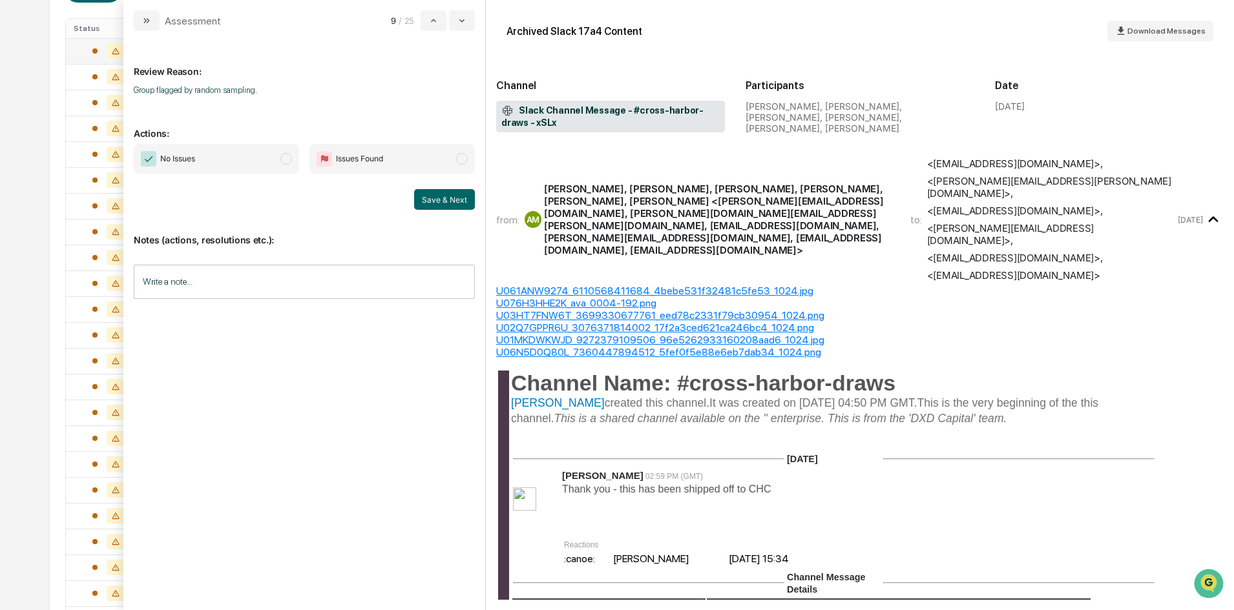
click at [194, 165] on span "No Issues" at bounding box center [168, 159] width 54 height 16
click at [440, 194] on button "Save & Next" at bounding box center [444, 199] width 61 height 21
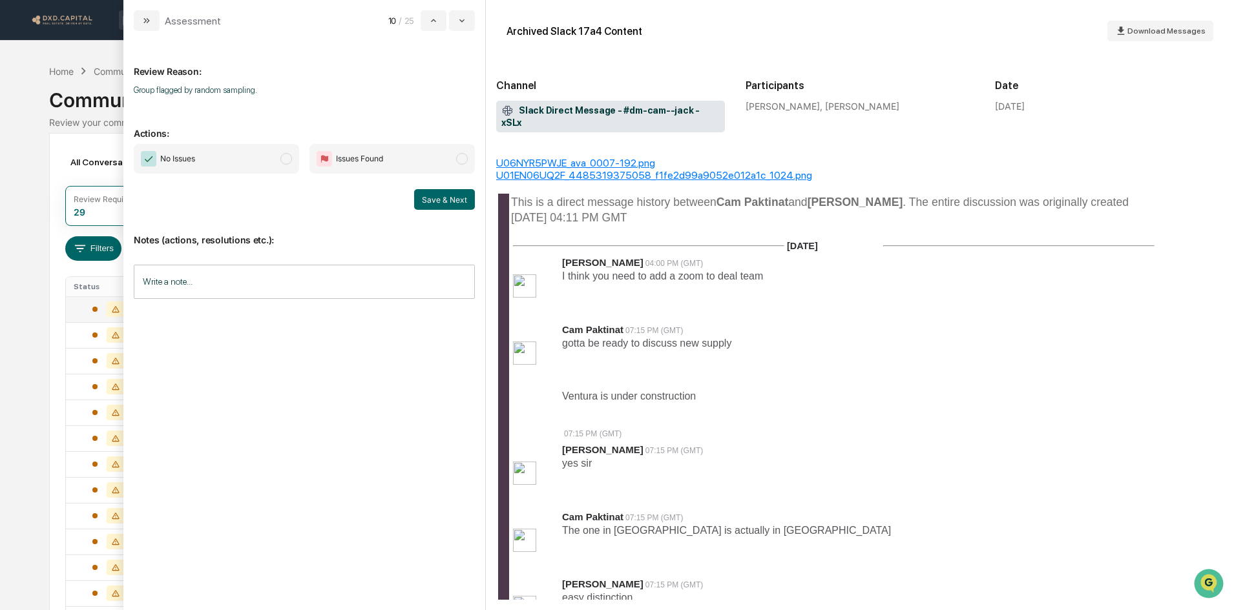
scroll to position [65, 0]
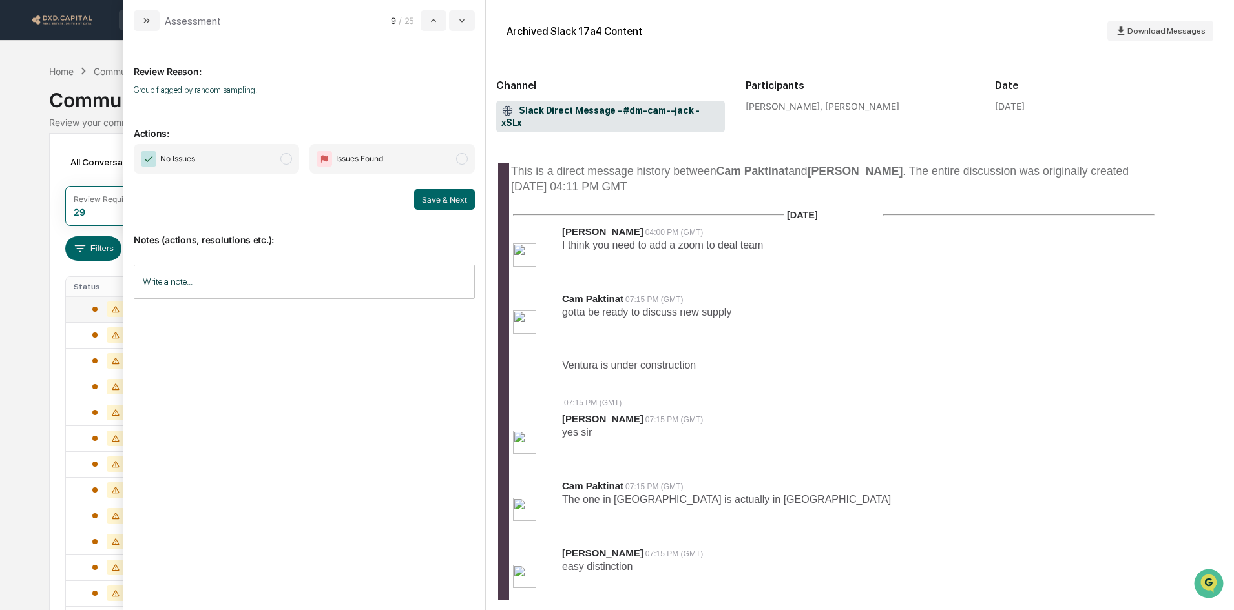
click at [240, 159] on span "No Issues" at bounding box center [216, 159] width 165 height 30
click at [435, 196] on button "Save & Next" at bounding box center [444, 199] width 61 height 21
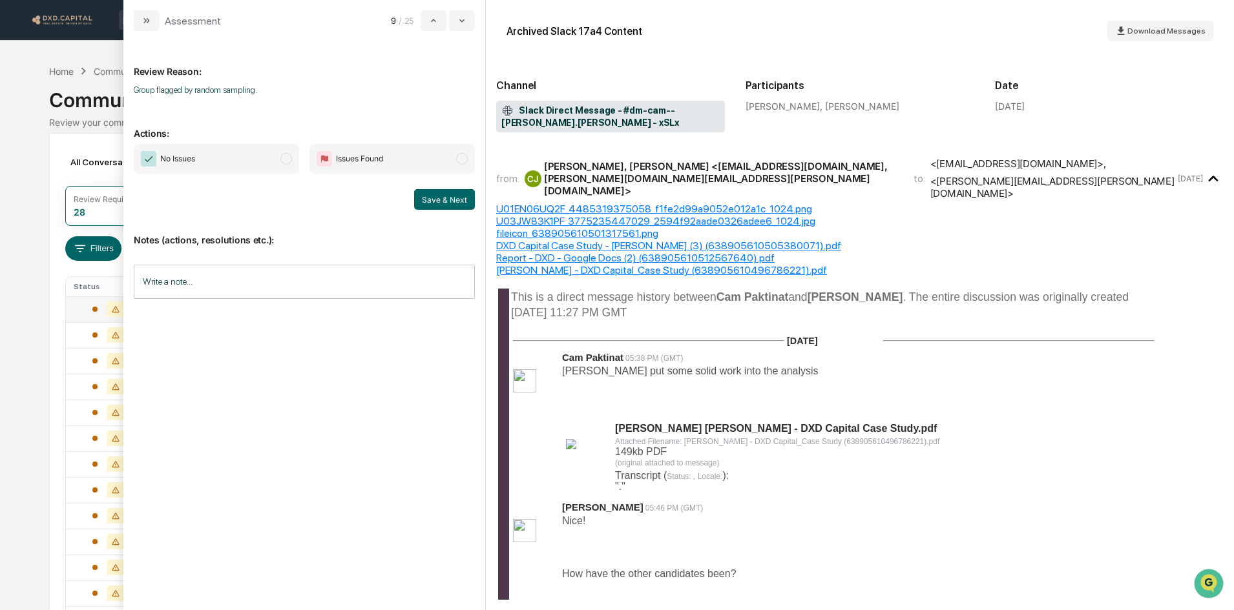
click at [240, 158] on span "No Issues" at bounding box center [216, 159] width 165 height 30
click at [440, 203] on button "Save & Next" at bounding box center [444, 199] width 61 height 21
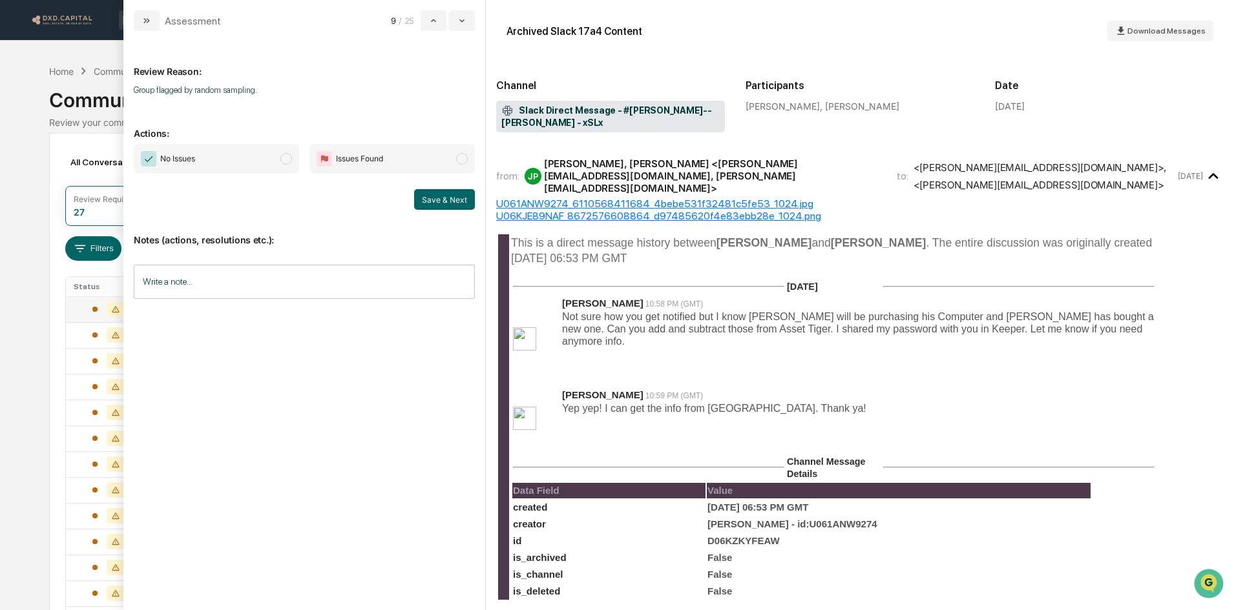
click at [194, 161] on span "No Issues" at bounding box center [177, 158] width 35 height 13
click at [457, 205] on button "Save & Next" at bounding box center [444, 199] width 61 height 21
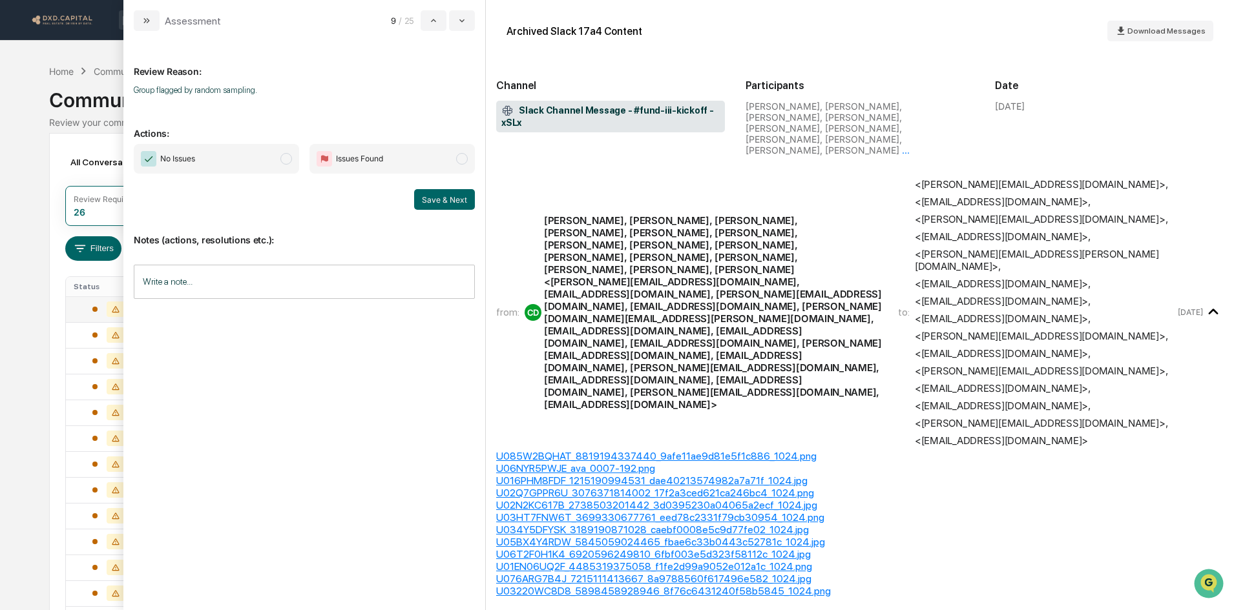
drag, startPoint x: 194, startPoint y: 148, endPoint x: 246, endPoint y: 171, distance: 57.0
click at [194, 148] on span "No Issues" at bounding box center [216, 159] width 165 height 30
click at [451, 202] on button "Save & Next" at bounding box center [444, 199] width 61 height 21
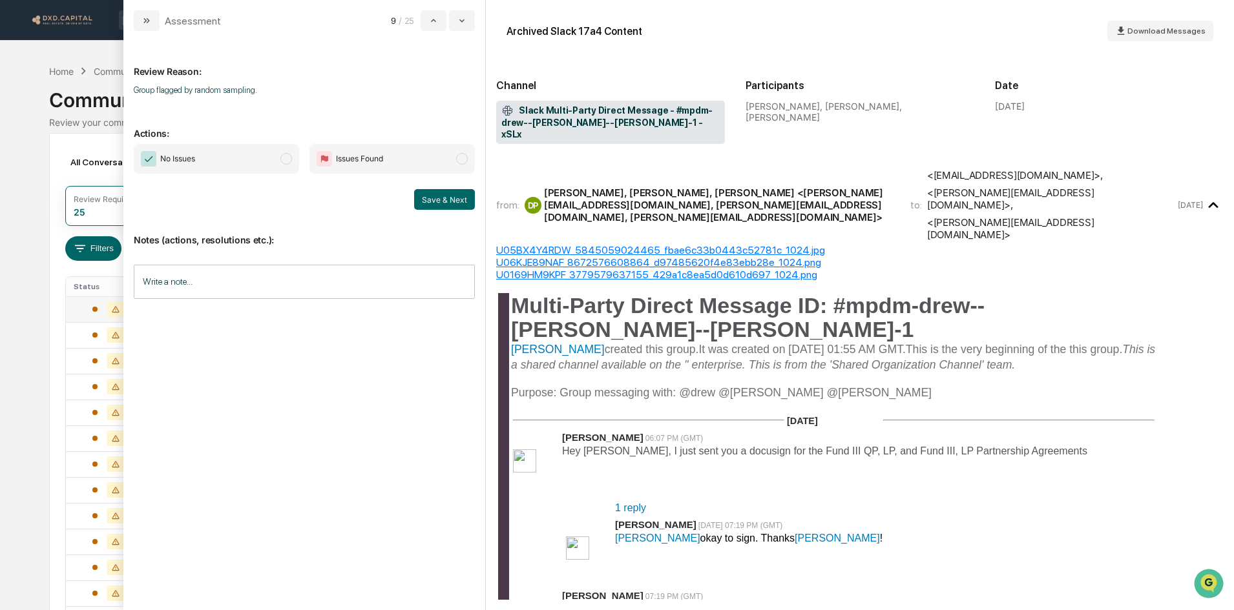
click at [220, 152] on span "No Issues" at bounding box center [216, 159] width 165 height 30
click at [458, 202] on button "Save & Next" at bounding box center [444, 199] width 61 height 21
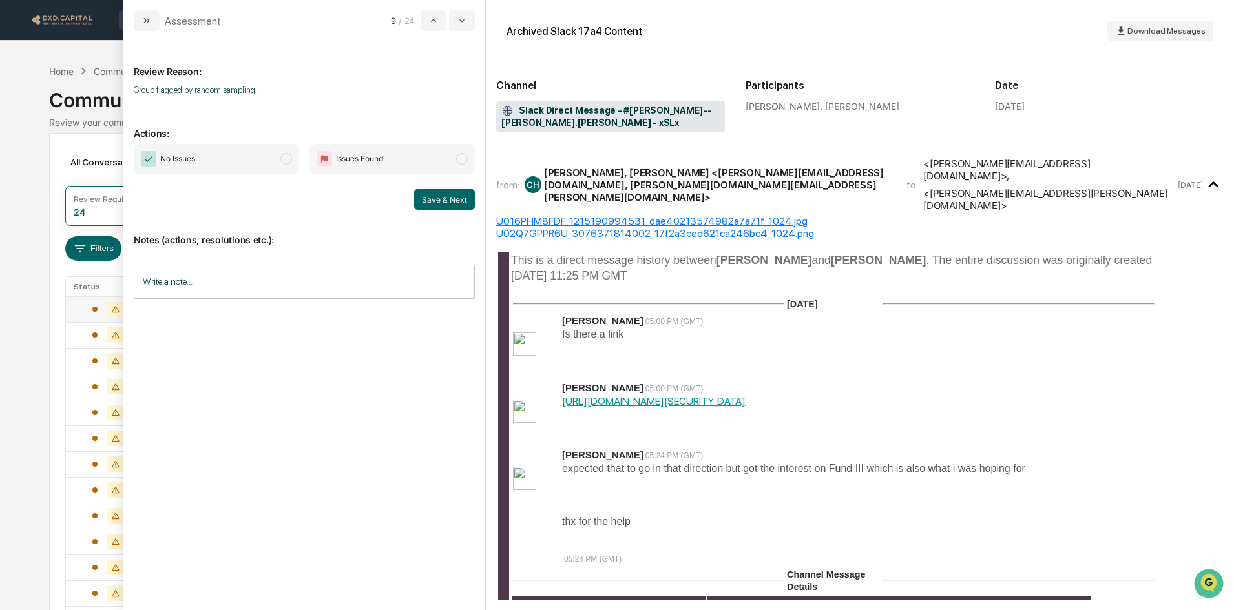
click at [237, 152] on span "No Issues" at bounding box center [216, 159] width 165 height 30
click at [436, 199] on button "Save & Next" at bounding box center [444, 199] width 61 height 21
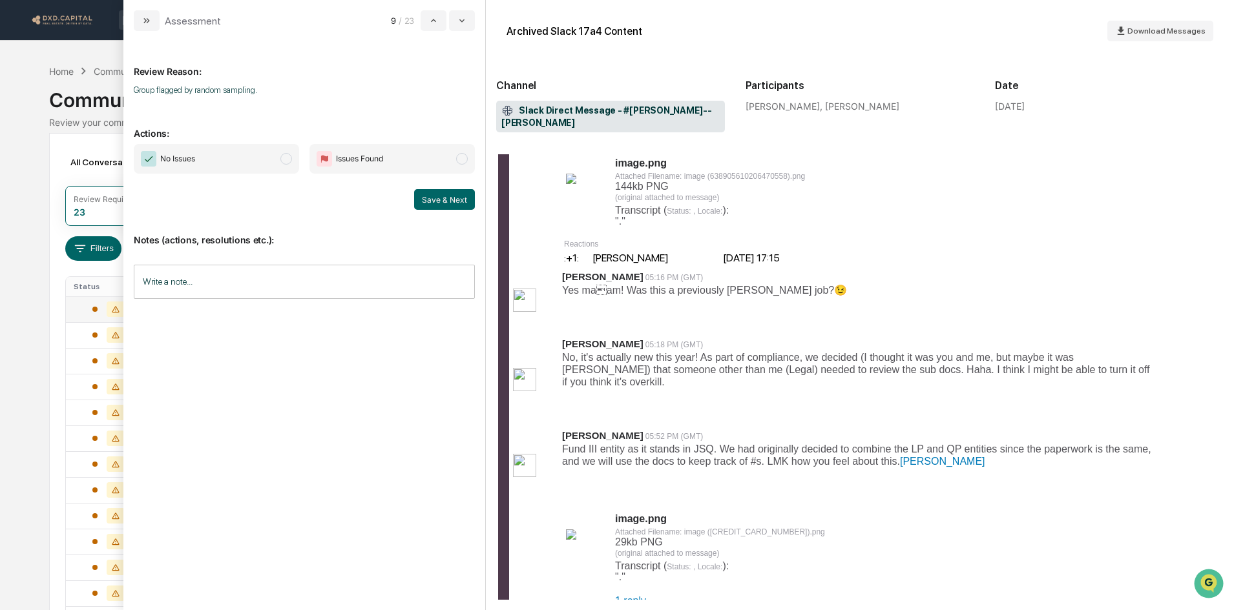
scroll to position [452, 0]
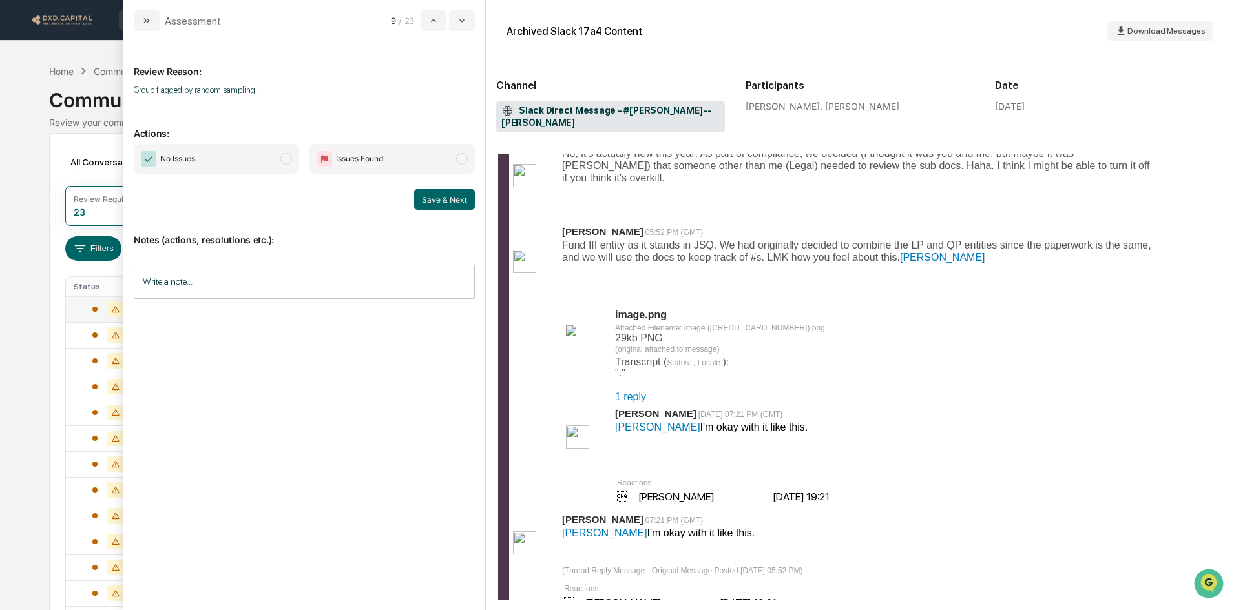
click at [258, 163] on span "No Issues" at bounding box center [216, 159] width 165 height 30
click at [447, 200] on button "Save & Next" at bounding box center [444, 199] width 61 height 21
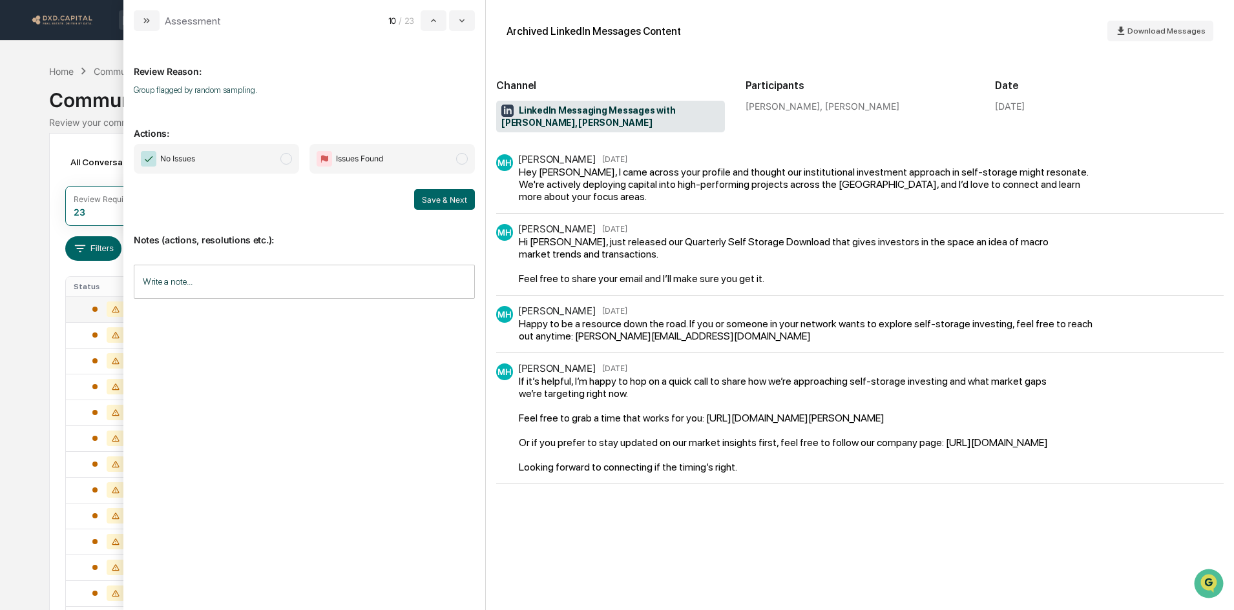
drag, startPoint x: 284, startPoint y: 147, endPoint x: 237, endPoint y: 155, distance: 47.9
click at [282, 147] on span "No Issues" at bounding box center [216, 159] width 165 height 30
click at [470, 196] on button "Save & Next" at bounding box center [444, 199] width 61 height 21
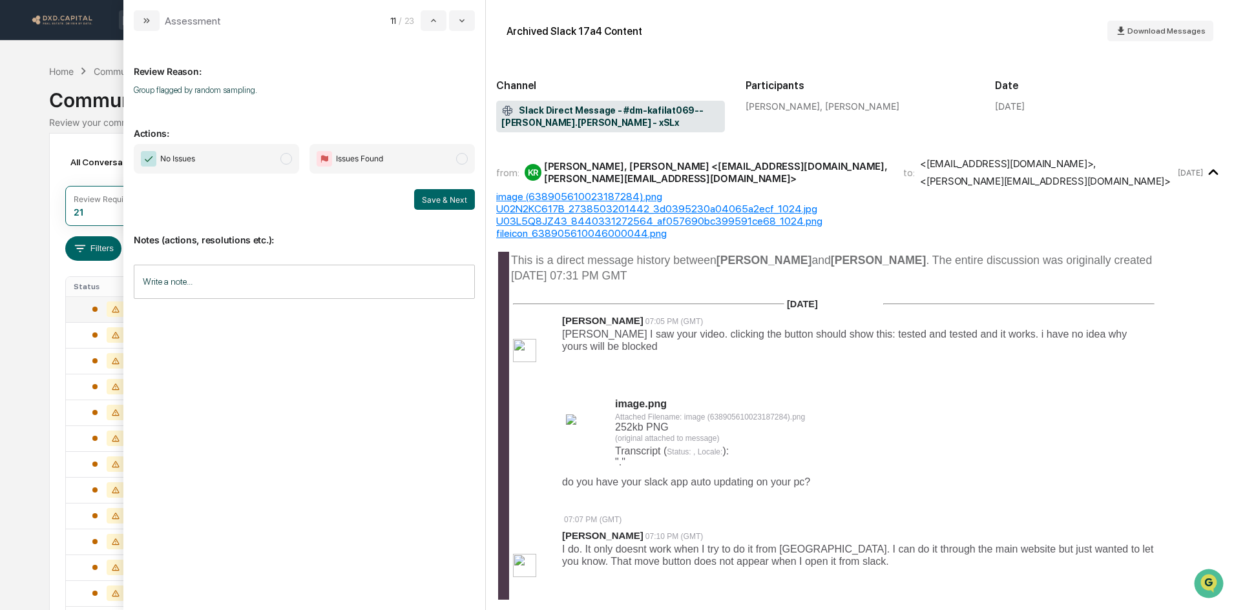
click at [208, 146] on span "No Issues" at bounding box center [216, 159] width 165 height 30
click at [451, 203] on button "Save & Next" at bounding box center [444, 199] width 61 height 21
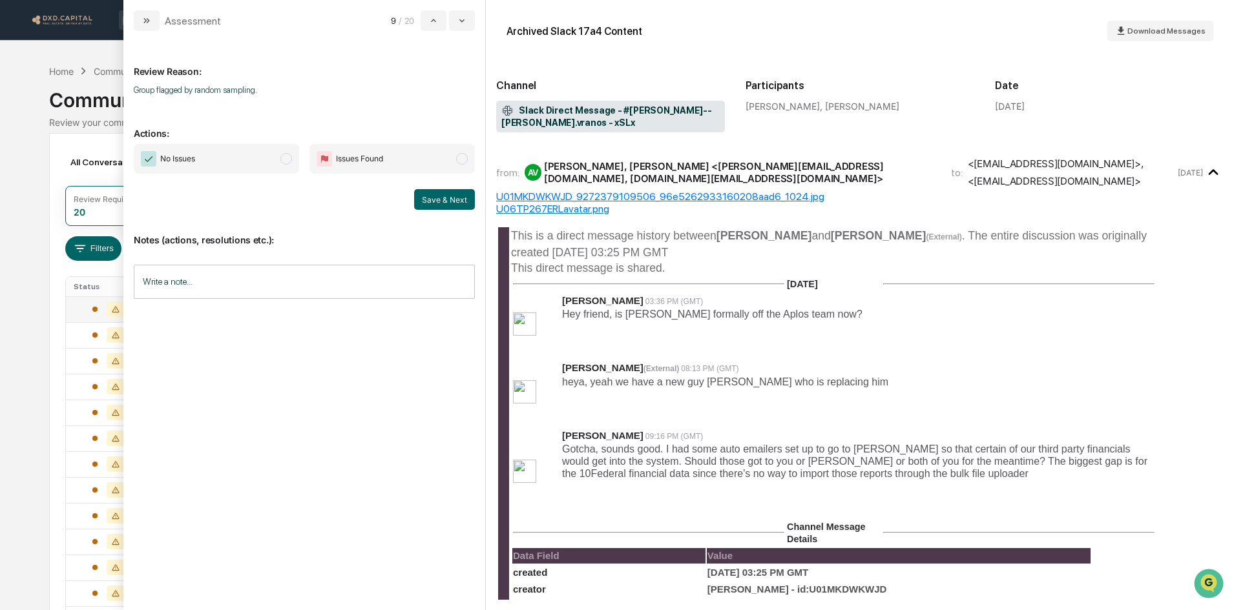
click at [258, 160] on span "No Issues" at bounding box center [216, 159] width 165 height 30
click at [456, 202] on button "Save & Next" at bounding box center [444, 199] width 61 height 21
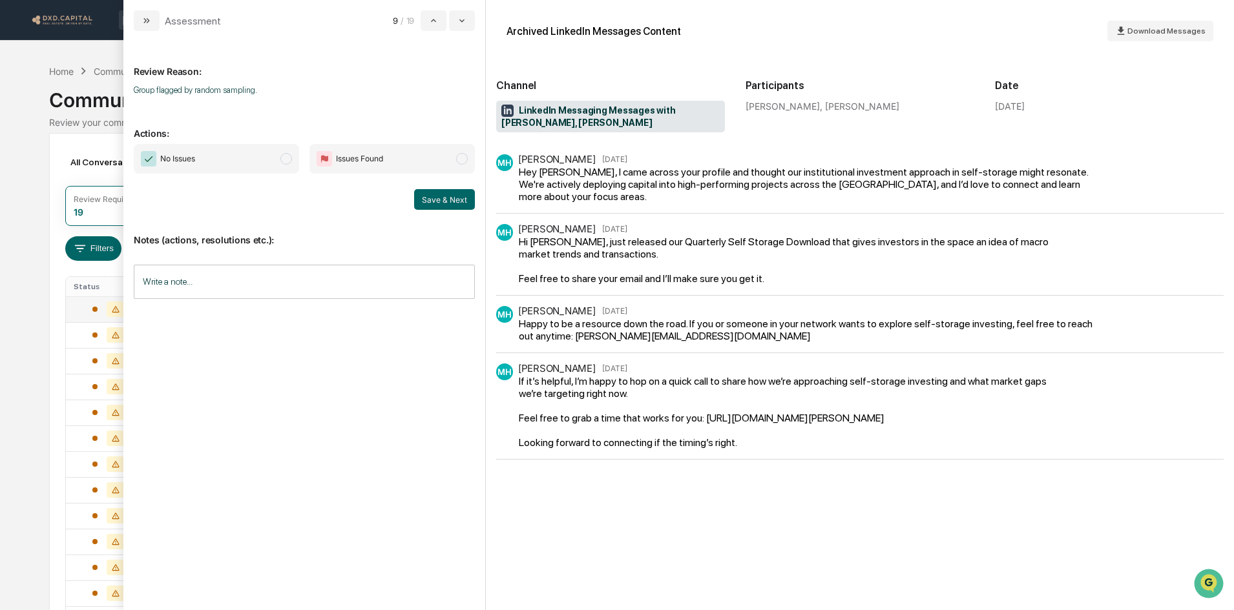
click at [249, 150] on span "No Issues" at bounding box center [216, 159] width 165 height 30
click at [433, 205] on button "Save & Next" at bounding box center [444, 199] width 61 height 21
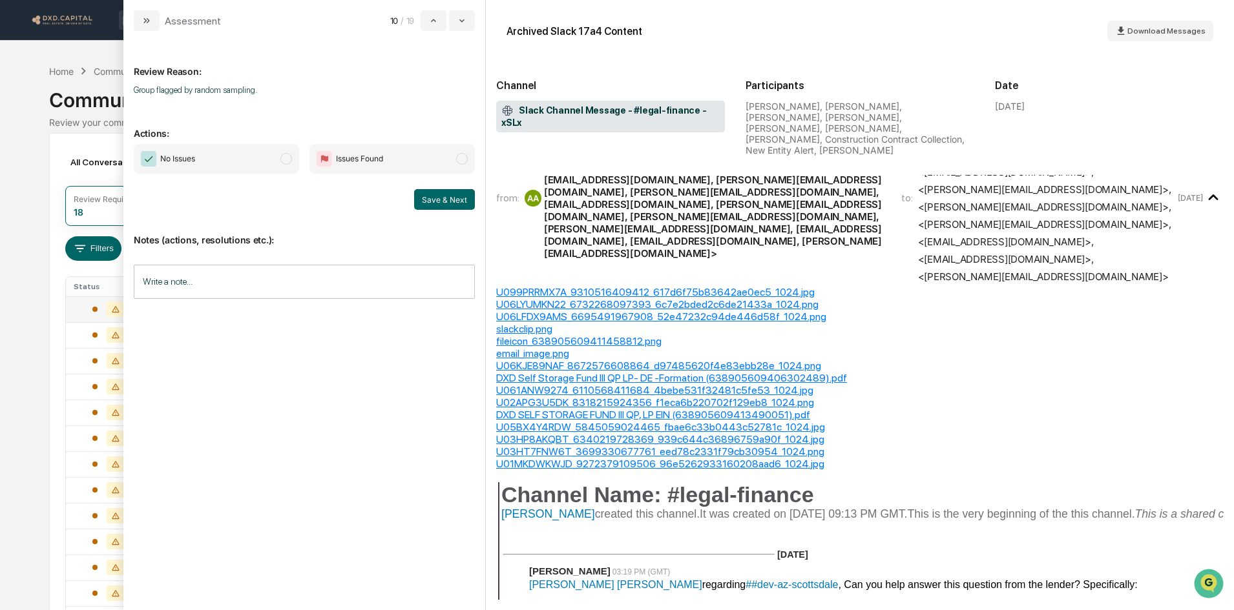
scroll to position [129, 0]
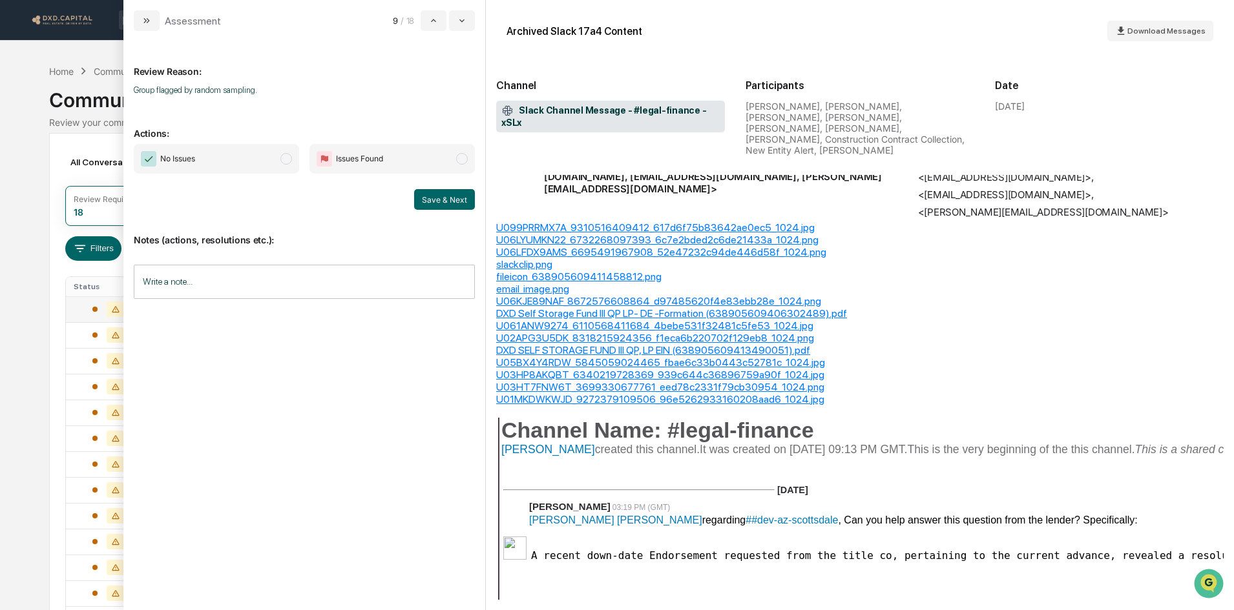
click at [230, 170] on span "No Issues" at bounding box center [216, 159] width 165 height 30
click at [435, 194] on button "Save & Next" at bounding box center [444, 199] width 61 height 21
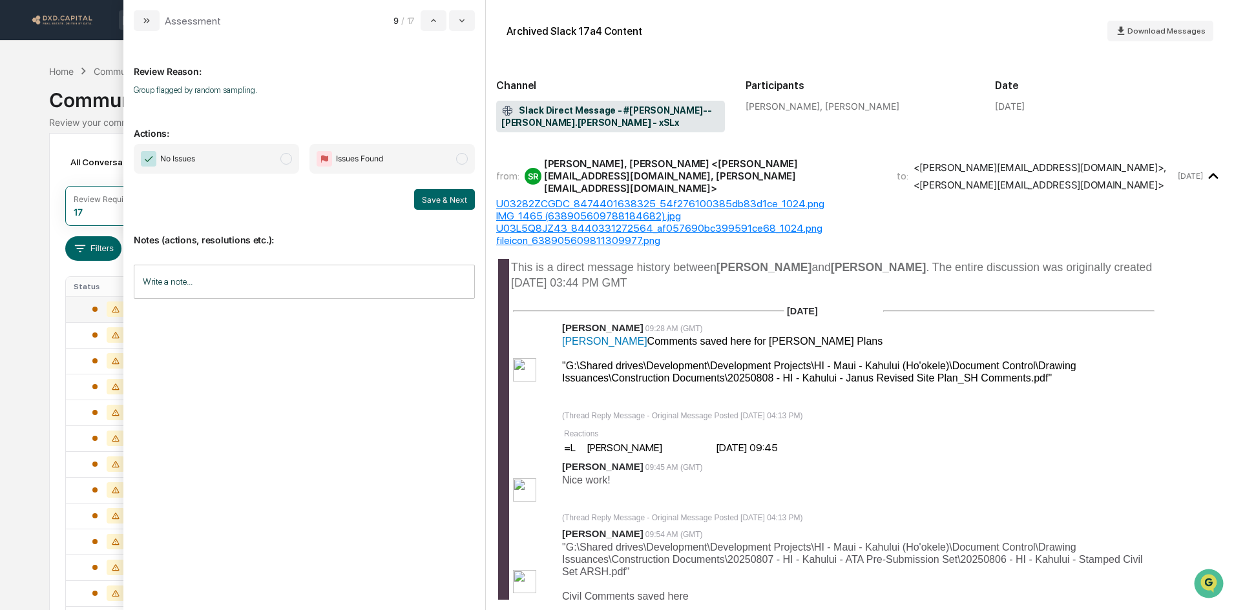
click at [202, 165] on span "No Issues" at bounding box center [216, 159] width 165 height 30
click at [436, 211] on div "Notes (actions, resolutions etc.): Write a note... Write a note..." at bounding box center [304, 262] width 341 height 105
click at [431, 200] on button "Save & Next" at bounding box center [444, 199] width 61 height 21
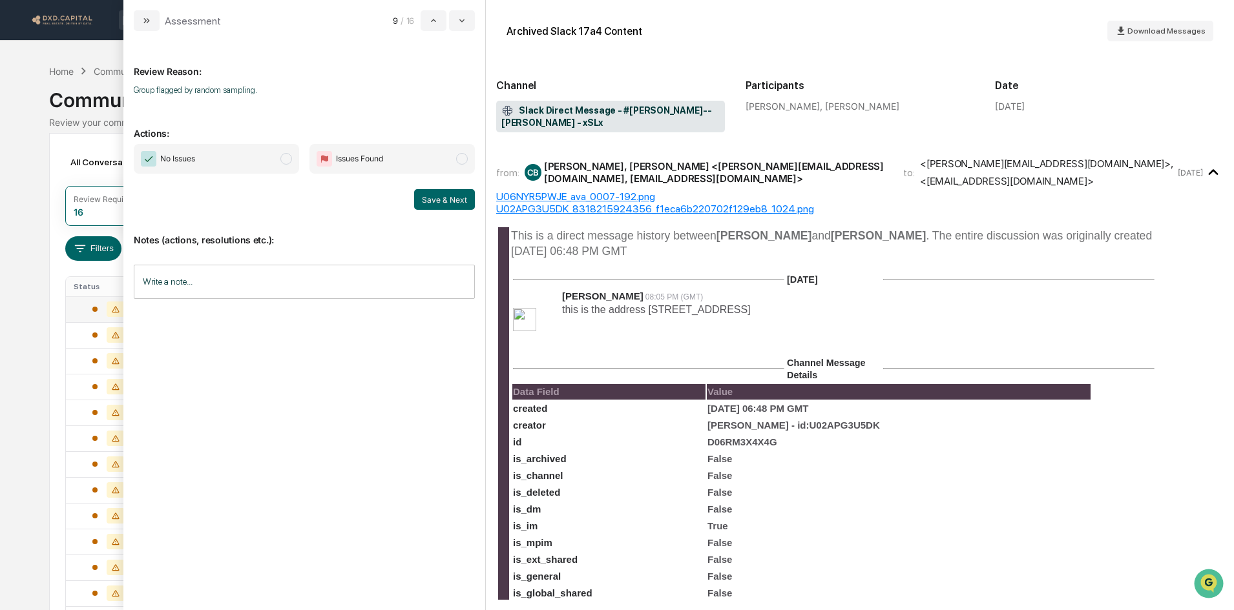
click at [221, 159] on span "No Issues" at bounding box center [216, 159] width 165 height 30
click at [437, 192] on button "Save & Next" at bounding box center [444, 199] width 61 height 21
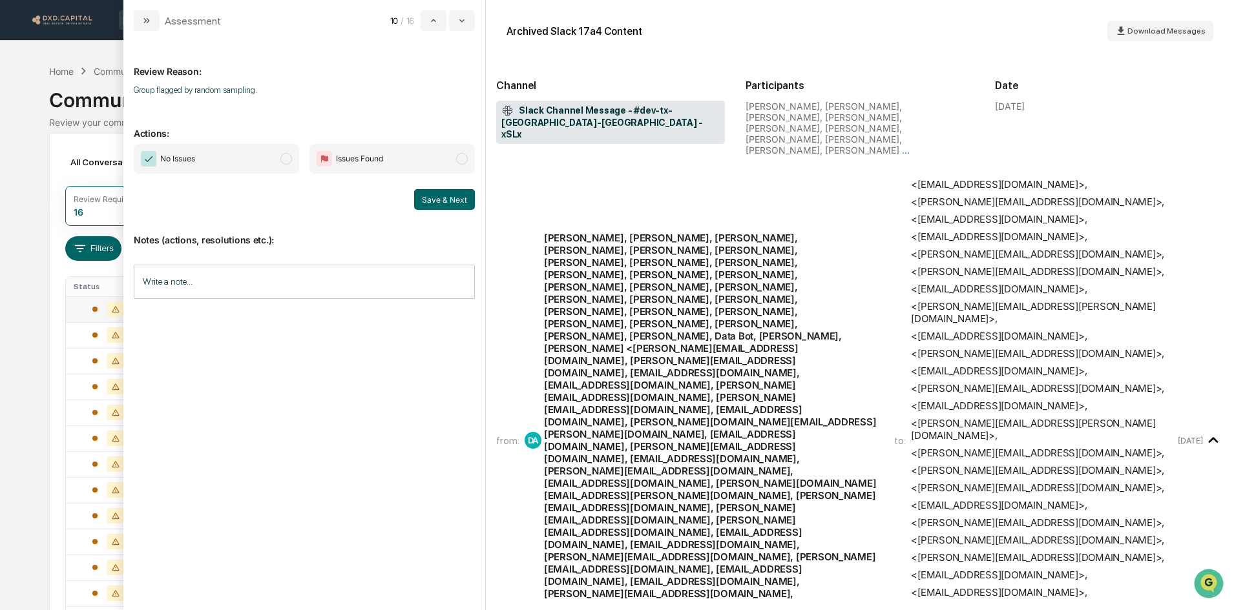
click at [240, 165] on span "No Issues" at bounding box center [216, 159] width 165 height 30
click at [457, 194] on button "Save & Next" at bounding box center [444, 199] width 61 height 21
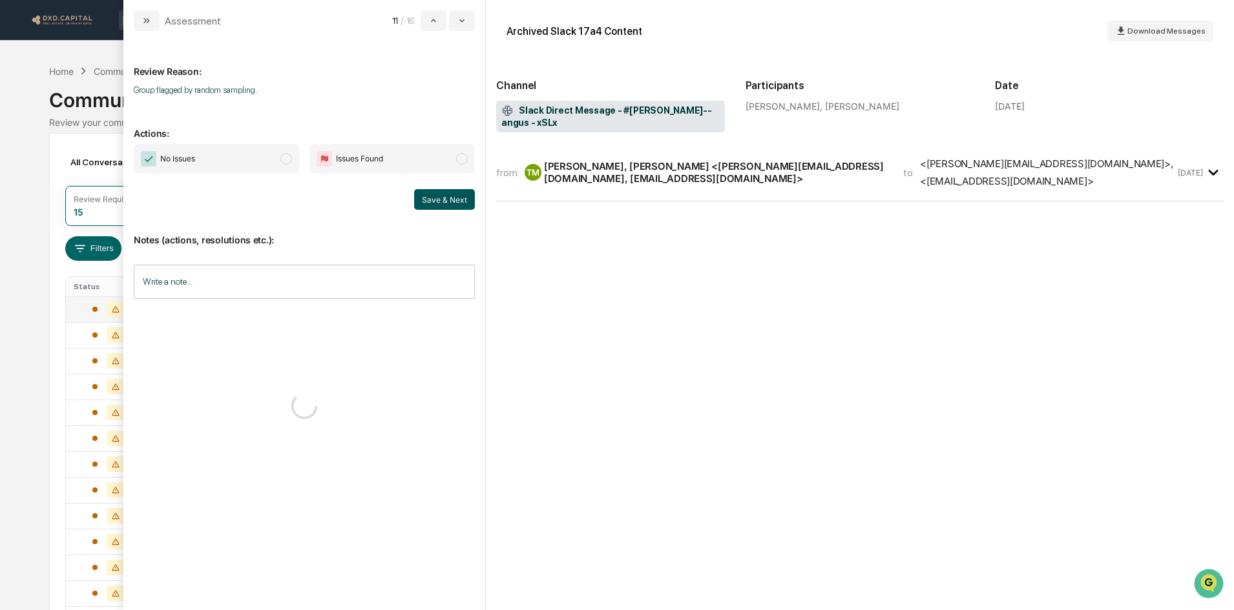
click at [245, 155] on span "No Issues" at bounding box center [216, 159] width 165 height 30
click at [420, 191] on button "Save & Next" at bounding box center [444, 199] width 61 height 21
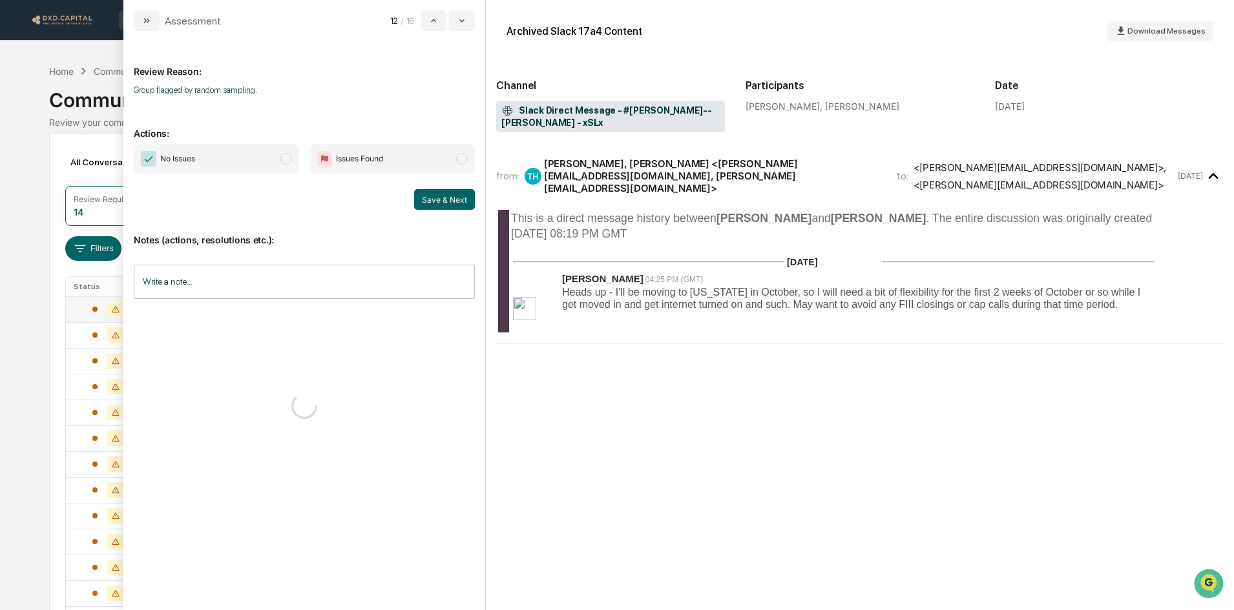
click at [218, 160] on span "No Issues" at bounding box center [216, 159] width 165 height 30
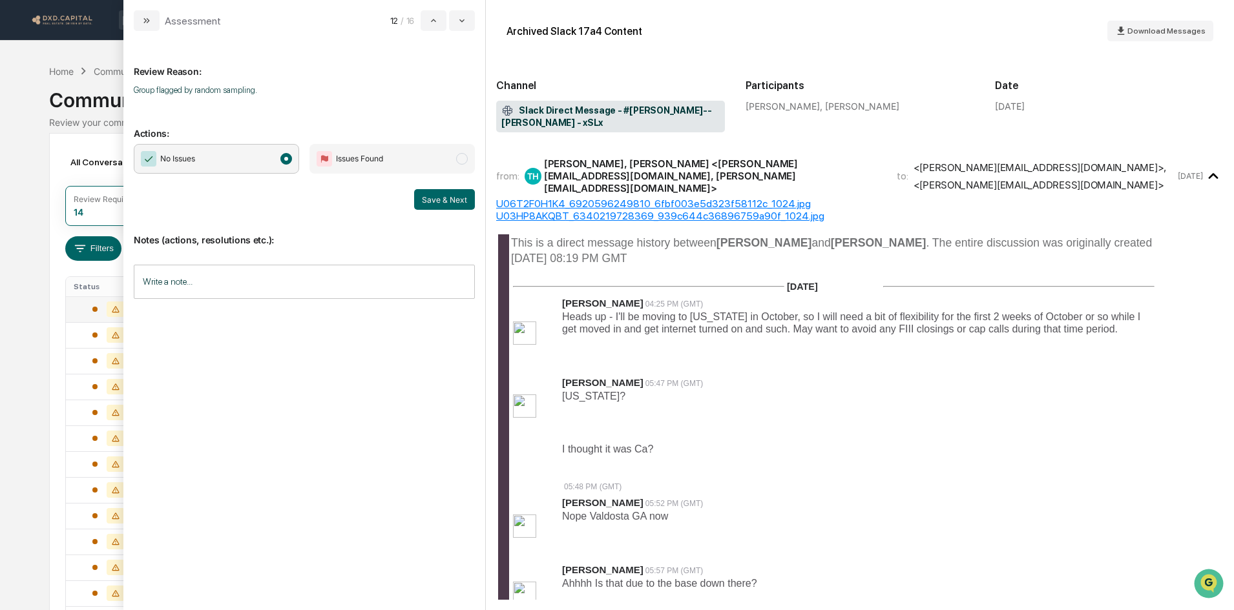
click at [459, 196] on button "Save & Next" at bounding box center [444, 199] width 61 height 21
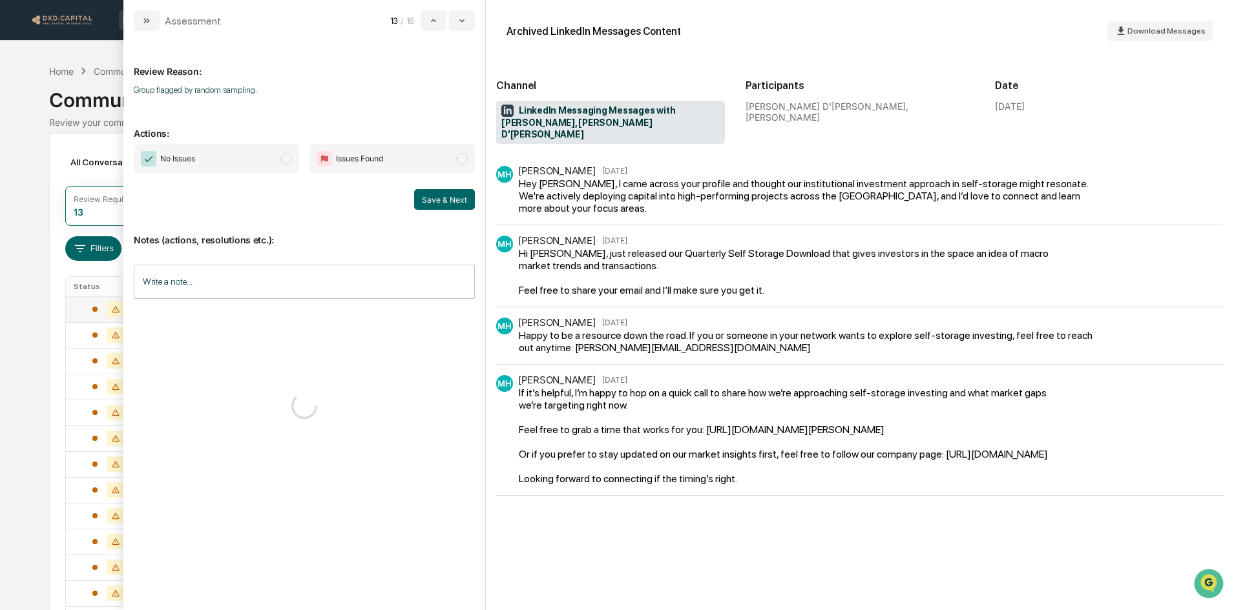
click at [194, 157] on span "No Issues" at bounding box center [177, 158] width 35 height 13
click at [429, 194] on button "Save & Next" at bounding box center [444, 199] width 61 height 21
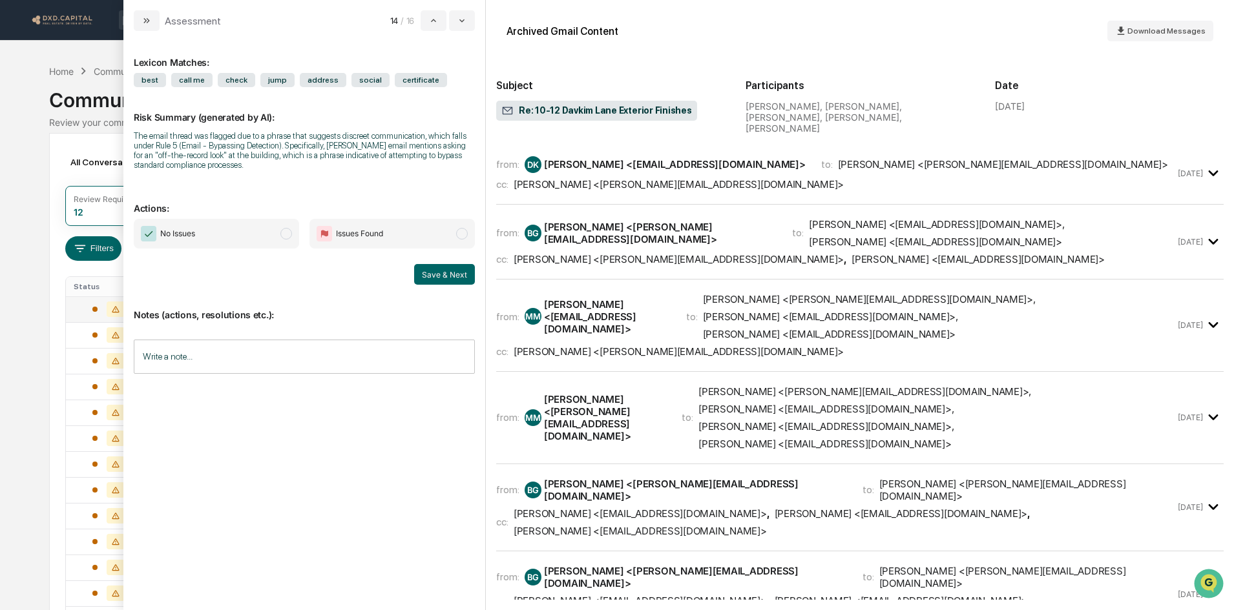
click at [259, 221] on span "No Issues" at bounding box center [216, 234] width 165 height 30
click at [439, 272] on button "Save & Next" at bounding box center [444, 274] width 61 height 21
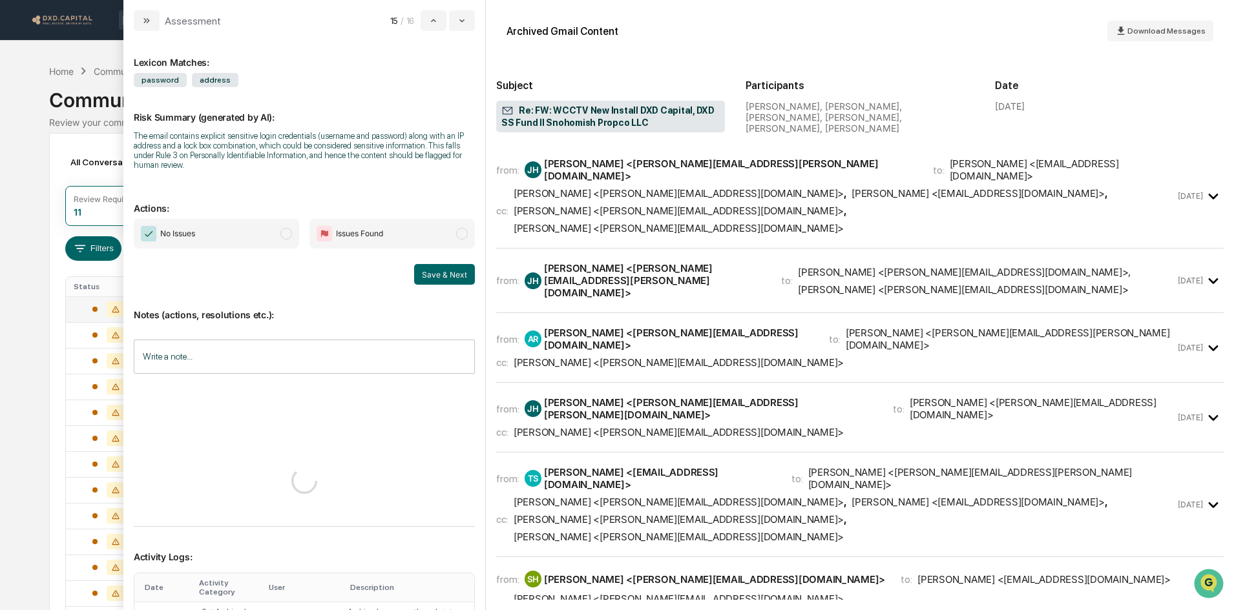
click at [240, 223] on span "No Issues" at bounding box center [216, 234] width 165 height 30
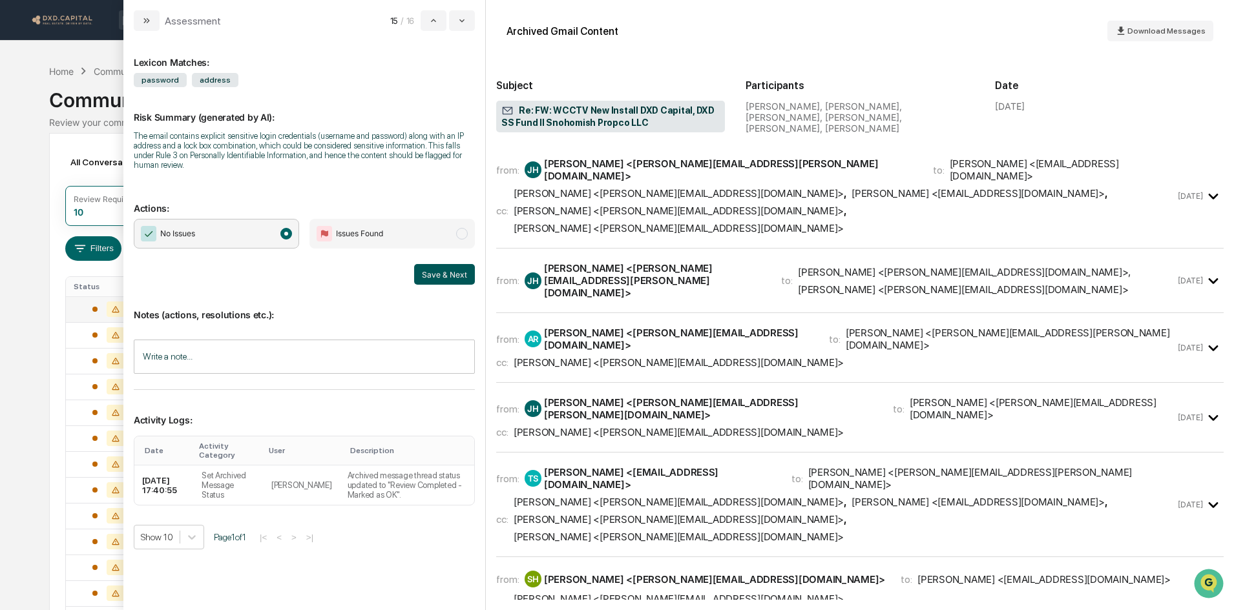
click at [440, 269] on button "Save & Next" at bounding box center [444, 274] width 61 height 21
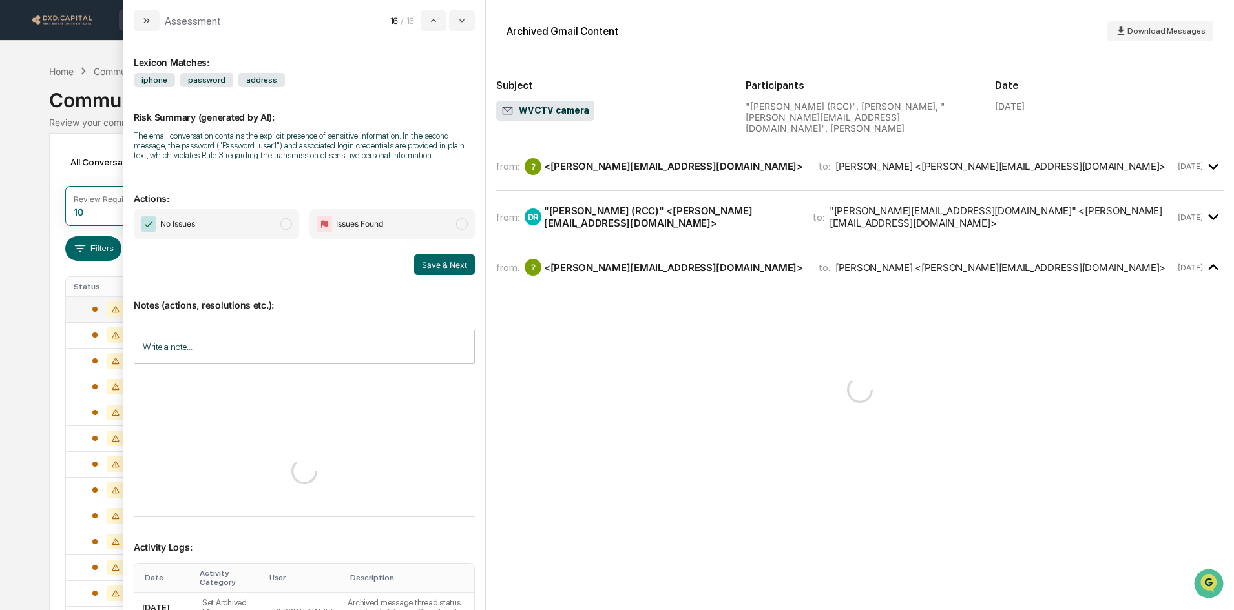
click at [245, 233] on span "No Issues" at bounding box center [216, 224] width 165 height 30
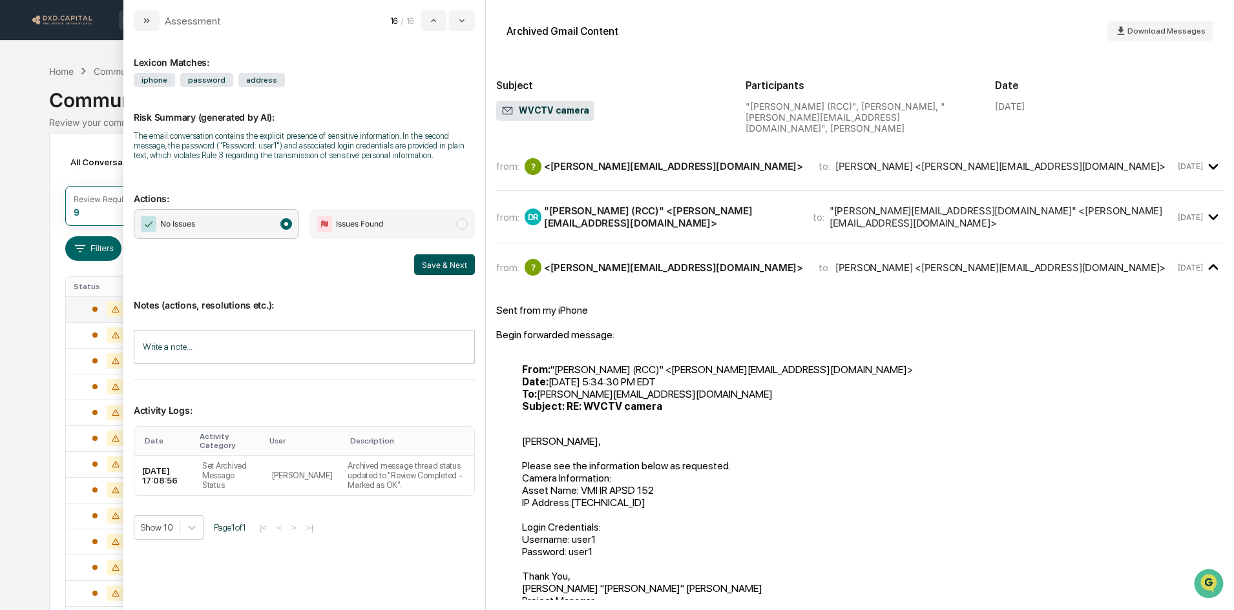
click at [439, 262] on button "Save & Next" at bounding box center [444, 264] width 61 height 21
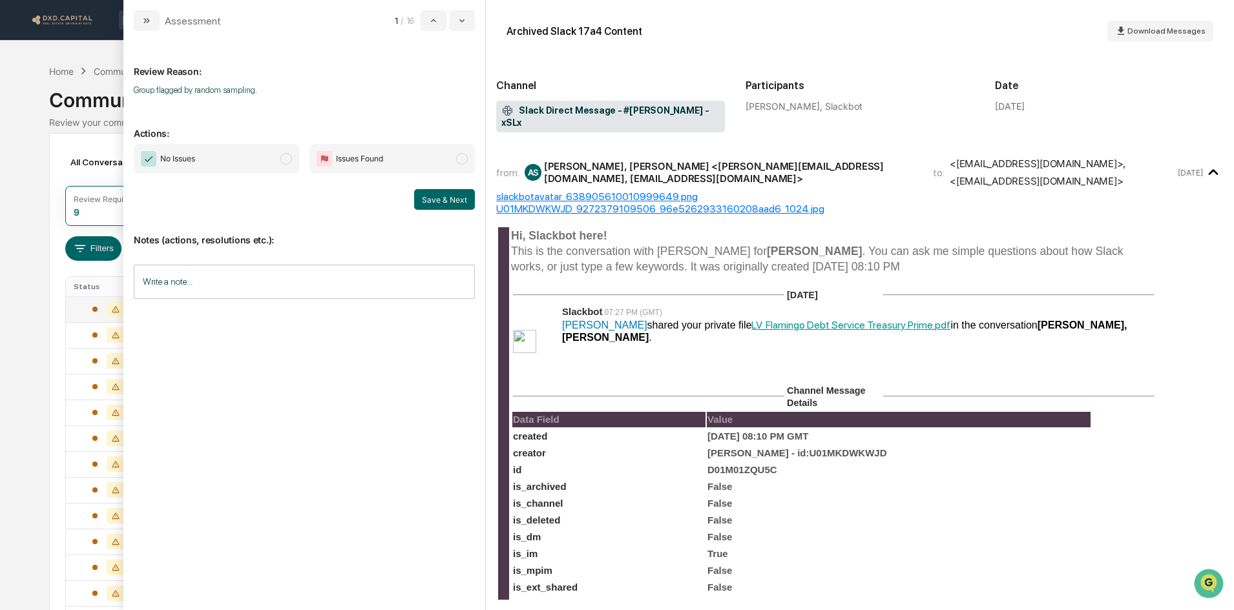
click at [245, 163] on span "No Issues" at bounding box center [216, 159] width 165 height 30
click at [442, 198] on button "Save & Next" at bounding box center [444, 199] width 61 height 21
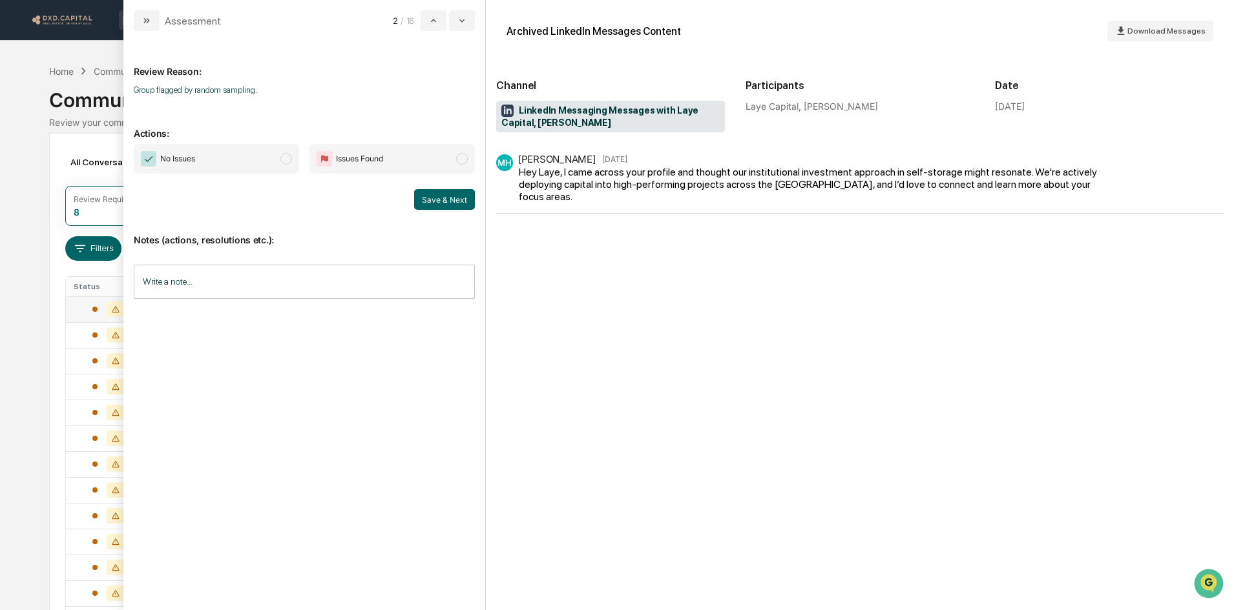
click at [249, 161] on span "No Issues" at bounding box center [216, 159] width 165 height 30
click at [454, 199] on button "Save & Next" at bounding box center [444, 199] width 61 height 21
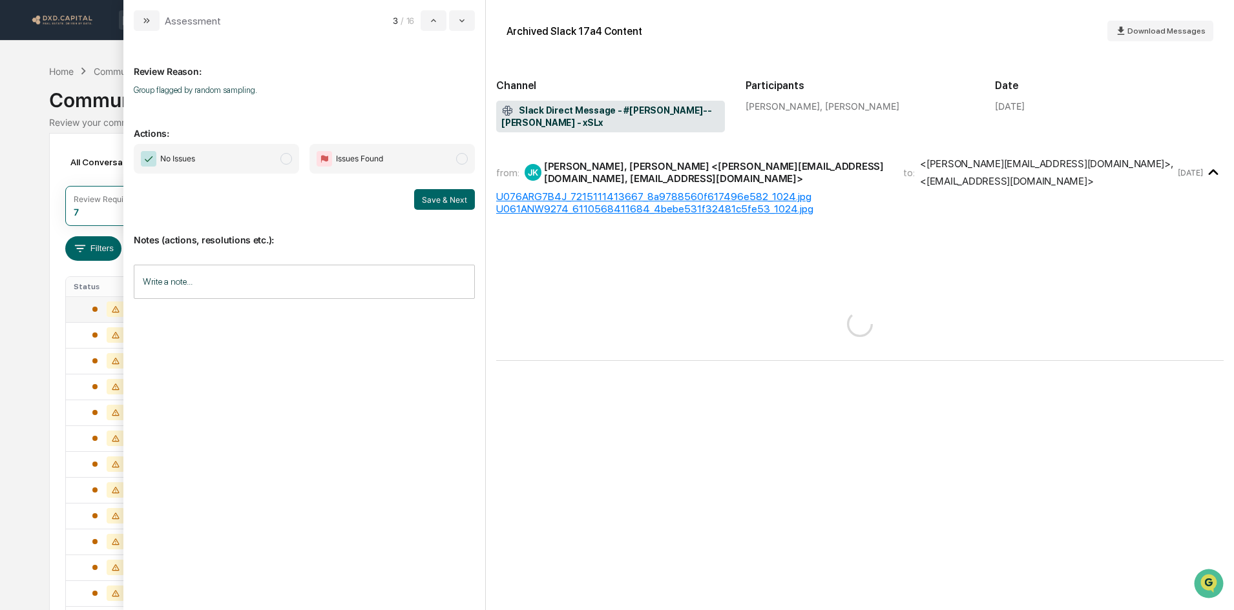
click at [243, 155] on span "No Issues" at bounding box center [216, 159] width 165 height 30
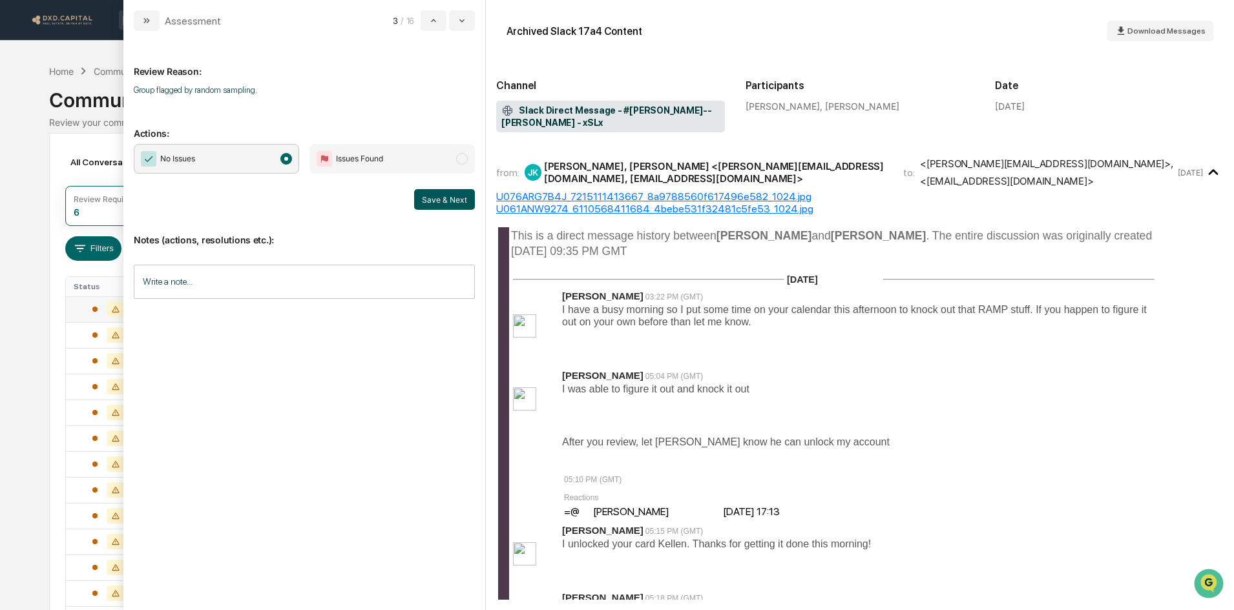
click at [444, 200] on button "Save & Next" at bounding box center [444, 199] width 61 height 21
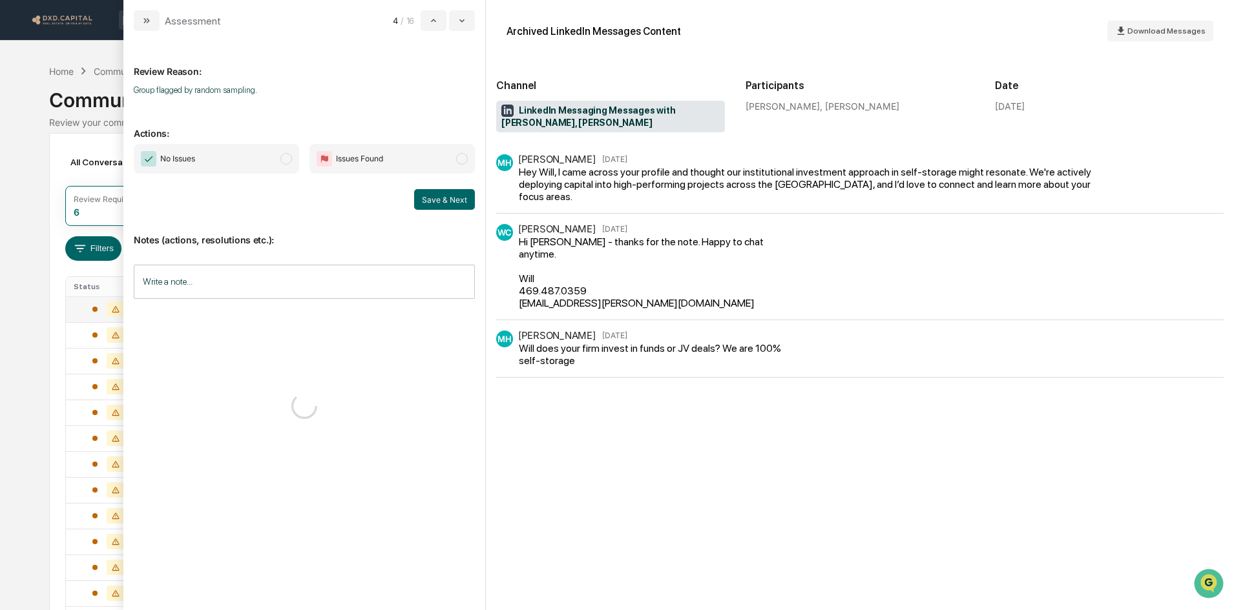
drag, startPoint x: 216, startPoint y: 156, endPoint x: 286, endPoint y: 165, distance: 71.1
click at [216, 156] on span "No Issues" at bounding box center [216, 159] width 165 height 30
click at [429, 196] on button "Save & Next" at bounding box center [444, 199] width 61 height 21
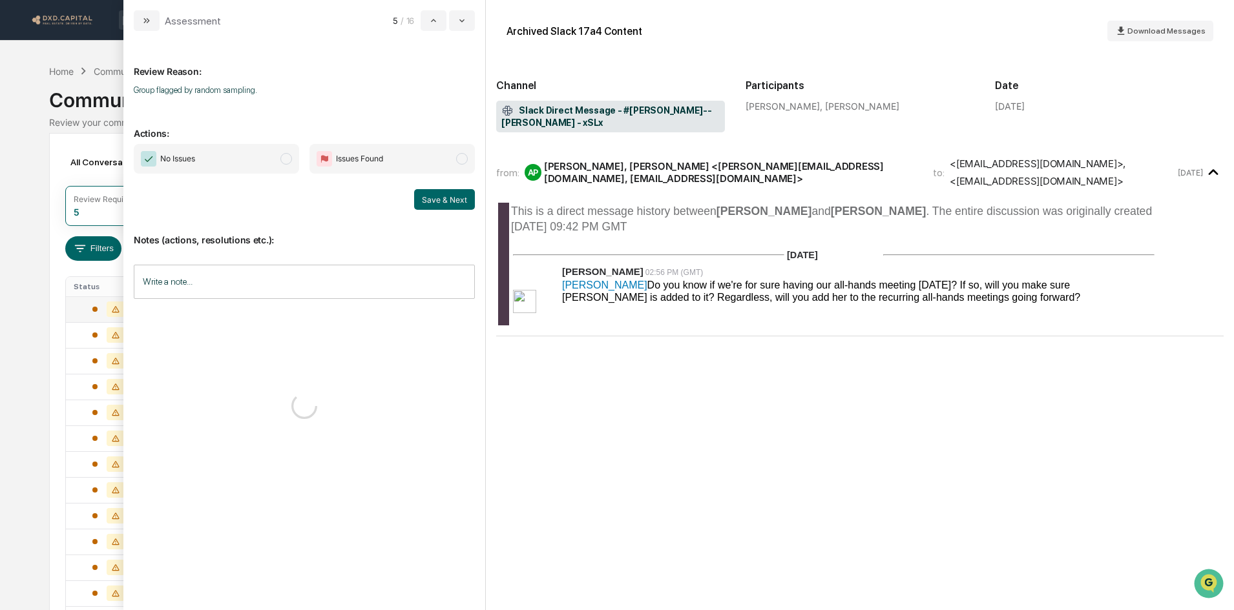
click at [234, 164] on span "No Issues" at bounding box center [216, 159] width 165 height 30
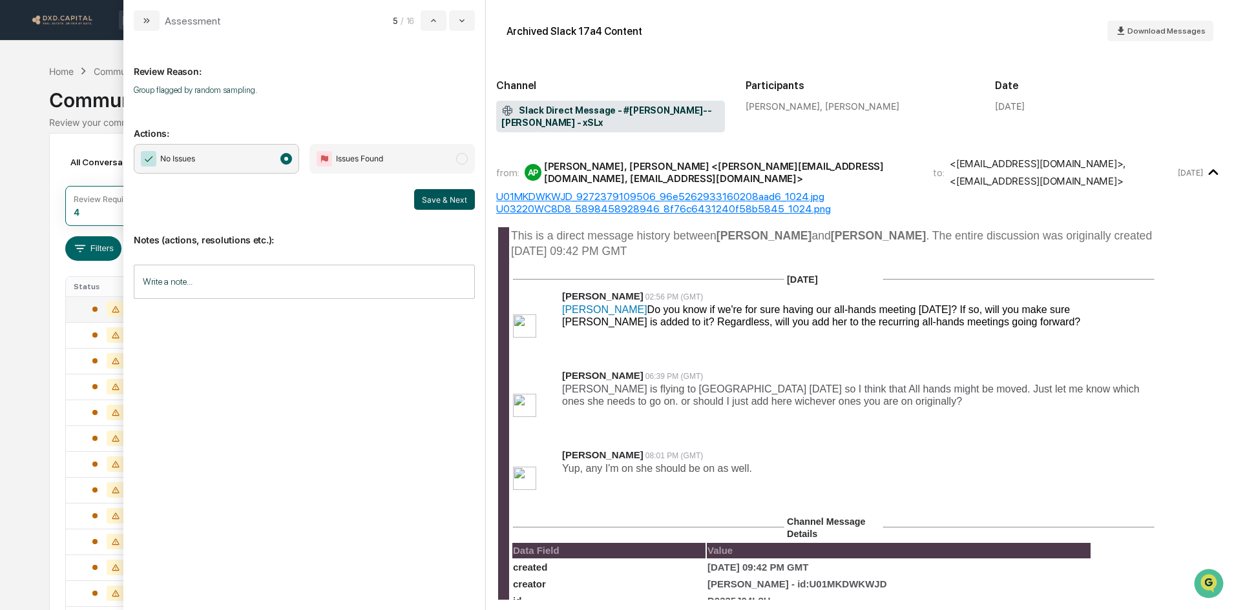
click at [437, 199] on button "Save & Next" at bounding box center [444, 199] width 61 height 21
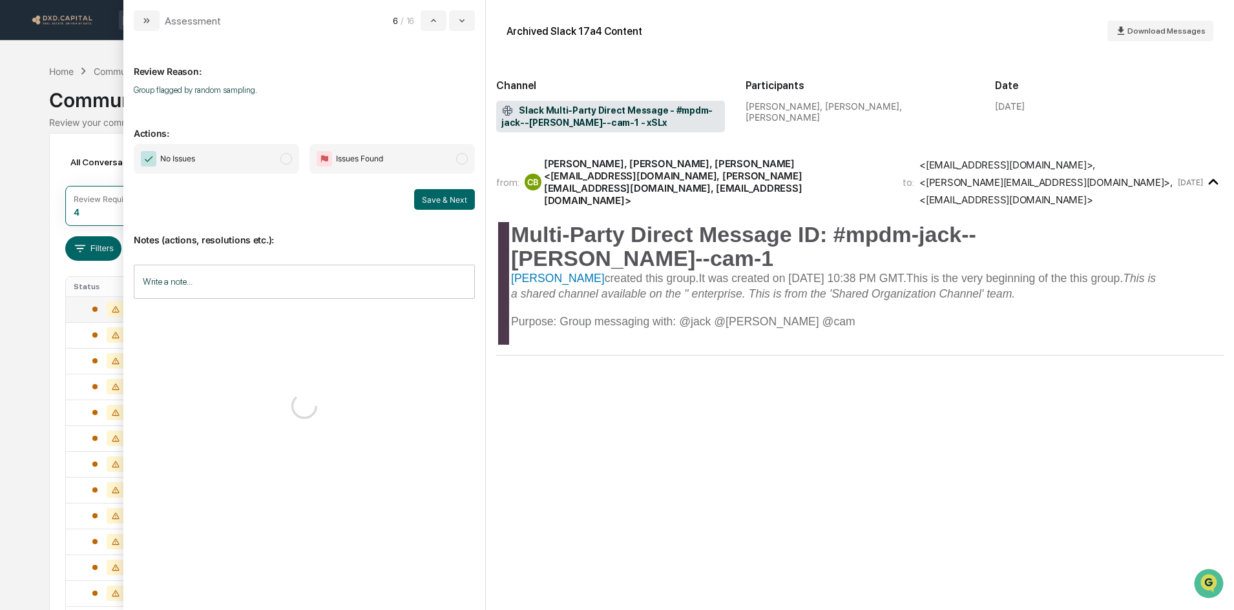
click at [229, 164] on span "No Issues" at bounding box center [216, 159] width 165 height 30
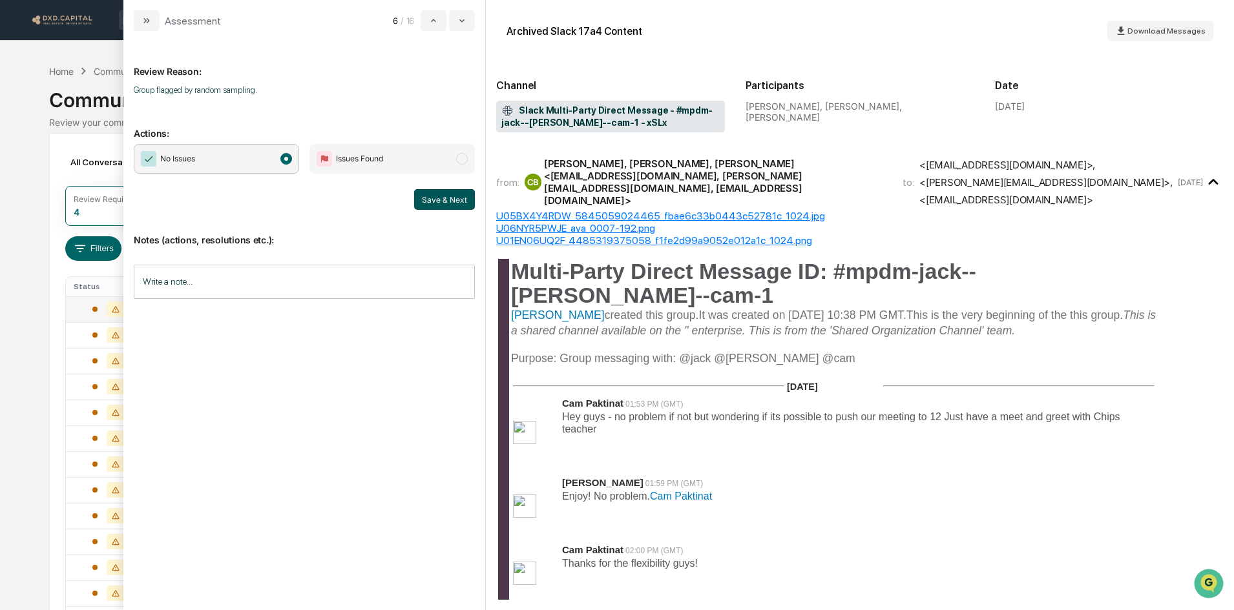
click at [452, 194] on button "Save & Next" at bounding box center [444, 199] width 61 height 21
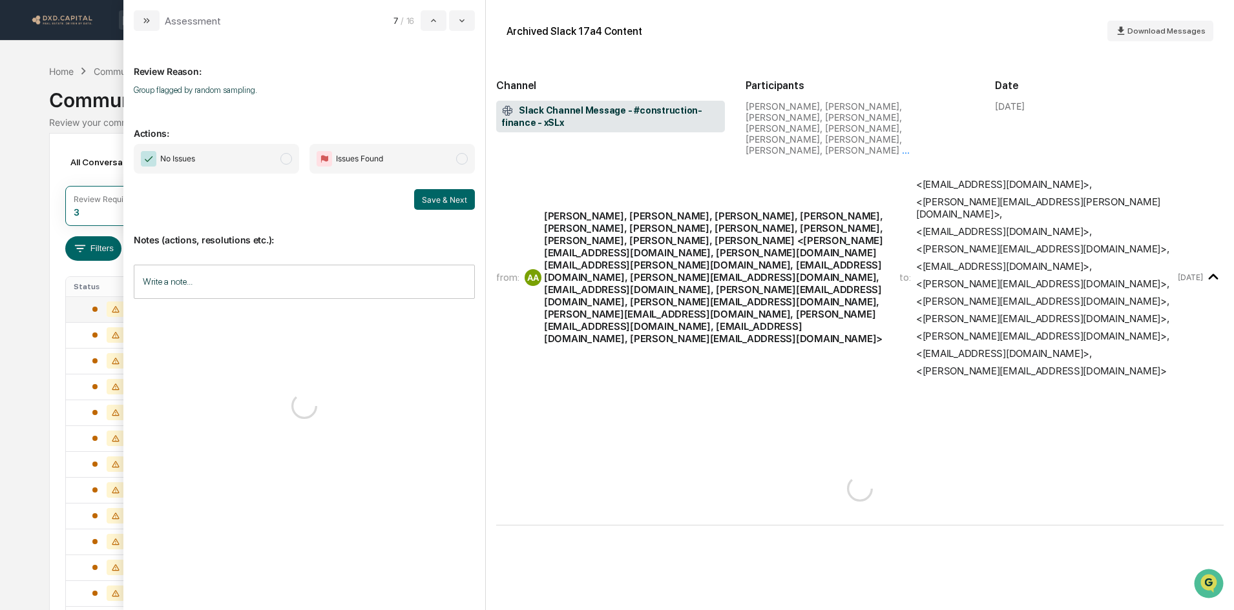
click at [231, 165] on span "No Issues" at bounding box center [216, 159] width 165 height 30
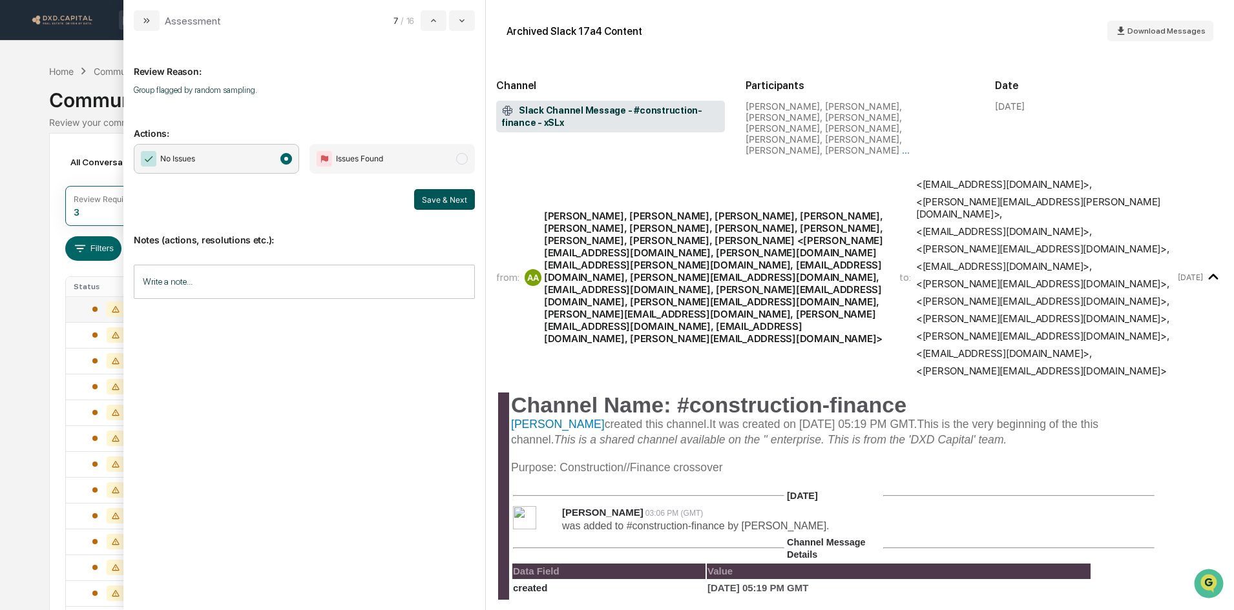
click at [433, 191] on button "Save & Next" at bounding box center [444, 199] width 61 height 21
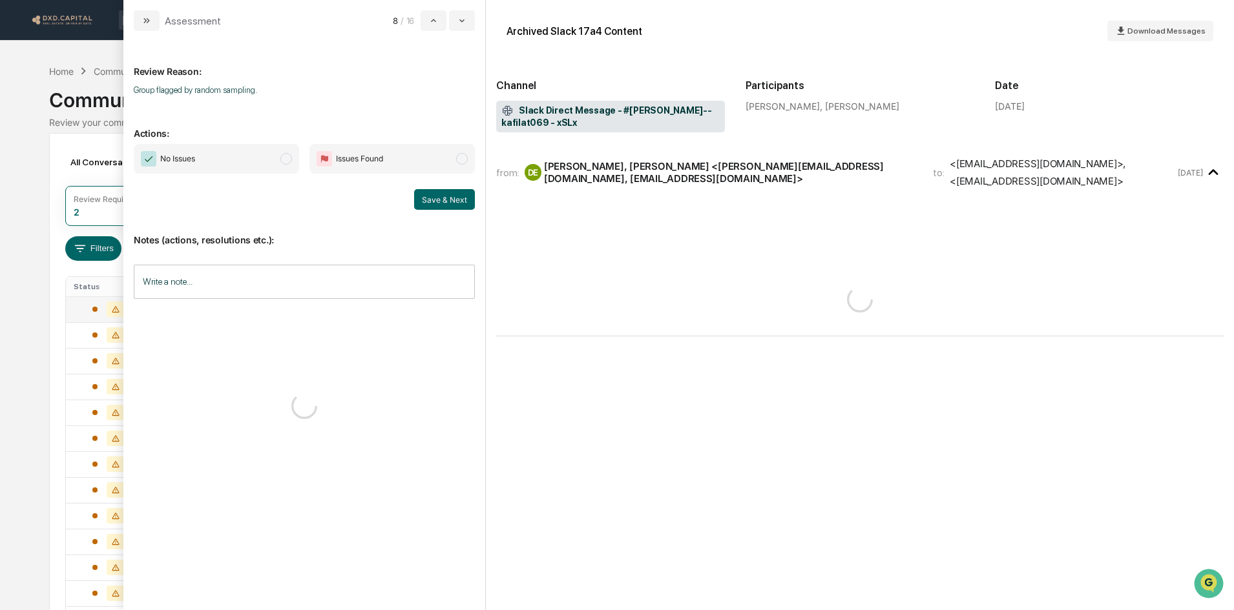
click at [191, 152] on span "No Issues" at bounding box center [168, 159] width 54 height 16
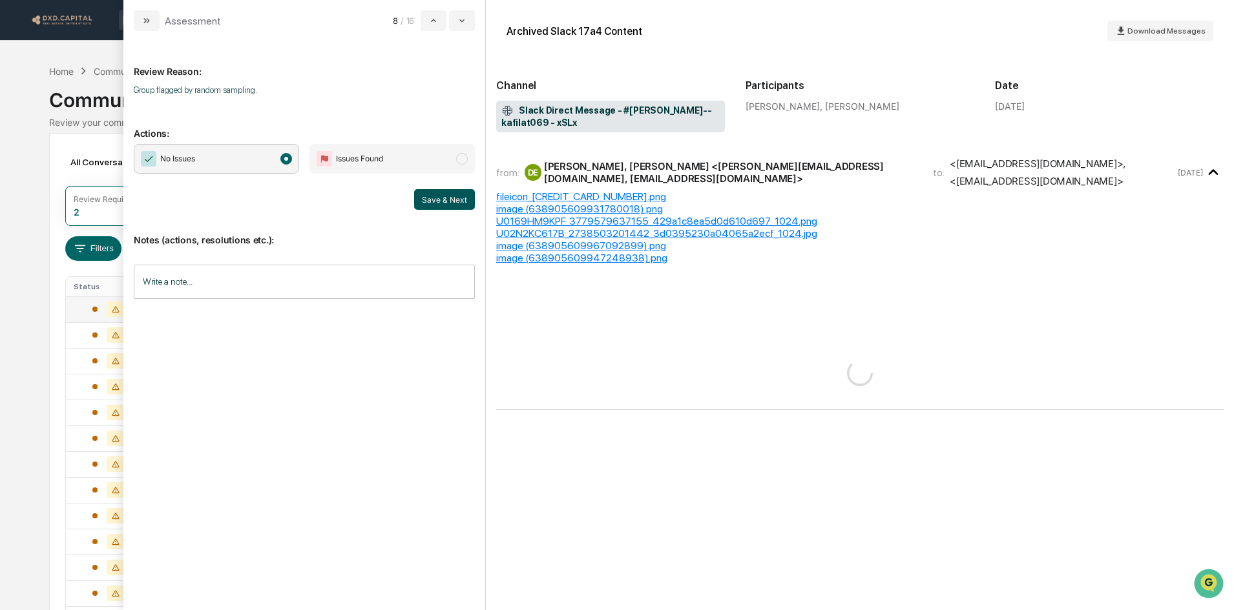
click at [448, 200] on button "Save & Next" at bounding box center [444, 199] width 61 height 21
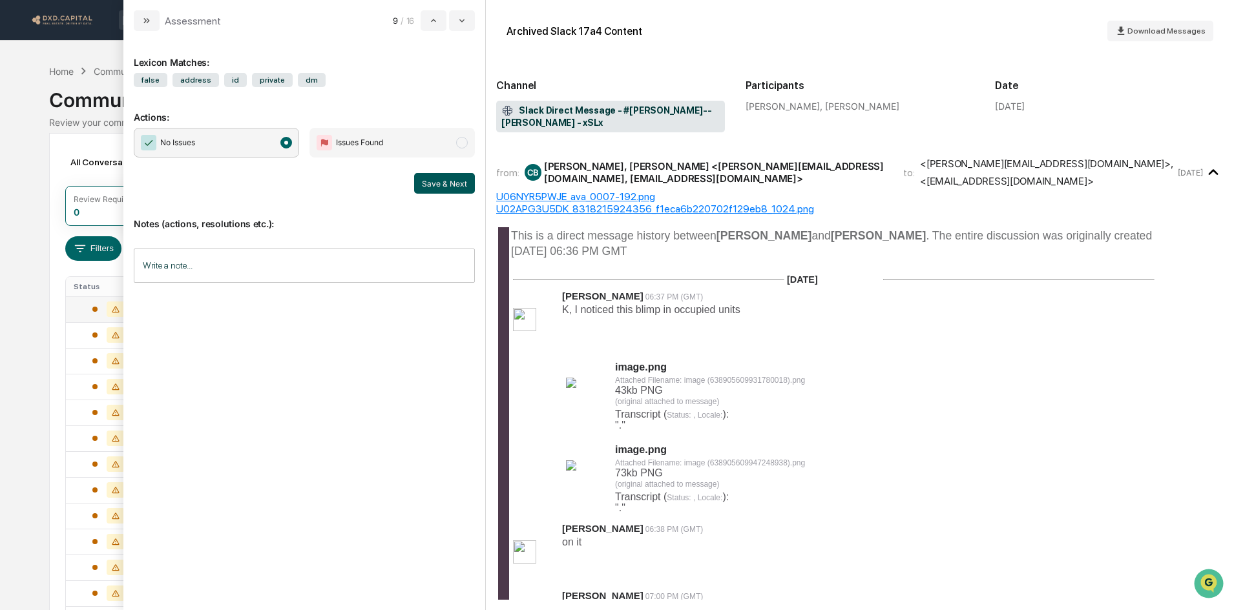
click at [417, 178] on button "Save & Next" at bounding box center [444, 183] width 61 height 21
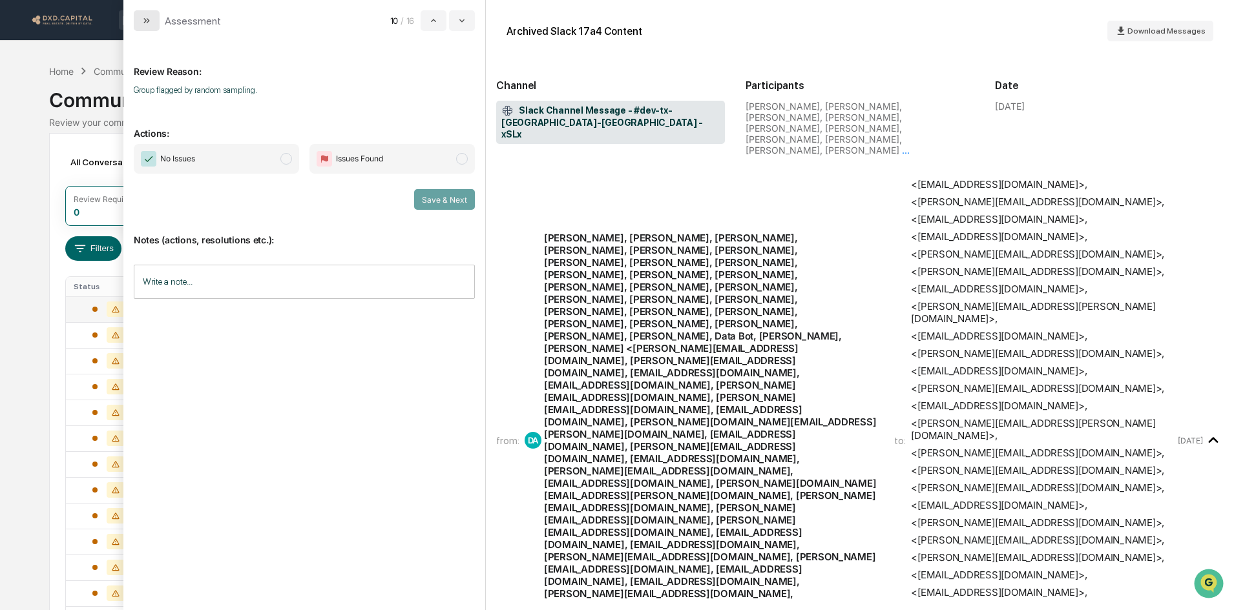
click at [150, 14] on button "modal" at bounding box center [147, 20] width 26 height 21
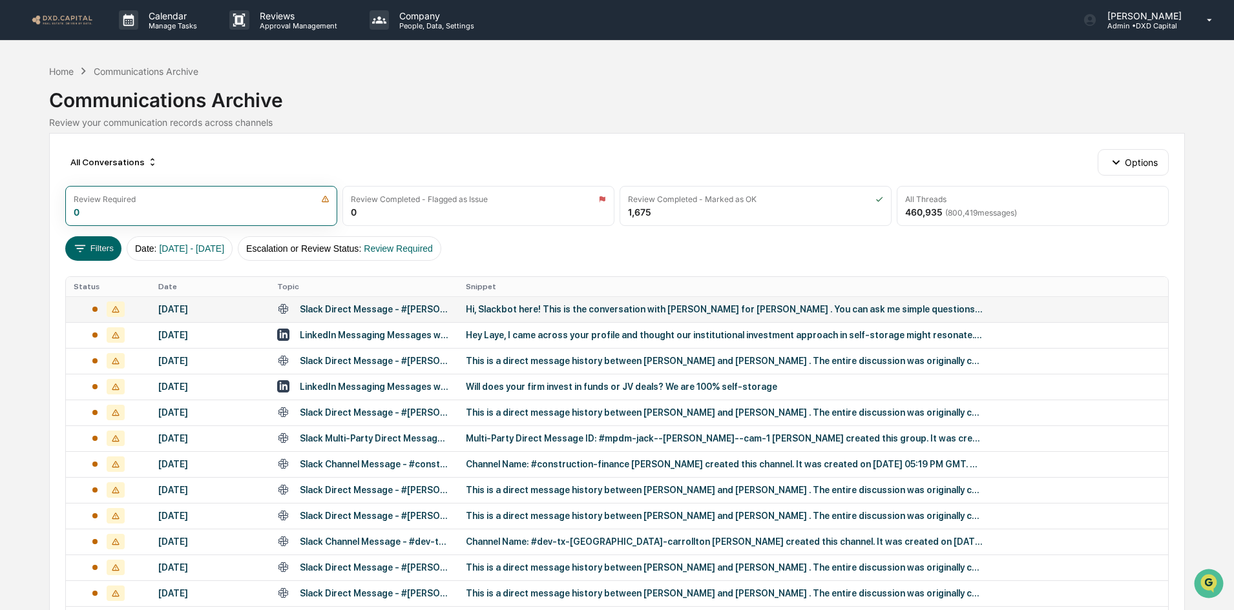
click at [44, 70] on div "Calendar Manage Tasks Reviews Approval Management Company People, Data, Setting…" at bounding box center [617, 391] width 1234 height 783
click at [55, 70] on div "Home" at bounding box center [61, 71] width 25 height 11
